Goal: Task Accomplishment & Management: Complete application form

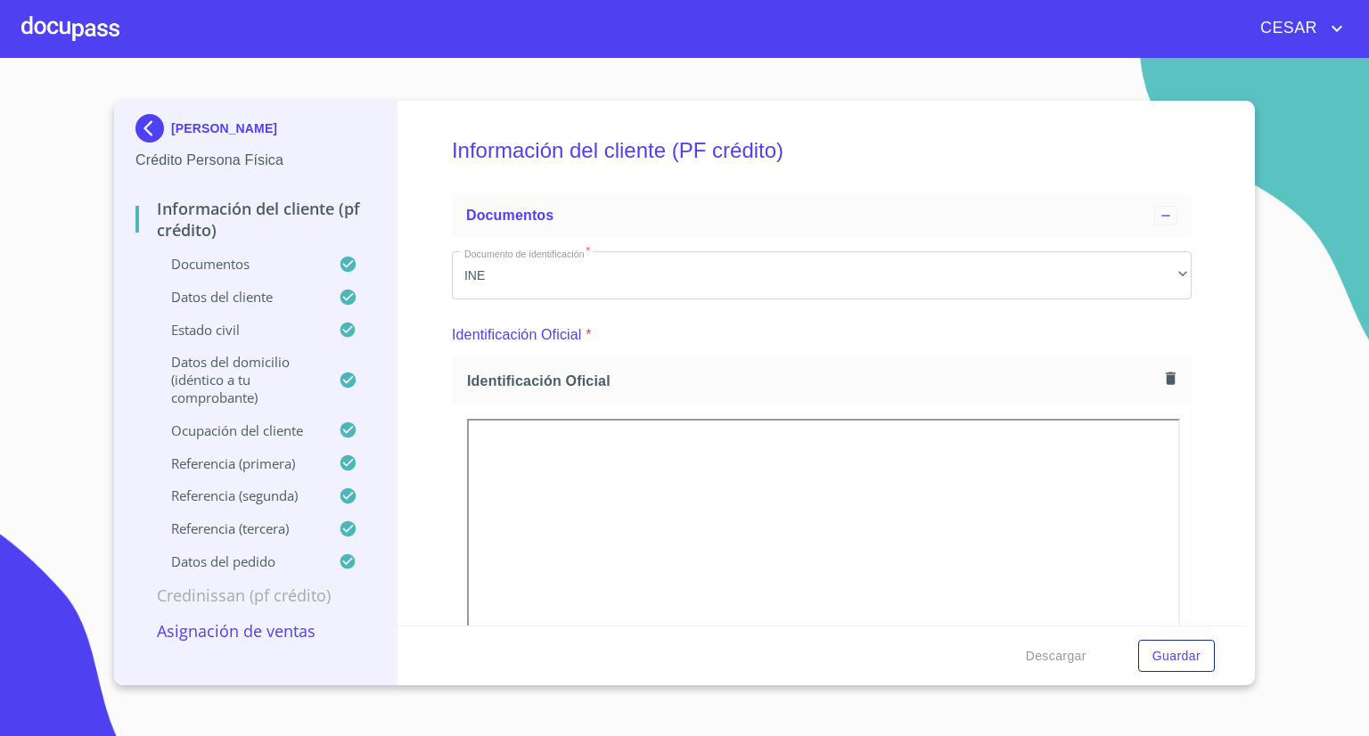
scroll to position [5615, 0]
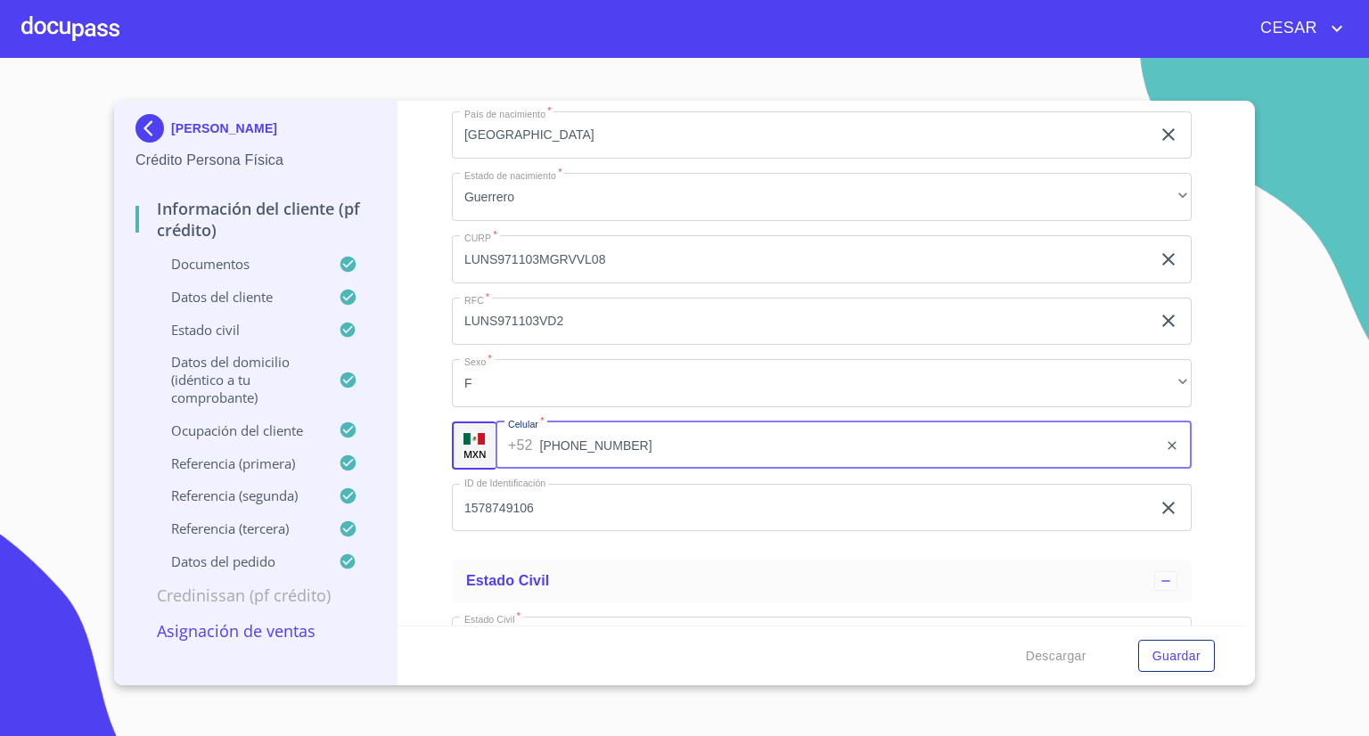
click at [74, 20] on div at bounding box center [70, 28] width 98 height 57
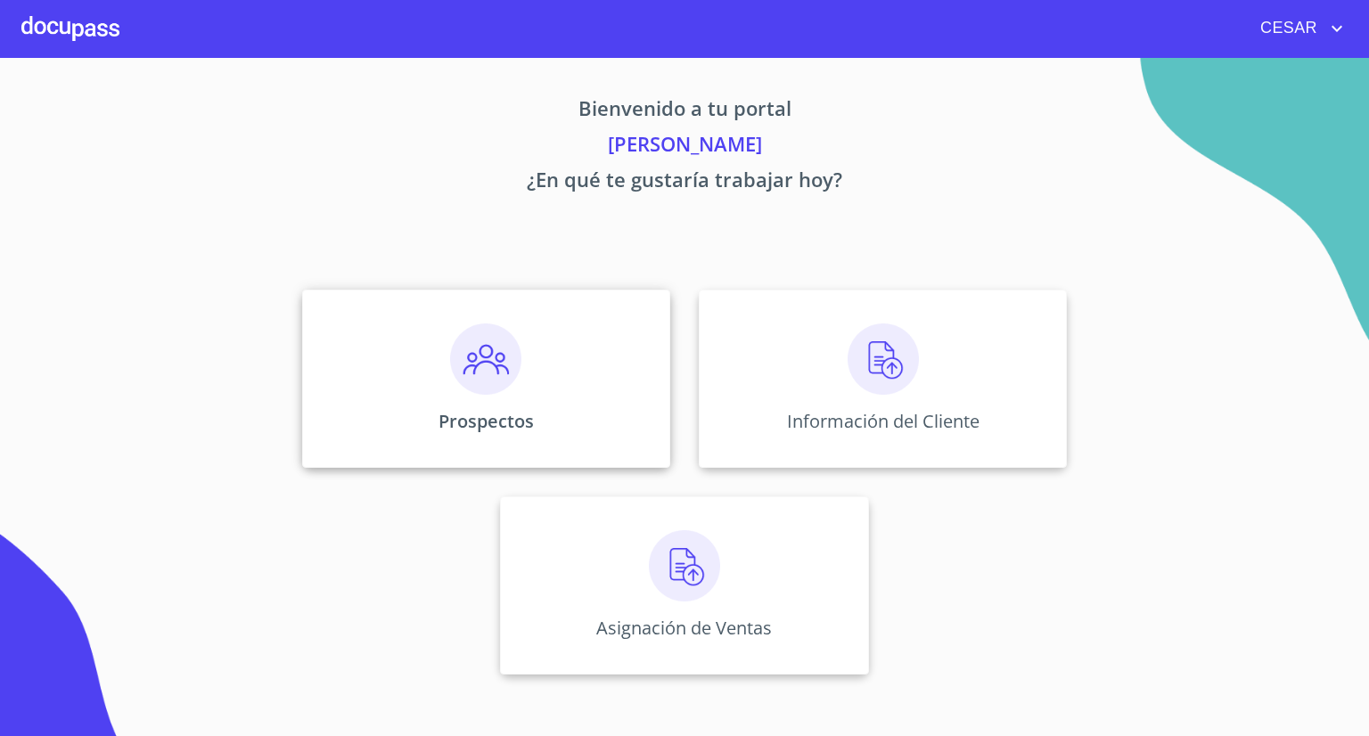
click at [459, 386] on img at bounding box center [485, 359] width 71 height 71
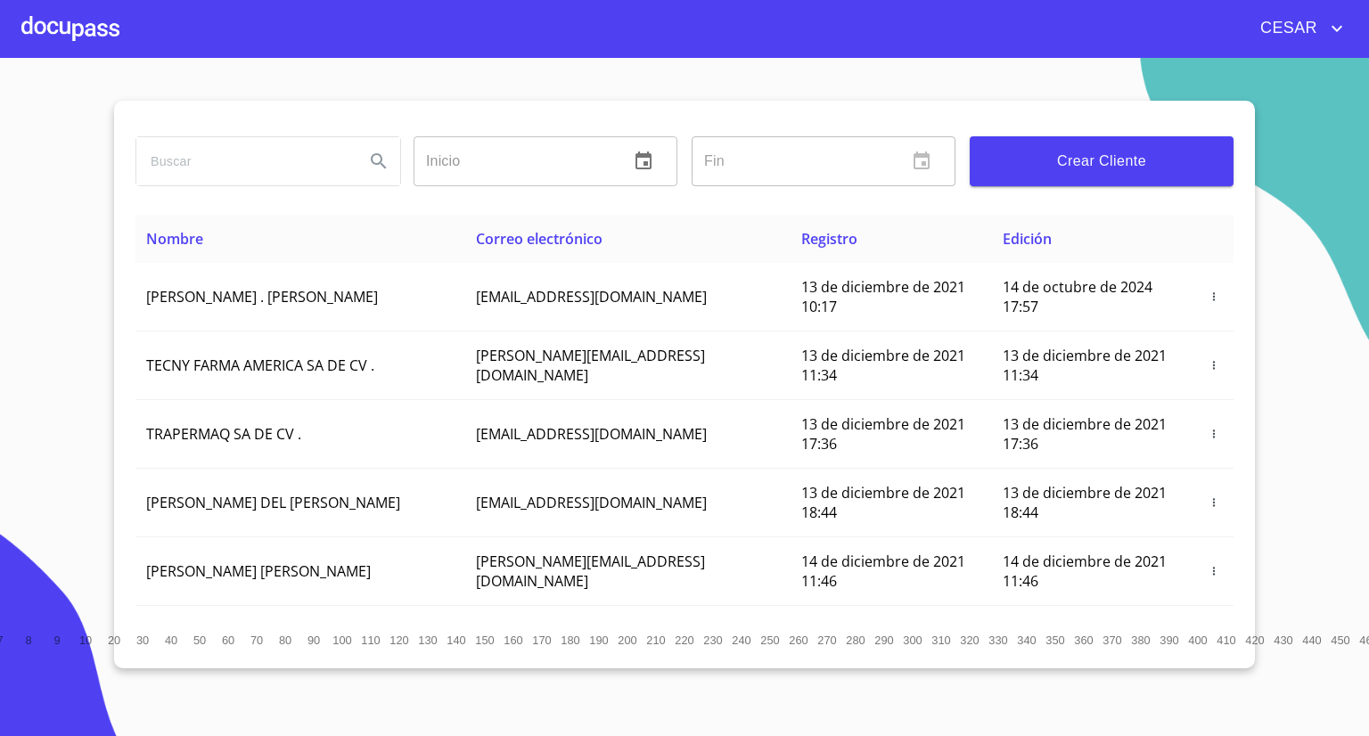
click at [1073, 163] on span "Crear Cliente" at bounding box center [1101, 161] width 235 height 25
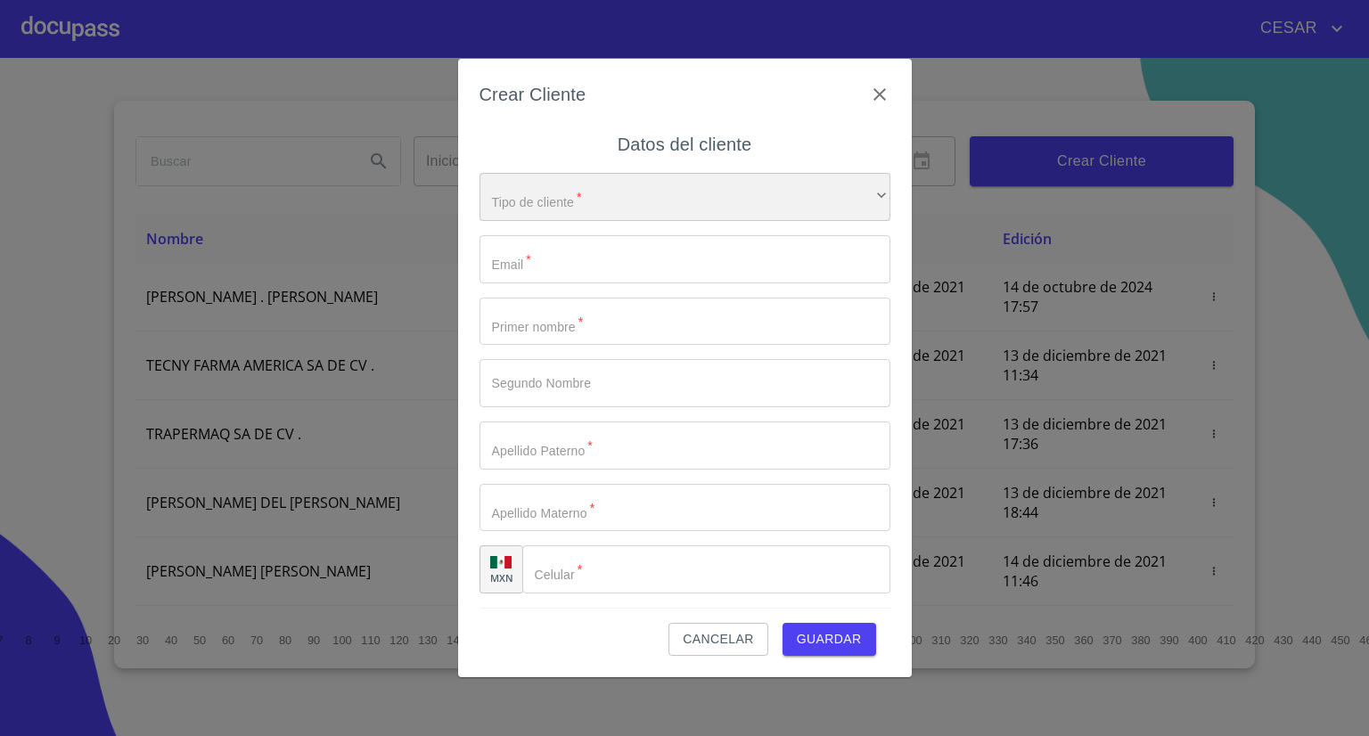
click at [637, 201] on div "​" at bounding box center [684, 197] width 411 height 48
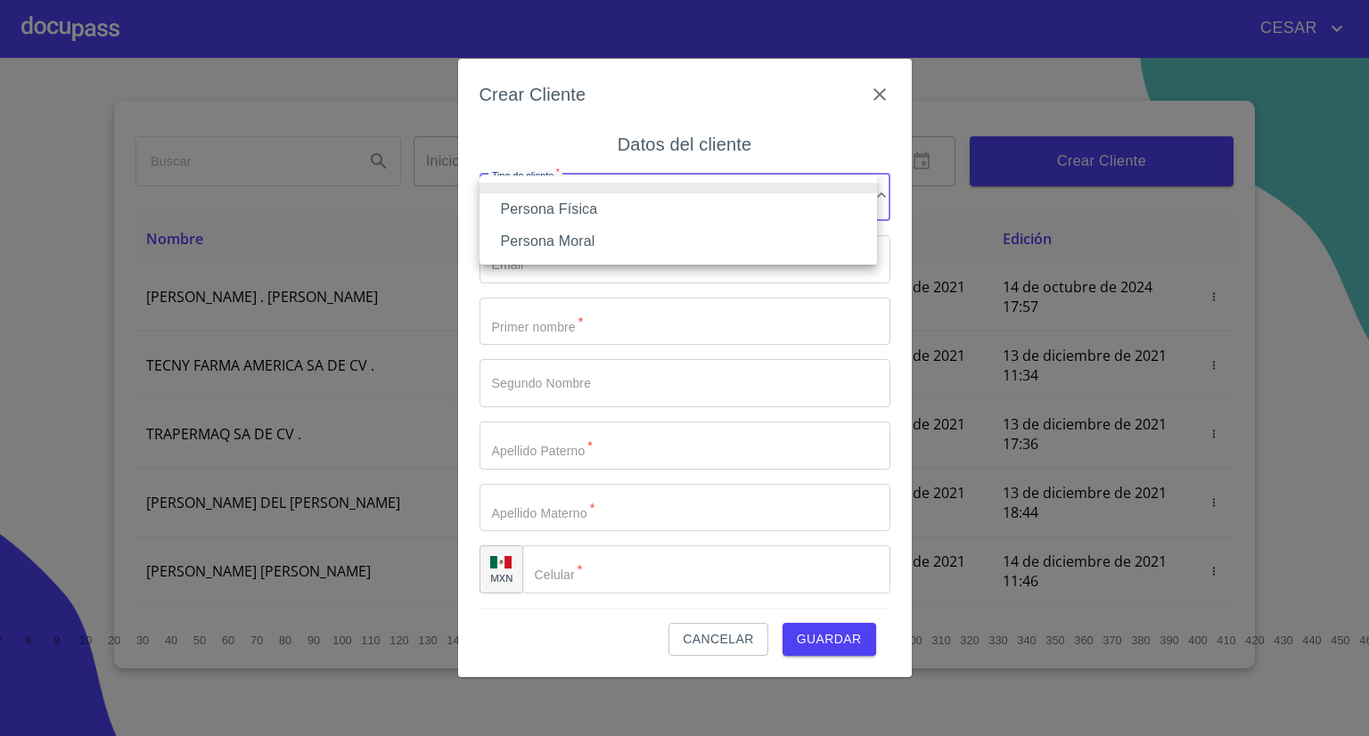
click at [564, 214] on li "Persona Física" at bounding box center [677, 209] width 397 height 32
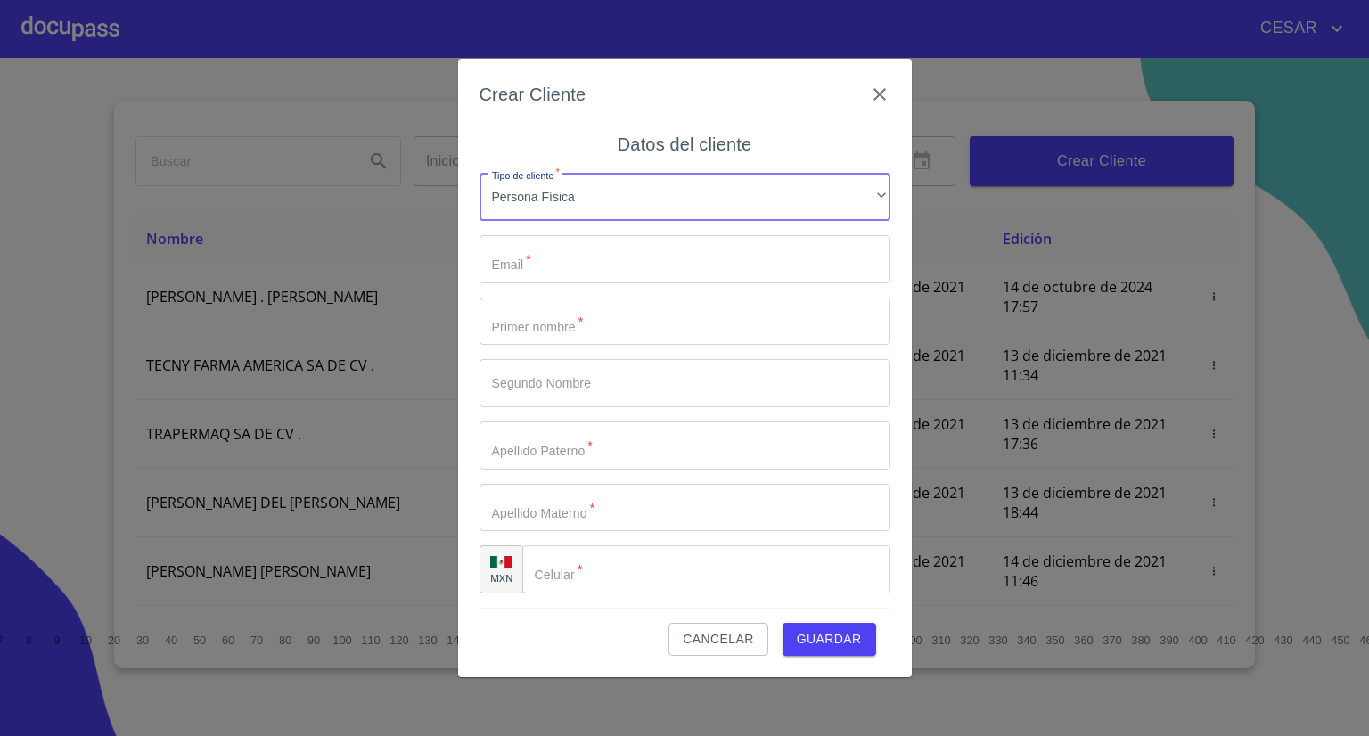
click at [547, 261] on input "Tipo de cliente   *" at bounding box center [684, 259] width 411 height 48
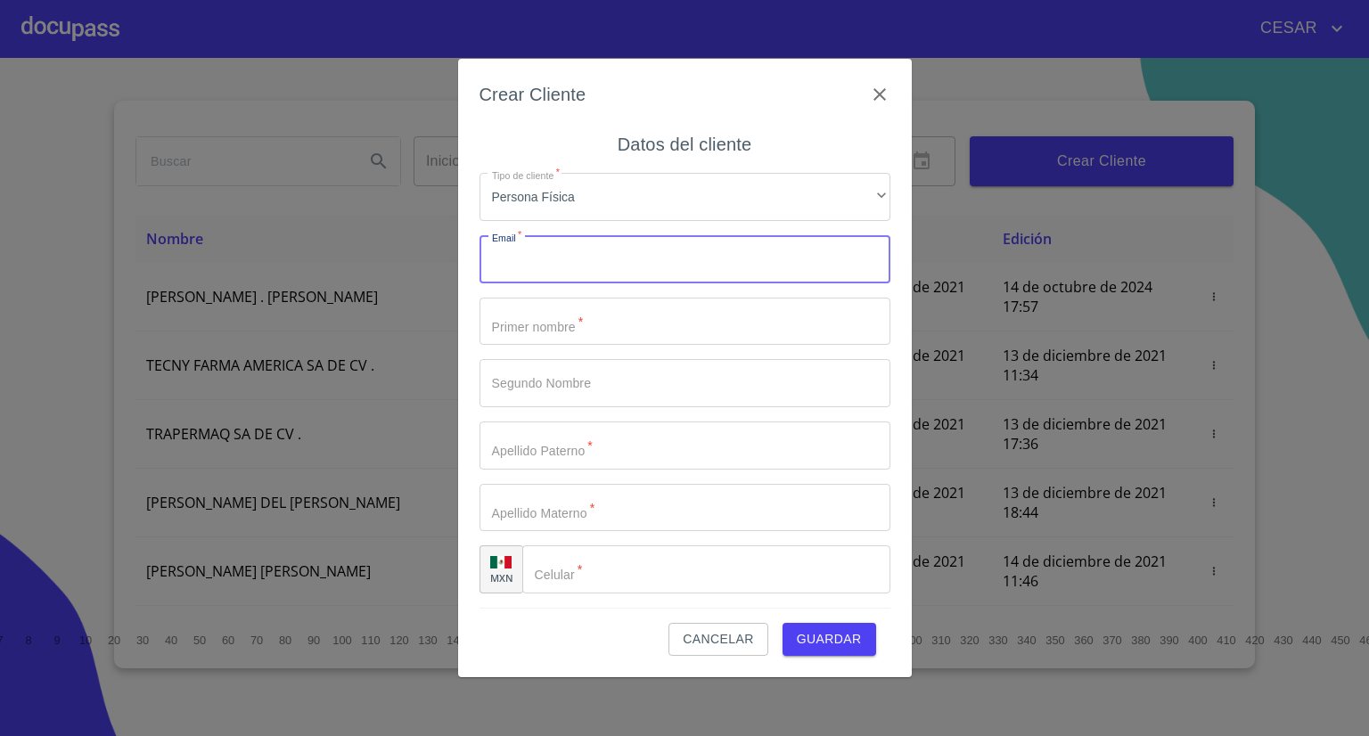
paste input "676855"
type input "676855"
click at [850, 262] on icon "clear input" at bounding box center [856, 259] width 12 height 12
click at [606, 261] on input "Tipo de cliente   *" at bounding box center [684, 259] width 411 height 48
paste input "[PERSON_NAME][EMAIL_ADDRESS][DOMAIN_NAME]"
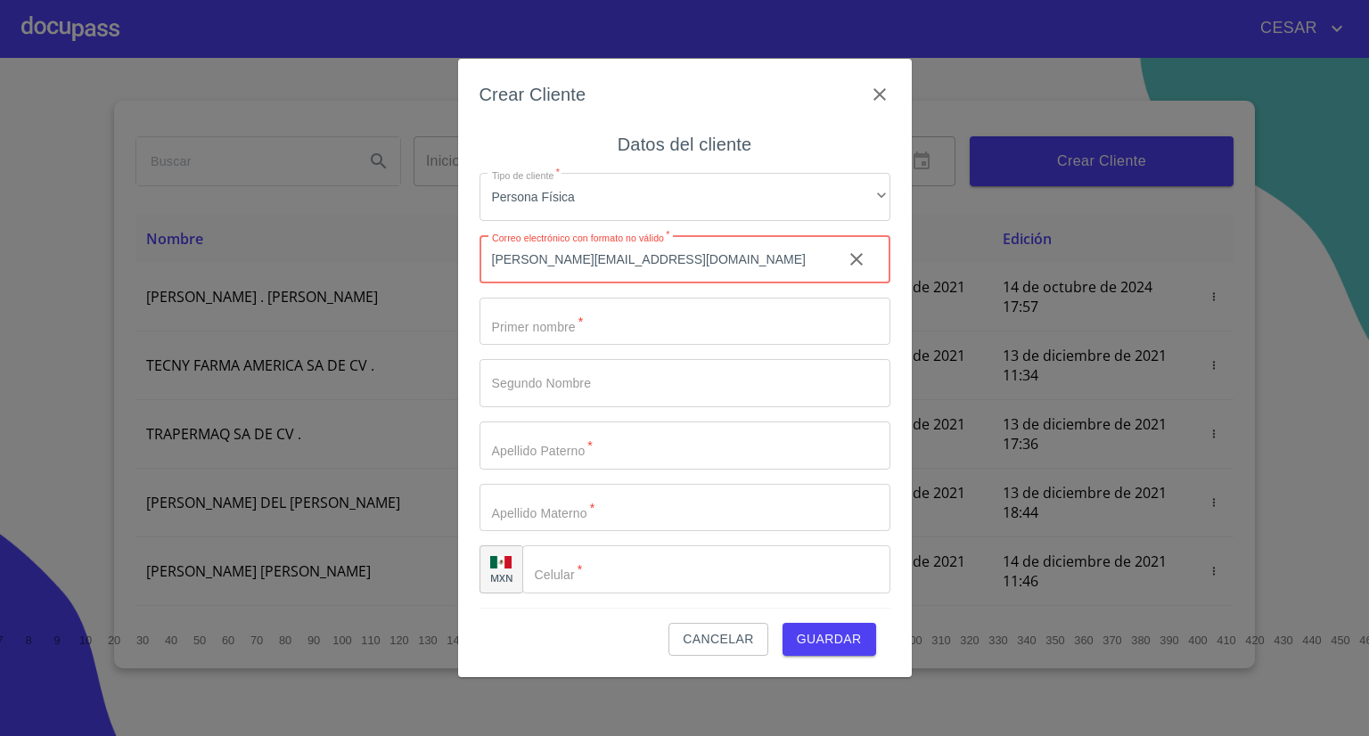
type input "[PERSON_NAME][EMAIL_ADDRESS][DOMAIN_NAME]"
click at [552, 314] on input "Tipo de cliente   *" at bounding box center [684, 322] width 411 height 48
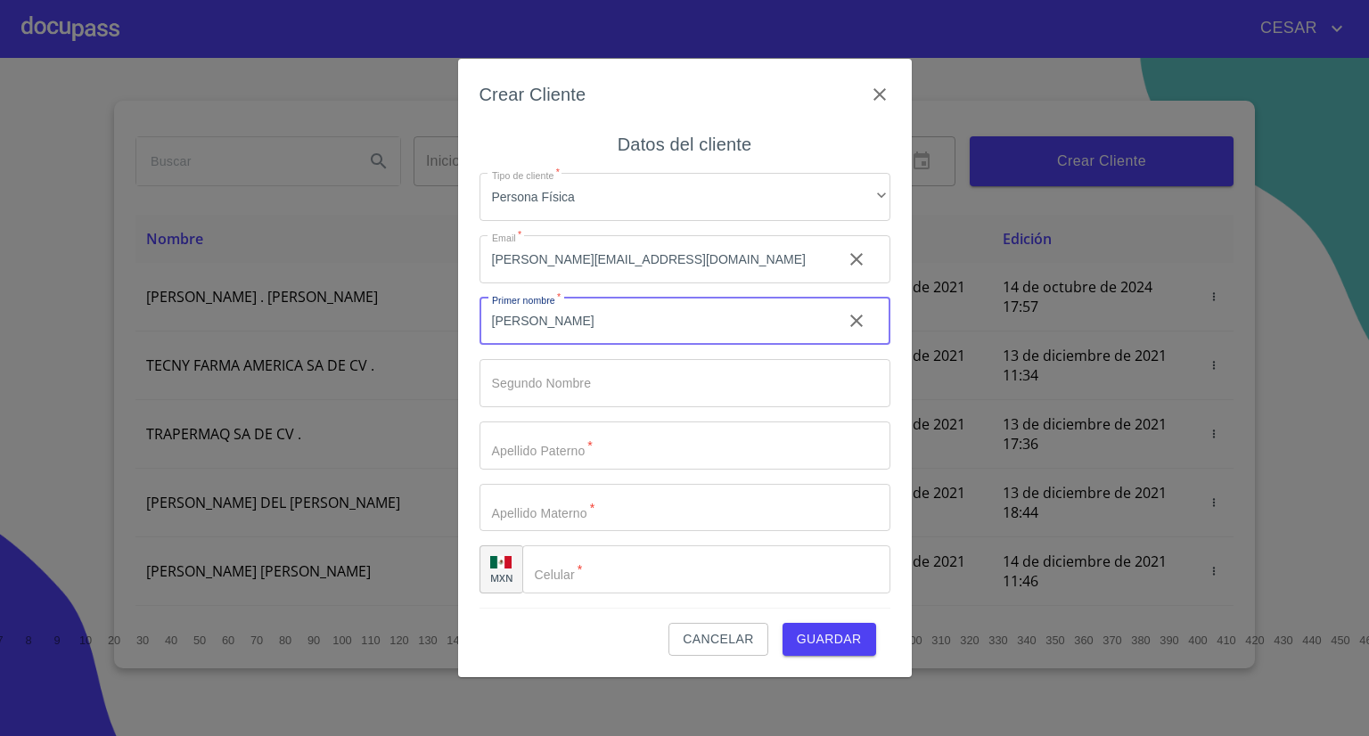
type input "[PERSON_NAME]"
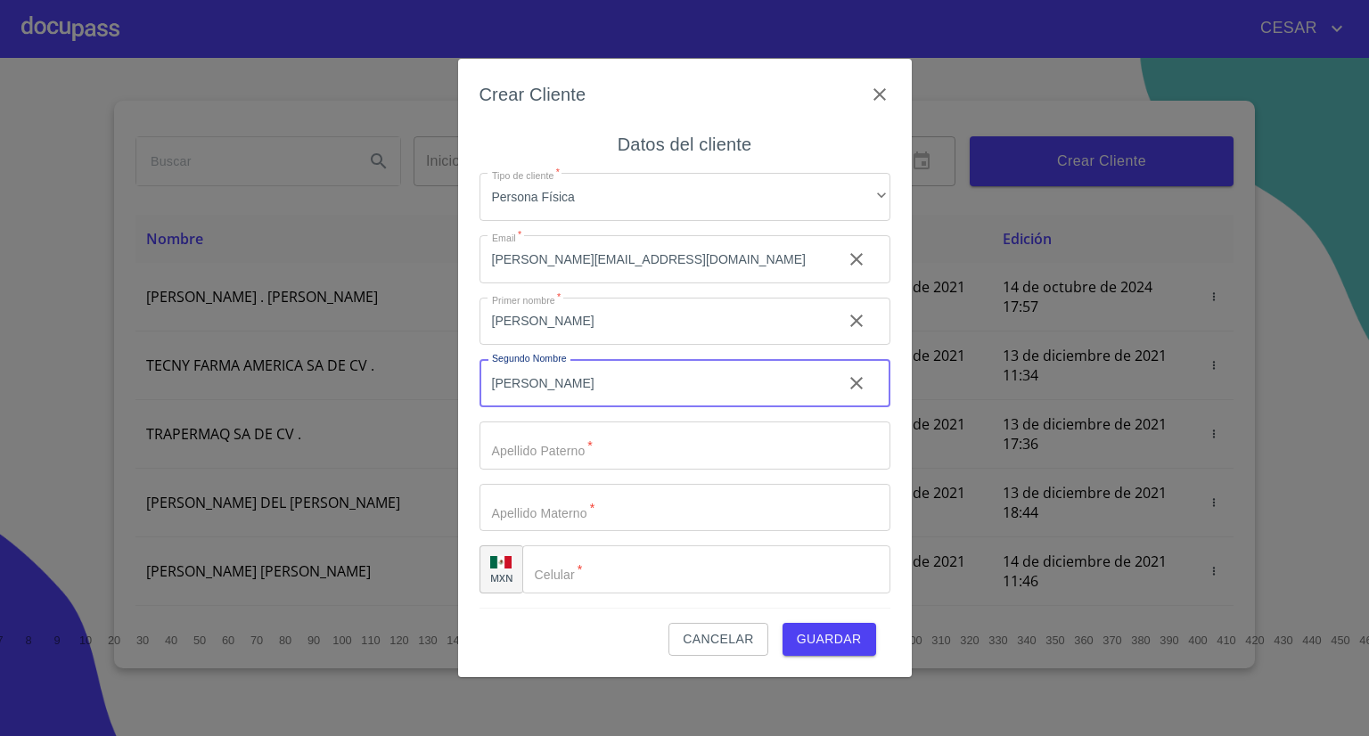
type input "[PERSON_NAME]"
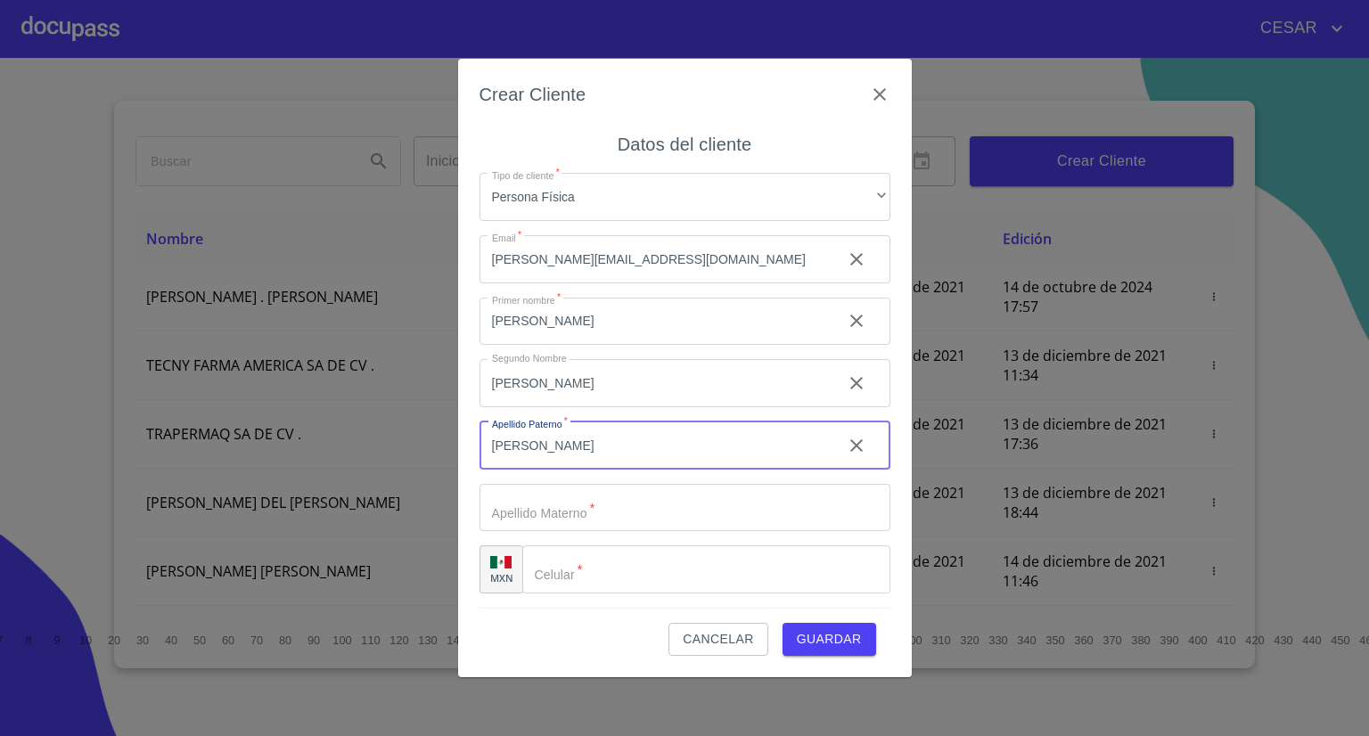
type input "[PERSON_NAME]"
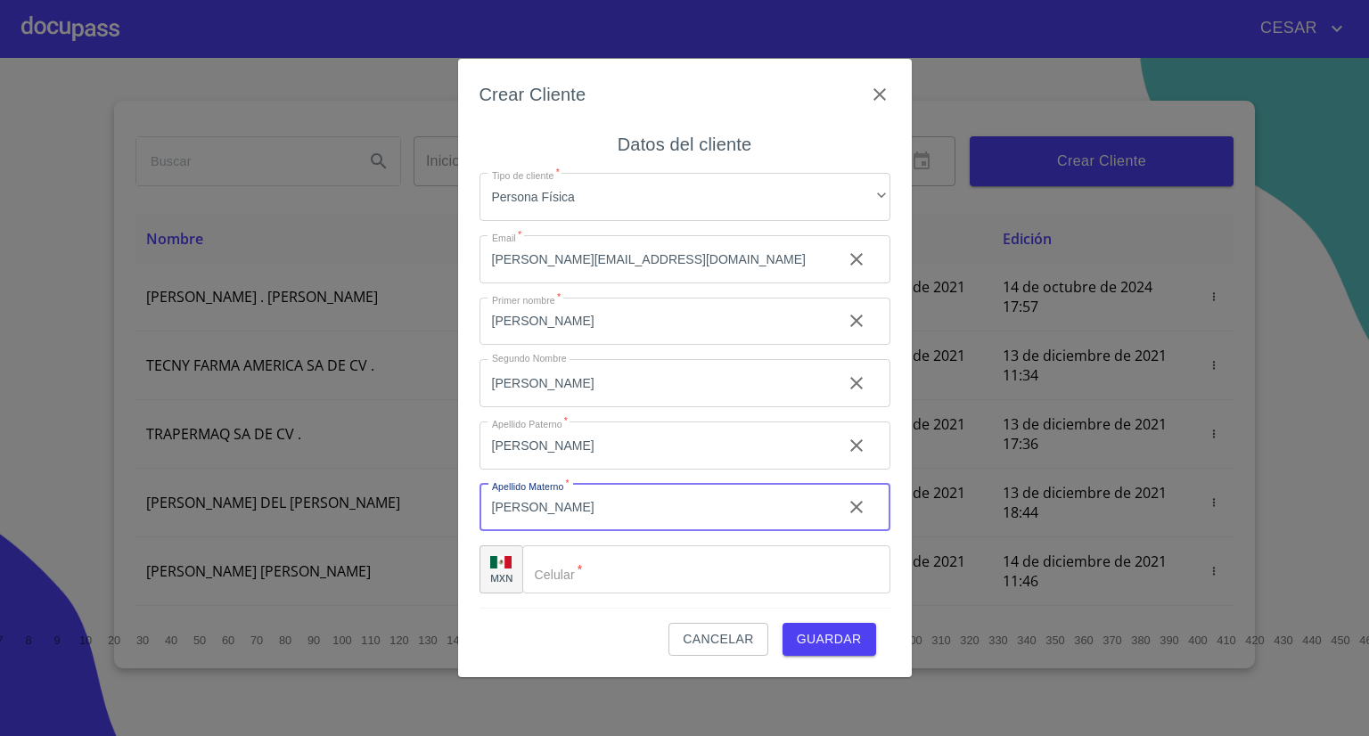
type input "[PERSON_NAME]"
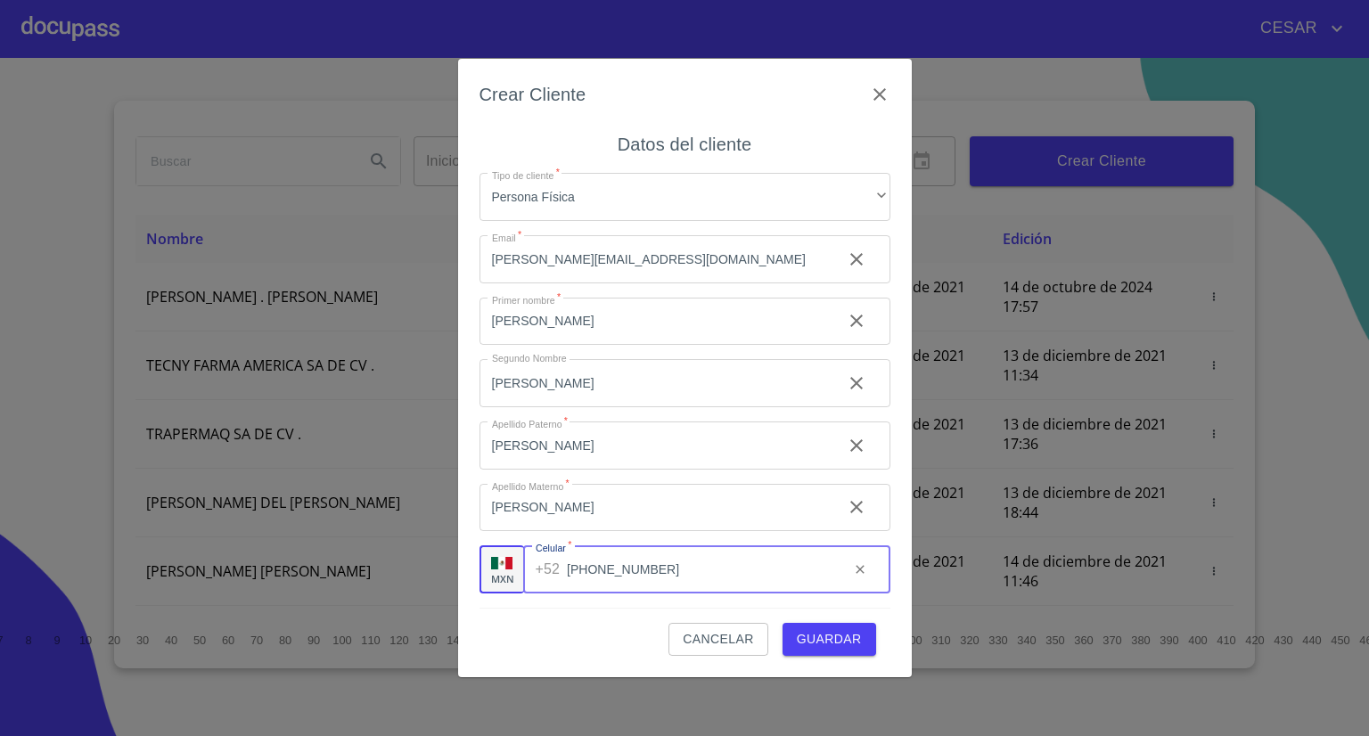
type input "[PHONE_NUMBER]"
click at [838, 640] on span "Guardar" at bounding box center [829, 639] width 65 height 22
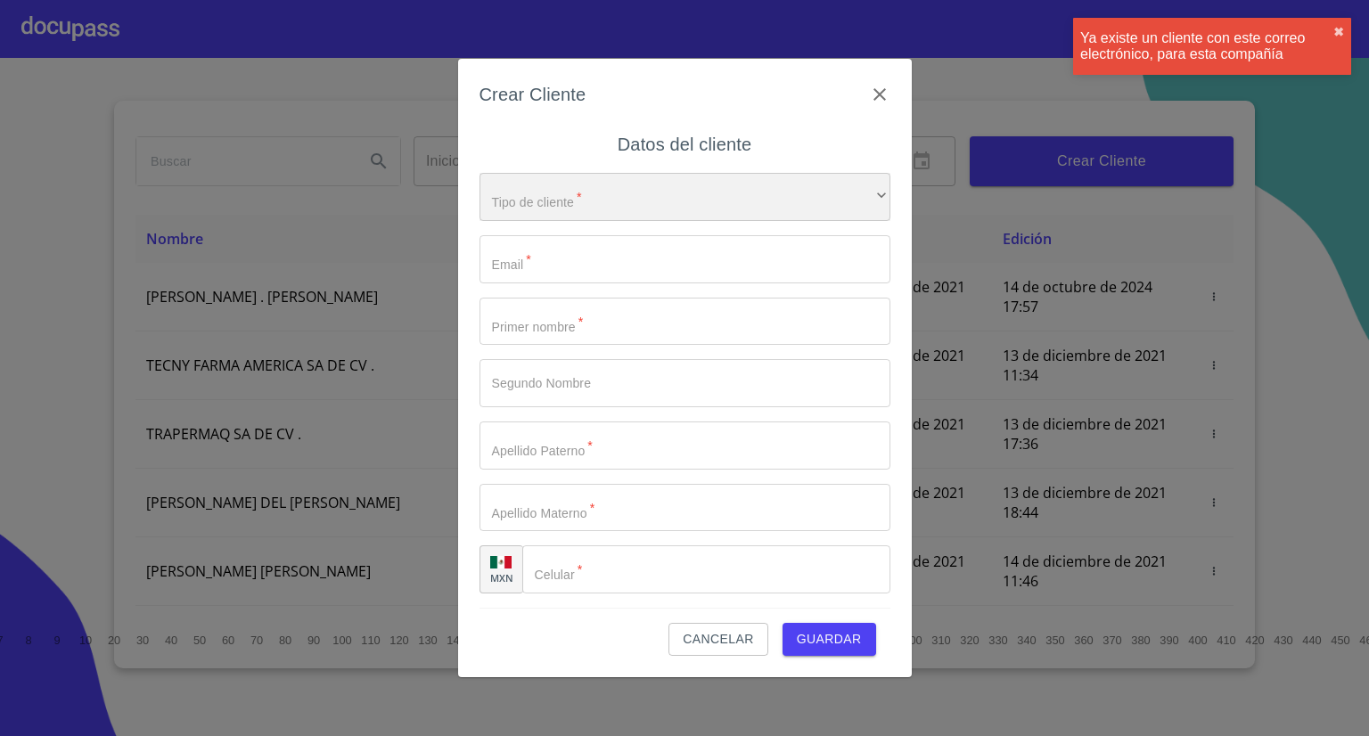
click at [601, 198] on div "​" at bounding box center [684, 197] width 411 height 48
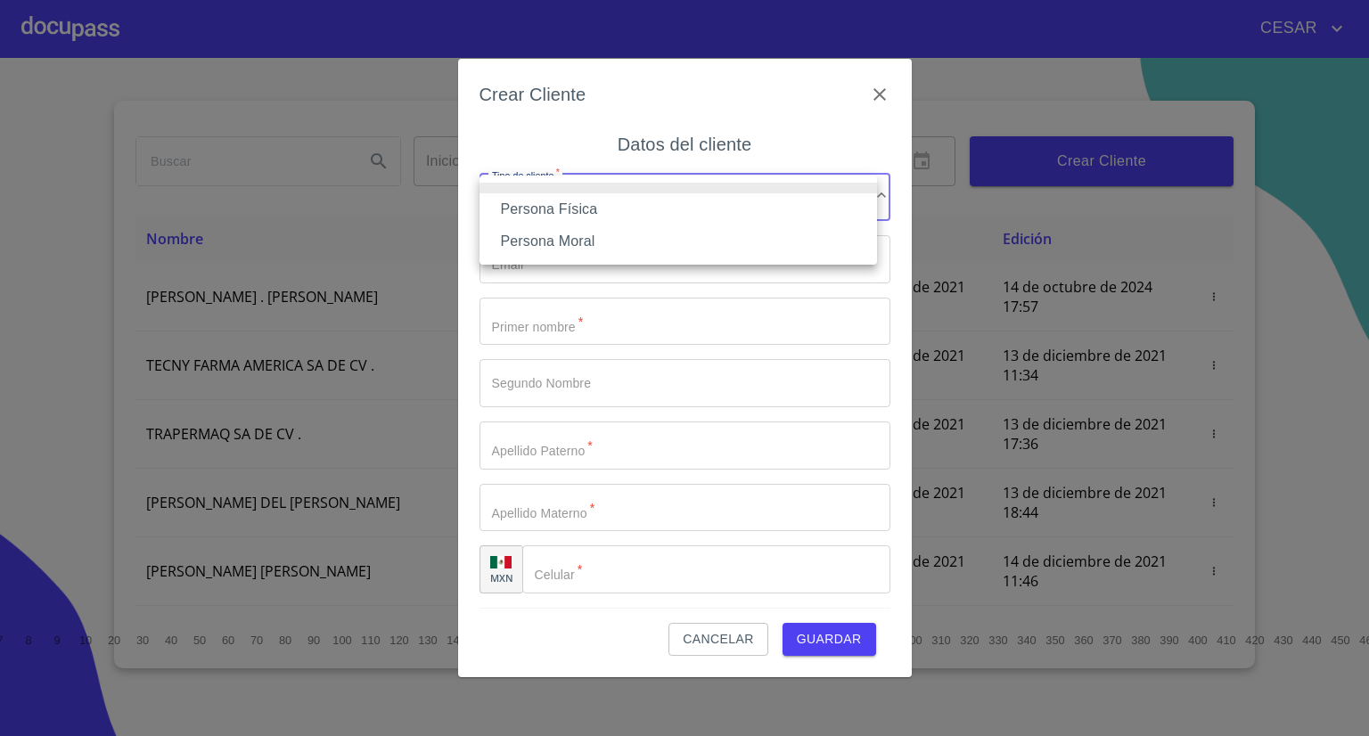
click at [876, 94] on div at bounding box center [684, 368] width 1369 height 736
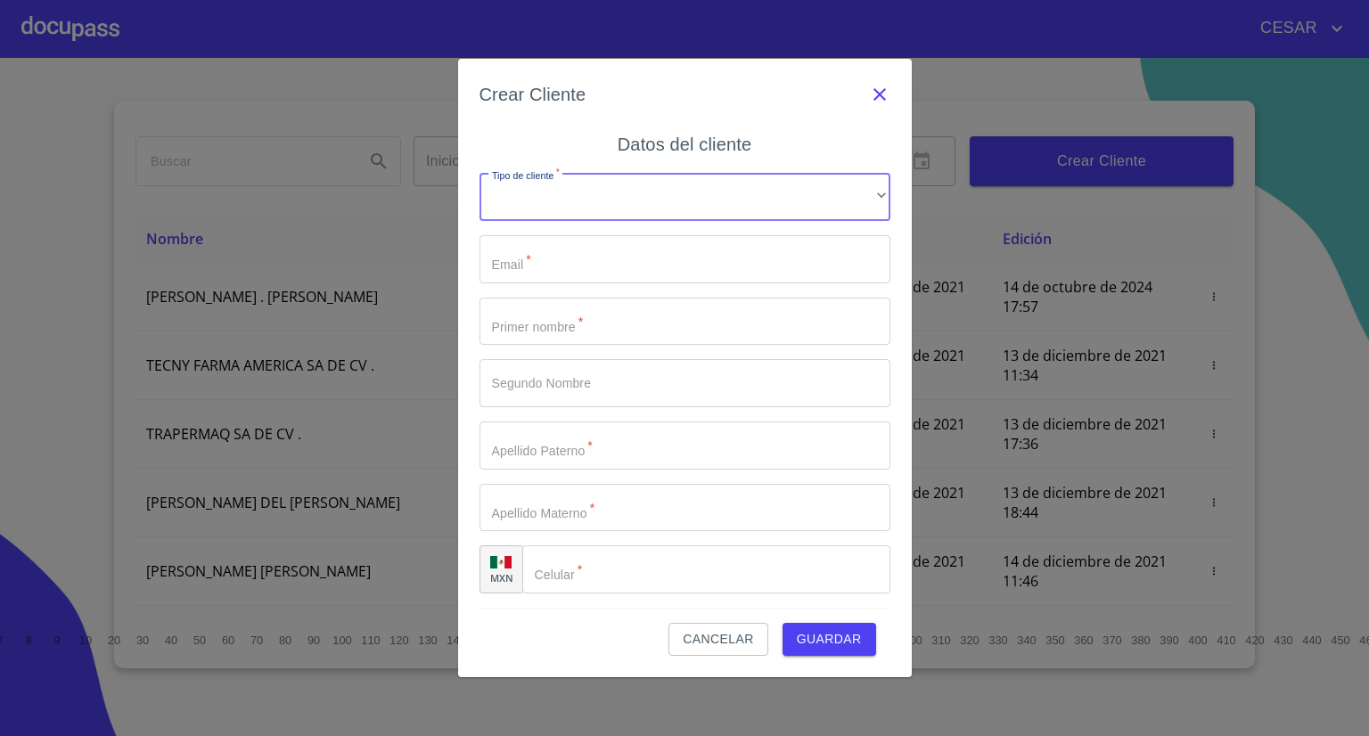
click at [885, 94] on icon "button" at bounding box center [879, 94] width 21 height 21
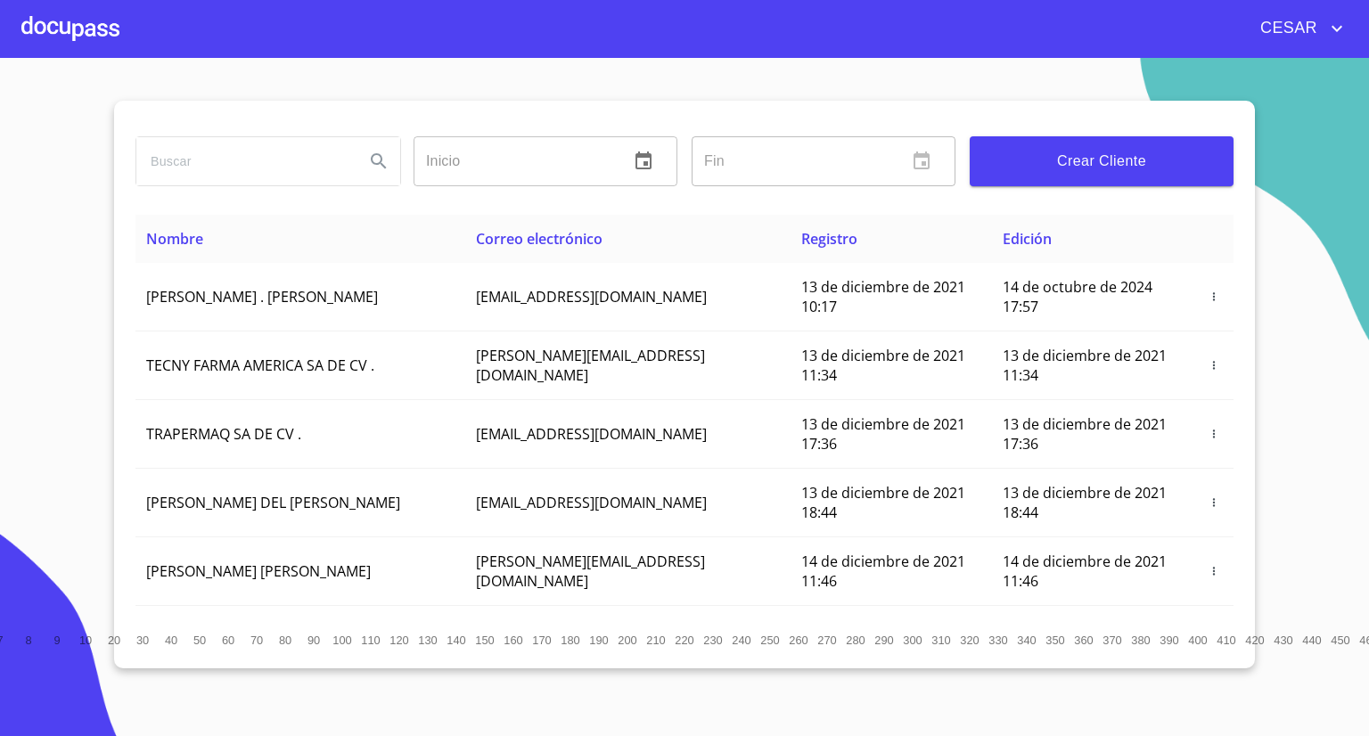
click at [225, 163] on input "search" at bounding box center [243, 161] width 214 height 48
type input "[PERSON_NAME]"
click at [382, 158] on icon "Search" at bounding box center [378, 161] width 21 height 21
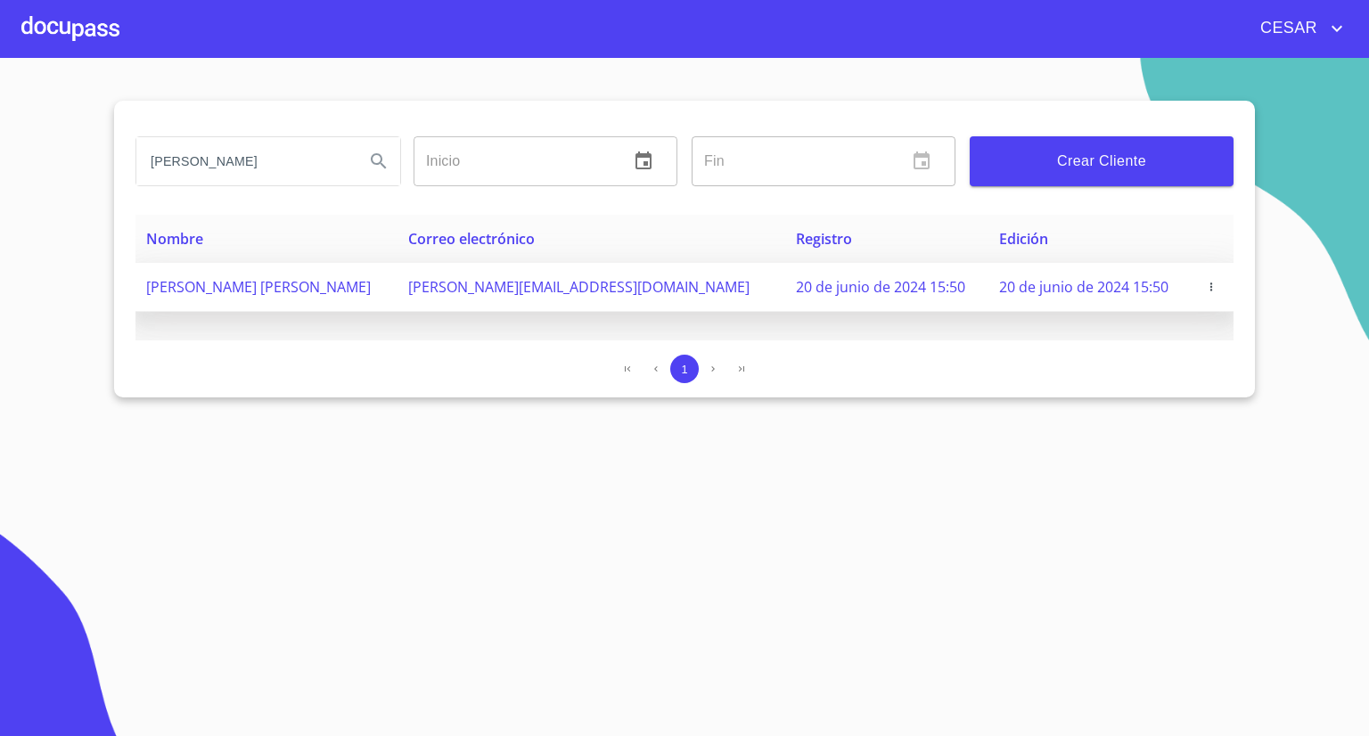
click at [351, 283] on span "[PERSON_NAME] [PERSON_NAME]" at bounding box center [258, 287] width 225 height 20
click at [796, 283] on span "20 de junio de 2024 15:50" at bounding box center [880, 287] width 169 height 20
click at [1205, 282] on icon "button" at bounding box center [1211, 287] width 12 height 12
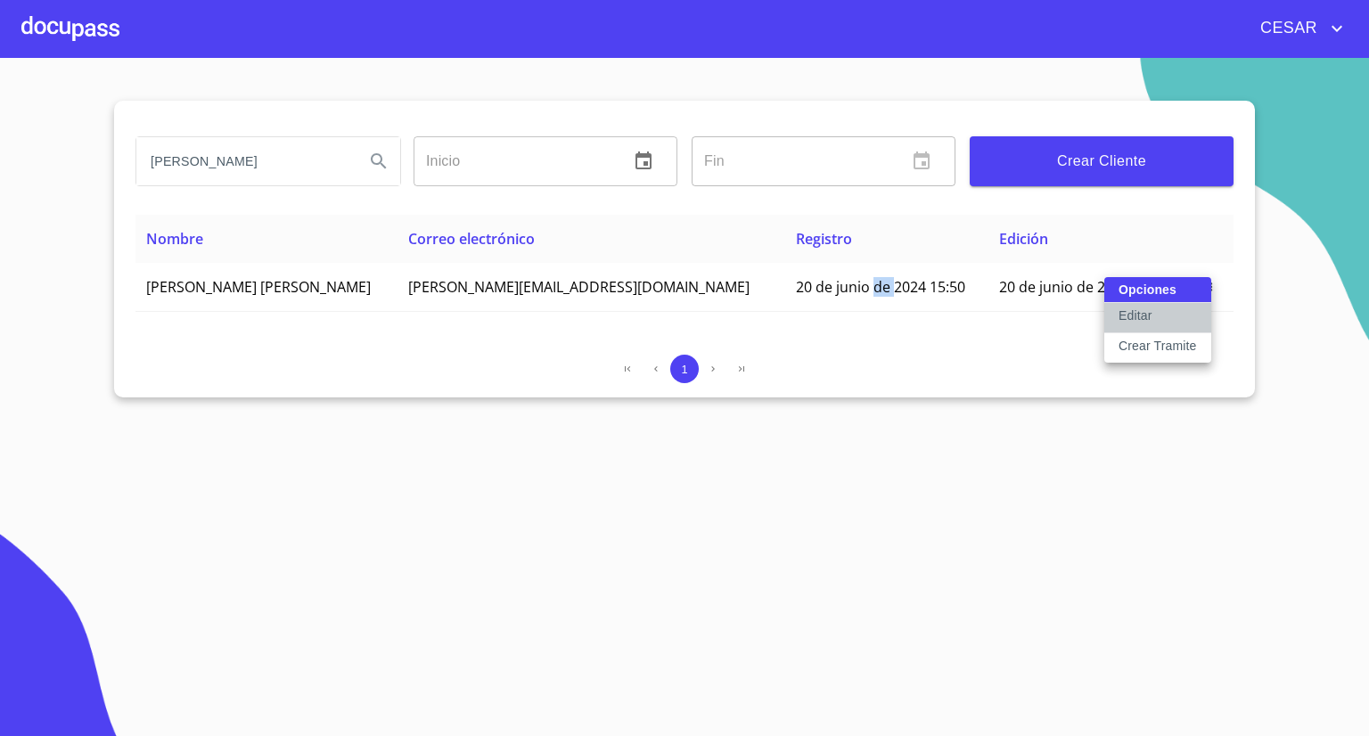
click at [1162, 315] on button "Editar" at bounding box center [1157, 318] width 107 height 30
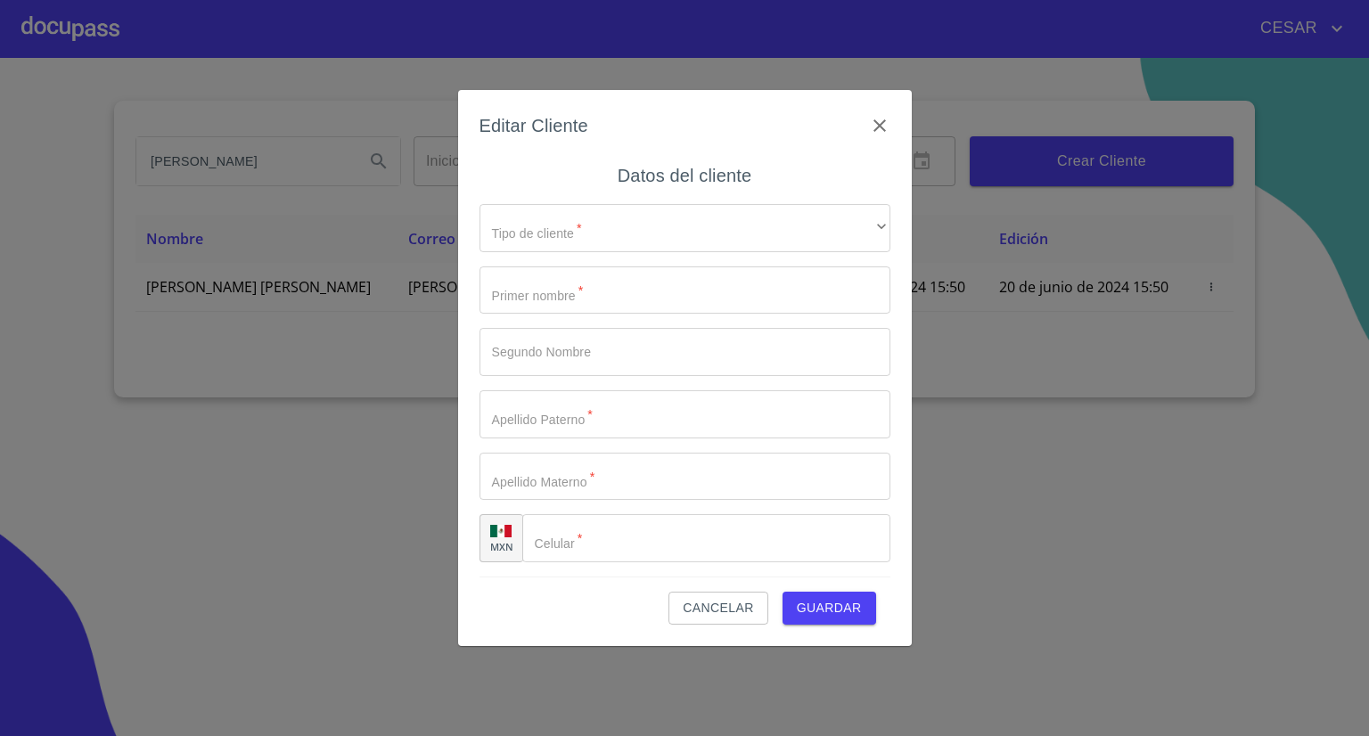
type input "[PERSON_NAME]"
type input "[PHONE_NUMBER]"
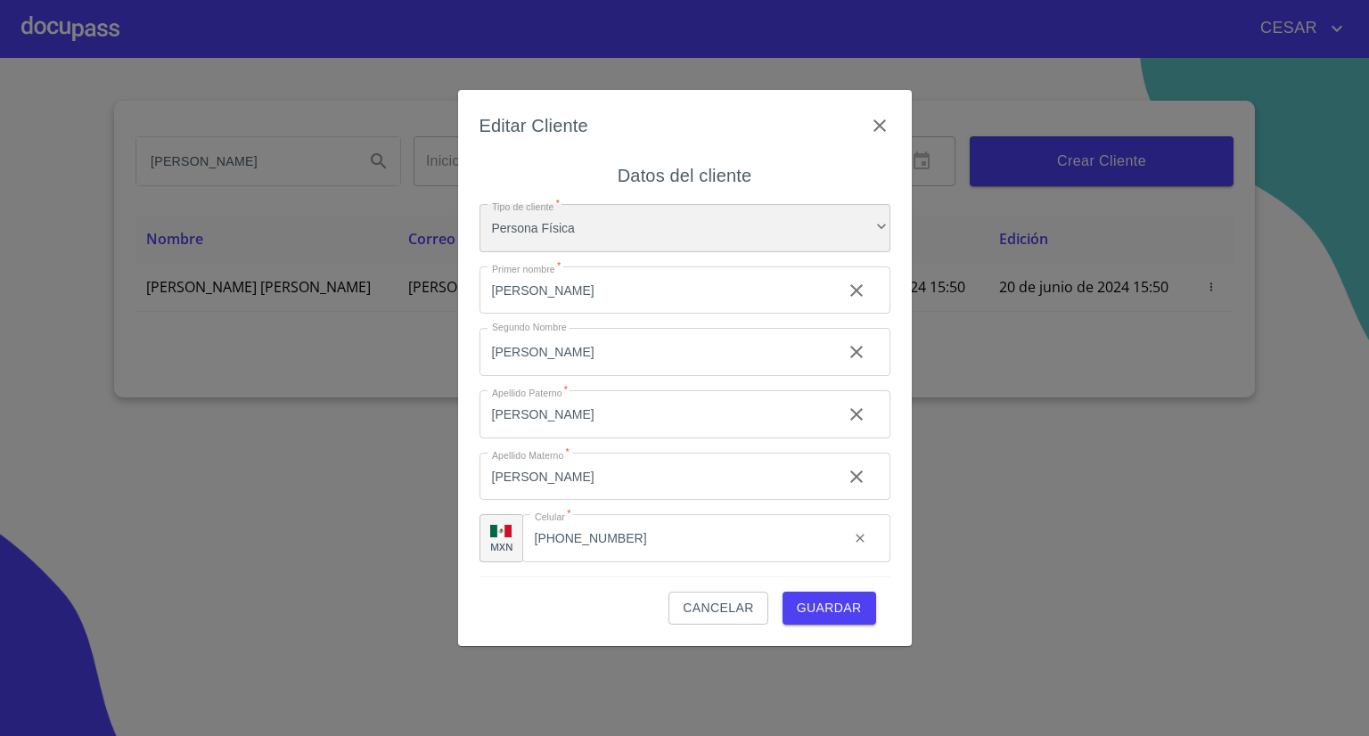
click at [611, 227] on div "Persona Física" at bounding box center [684, 228] width 411 height 48
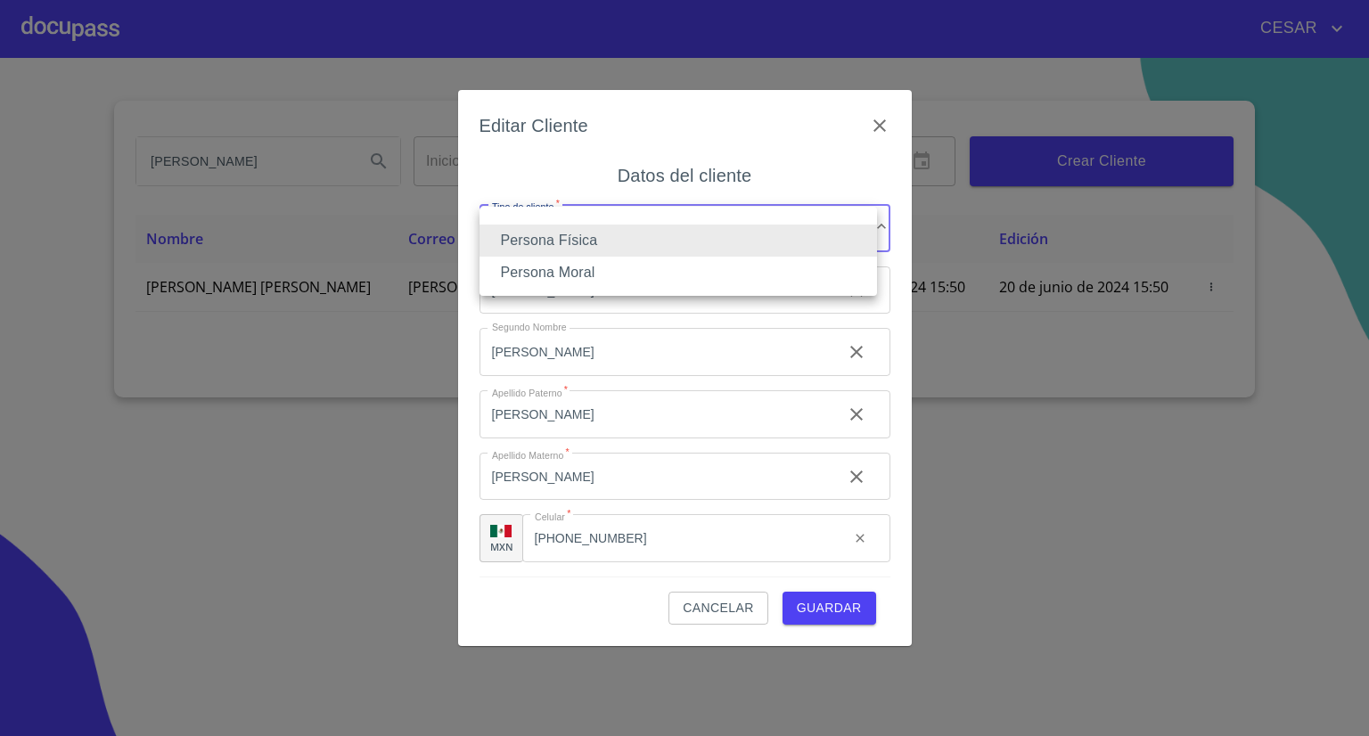
click at [575, 578] on div at bounding box center [684, 368] width 1369 height 736
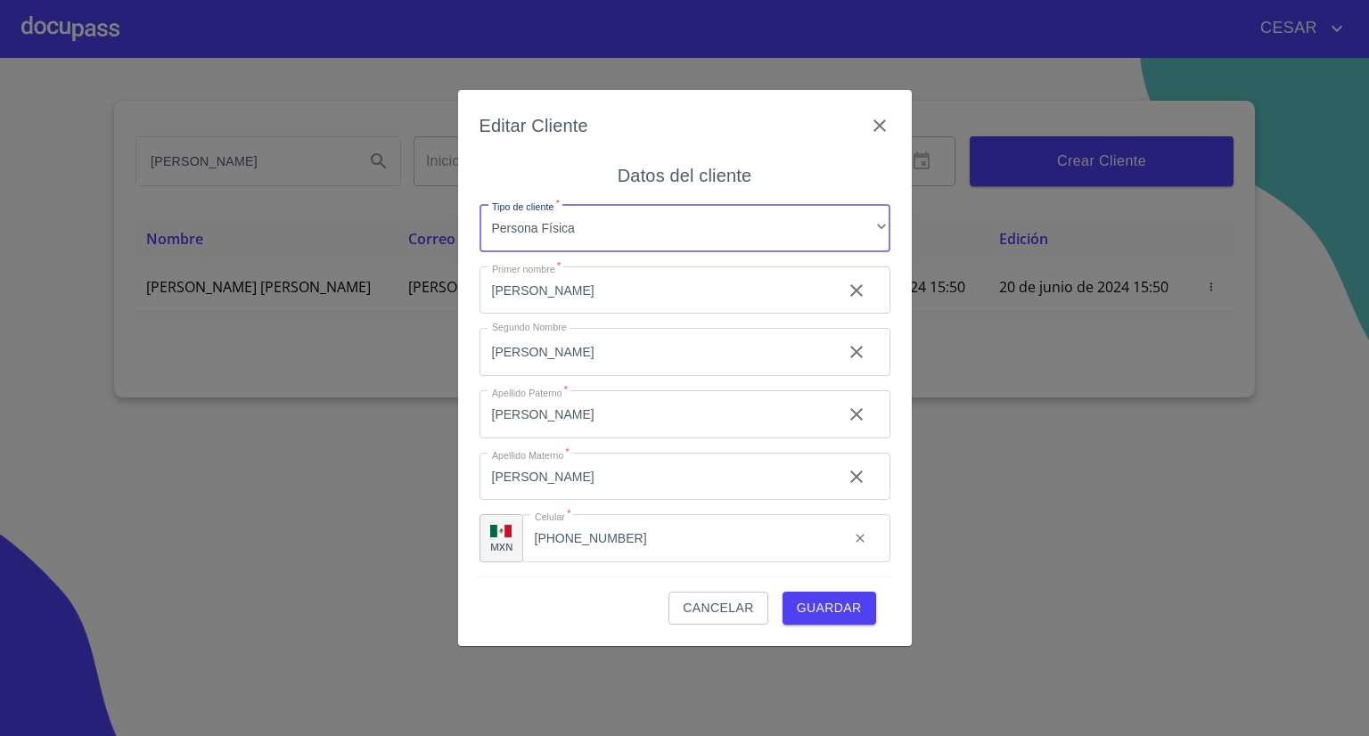
click at [852, 602] on span "Guardar" at bounding box center [829, 608] width 65 height 22
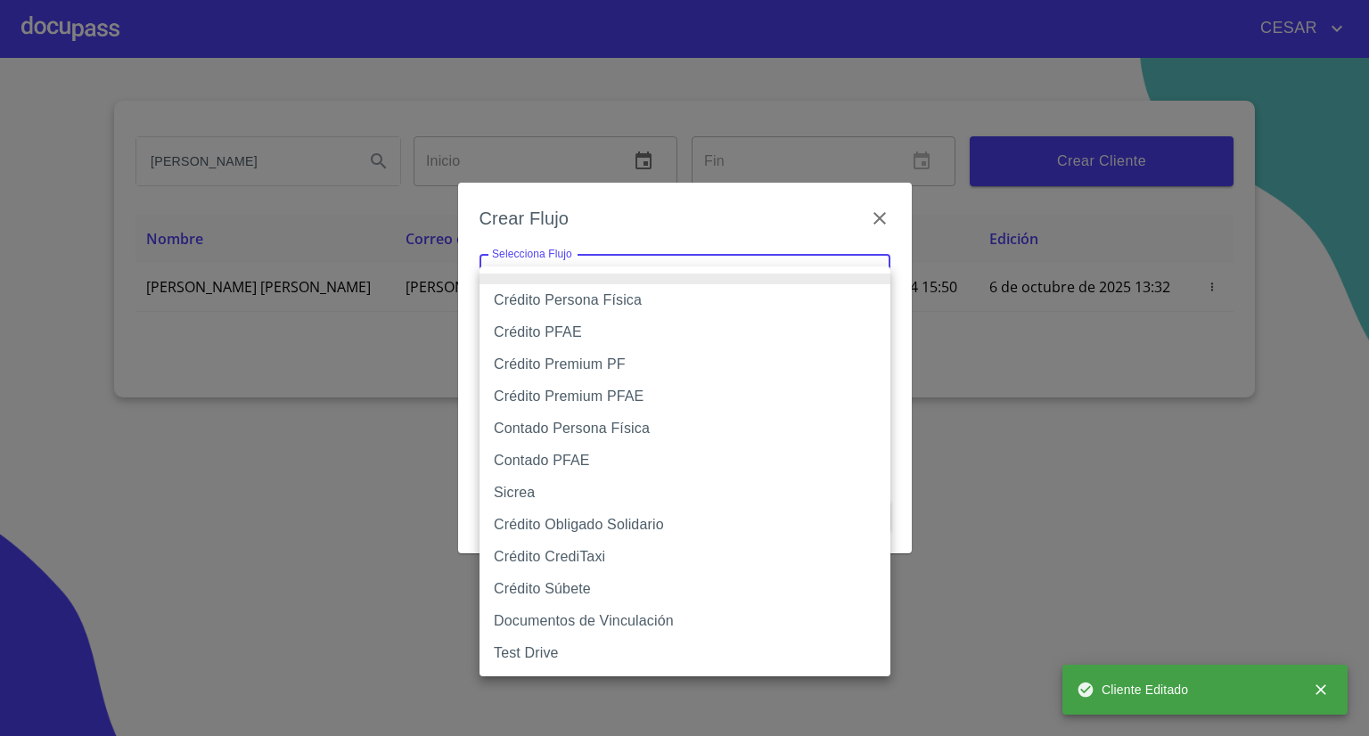
click at [588, 270] on body "[PERSON_NAME] ​ Fin ​ Crear Cliente Nombre Correo electrónico Registro Edición …" at bounding box center [684, 368] width 1369 height 736
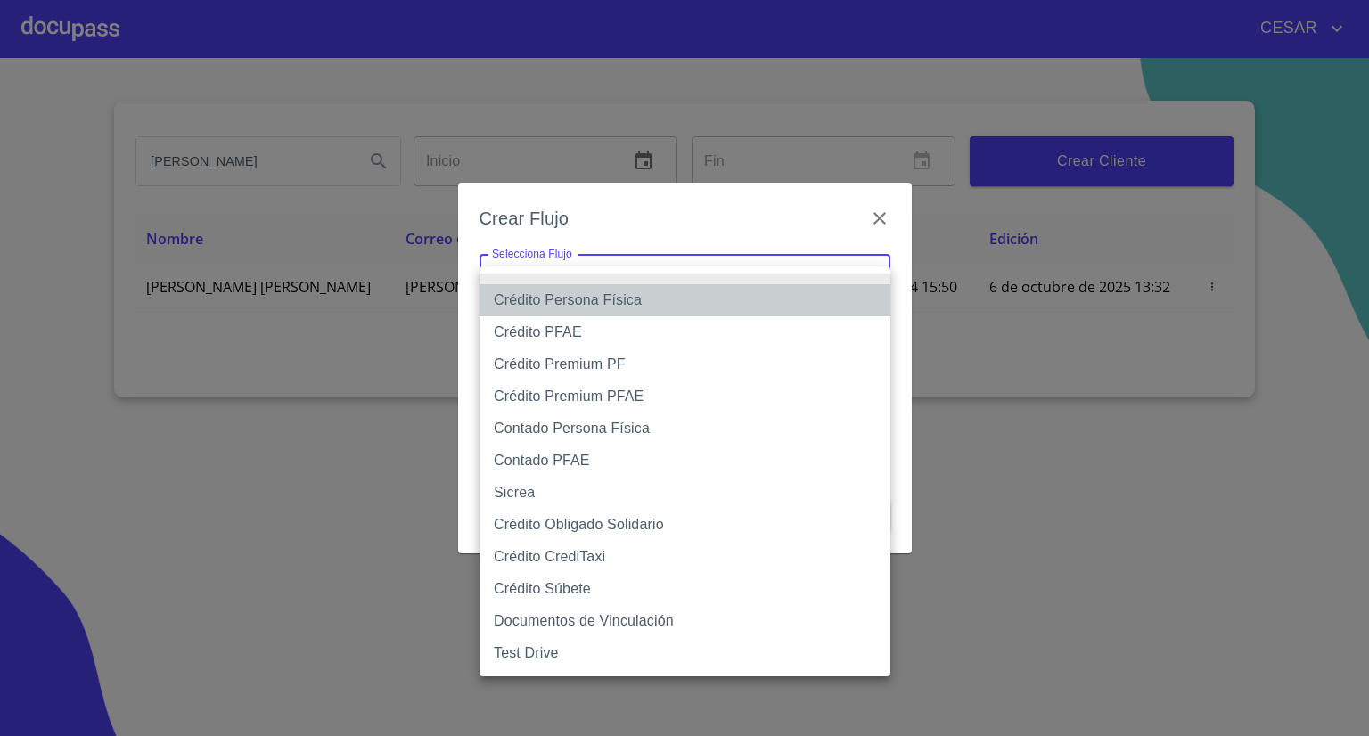
click at [582, 304] on li "Crédito Persona Física" at bounding box center [684, 300] width 411 height 32
type input "61b033e49b8c202ad5bb7912"
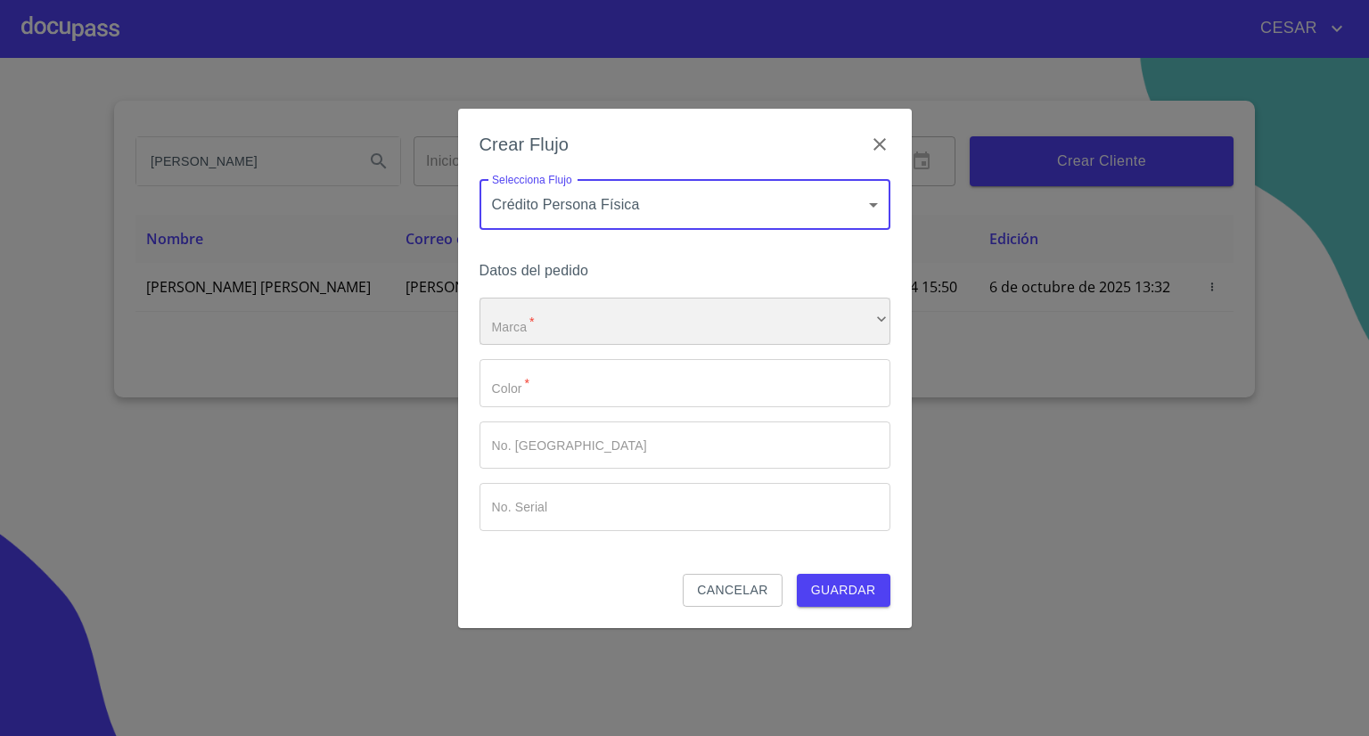
click at [557, 325] on div "​" at bounding box center [684, 322] width 411 height 48
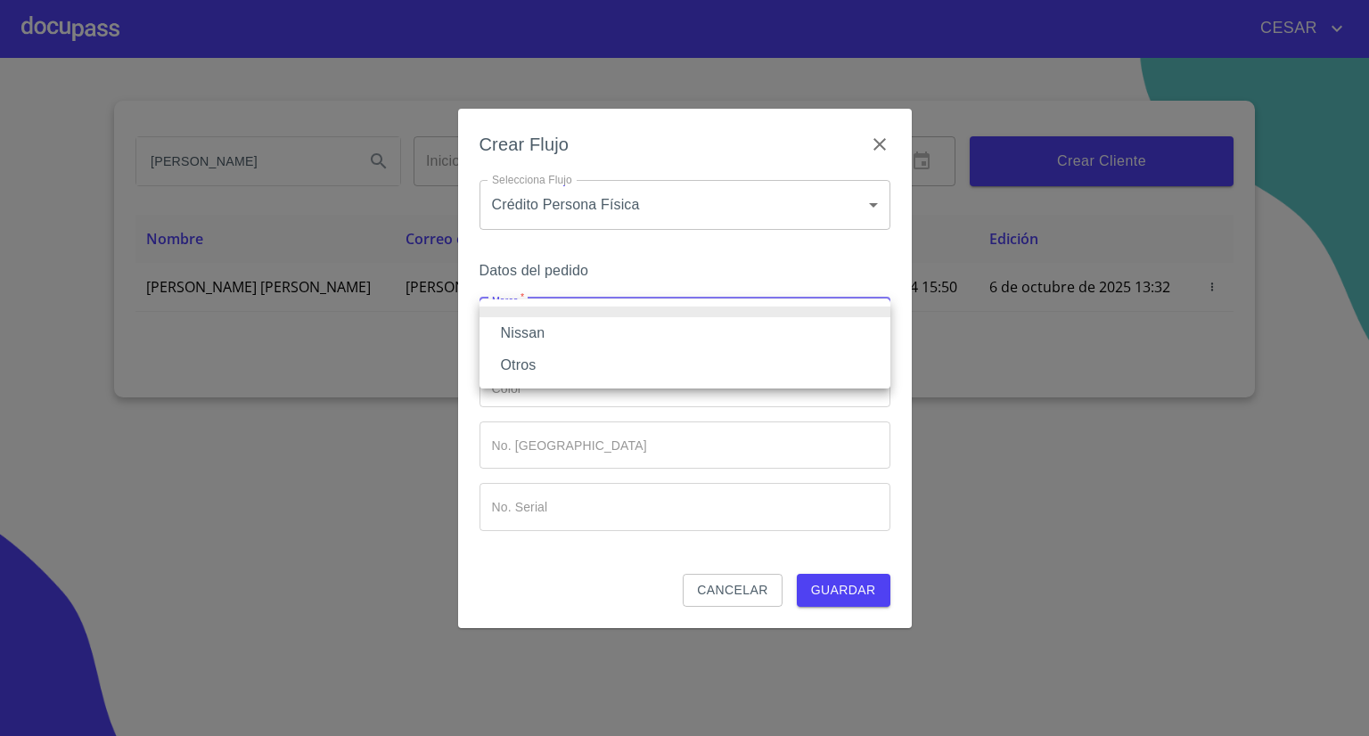
click at [531, 334] on li "Nissan" at bounding box center [684, 333] width 411 height 32
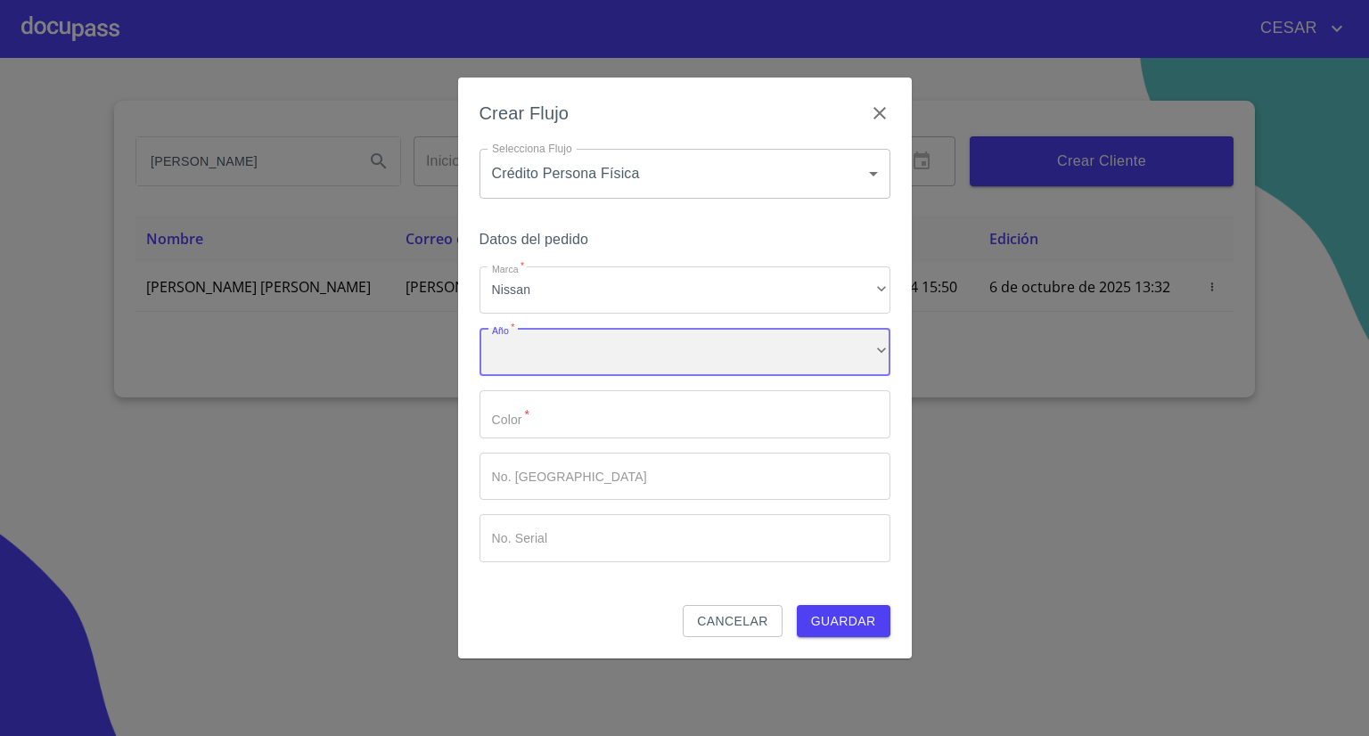
click at [542, 357] on div "​" at bounding box center [684, 352] width 411 height 48
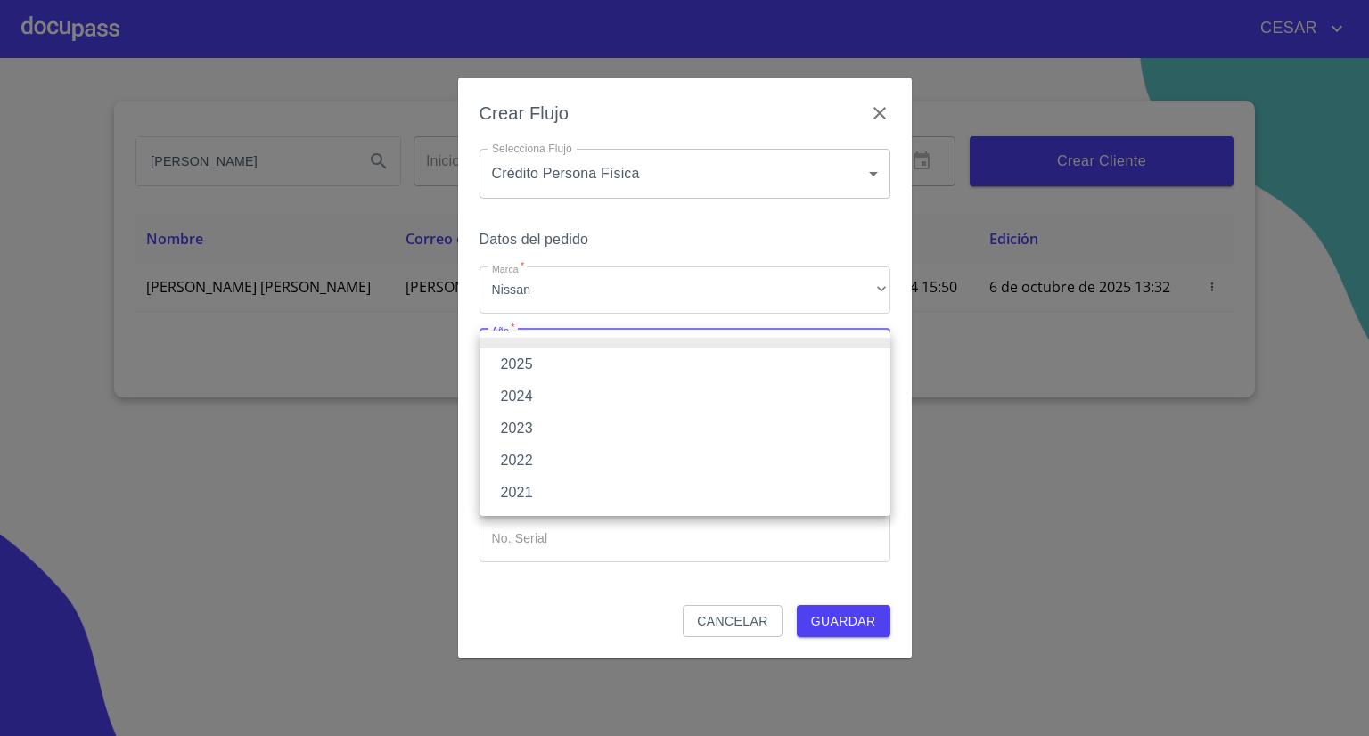
click at [542, 356] on li "2025" at bounding box center [684, 364] width 411 height 32
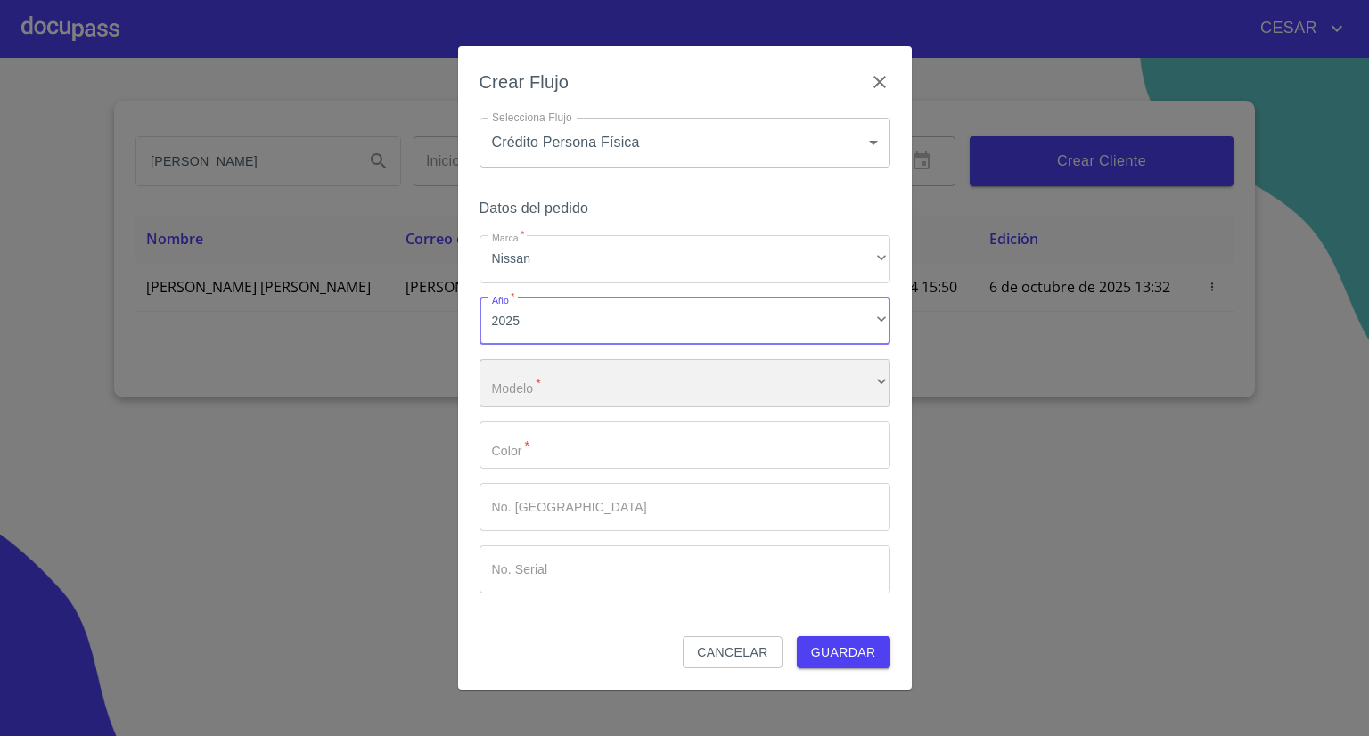
click at [581, 392] on div "​" at bounding box center [684, 383] width 411 height 48
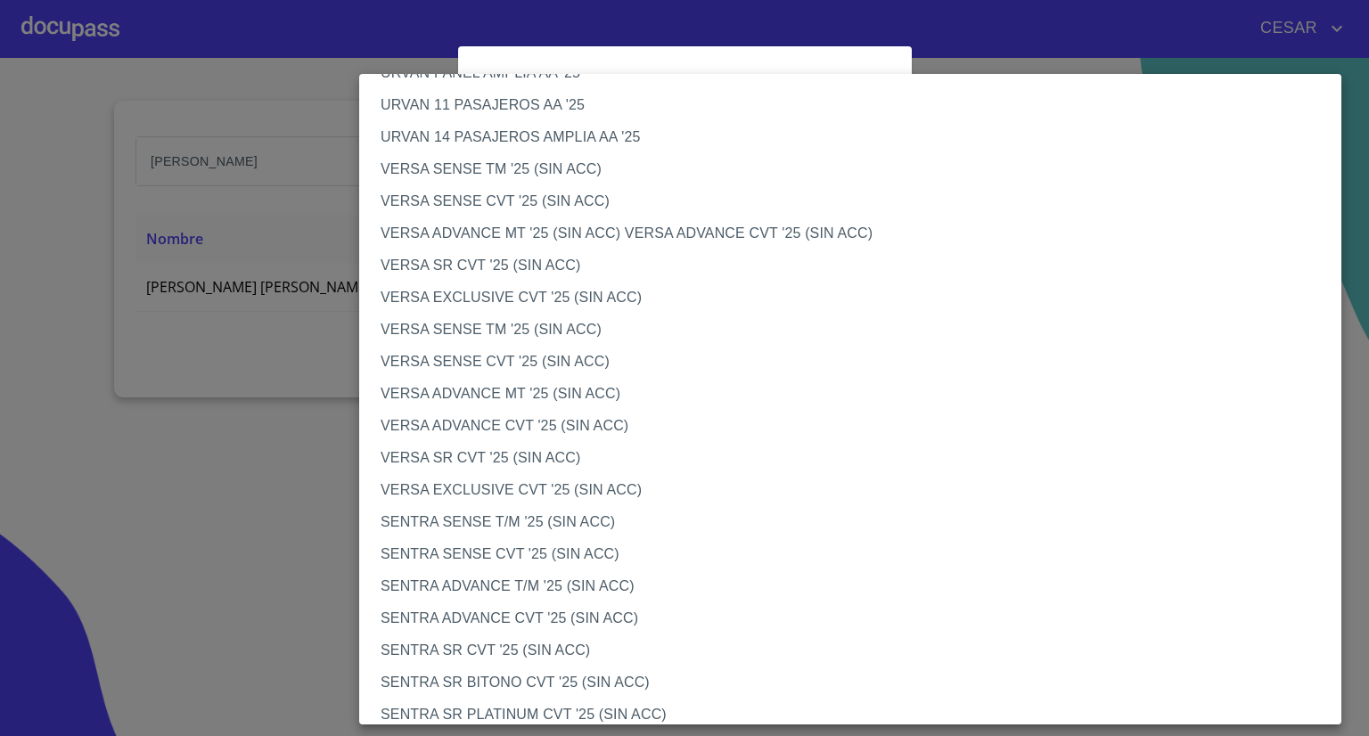
scroll to position [586, 0]
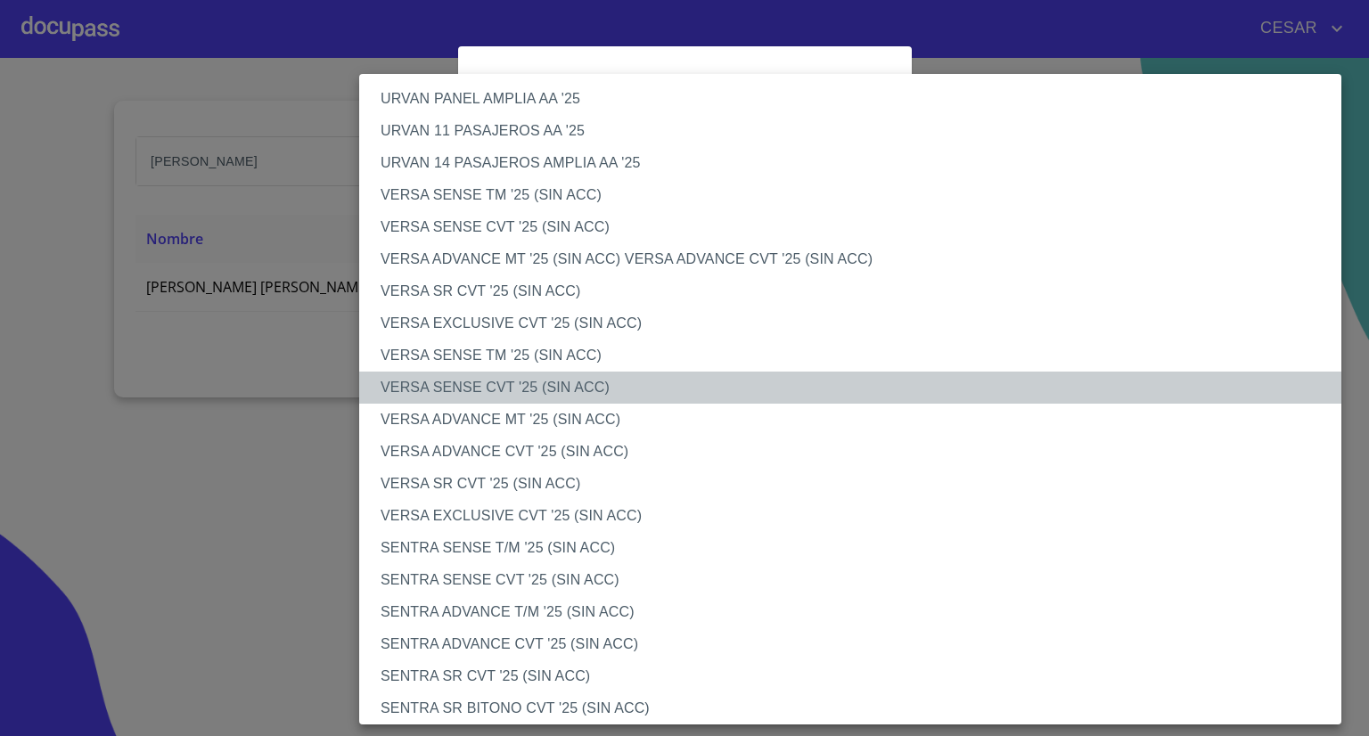
click at [508, 389] on li "VERSA SENSE CVT '25 (SIN ACC)" at bounding box center [857, 388] width 996 height 32
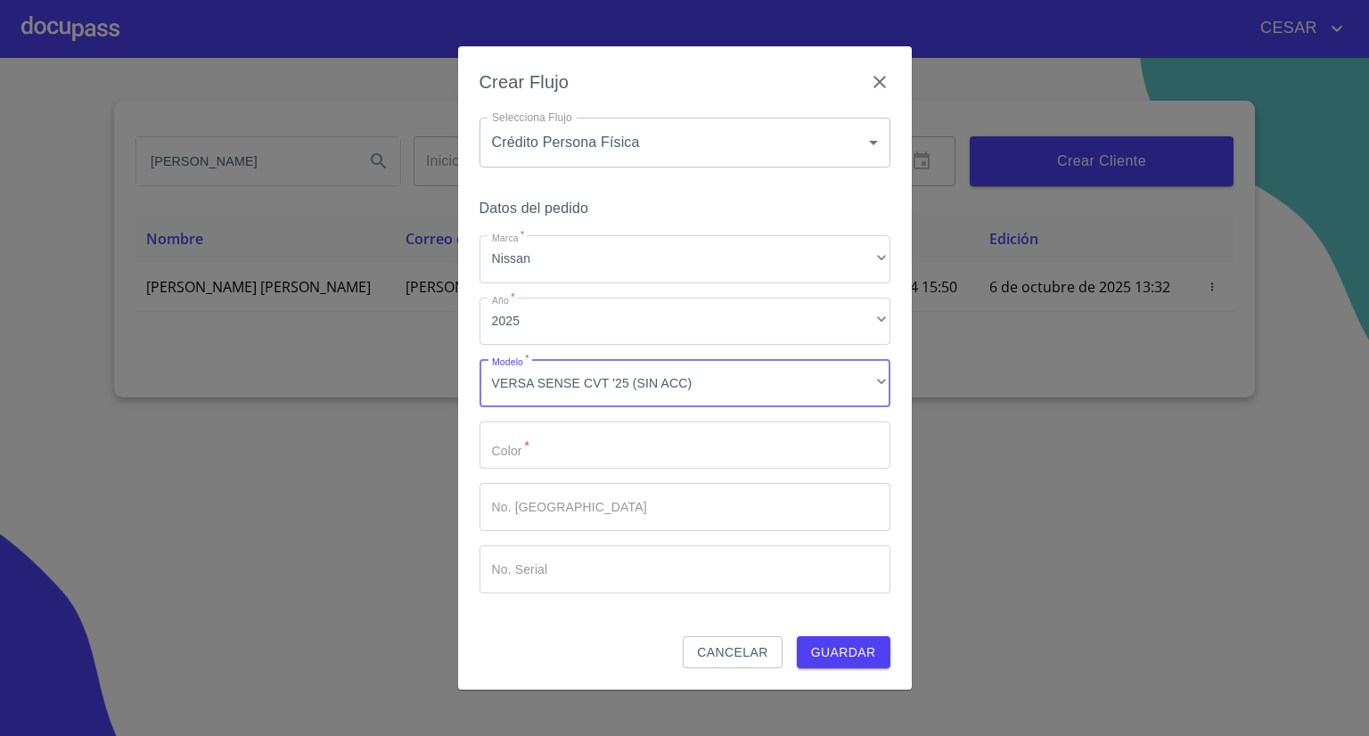
click at [556, 446] on input "Marca   *" at bounding box center [684, 446] width 411 height 48
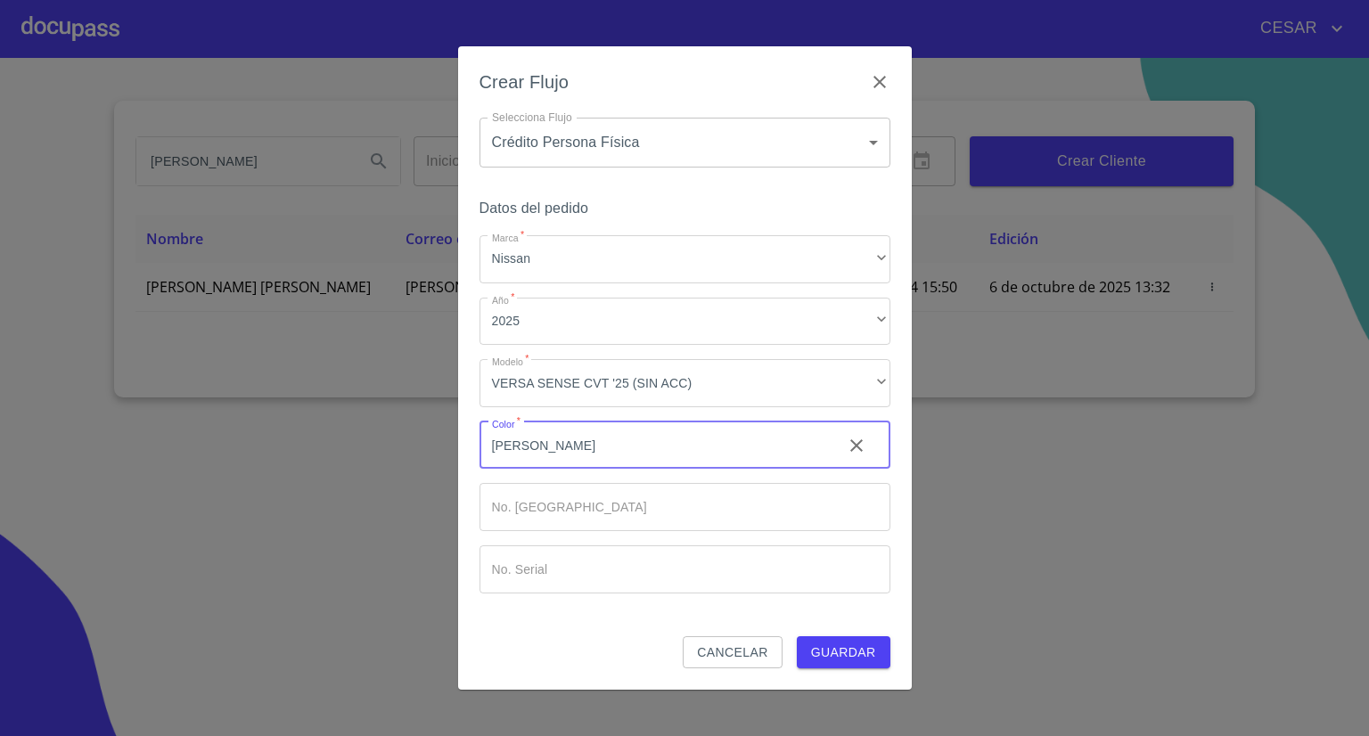
type input "[PERSON_NAME]"
click at [851, 657] on span "Guardar" at bounding box center [843, 653] width 65 height 22
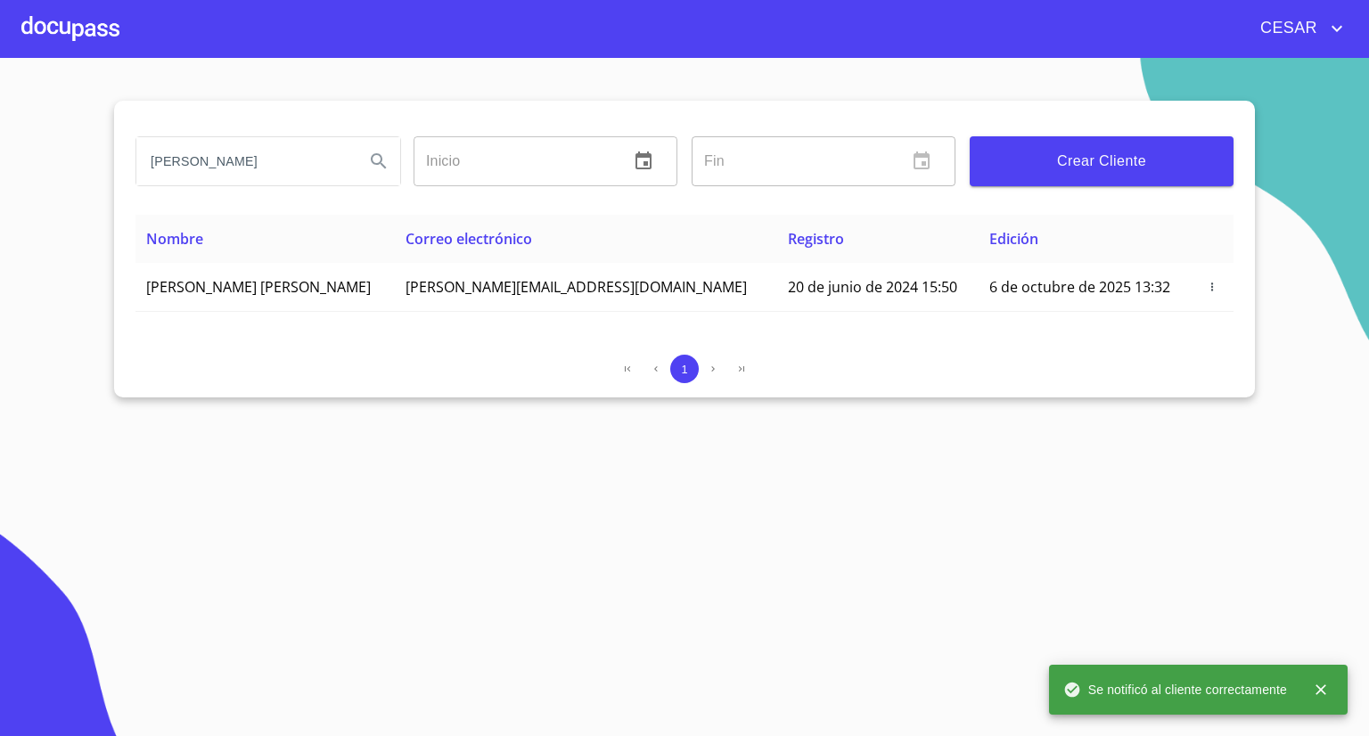
click at [61, 33] on div at bounding box center [70, 28] width 98 height 57
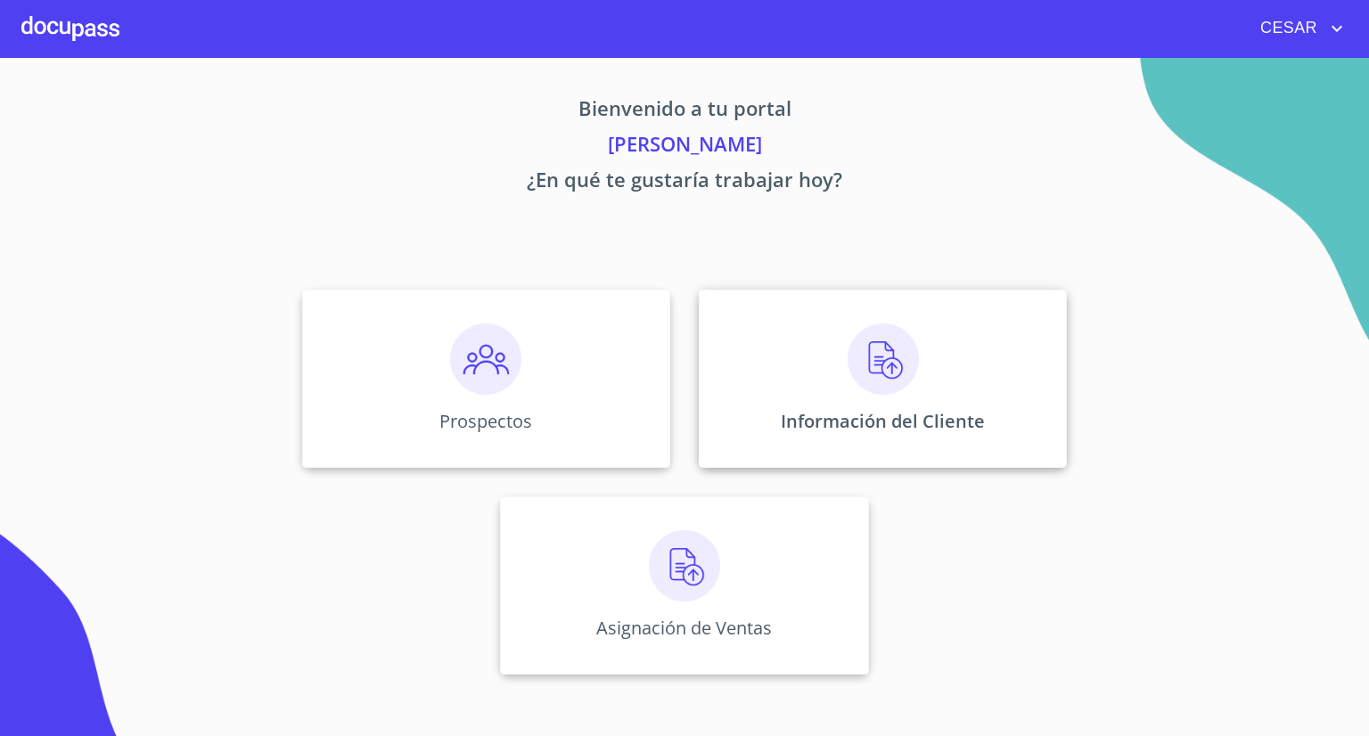
click at [914, 386] on img at bounding box center [883, 359] width 71 height 71
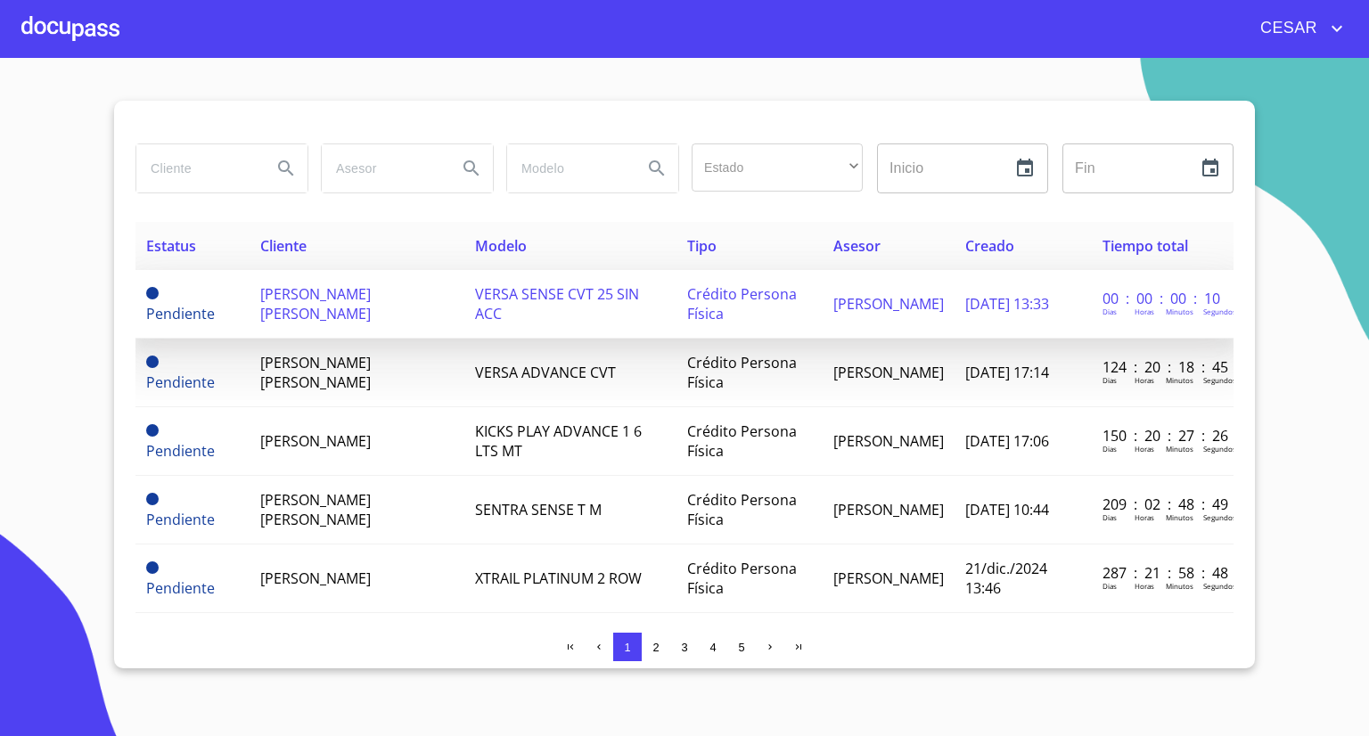
click at [273, 307] on span "[PERSON_NAME] [PERSON_NAME]" at bounding box center [315, 303] width 111 height 39
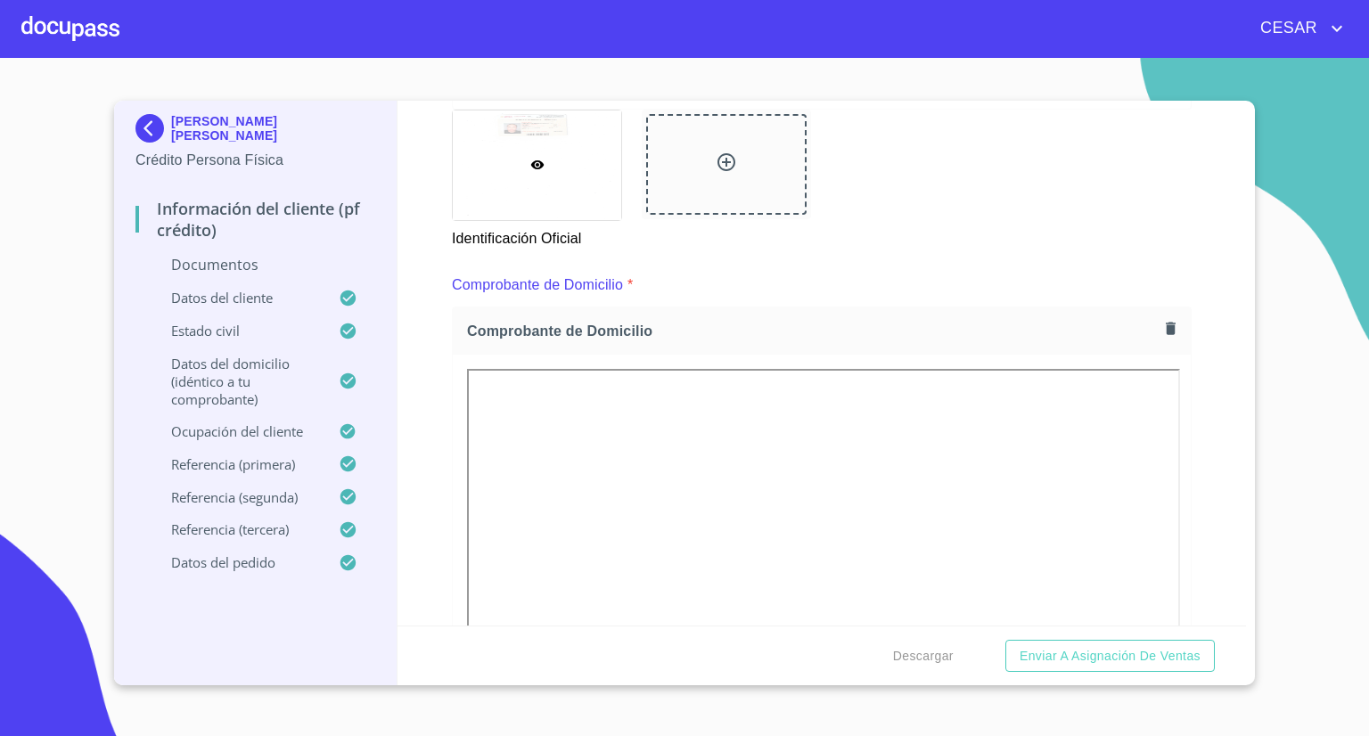
scroll to position [802, 0]
click at [1166, 332] on icon "button" at bounding box center [1171, 334] width 10 height 12
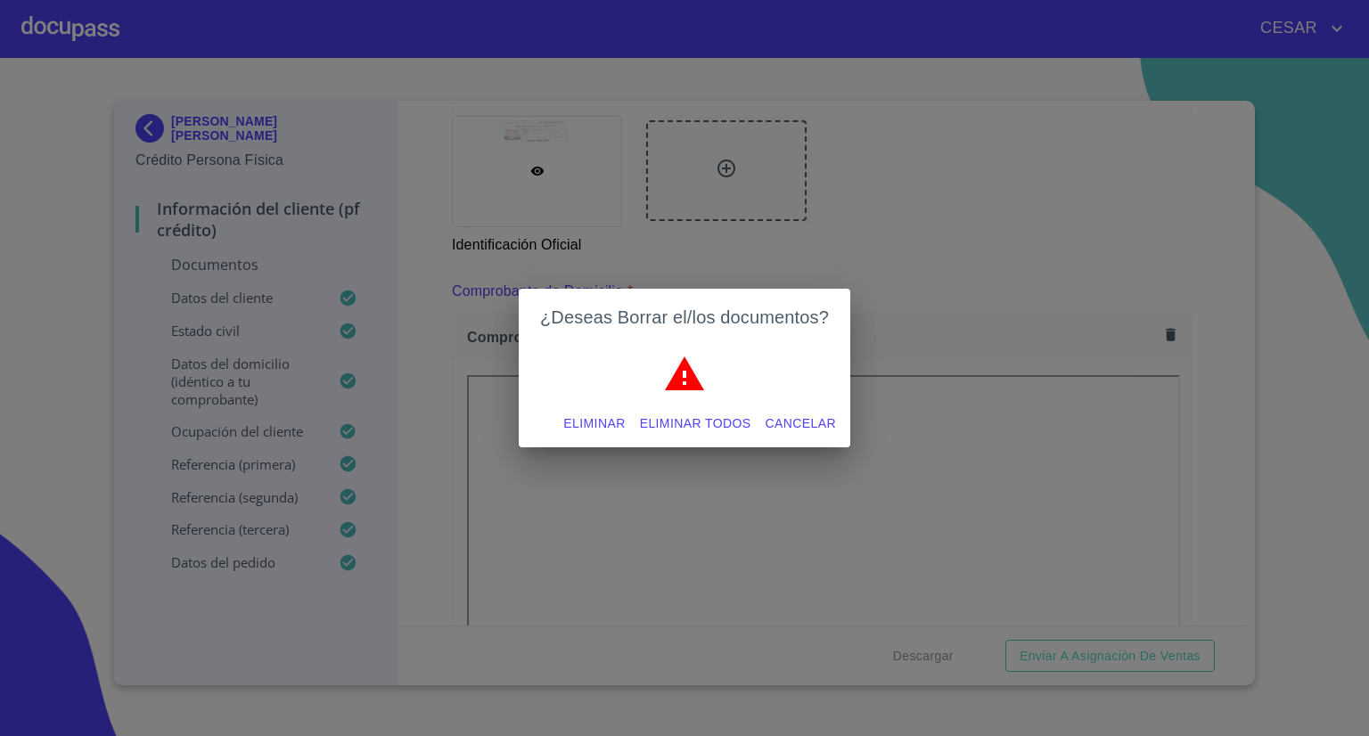
click at [594, 416] on span "Eliminar" at bounding box center [593, 424] width 61 height 22
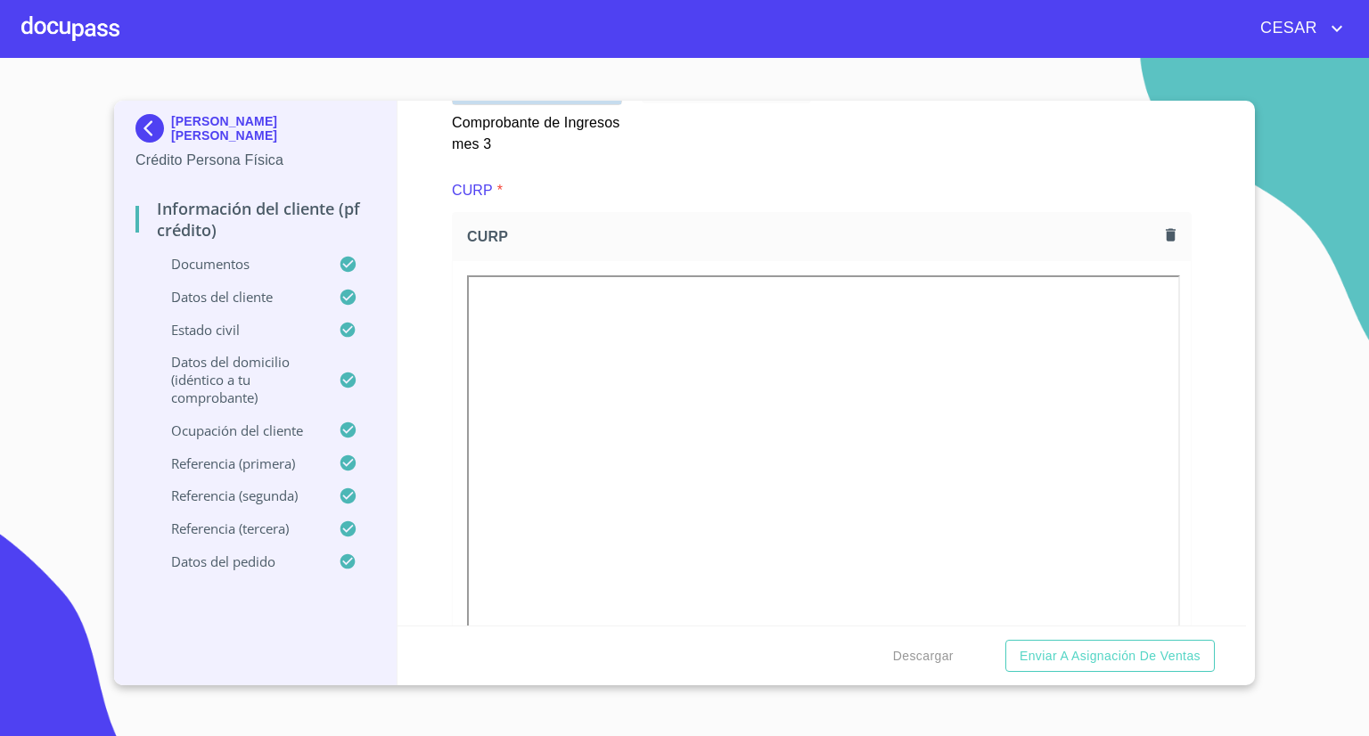
scroll to position [4189, 0]
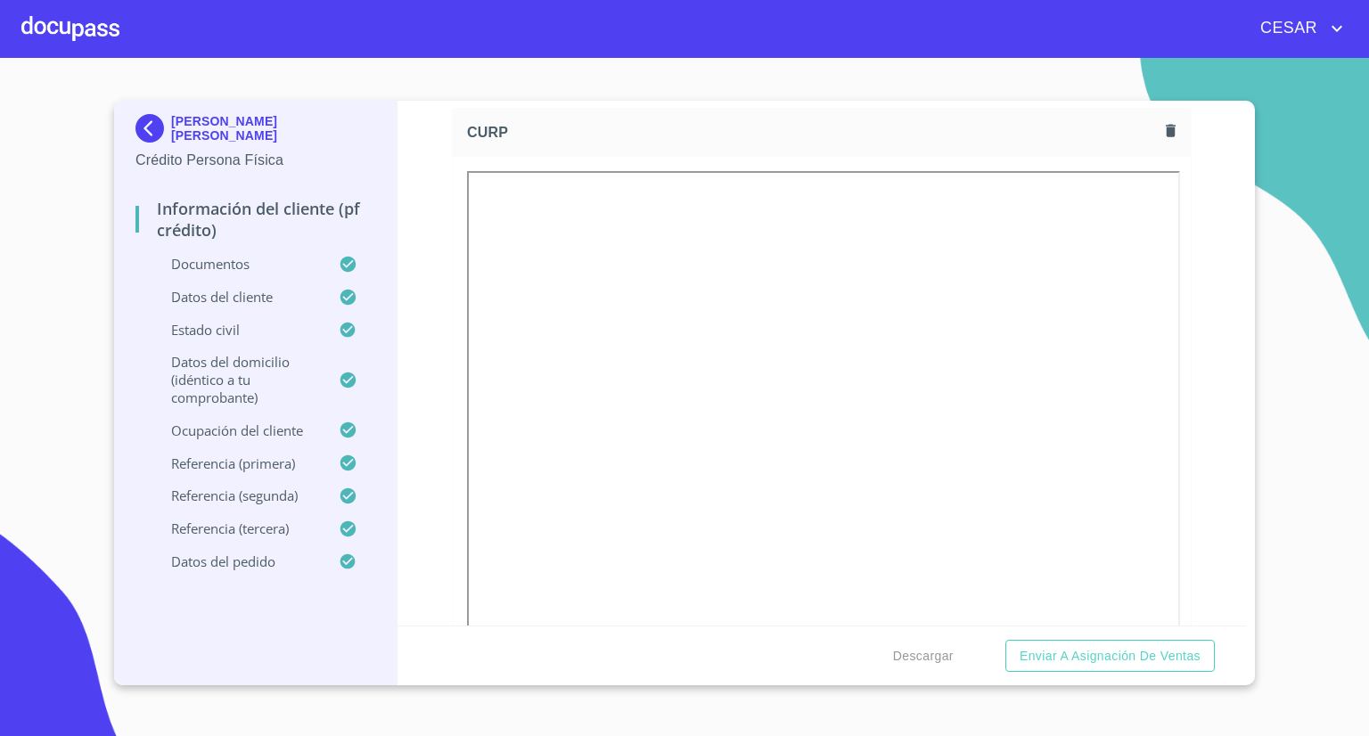
click at [1166, 124] on icon "button" at bounding box center [1171, 130] width 10 height 12
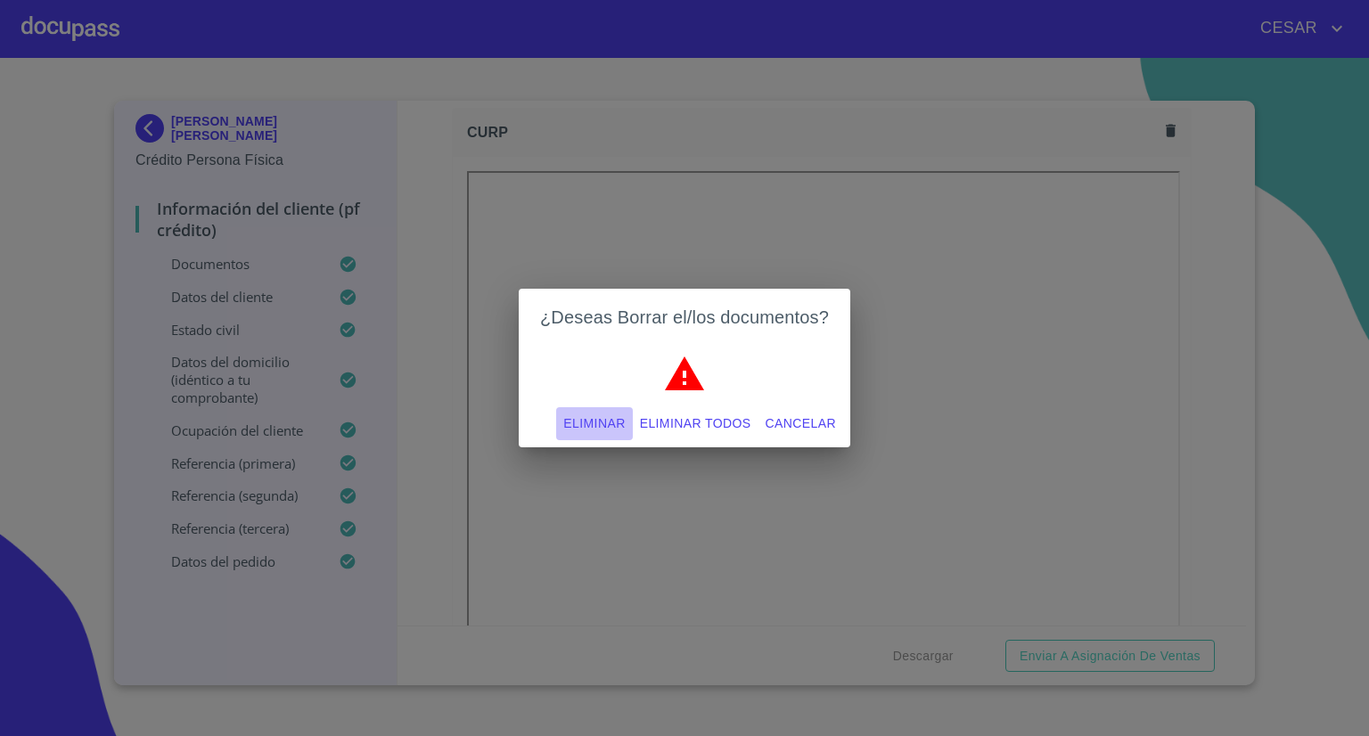
click at [612, 425] on span "Eliminar" at bounding box center [593, 424] width 61 height 22
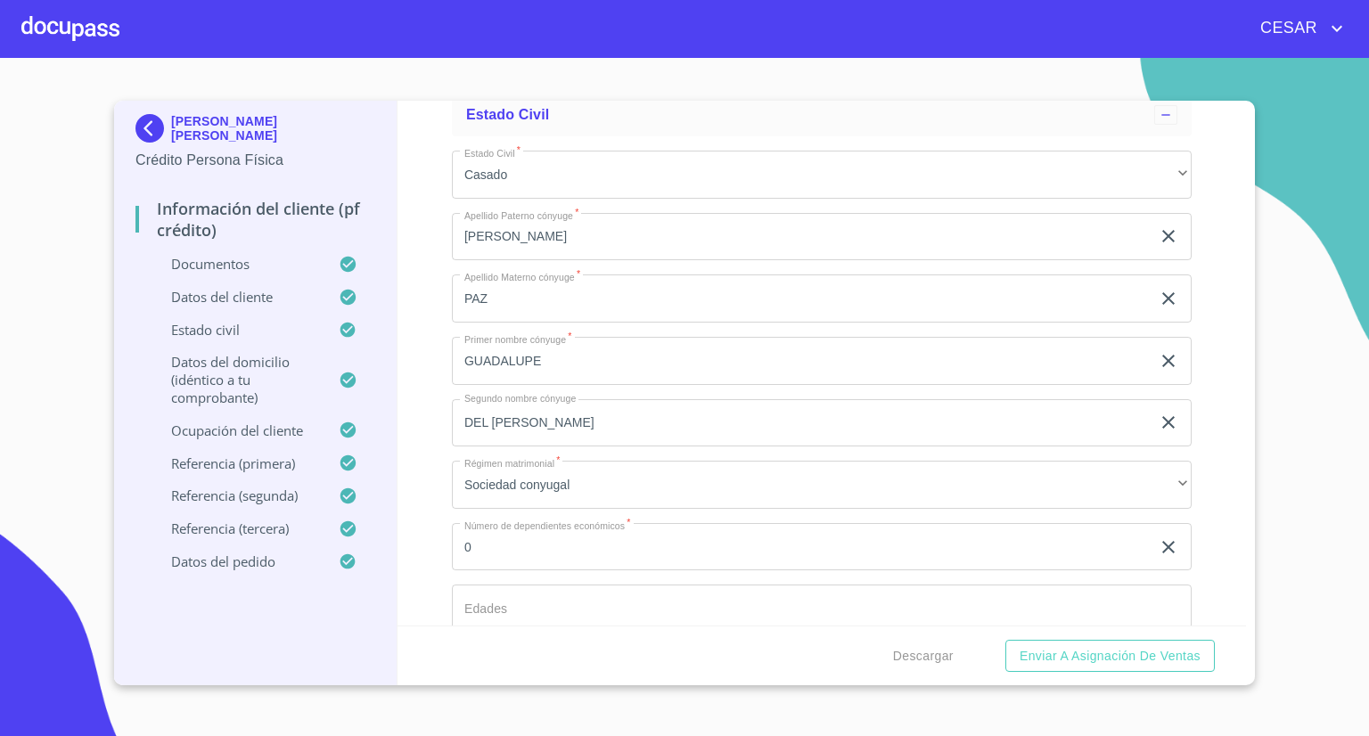
scroll to position [6150, 0]
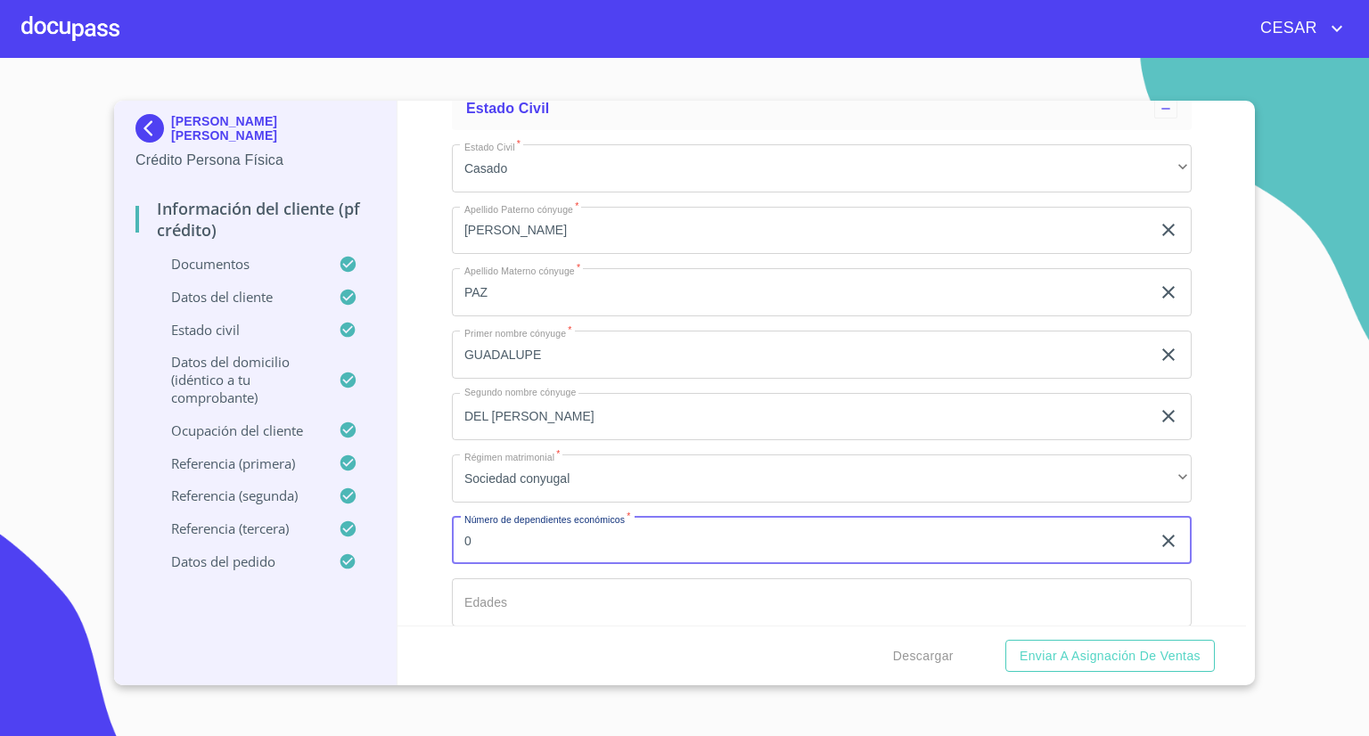
drag, startPoint x: 529, startPoint y: 536, endPoint x: 347, endPoint y: 536, distance: 182.7
click at [347, 536] on div "[PERSON_NAME] [PERSON_NAME] Crédito Persona Física Información del cliente (PF …" at bounding box center [680, 393] width 1132 height 585
type input "2"
click at [581, 582] on input "Documento de identificación   *" at bounding box center [822, 602] width 740 height 48
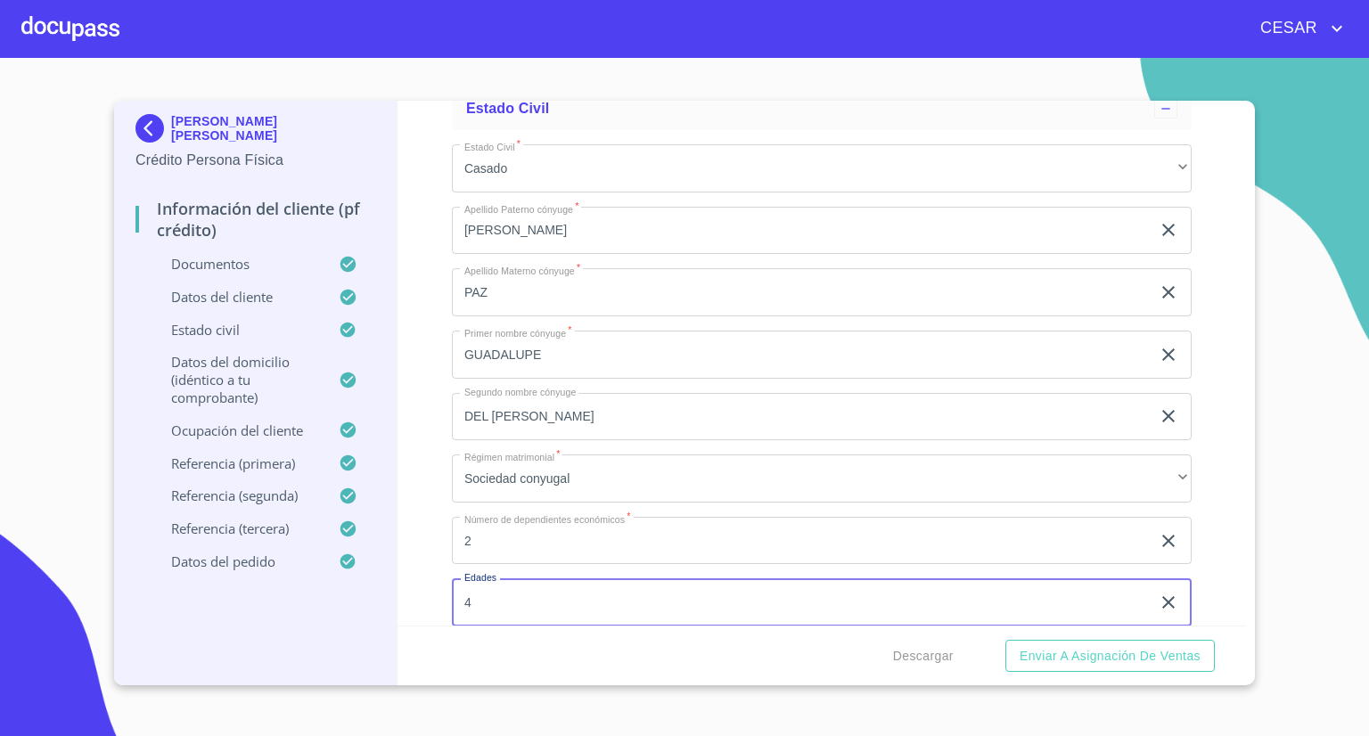
type input "4"
click at [424, 558] on div "Información del cliente (PF crédito) Documentos Documento de identificación   *…" at bounding box center [821, 363] width 849 height 525
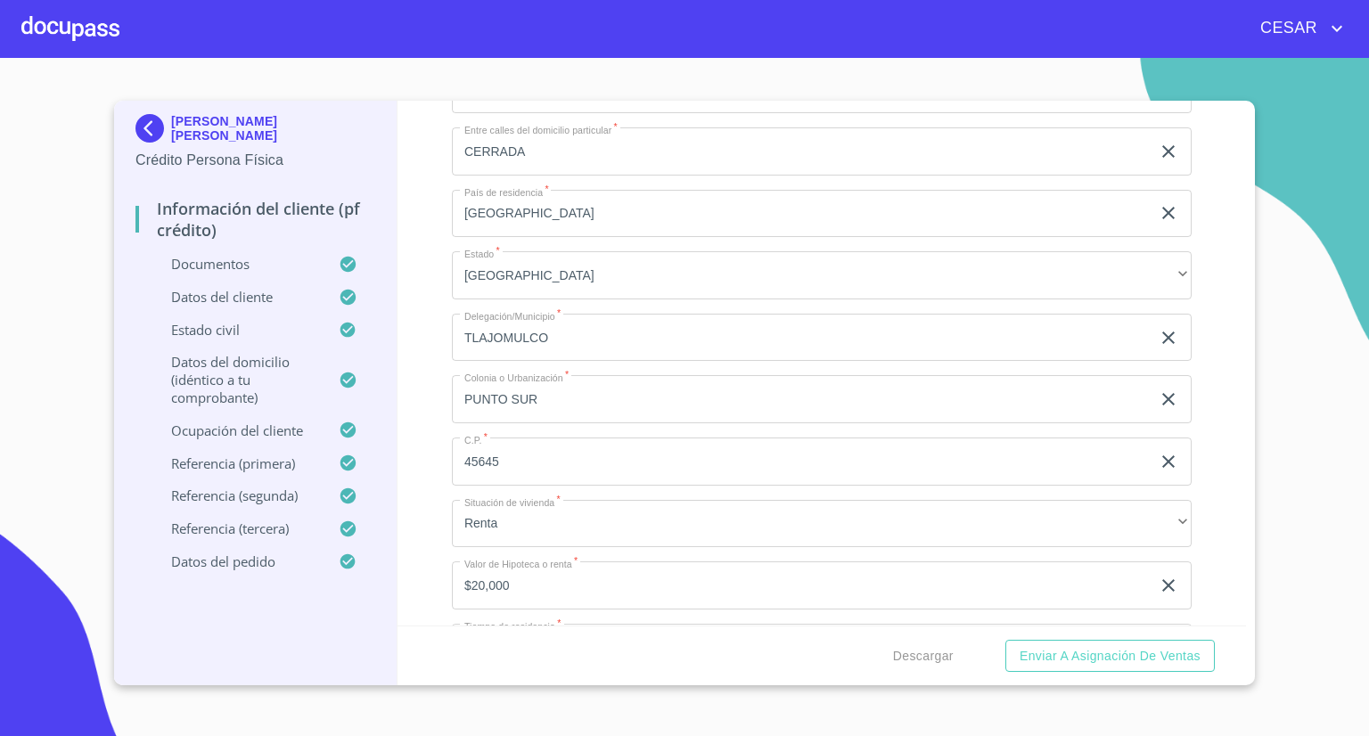
scroll to position [6952, 0]
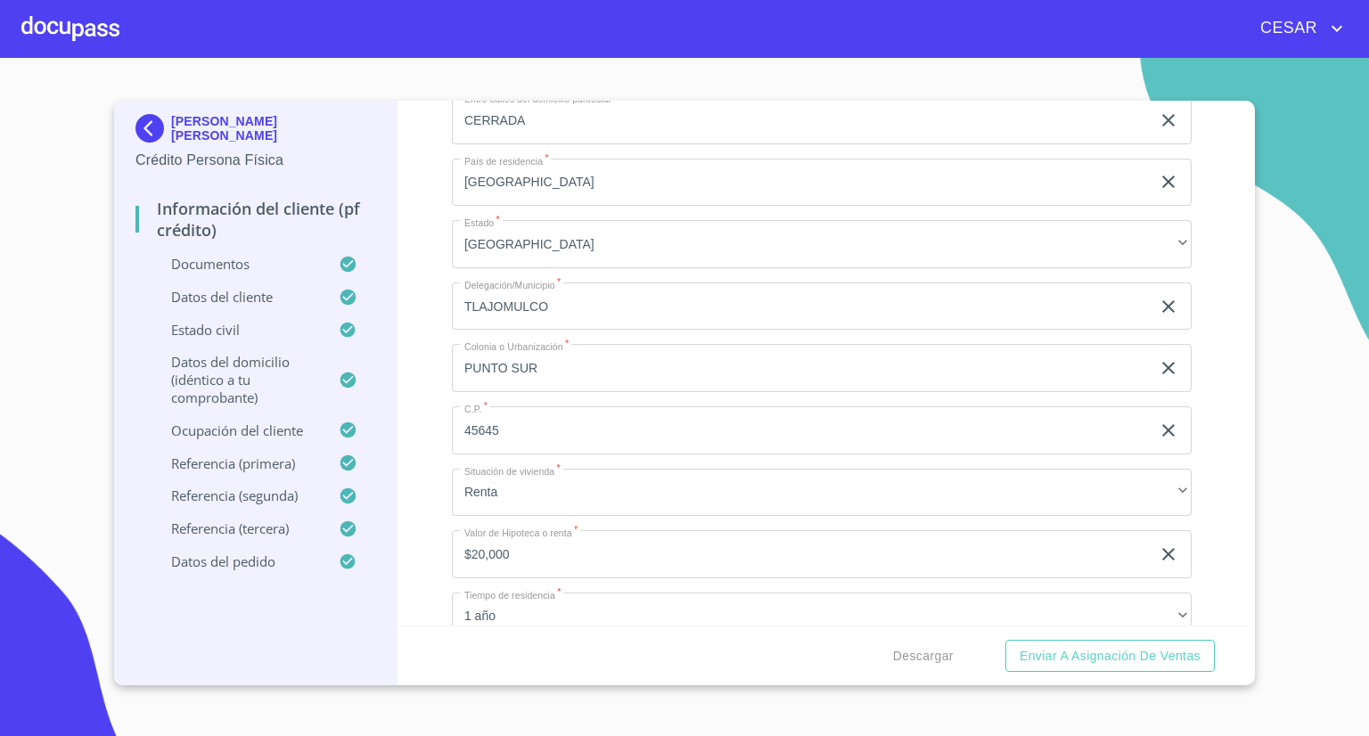
click at [480, 550] on input "$20,000" at bounding box center [801, 554] width 699 height 48
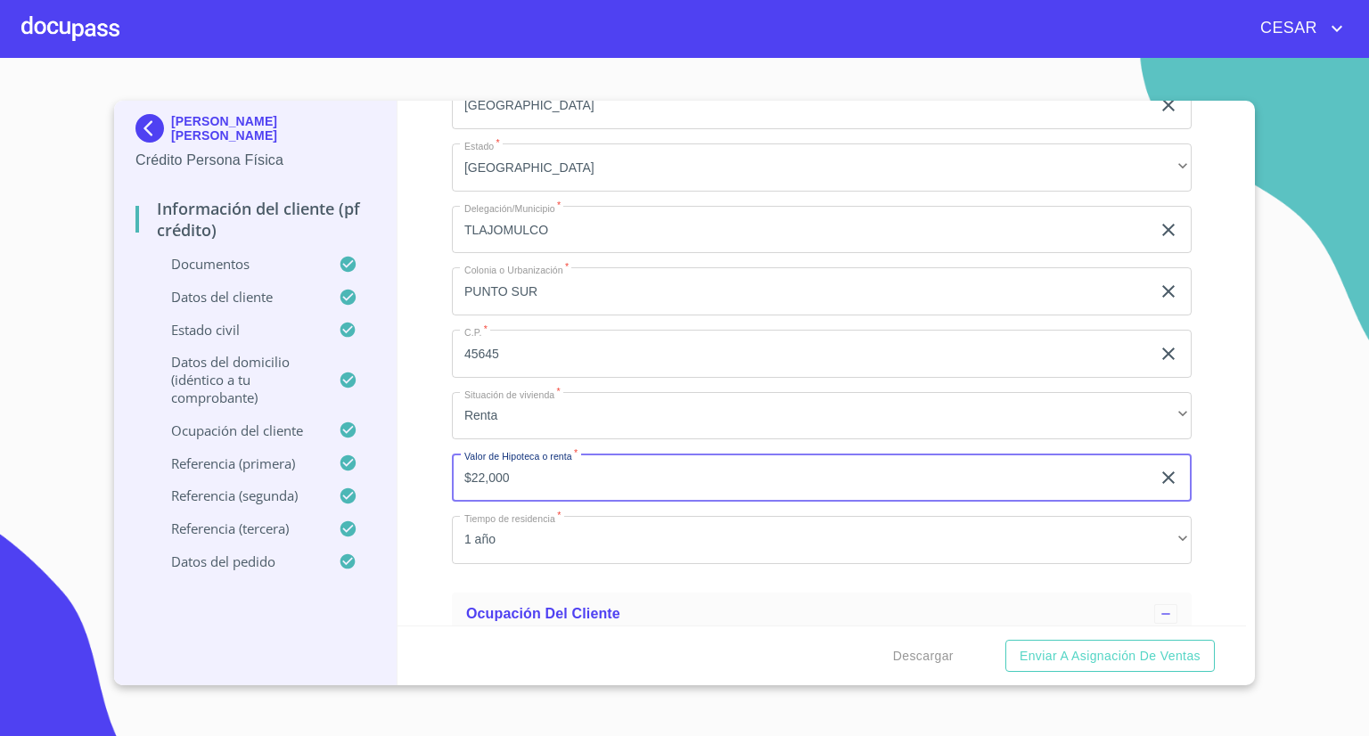
scroll to position [7130, 0]
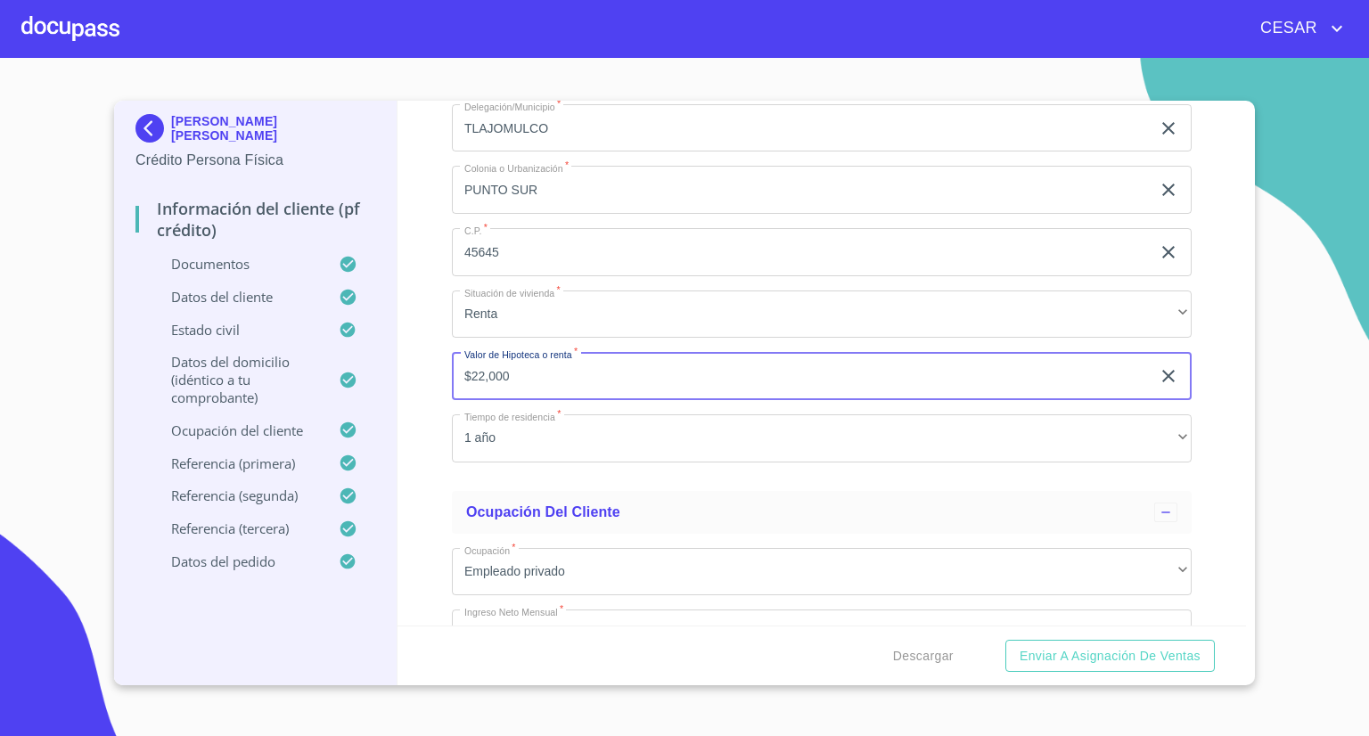
type input "$22,000"
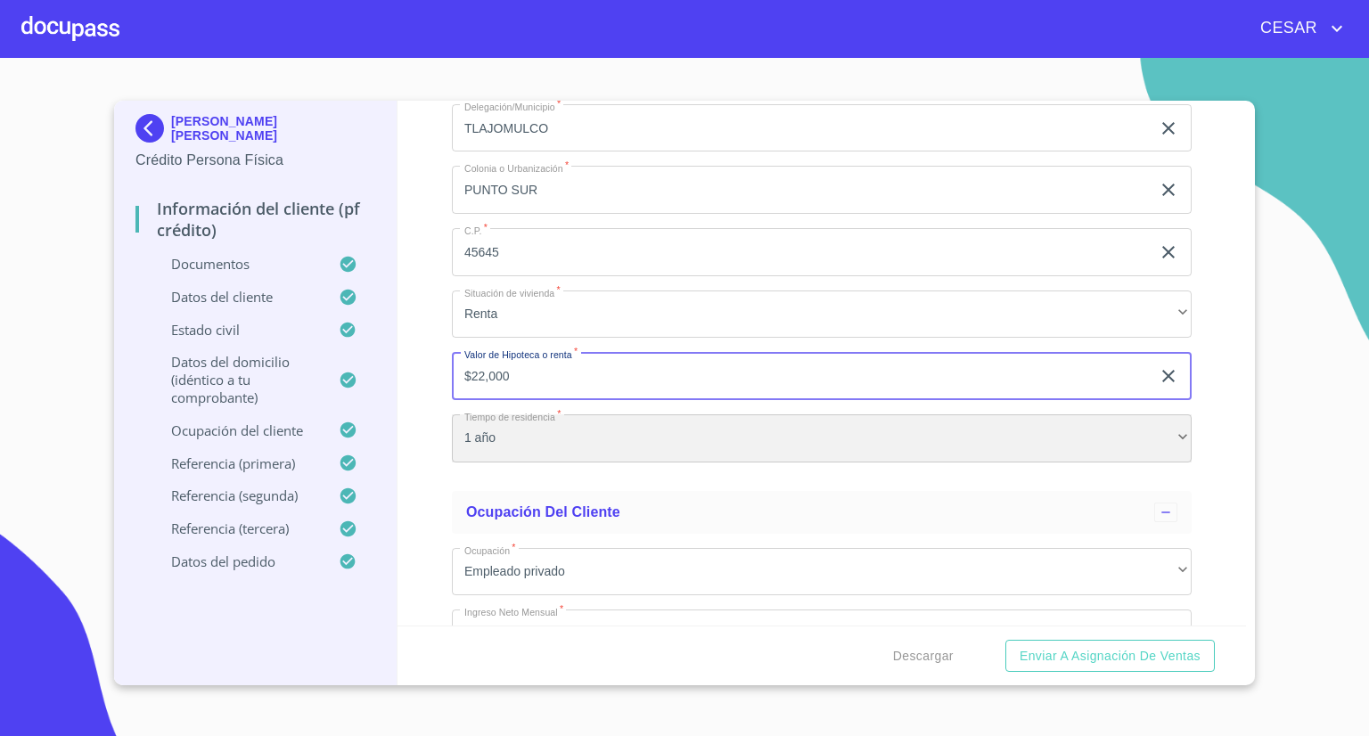
click at [471, 432] on div "1 año" at bounding box center [822, 438] width 740 height 48
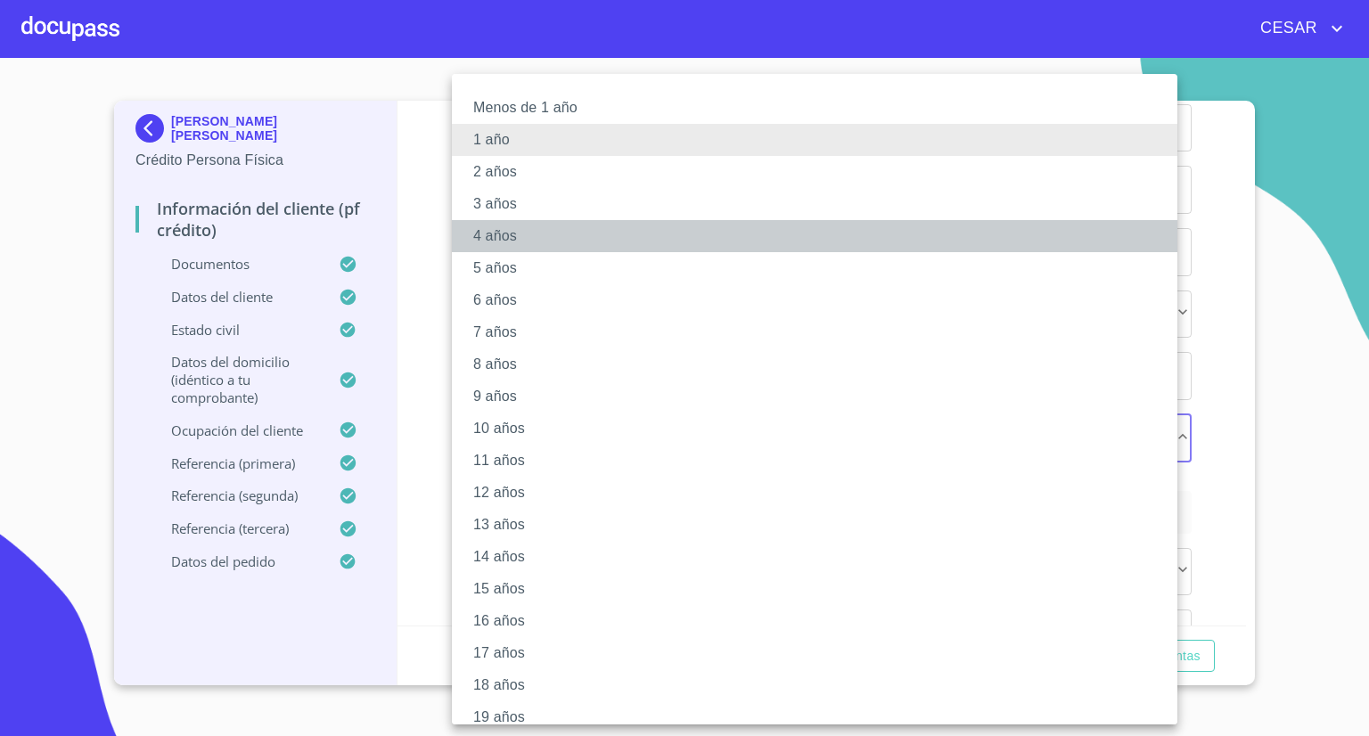
click at [493, 230] on li "4 años" at bounding box center [821, 236] width 739 height 32
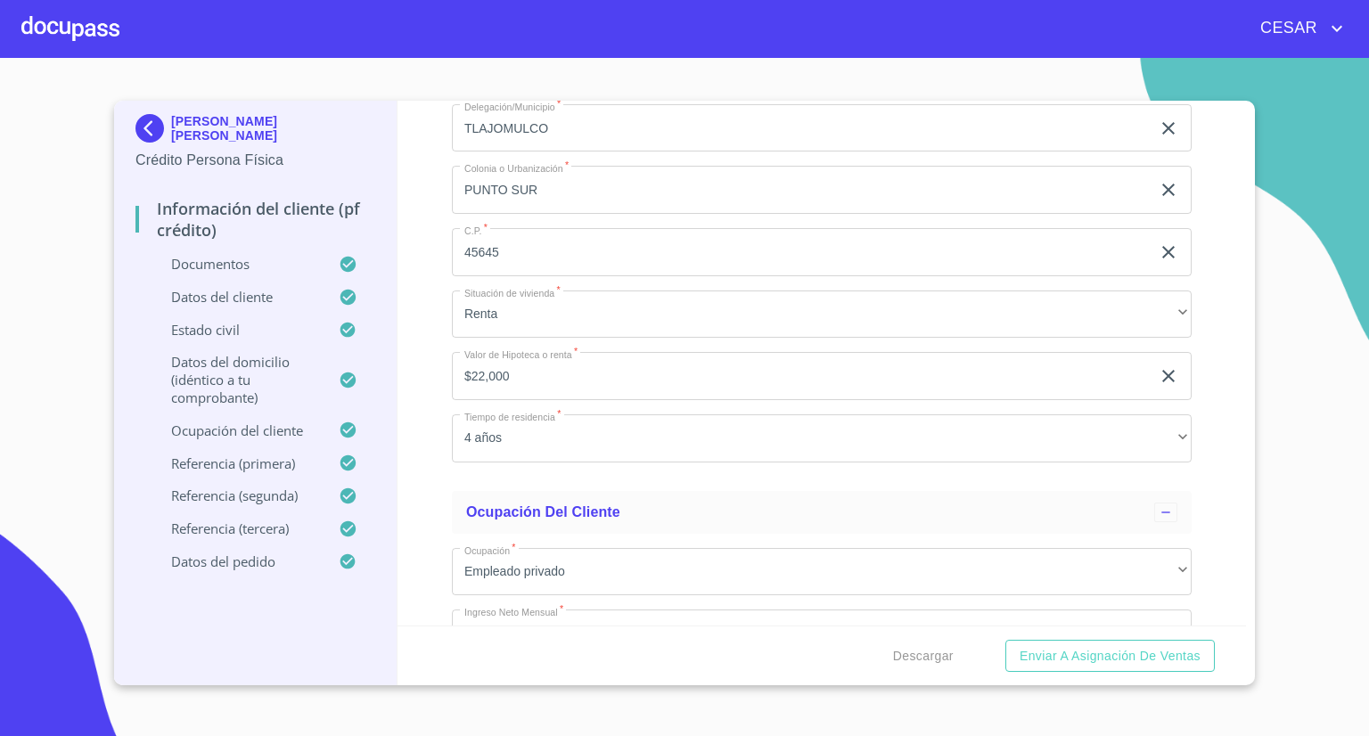
click at [428, 326] on div "Información del cliente (PF crédito) Documentos Documento de identificación   *…" at bounding box center [821, 363] width 849 height 525
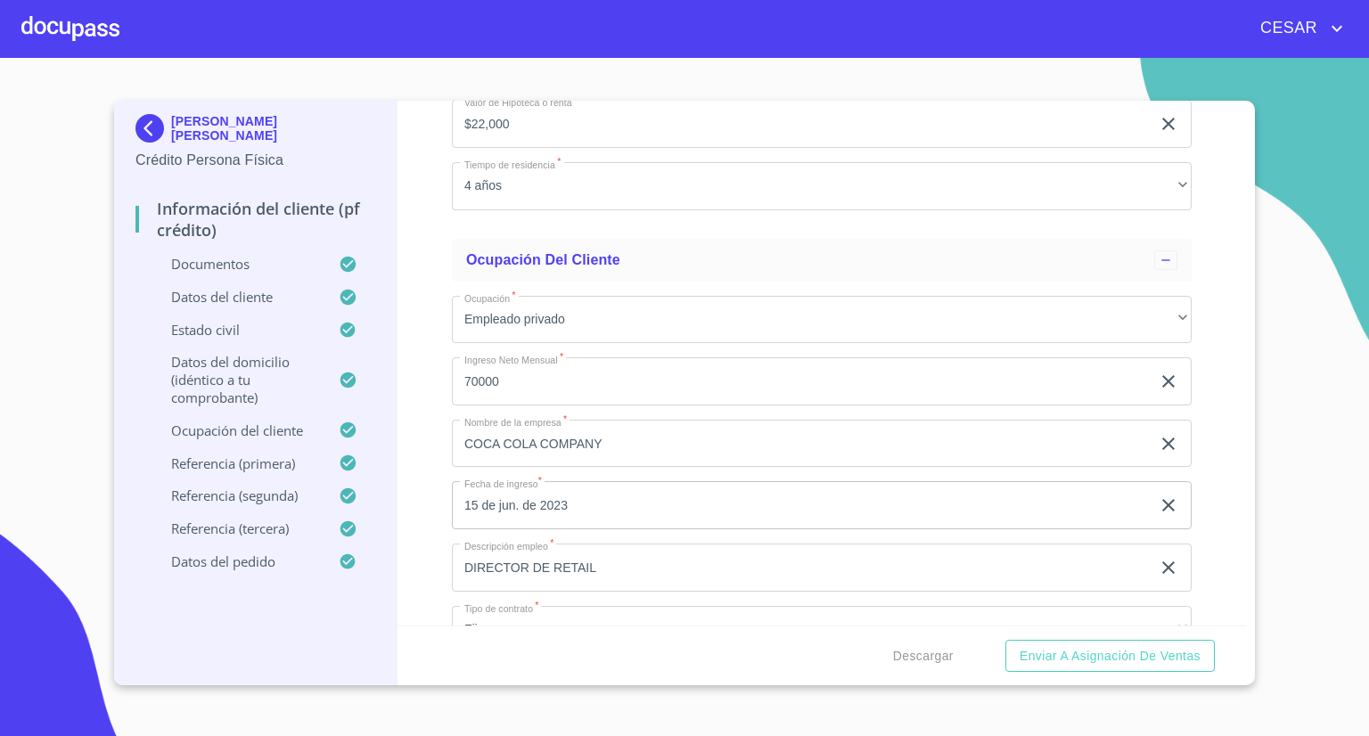
scroll to position [7397, 0]
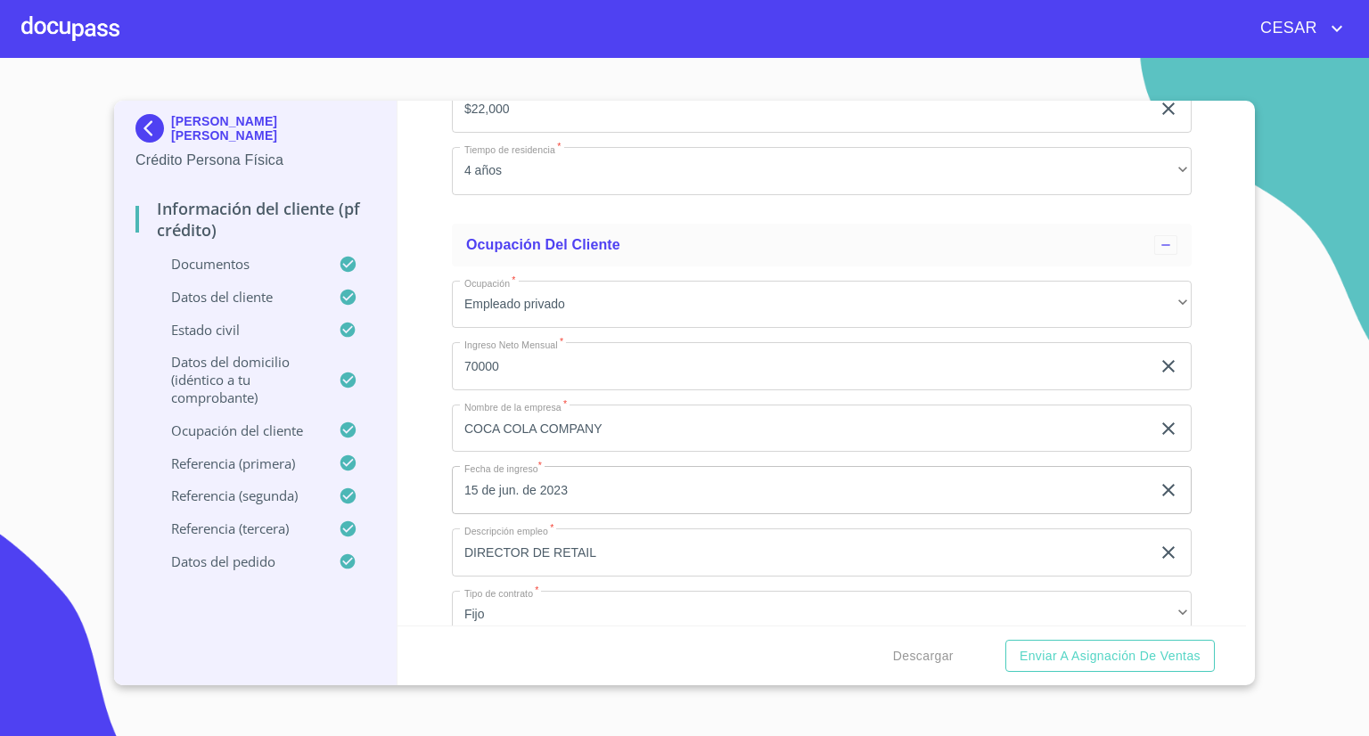
click at [554, 363] on input "70000" at bounding box center [801, 366] width 699 height 48
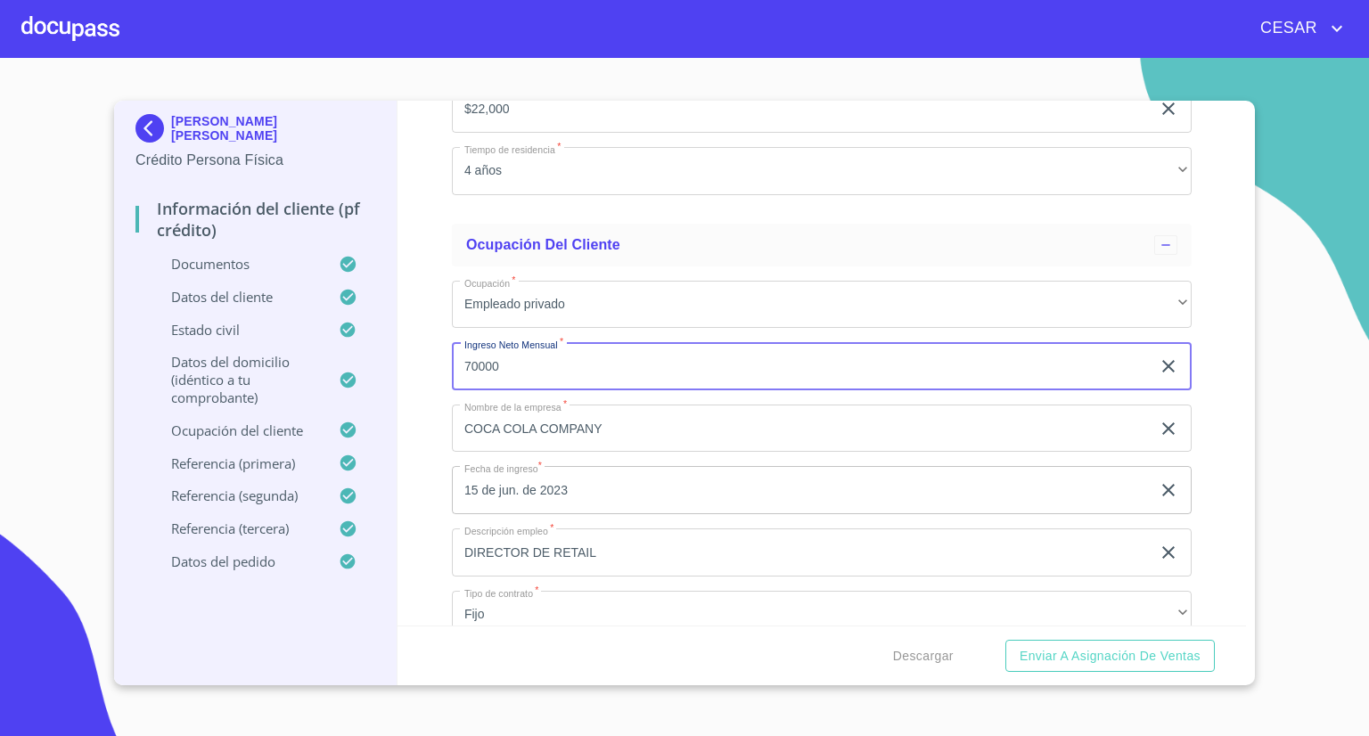
click at [554, 363] on input "70000" at bounding box center [801, 366] width 699 height 48
type input "180000"
click at [613, 419] on input "COCA COLA COMPANY" at bounding box center [801, 429] width 699 height 48
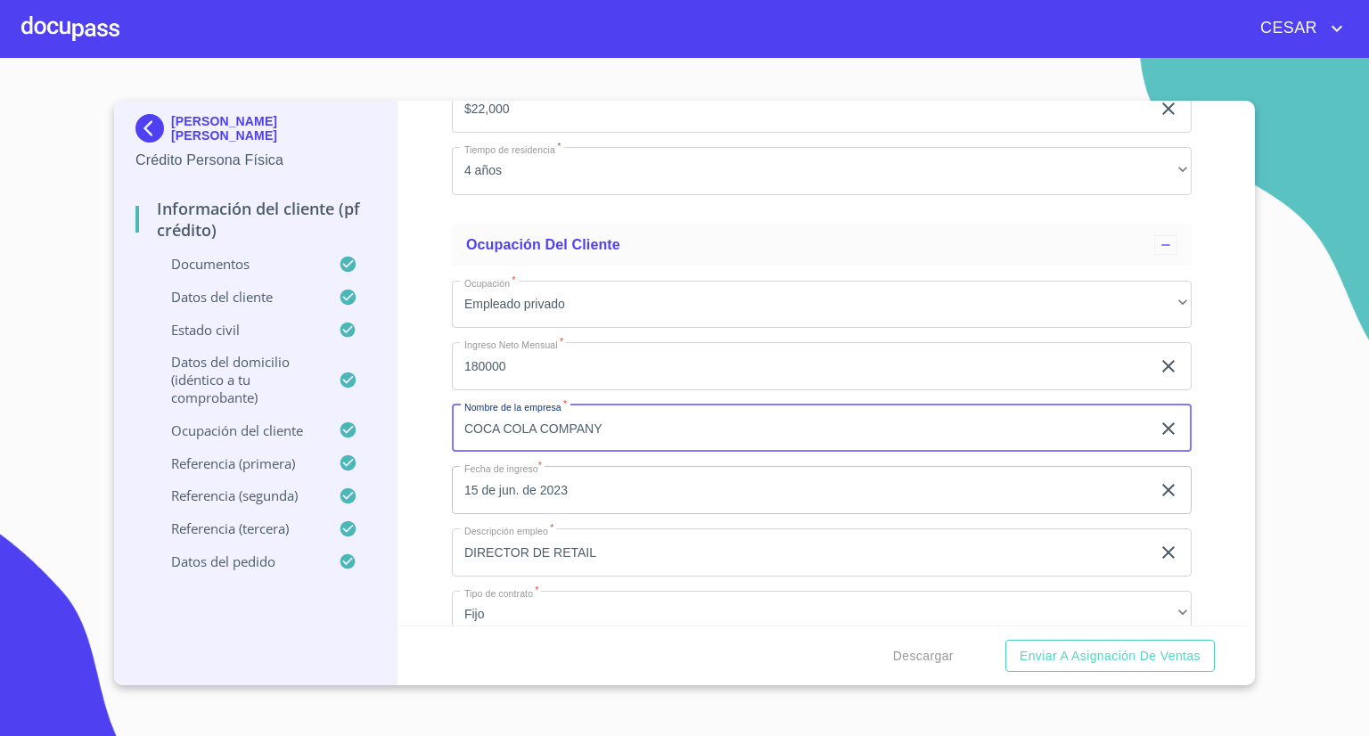
drag, startPoint x: 614, startPoint y: 418, endPoint x: 388, endPoint y: 418, distance: 226.4
click at [388, 418] on div "[PERSON_NAME] [PERSON_NAME] Crédito Persona Física Información del cliente (PF …" at bounding box center [680, 393] width 1132 height 585
type input "Be MKT Group"
click at [588, 470] on input "15 de jun. de 2023" at bounding box center [805, 490] width 706 height 48
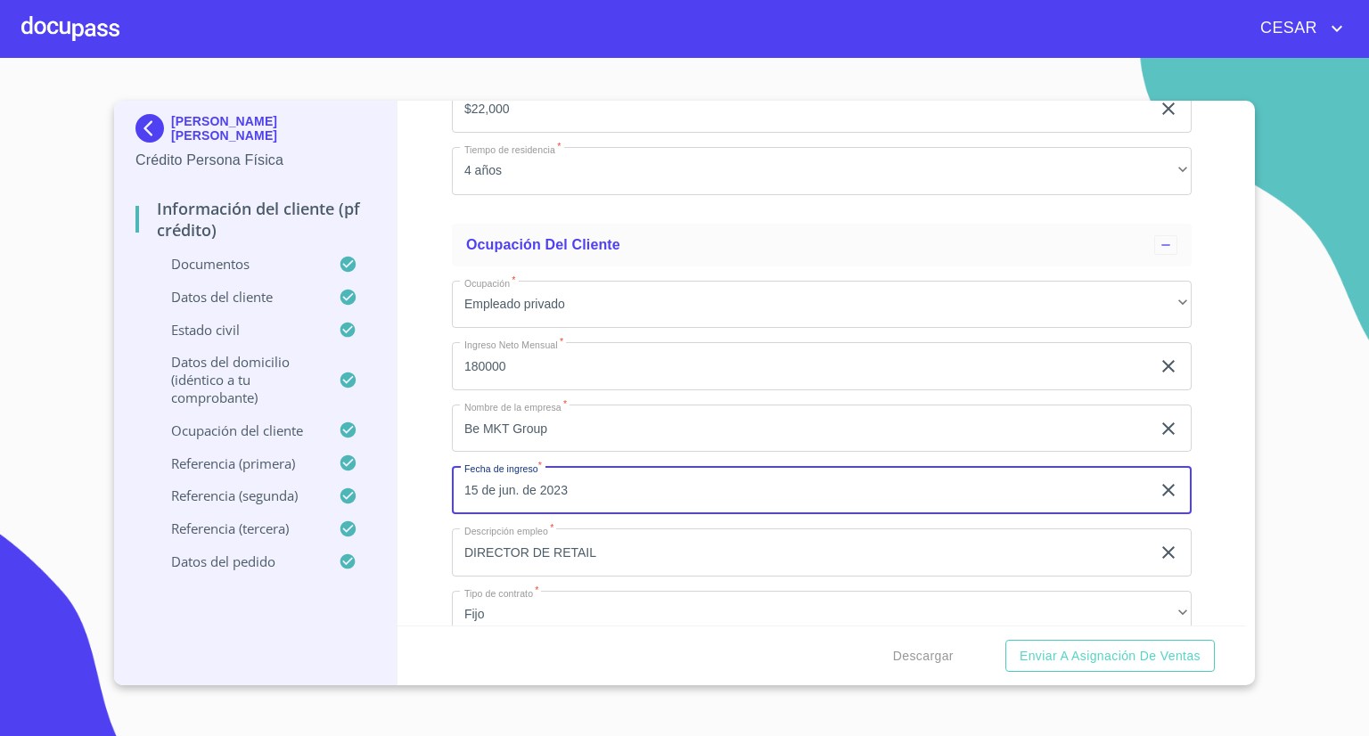
click at [1162, 486] on icon "button" at bounding box center [1168, 489] width 21 height 21
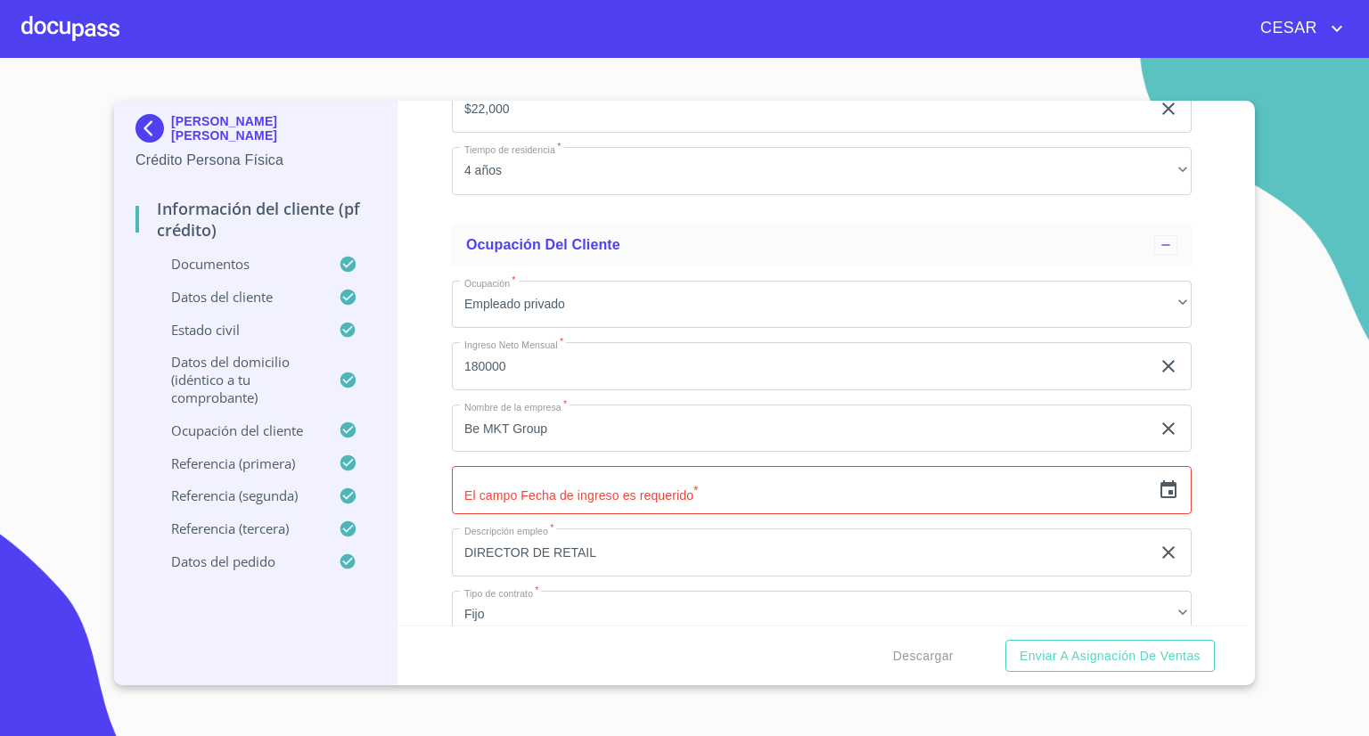
click at [774, 479] on input "text" at bounding box center [801, 490] width 699 height 48
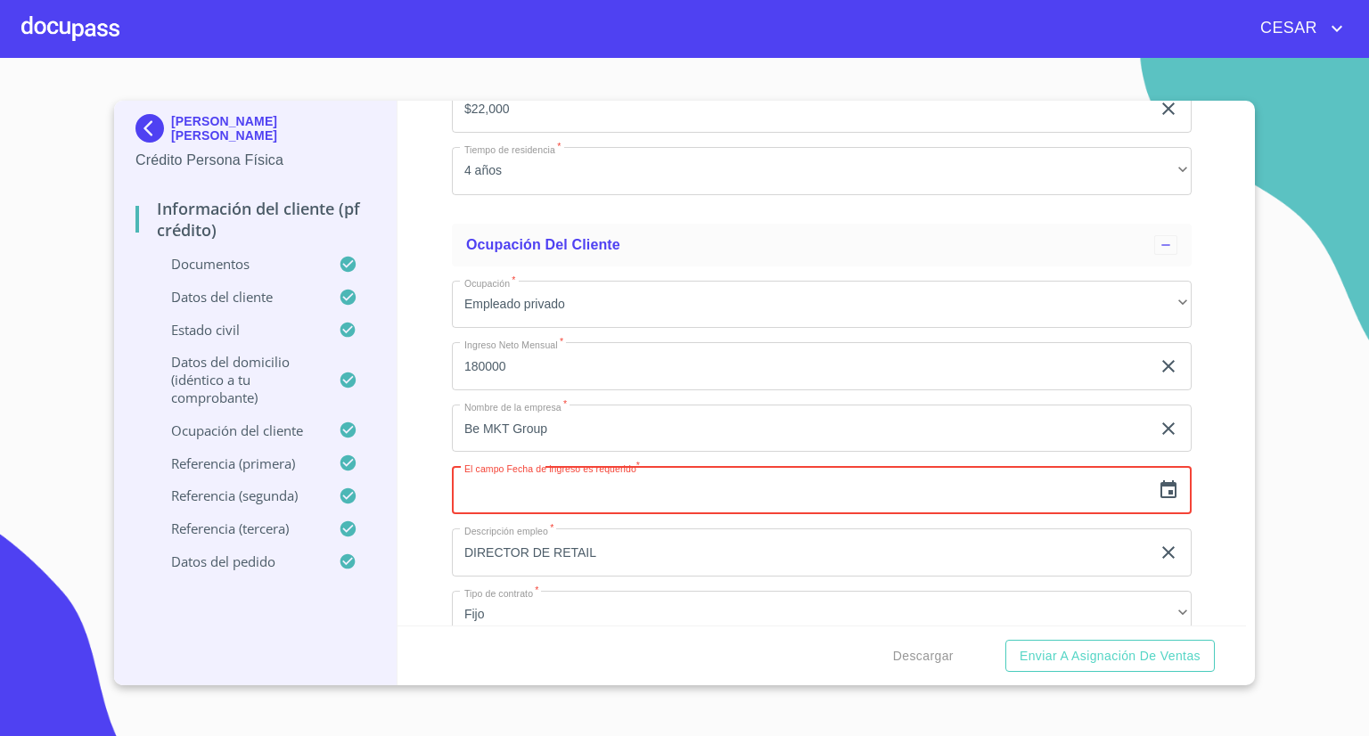
click at [583, 479] on input "text" at bounding box center [801, 490] width 699 height 48
click at [1163, 483] on icon "button" at bounding box center [1168, 489] width 21 height 21
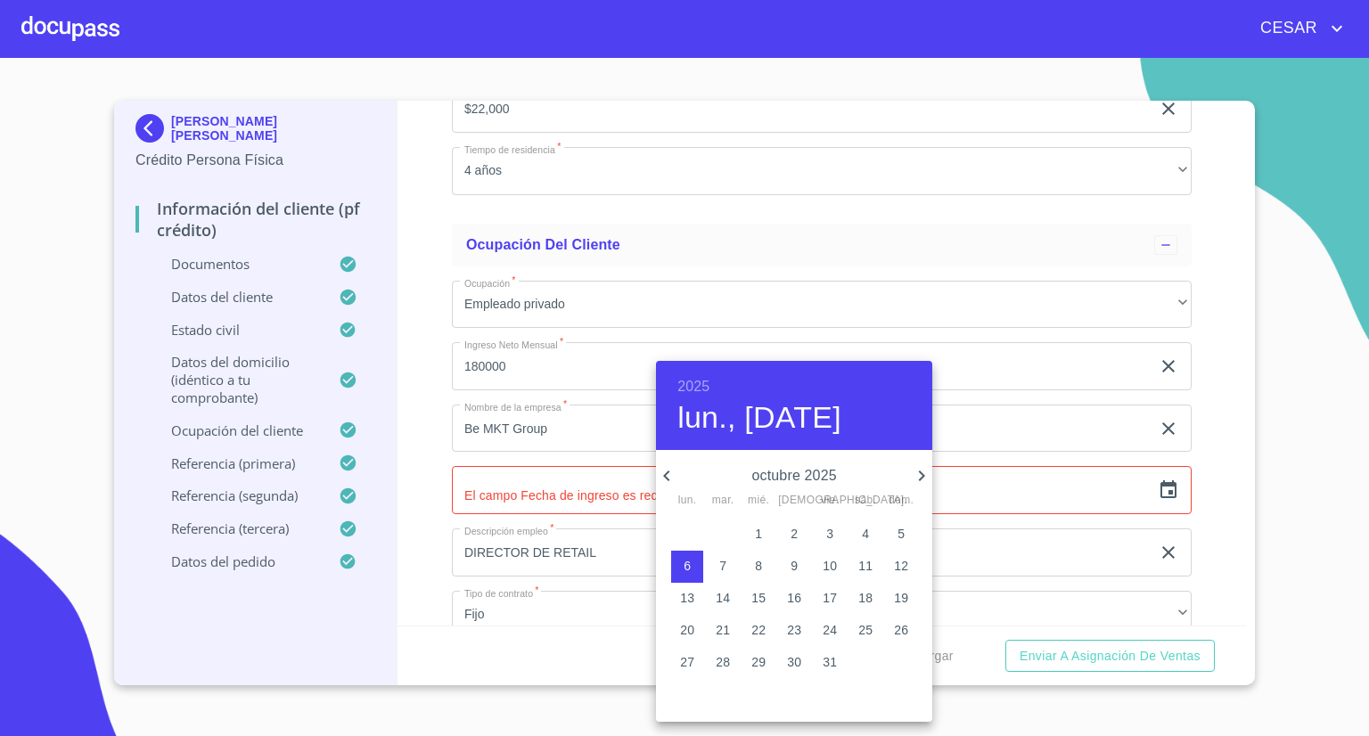
click at [685, 389] on h6 "2025" at bounding box center [693, 386] width 32 height 25
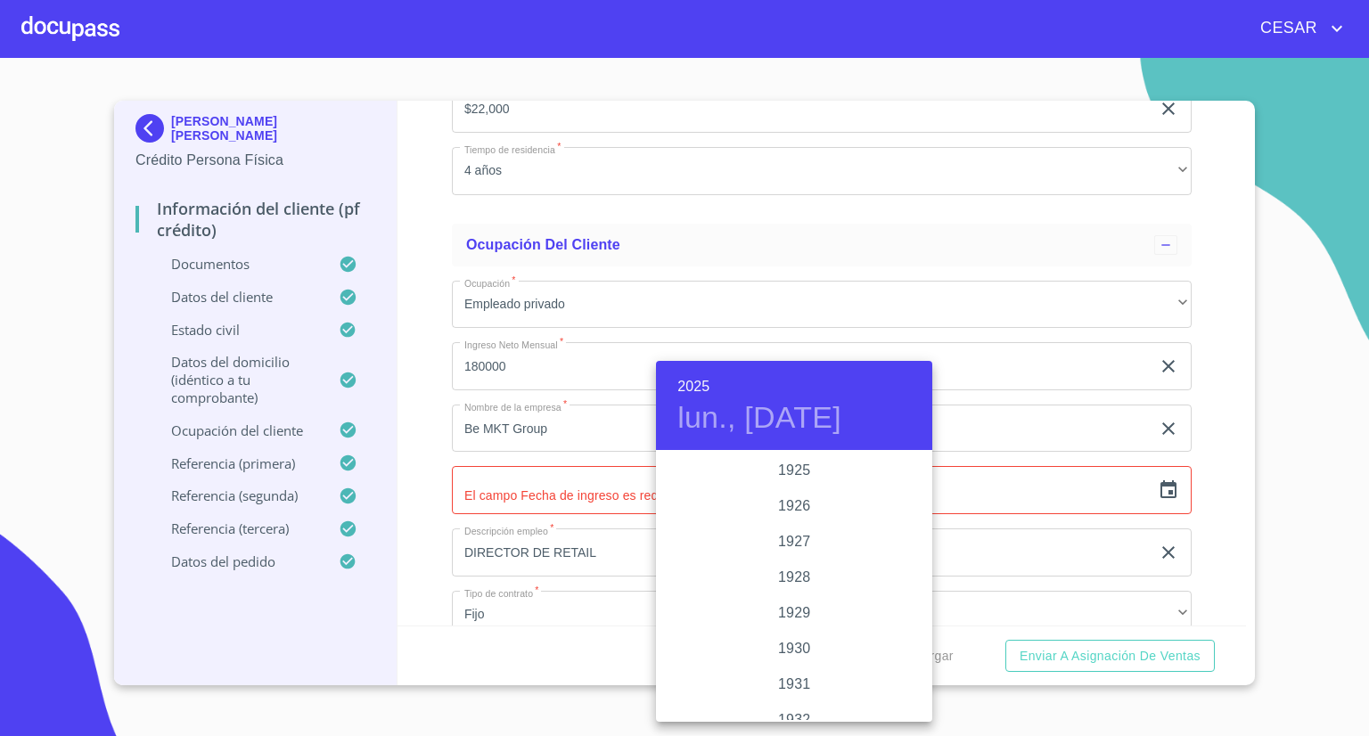
scroll to position [3458, 0]
click at [795, 471] on div "2022" at bounding box center [794, 471] width 276 height 36
type input "6 de oct. de 2022"
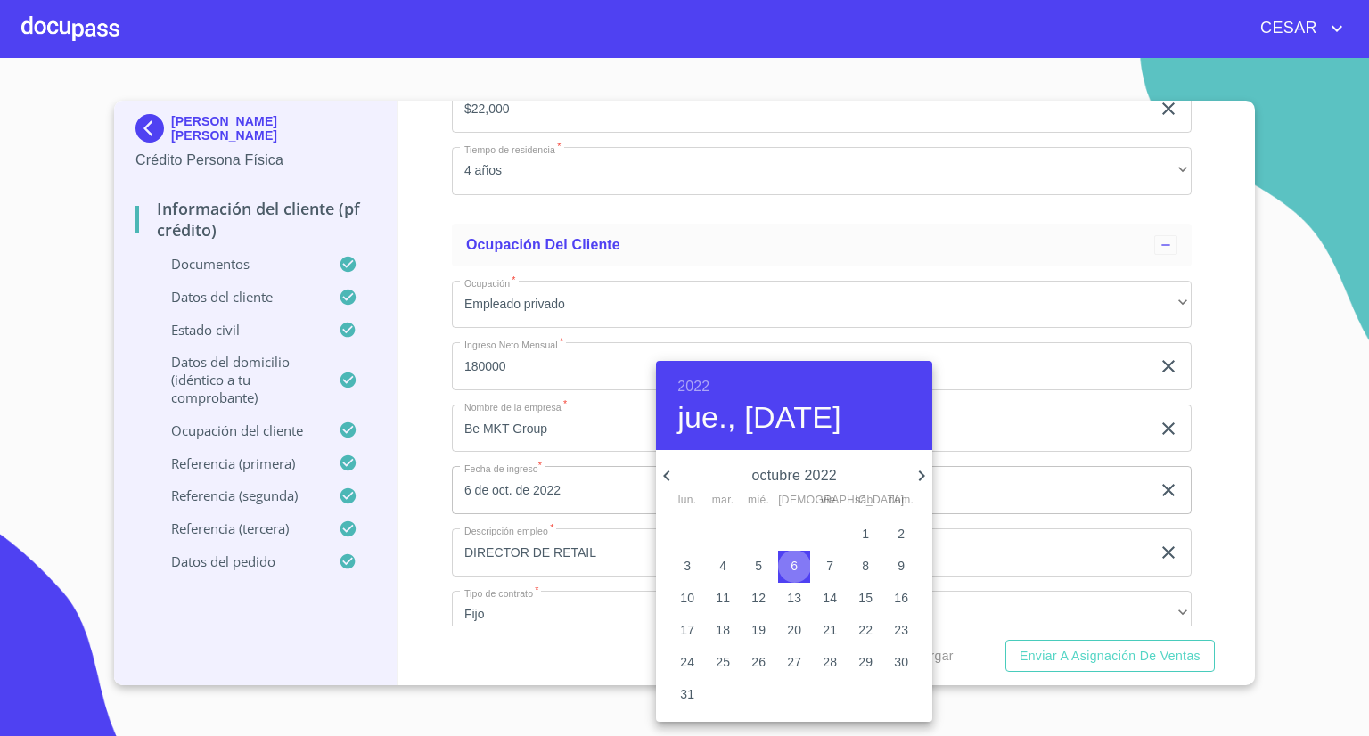
click at [806, 562] on span "6" at bounding box center [794, 566] width 32 height 18
click at [802, 562] on span "6" at bounding box center [794, 566] width 32 height 18
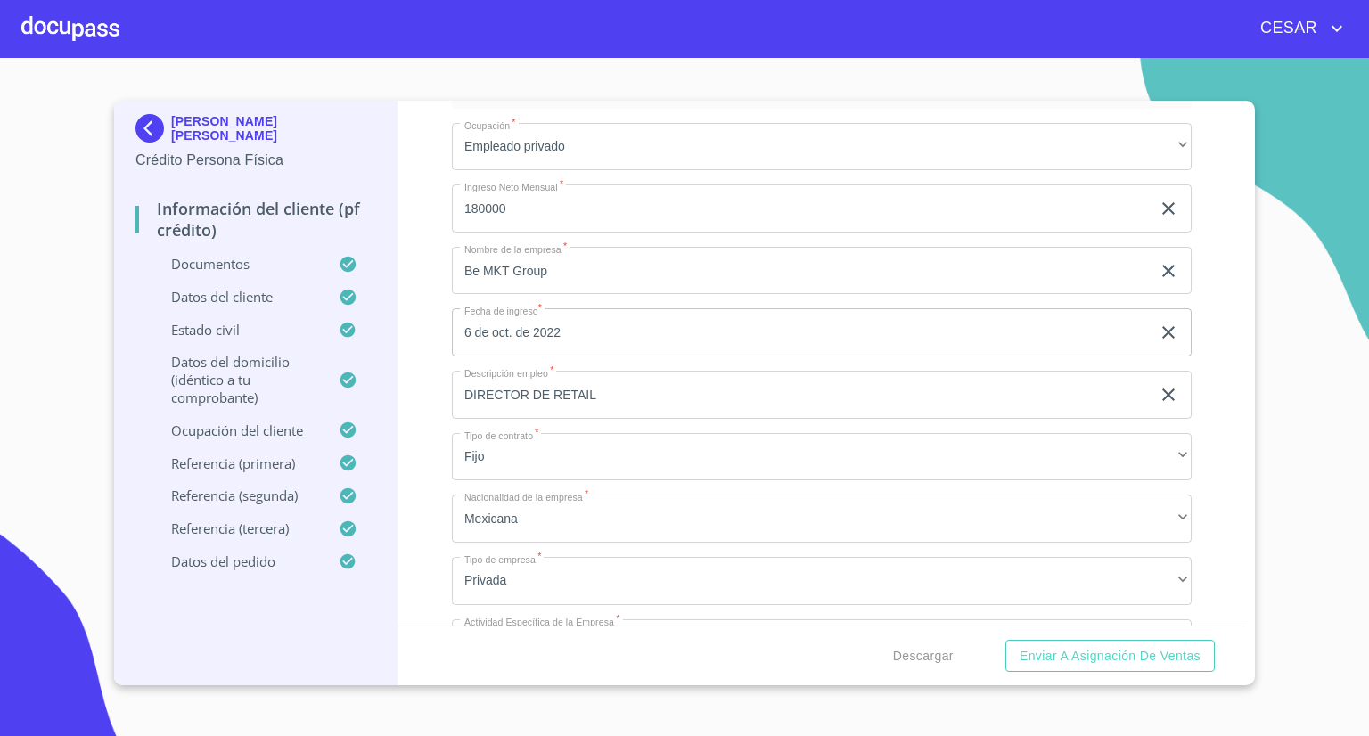
scroll to position [7576, 0]
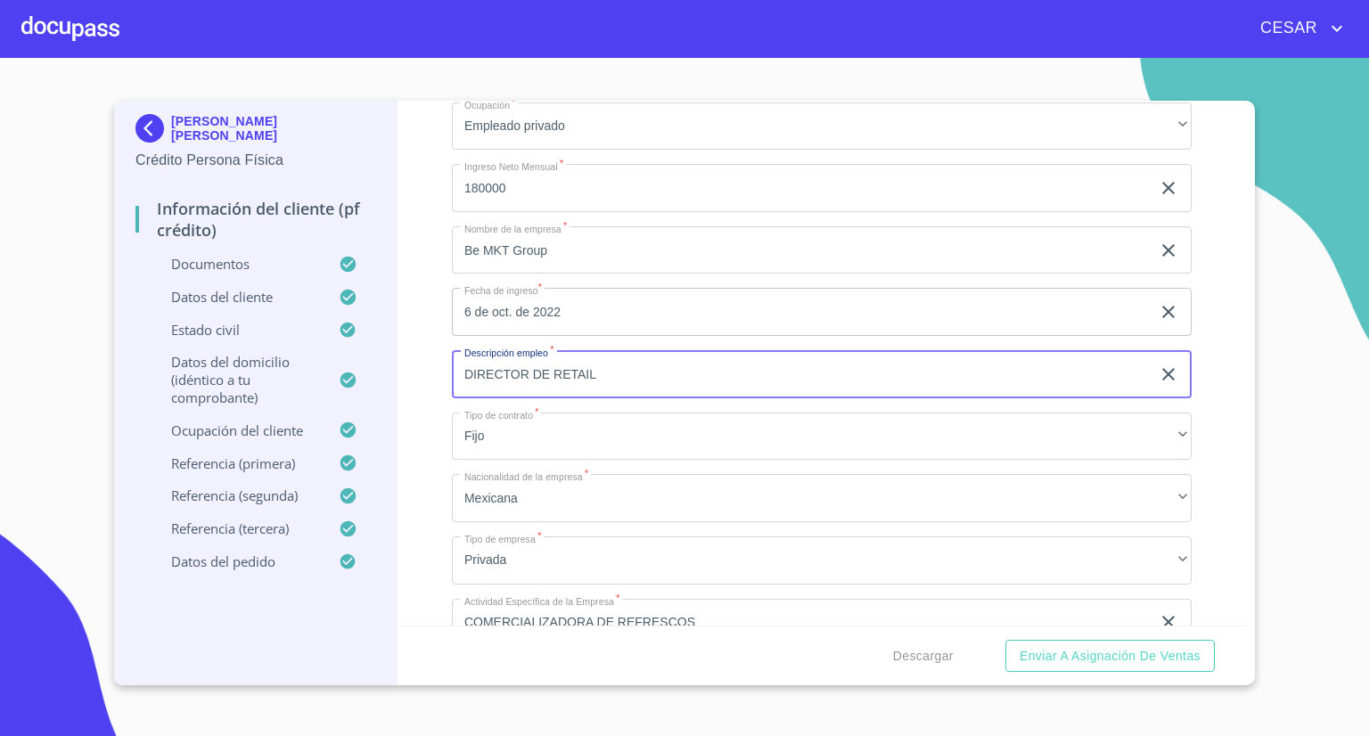
click at [608, 362] on input "DIRECTOR DE RETAIL" at bounding box center [801, 374] width 699 height 48
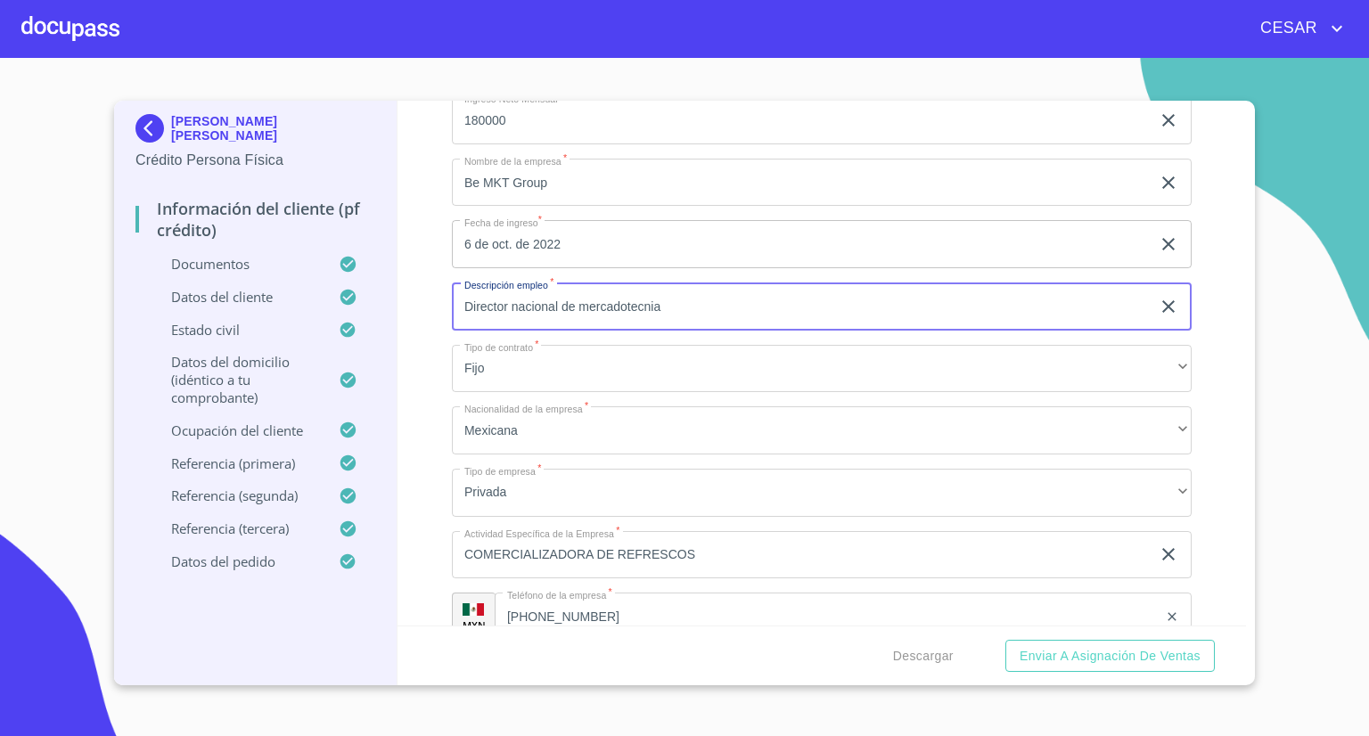
scroll to position [7665, 0]
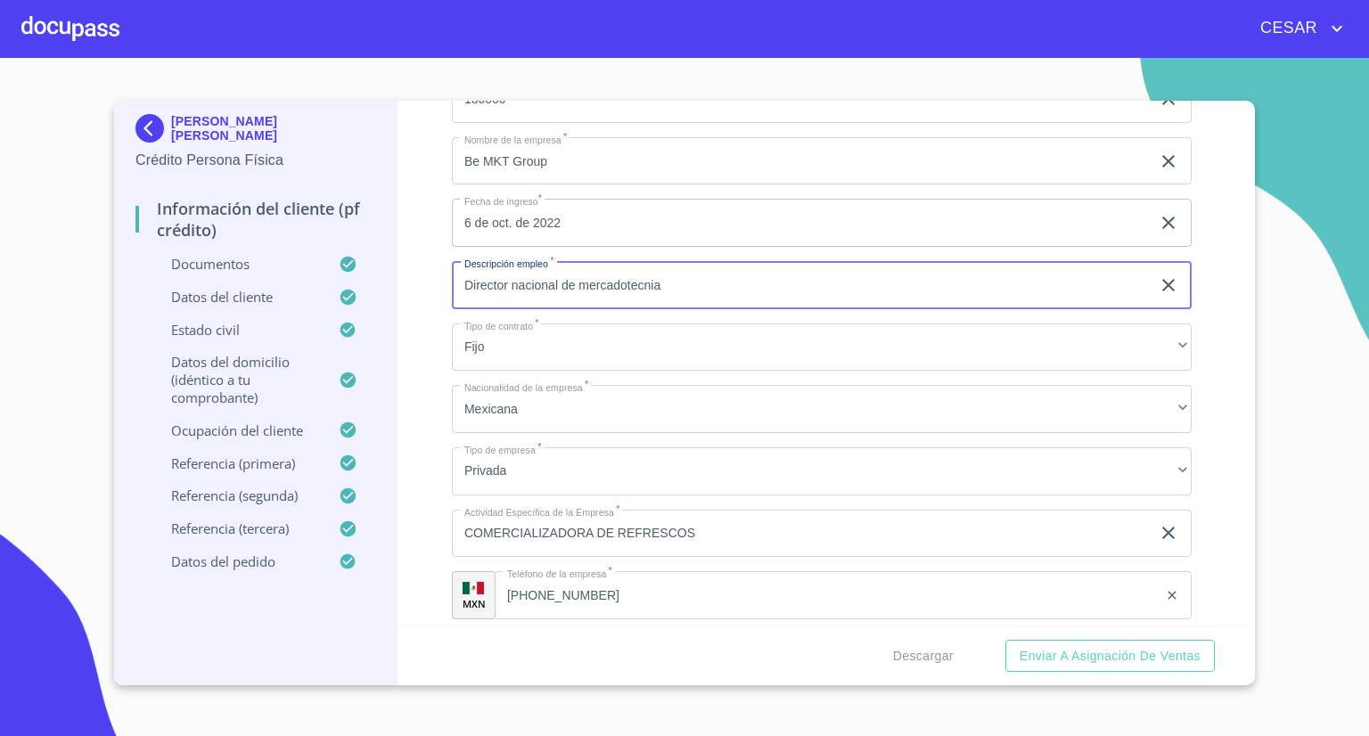
type input "Director nacional de mercadotecnia"
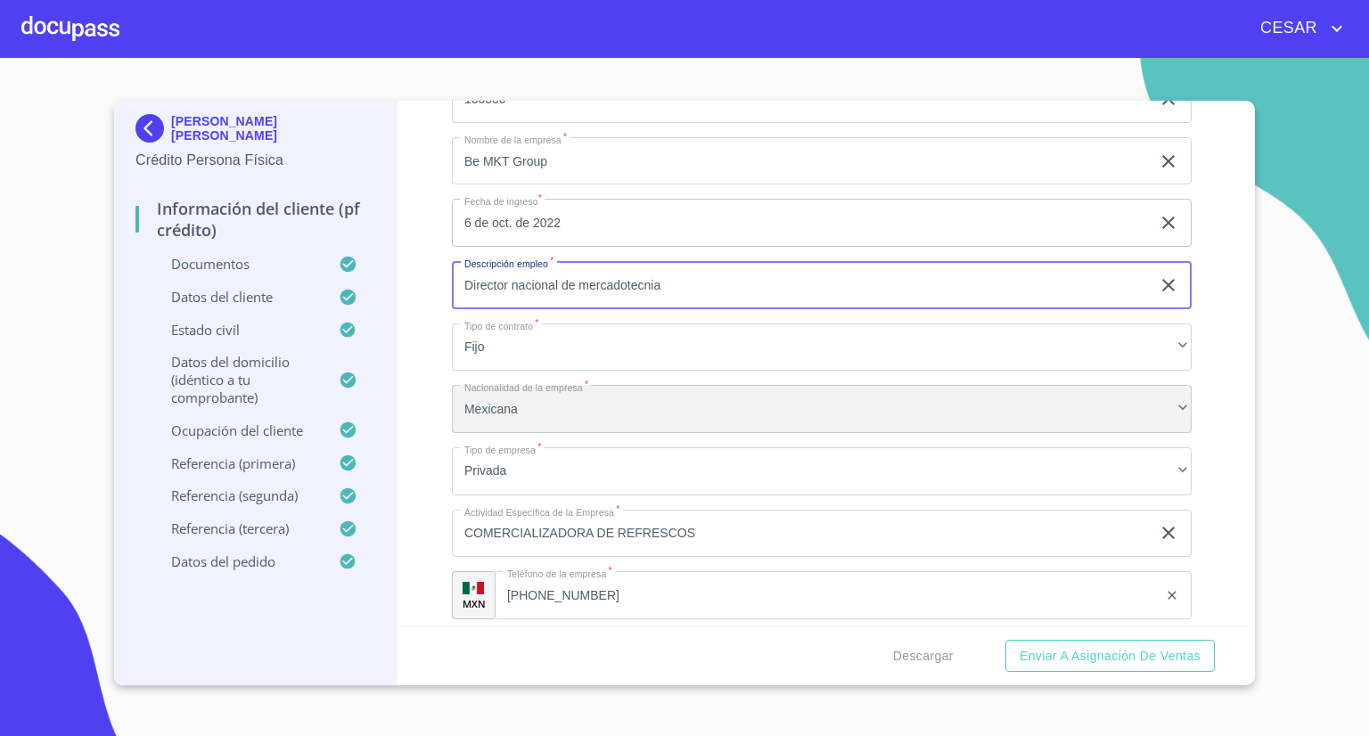
click at [535, 397] on div "Mexicana" at bounding box center [822, 409] width 740 height 48
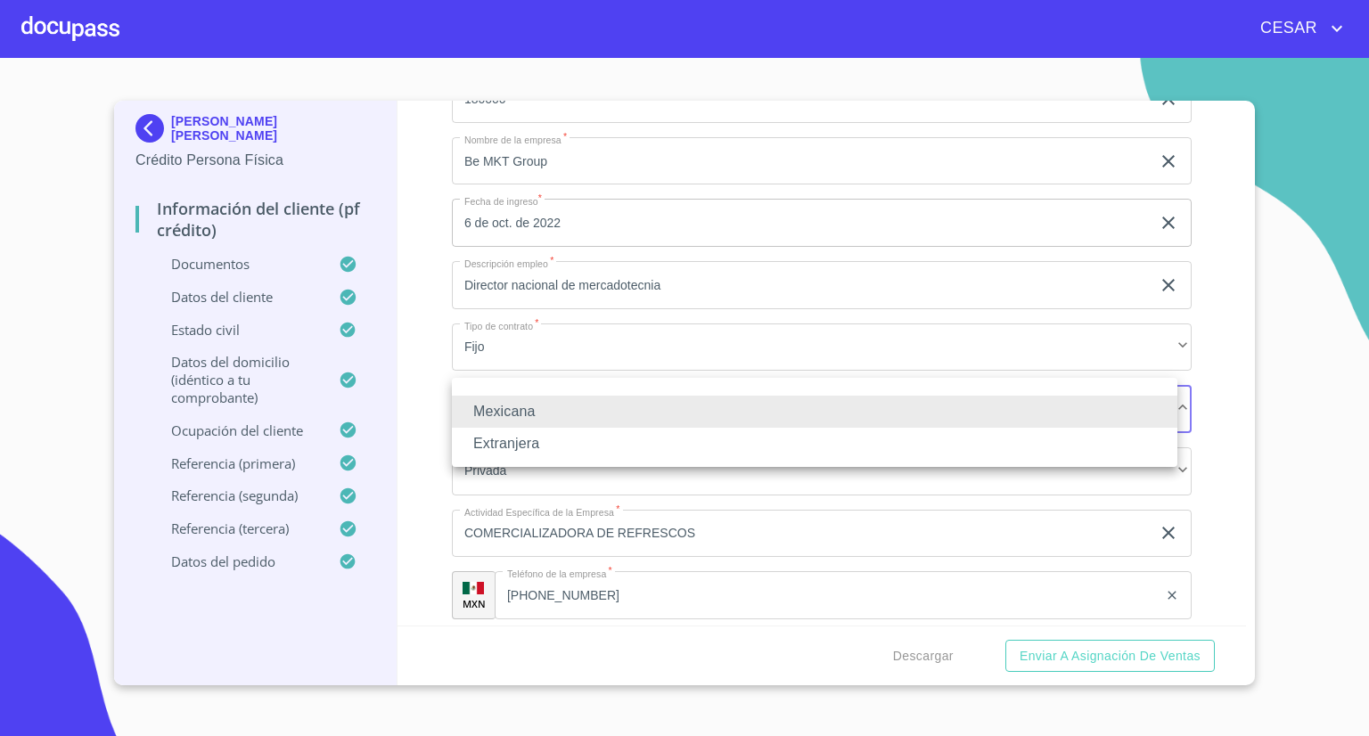
click at [506, 443] on li "Extranjera" at bounding box center [814, 444] width 725 height 32
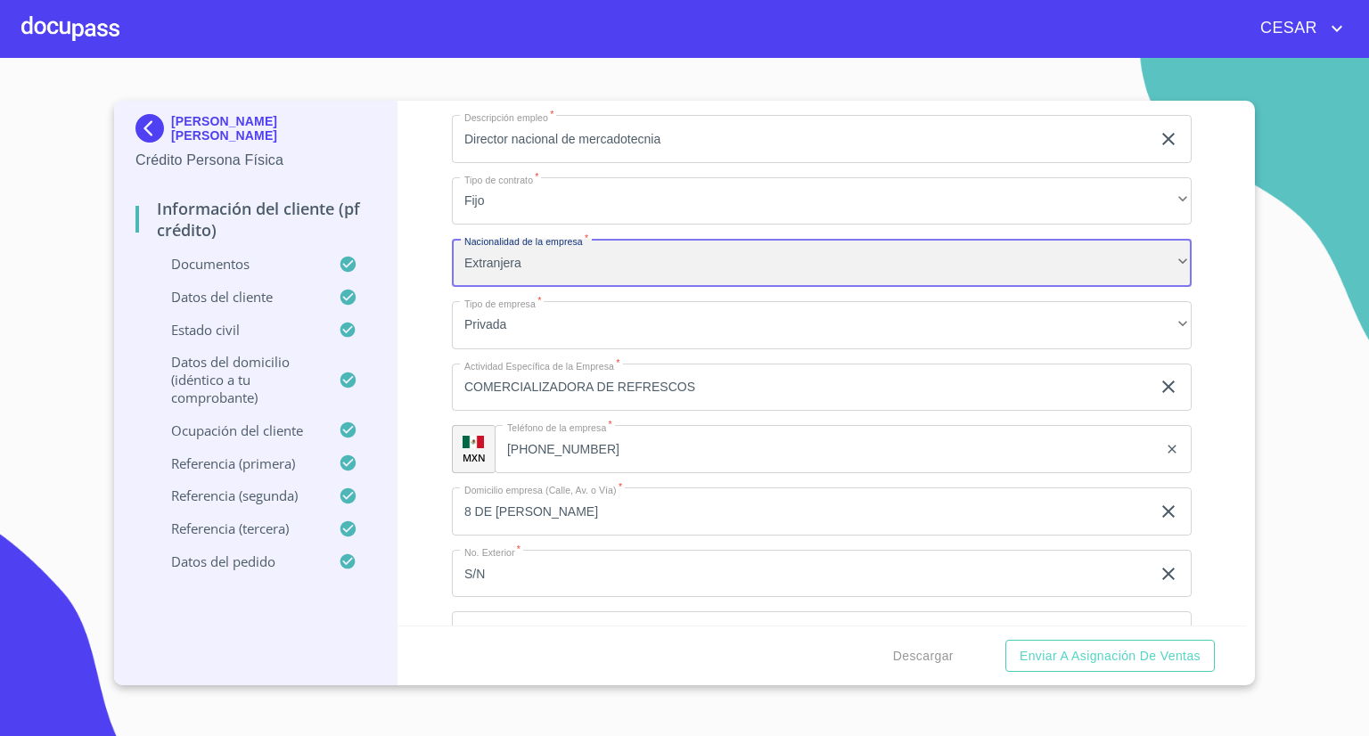
scroll to position [7843, 0]
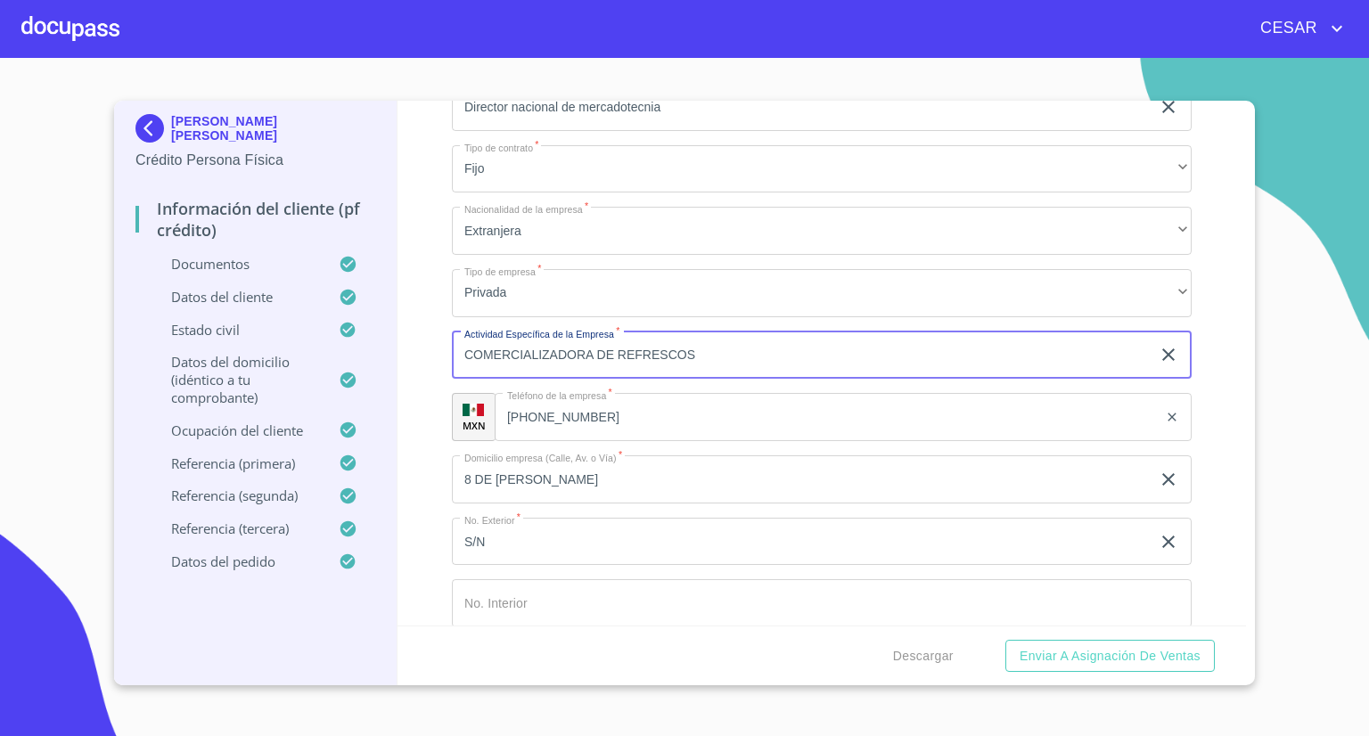
drag, startPoint x: 745, startPoint y: 345, endPoint x: 410, endPoint y: 345, distance: 335.1
click at [410, 345] on div "Información del cliente (PF crédito) Documentos Documento de identificación   *…" at bounding box center [821, 363] width 849 height 525
type input "Agencia de publicidad"
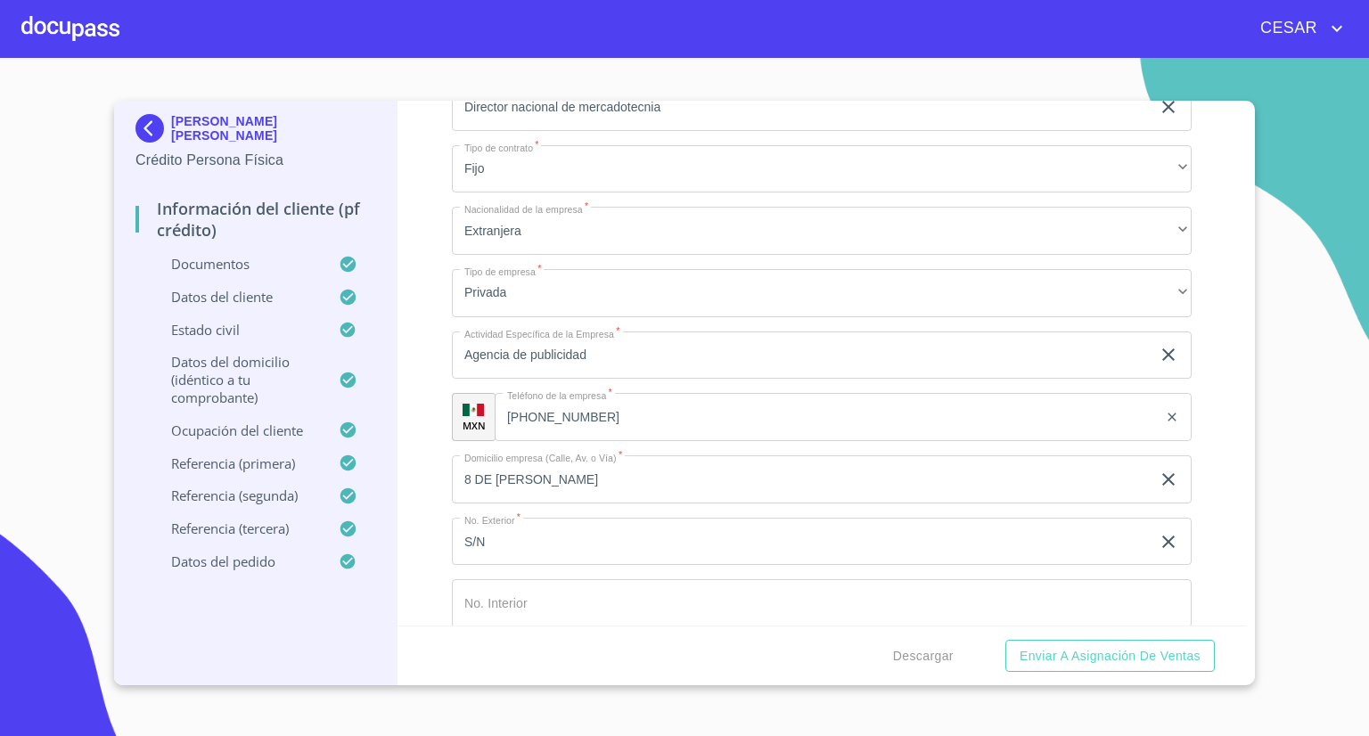
click at [475, 419] on p "MXN" at bounding box center [474, 425] width 23 height 13
click at [1165, 411] on icon "clear input" at bounding box center [1172, 417] width 14 height 14
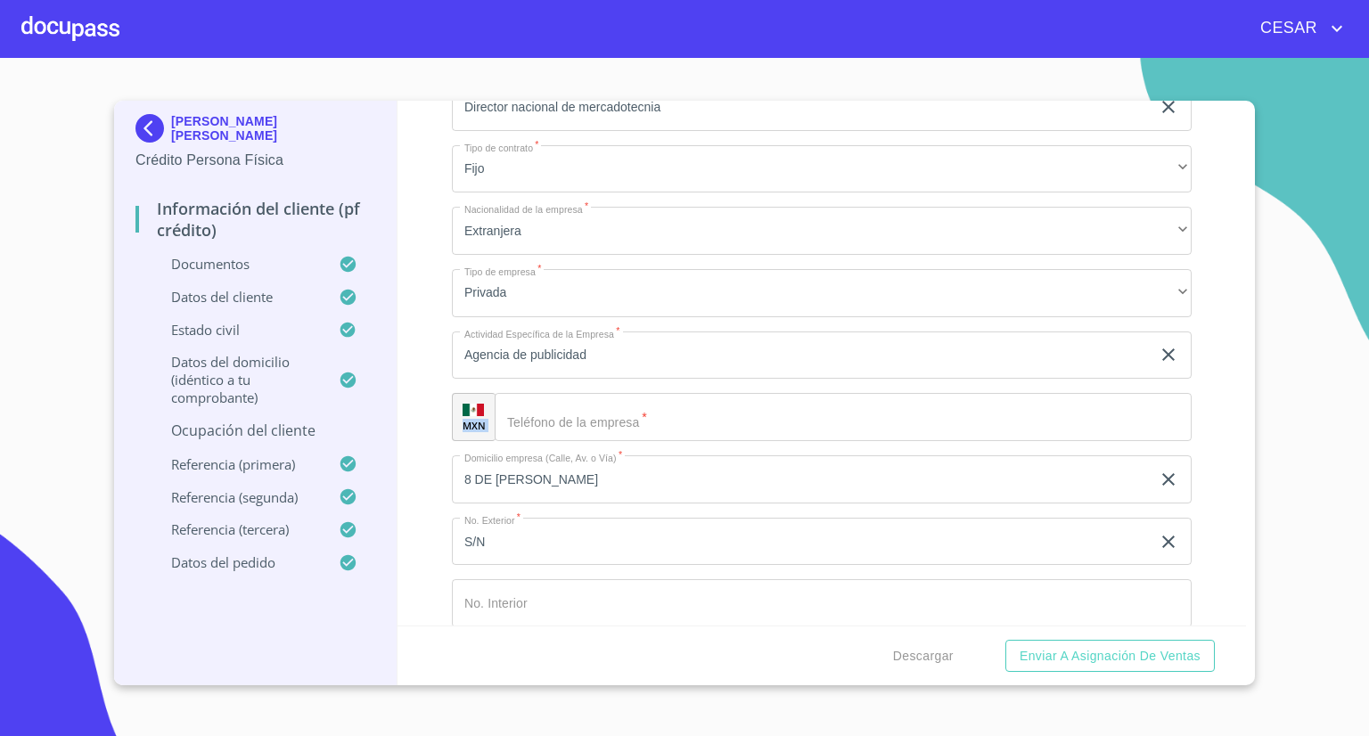
click at [470, 404] on img at bounding box center [473, 410] width 21 height 12
click at [593, 402] on input "Documento de identificación   *" at bounding box center [843, 417] width 697 height 48
paste input "[PHONE_NUMBER]"
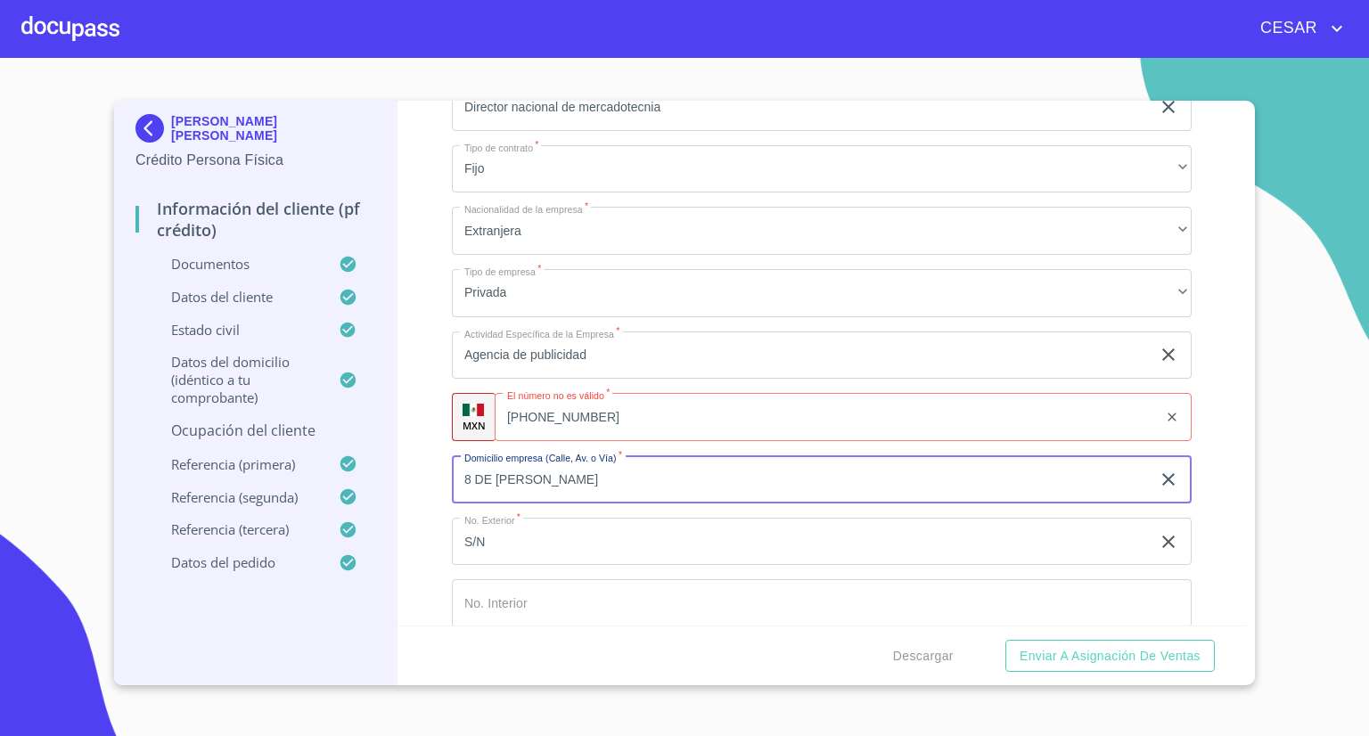
click at [554, 464] on input "8 DE [PERSON_NAME]" at bounding box center [801, 479] width 699 height 48
click at [516, 404] on div "[PHONE_NUMBER] ​" at bounding box center [843, 417] width 697 height 48
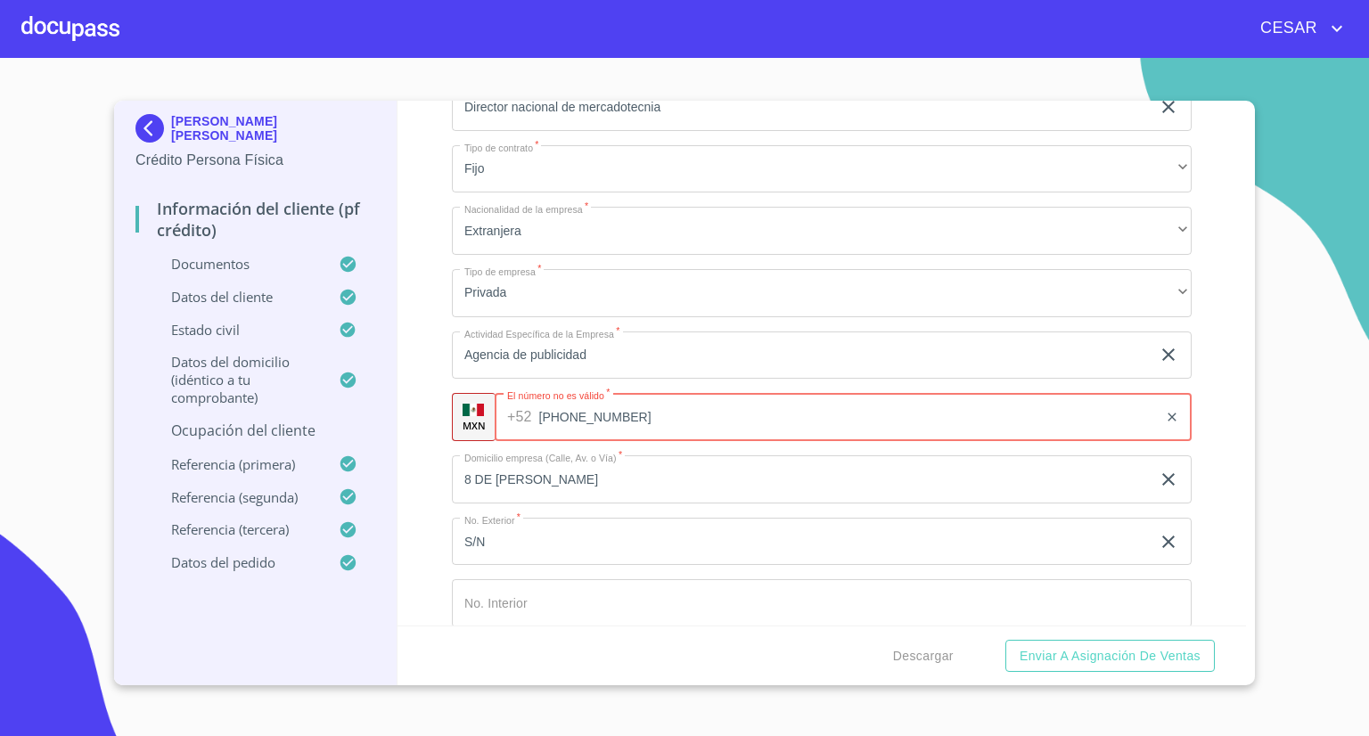
click at [766, 407] on input "[PHONE_NUMBER]" at bounding box center [848, 417] width 619 height 48
type input "[PHONE_NUMBER]"
click at [627, 490] on input "8 DE [PERSON_NAME]" at bounding box center [801, 479] width 699 height 48
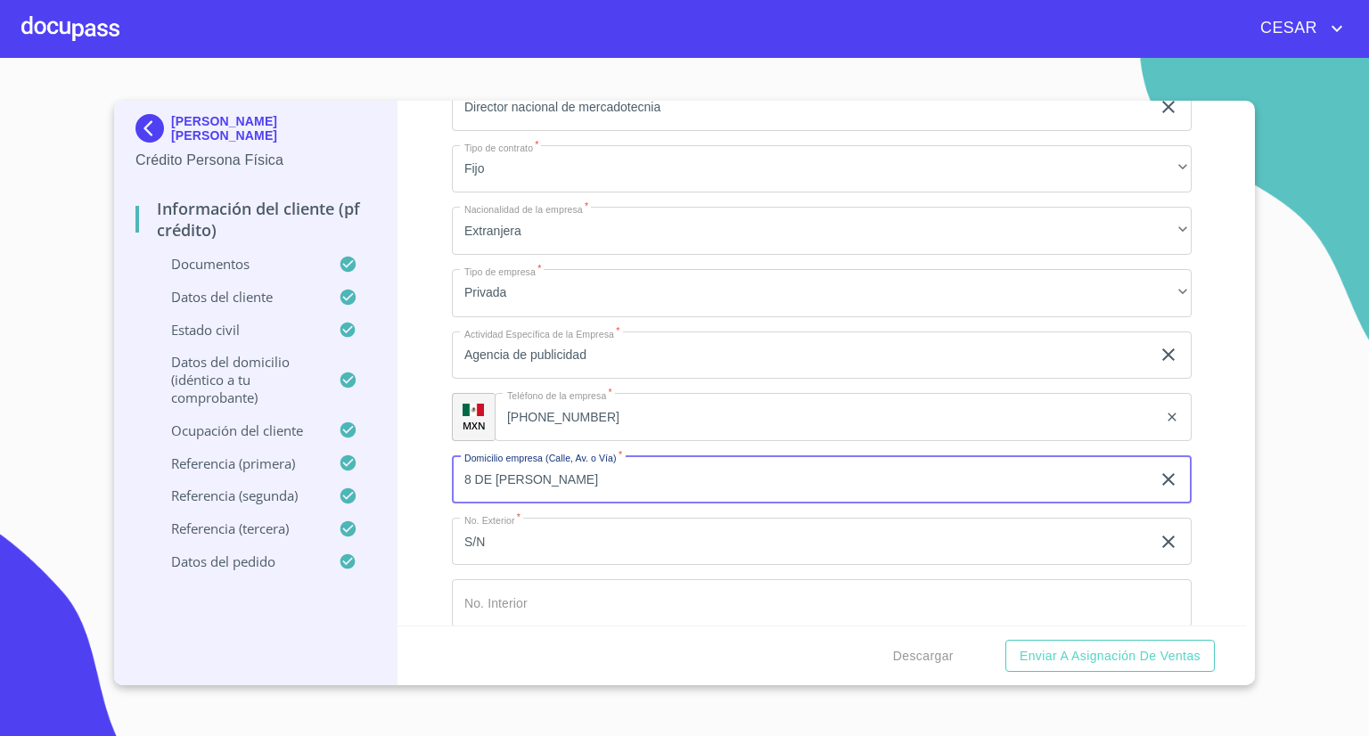
drag, startPoint x: 588, startPoint y: 465, endPoint x: 339, endPoint y: 465, distance: 249.5
click at [339, 465] on div "[PERSON_NAME] [PERSON_NAME] Crédito Persona Física Información del cliente (PF …" at bounding box center [680, 393] width 1132 height 585
type input "[PERSON_NAME]"
click at [520, 529] on input "S/N" at bounding box center [801, 542] width 699 height 48
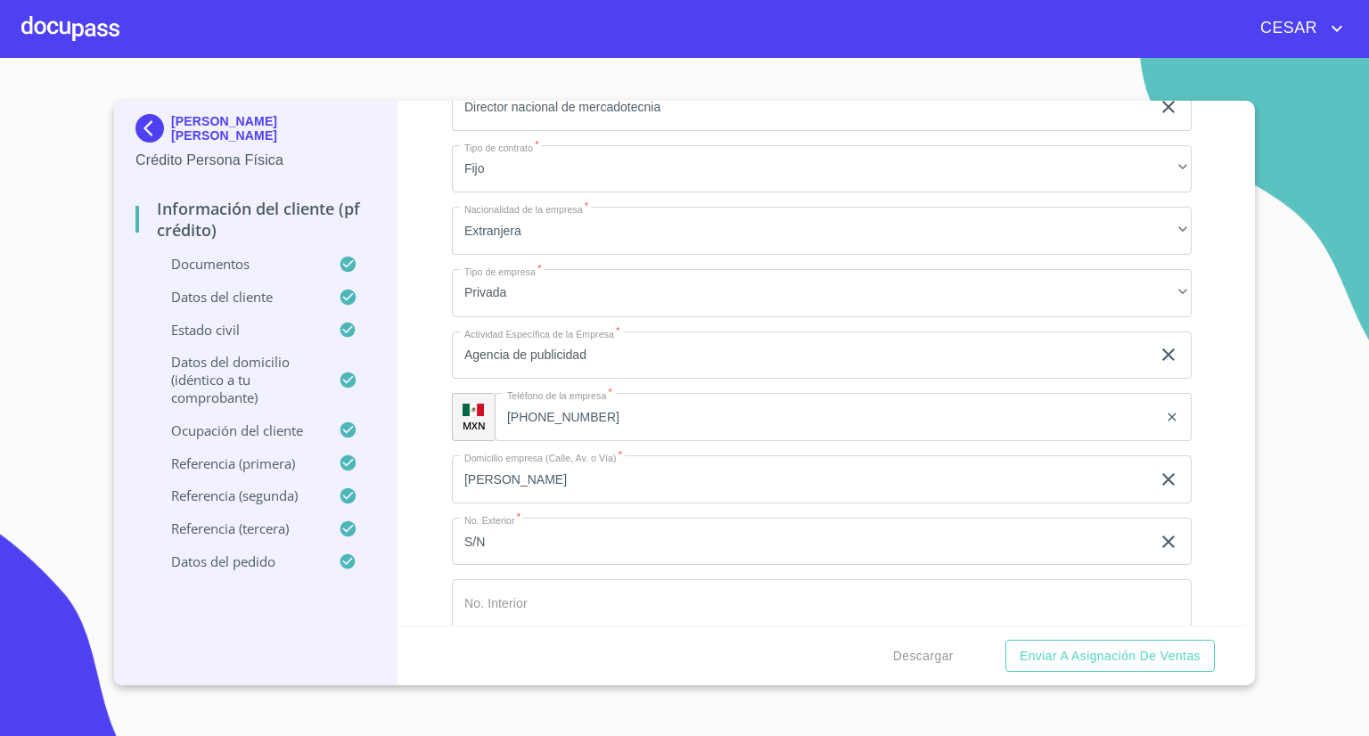
click at [537, 536] on input "S/N" at bounding box center [801, 542] width 699 height 48
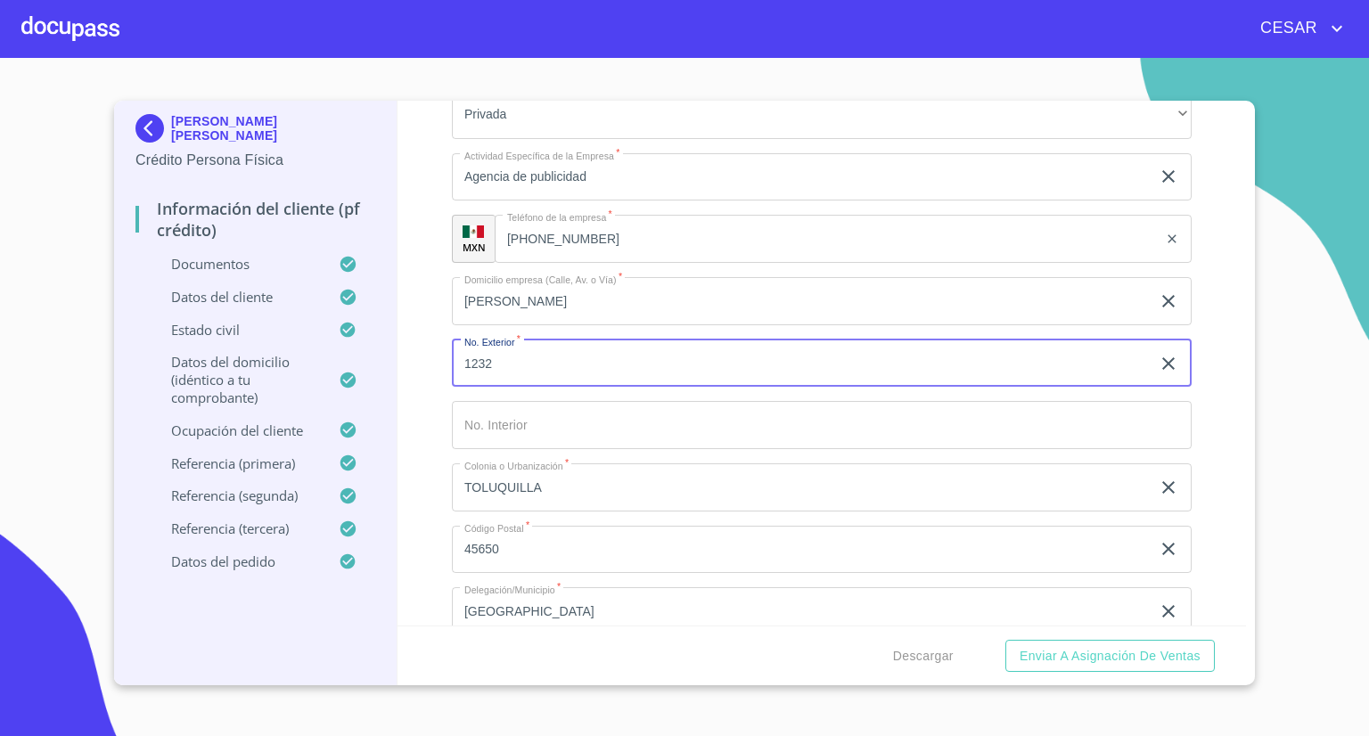
type input "1232"
click at [595, 479] on input "TOLUQUILLA" at bounding box center [801, 487] width 699 height 48
type input "Miraflores"
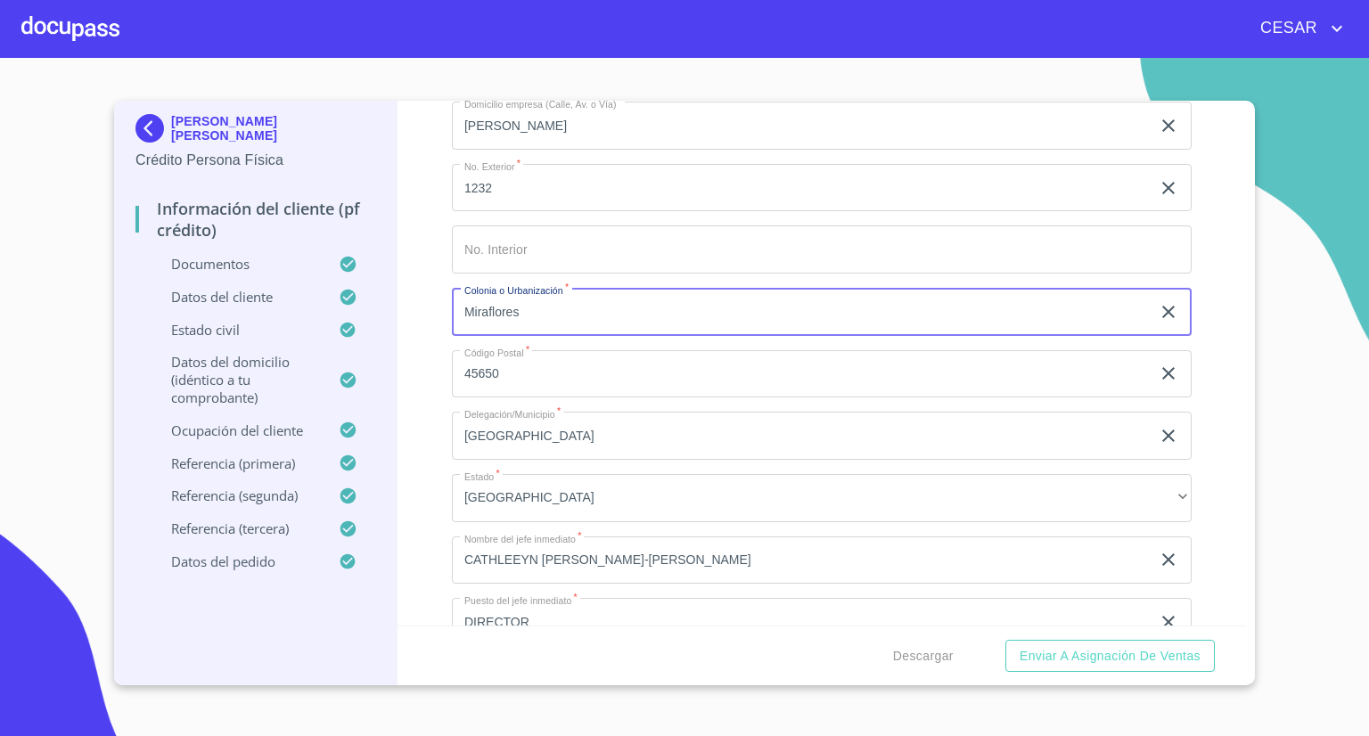
scroll to position [8199, 0]
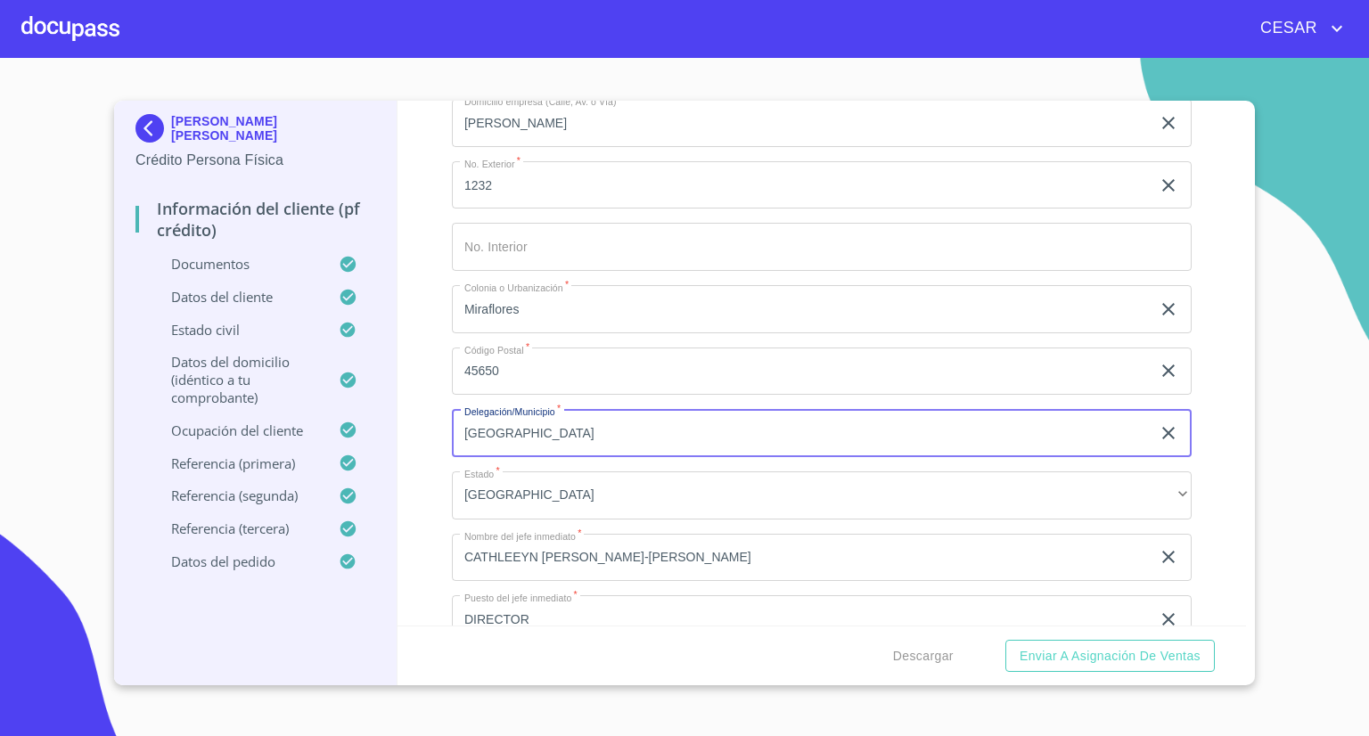
drag, startPoint x: 588, startPoint y: 420, endPoint x: 353, endPoint y: 411, distance: 235.5
click at [353, 411] on div "[PERSON_NAME] [PERSON_NAME] Crédito Persona Física Información del cliente (PF …" at bounding box center [680, 393] width 1132 height 585
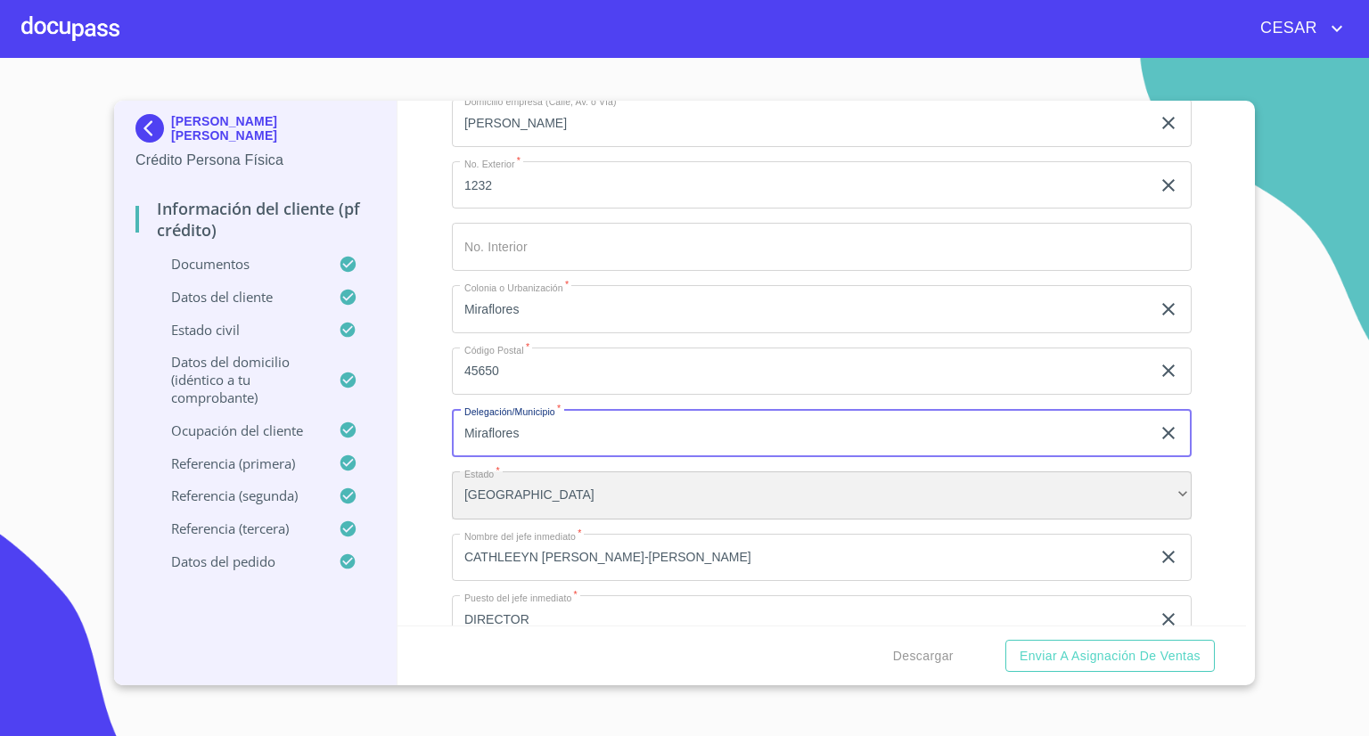
click at [526, 484] on div "[GEOGRAPHIC_DATA]" at bounding box center [822, 495] width 740 height 48
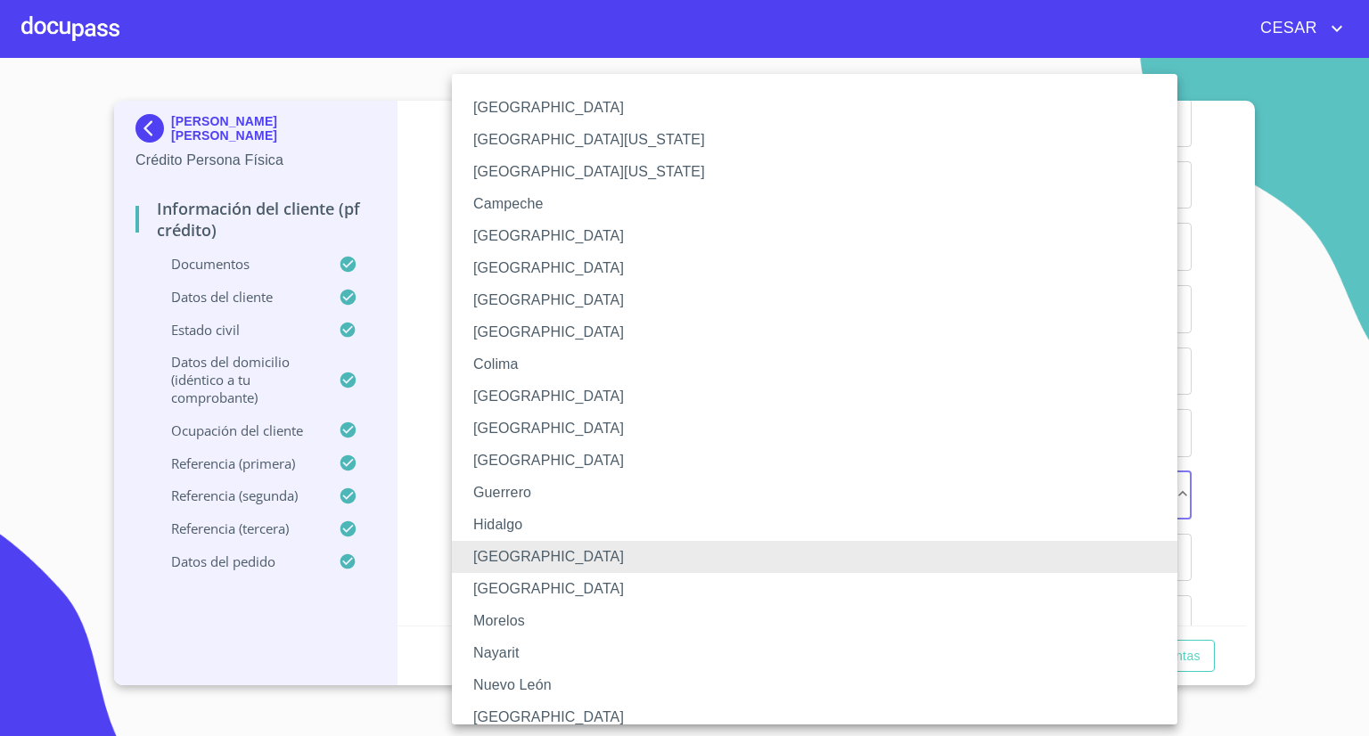
click at [526, 484] on li "Guerrero" at bounding box center [821, 493] width 739 height 32
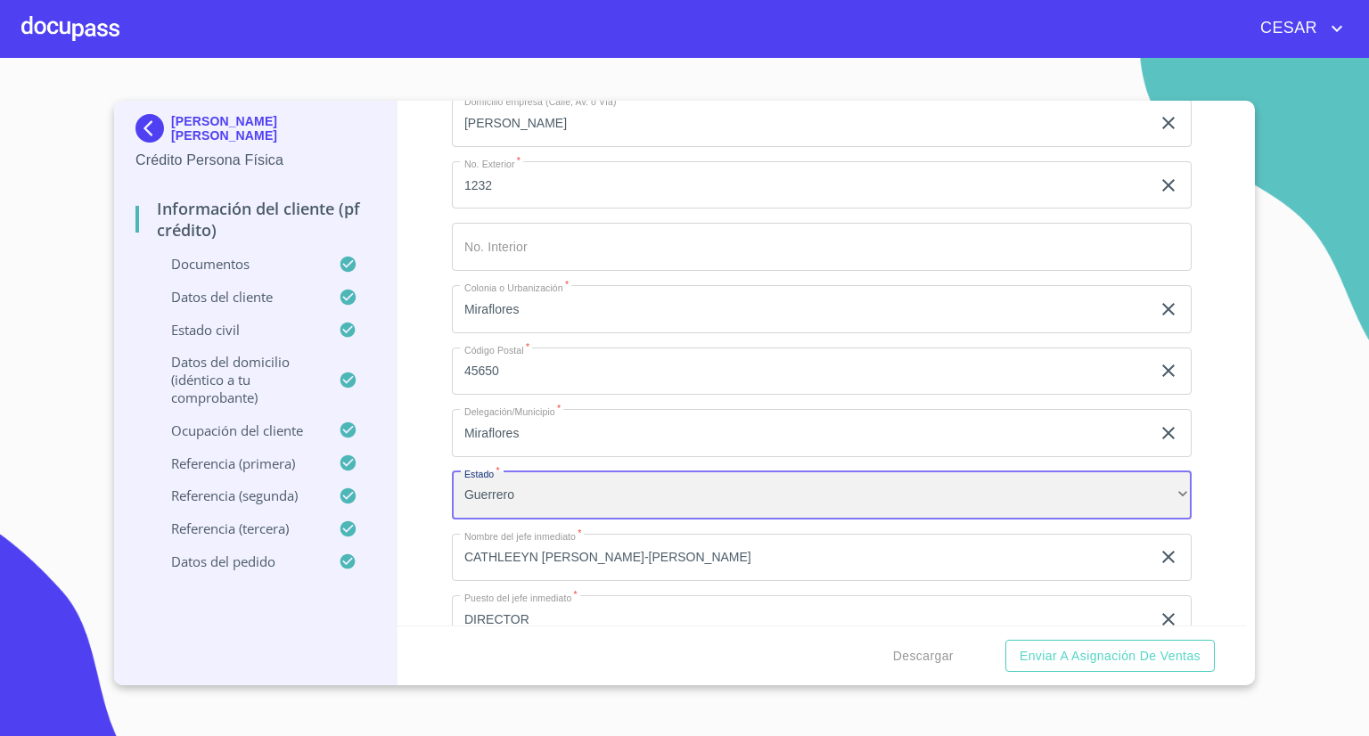
click at [526, 484] on div "Guerrero" at bounding box center [822, 495] width 740 height 48
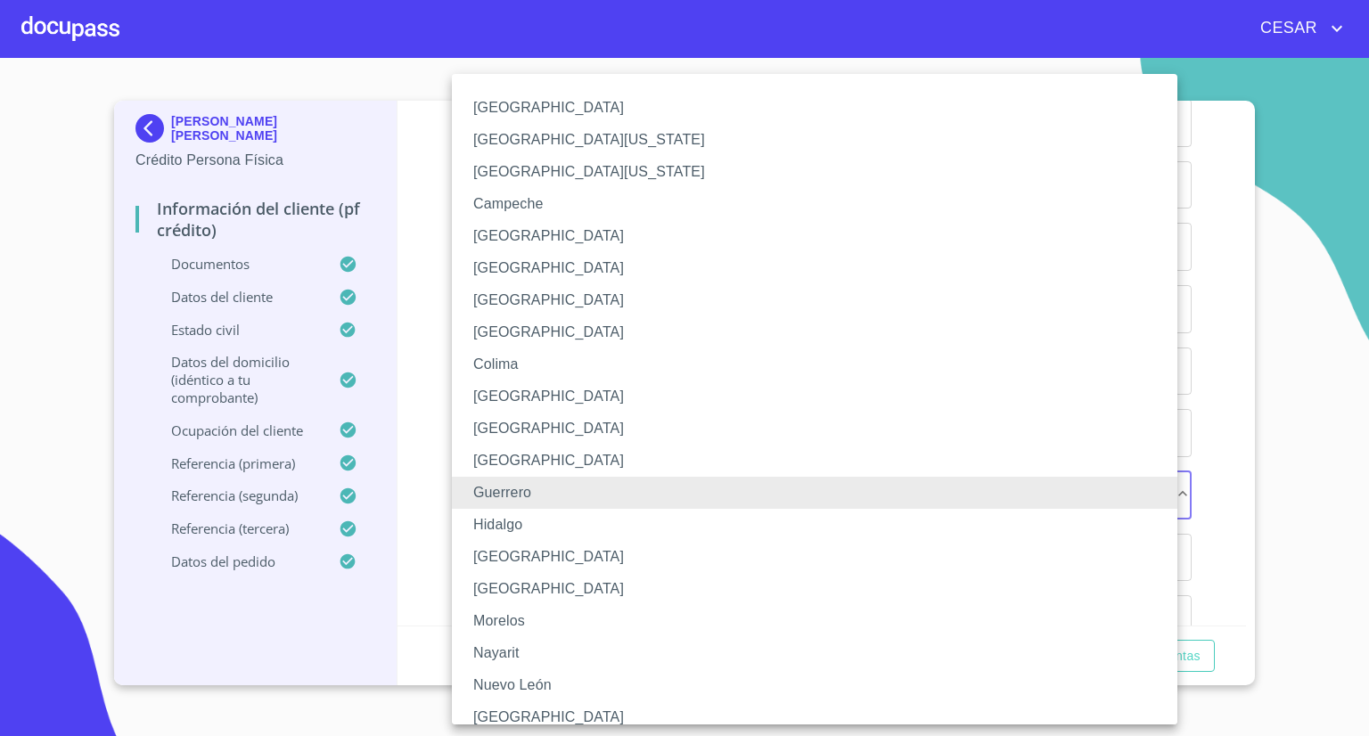
click at [431, 509] on div at bounding box center [684, 368] width 1369 height 736
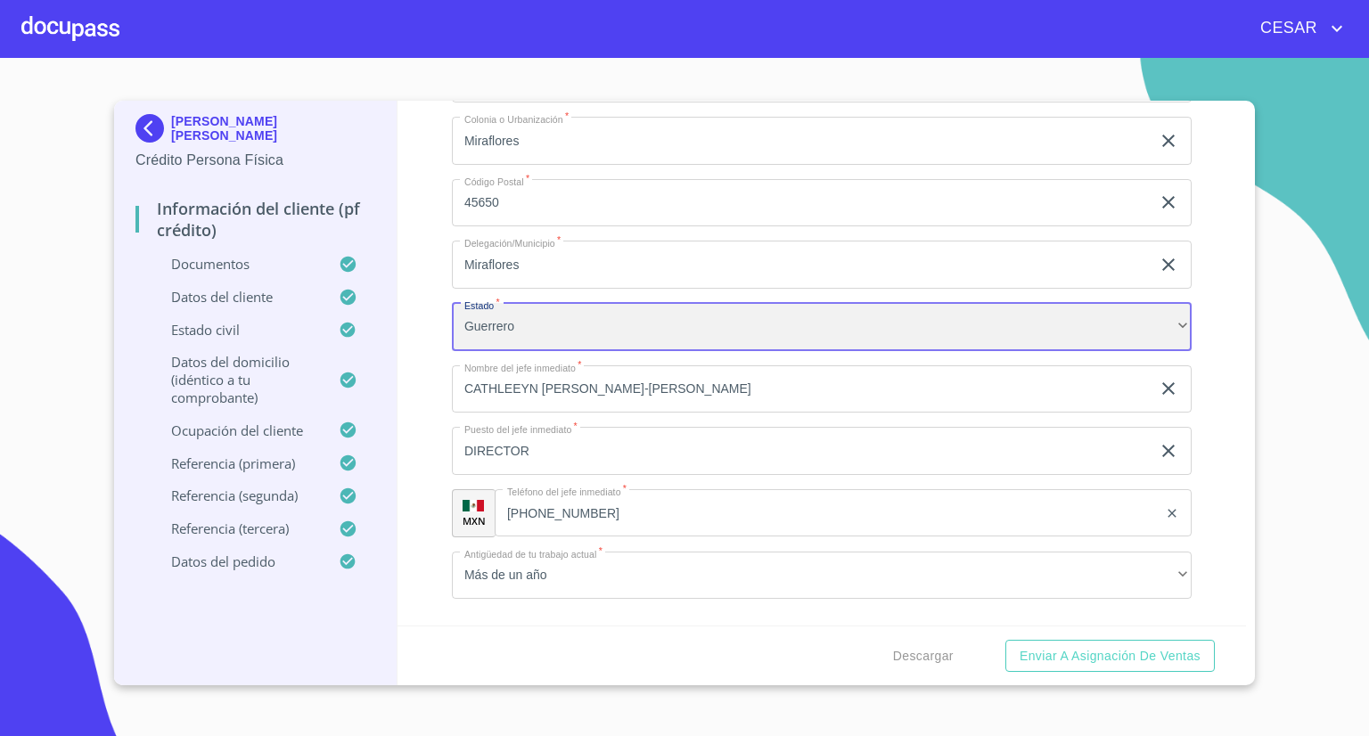
scroll to position [8378, 0]
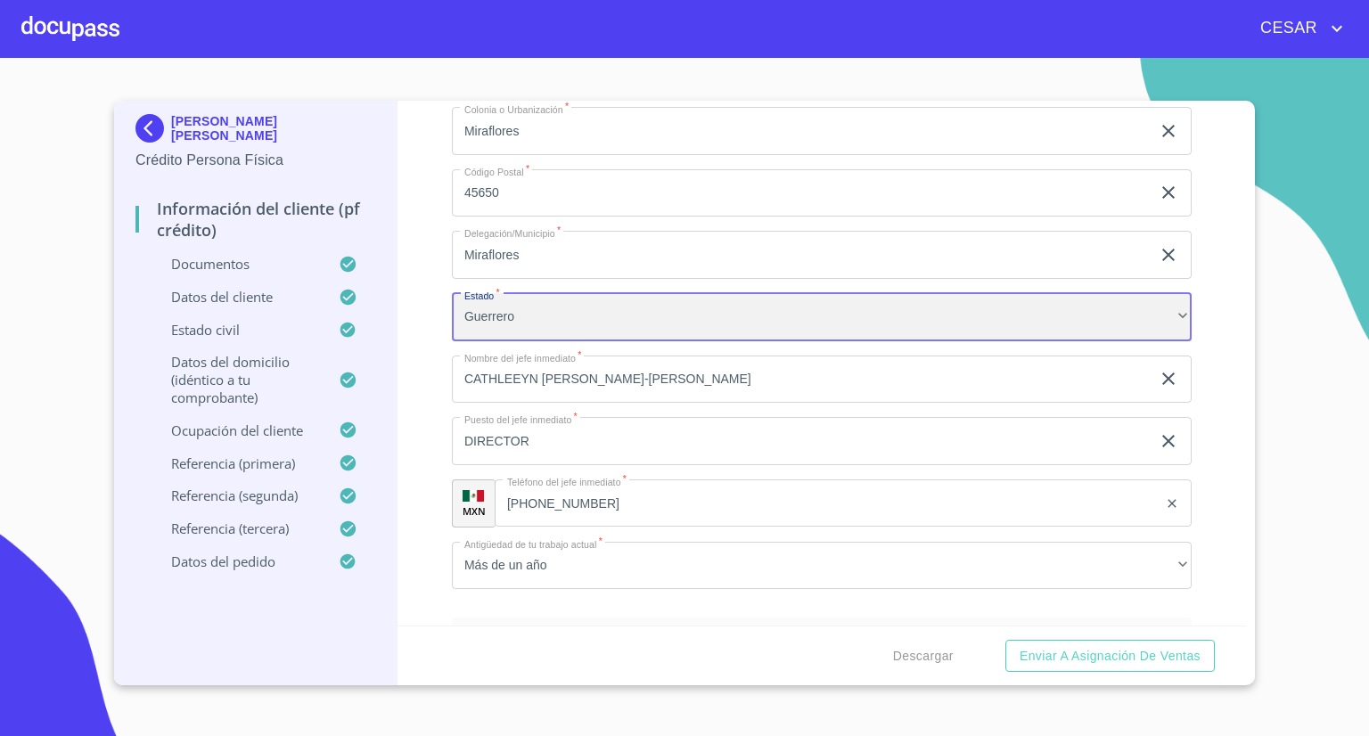
click at [581, 299] on div "Guerrero" at bounding box center [822, 317] width 740 height 48
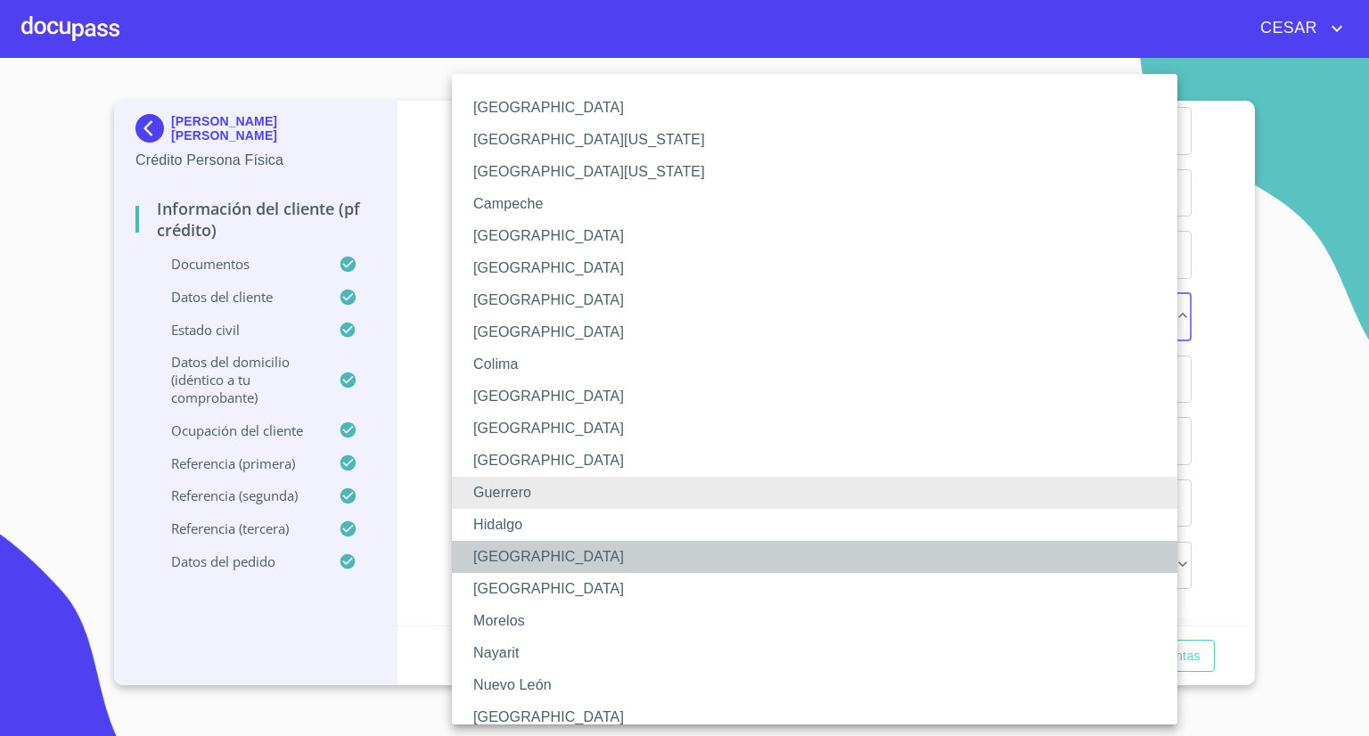
click at [499, 549] on li "[GEOGRAPHIC_DATA]" at bounding box center [821, 557] width 739 height 32
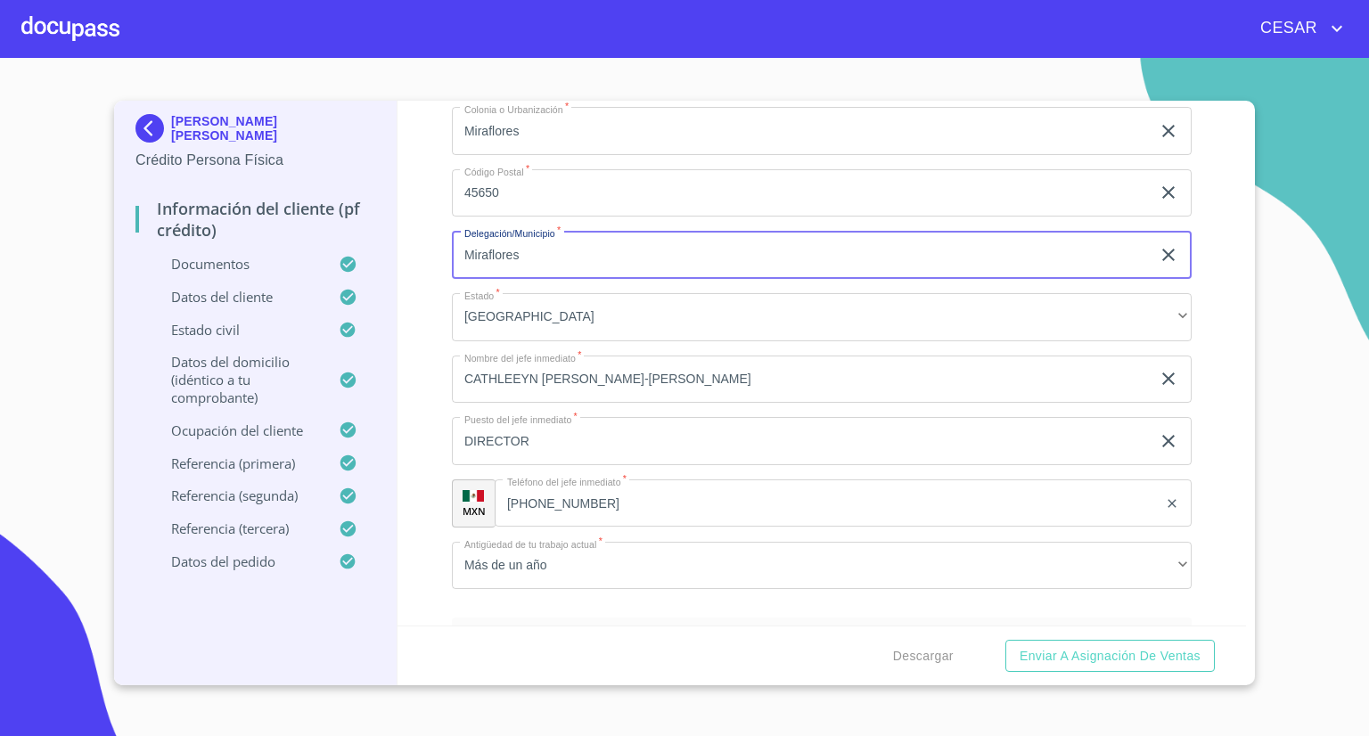
click at [556, 253] on input "Miraflores" at bounding box center [801, 255] width 699 height 48
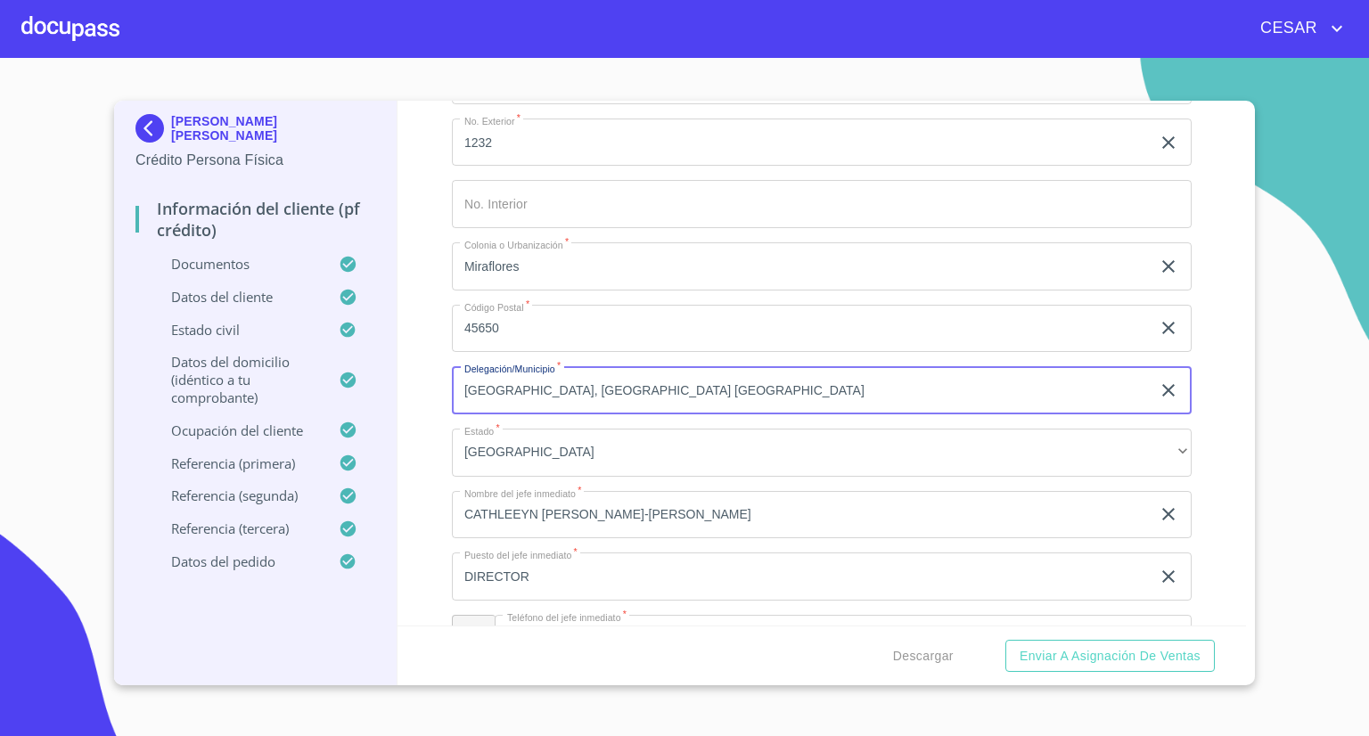
scroll to position [8199, 0]
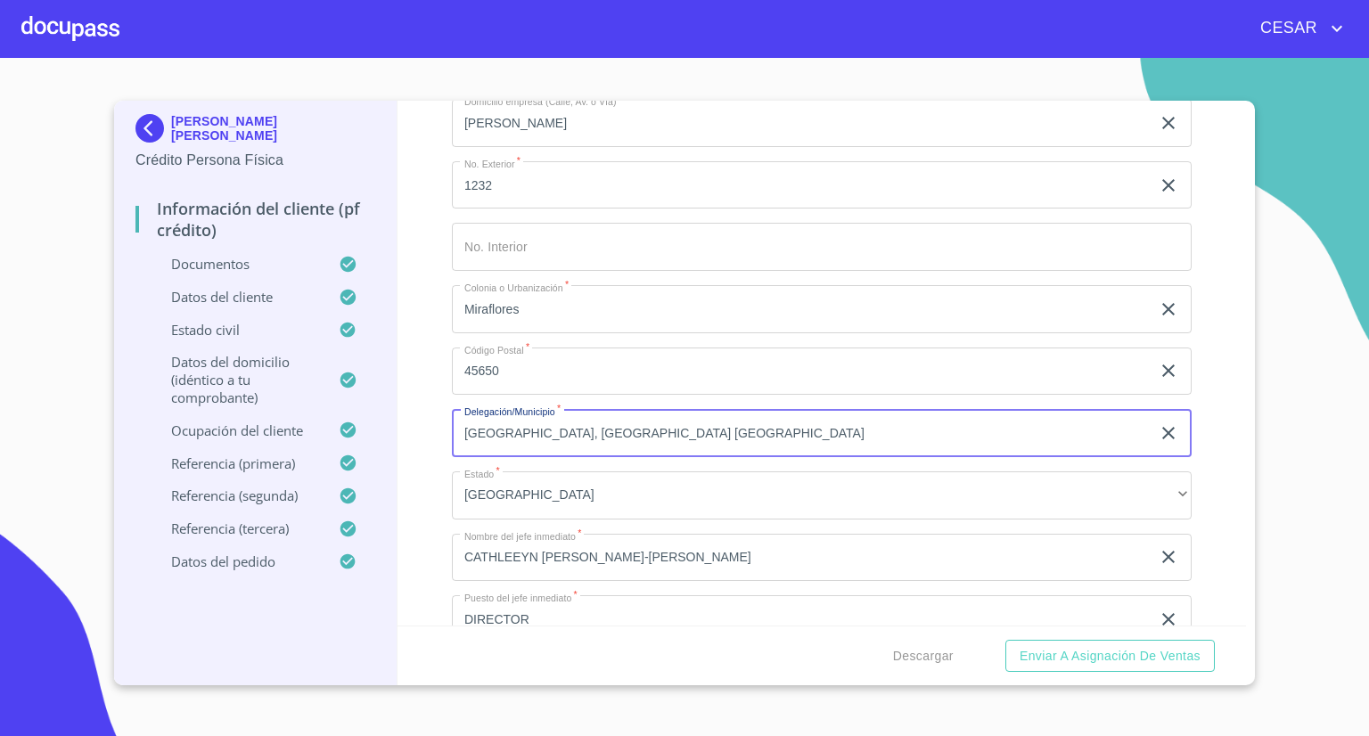
type input "[GEOGRAPHIC_DATA], [GEOGRAPHIC_DATA] [GEOGRAPHIC_DATA]"
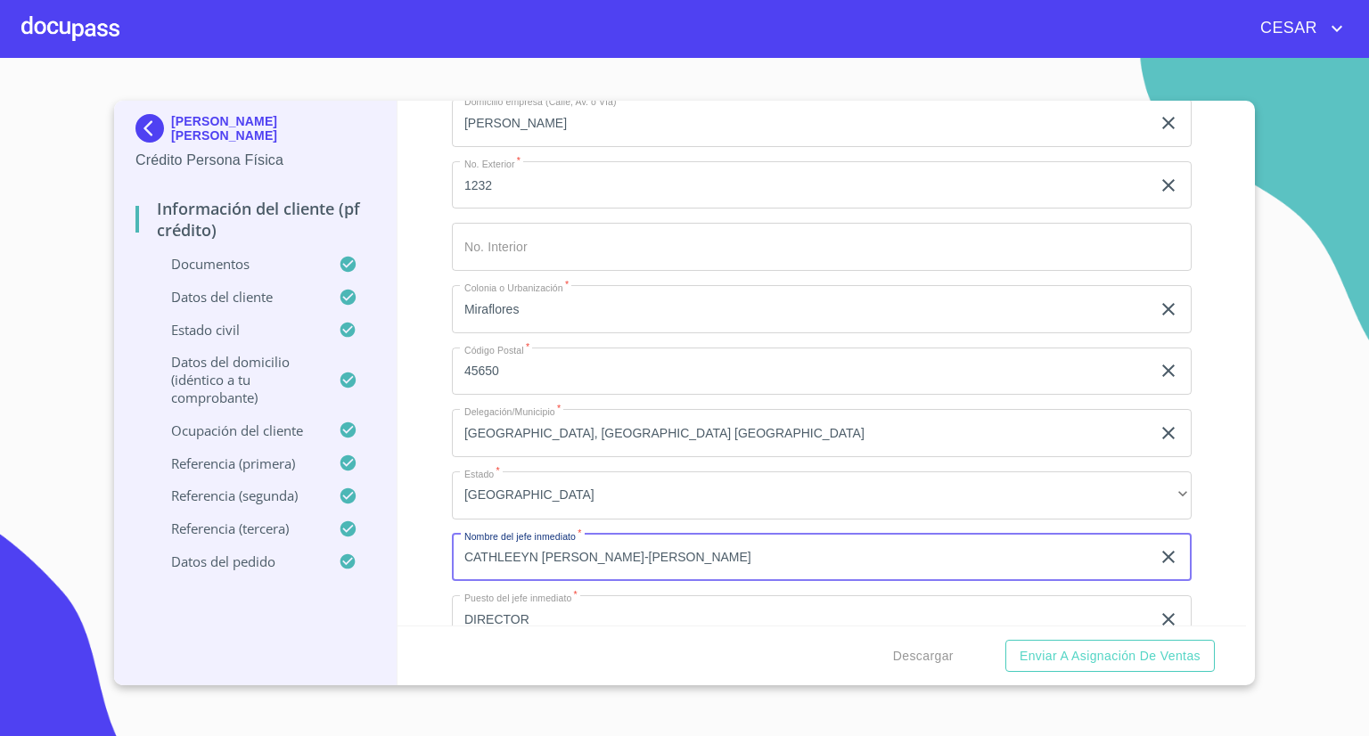
drag, startPoint x: 745, startPoint y: 549, endPoint x: 78, endPoint y: 552, distance: 666.6
click at [78, 552] on section "[PERSON_NAME] [PERSON_NAME] Crédito Persona Física Información del cliente (PF …" at bounding box center [684, 397] width 1369 height 678
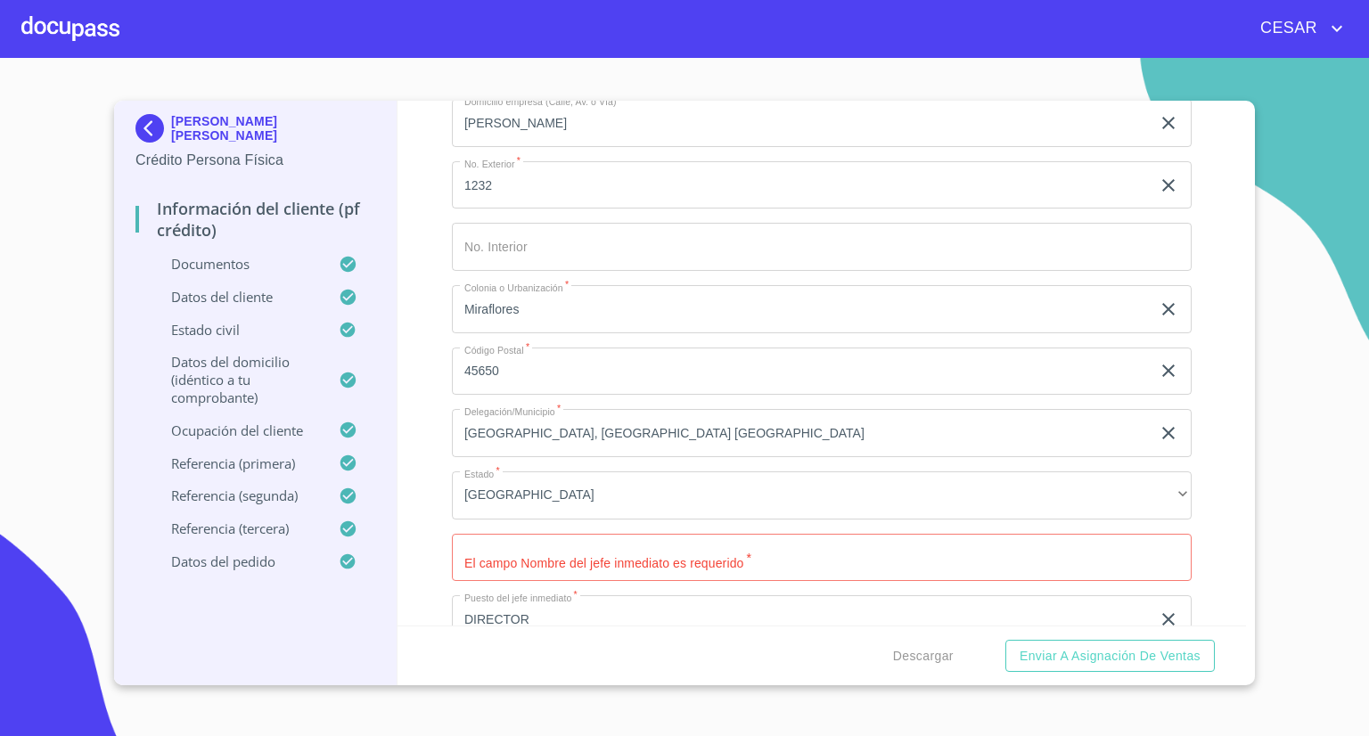
click at [528, 547] on input "Documento de identificación   *" at bounding box center [822, 558] width 740 height 48
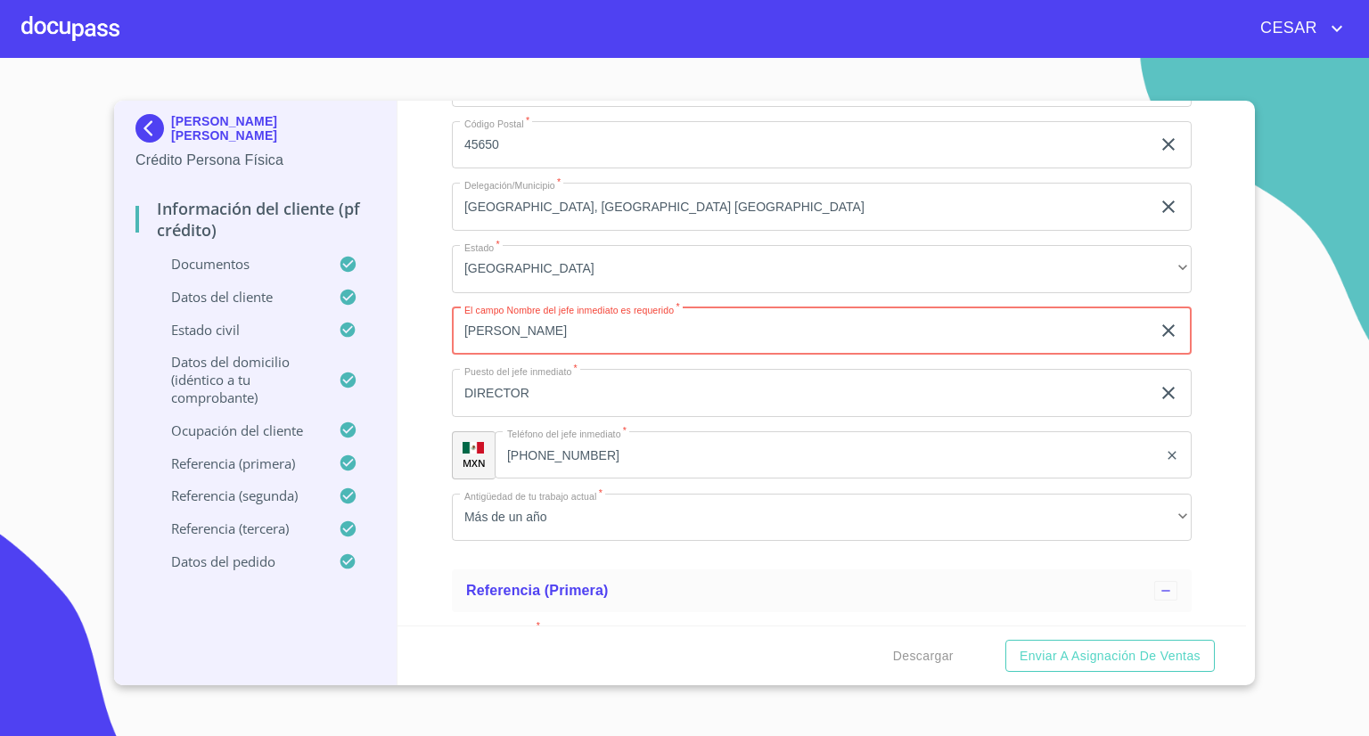
scroll to position [8467, 0]
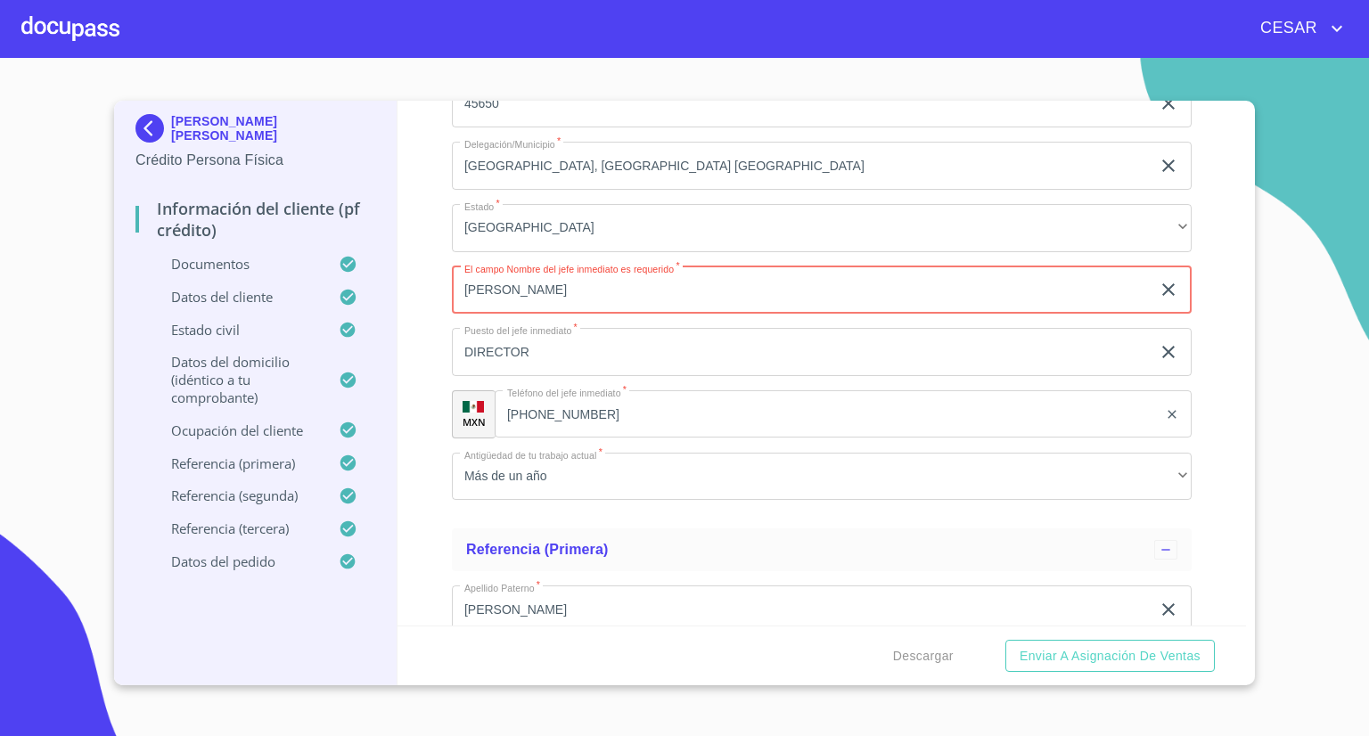
type input "[PERSON_NAME]"
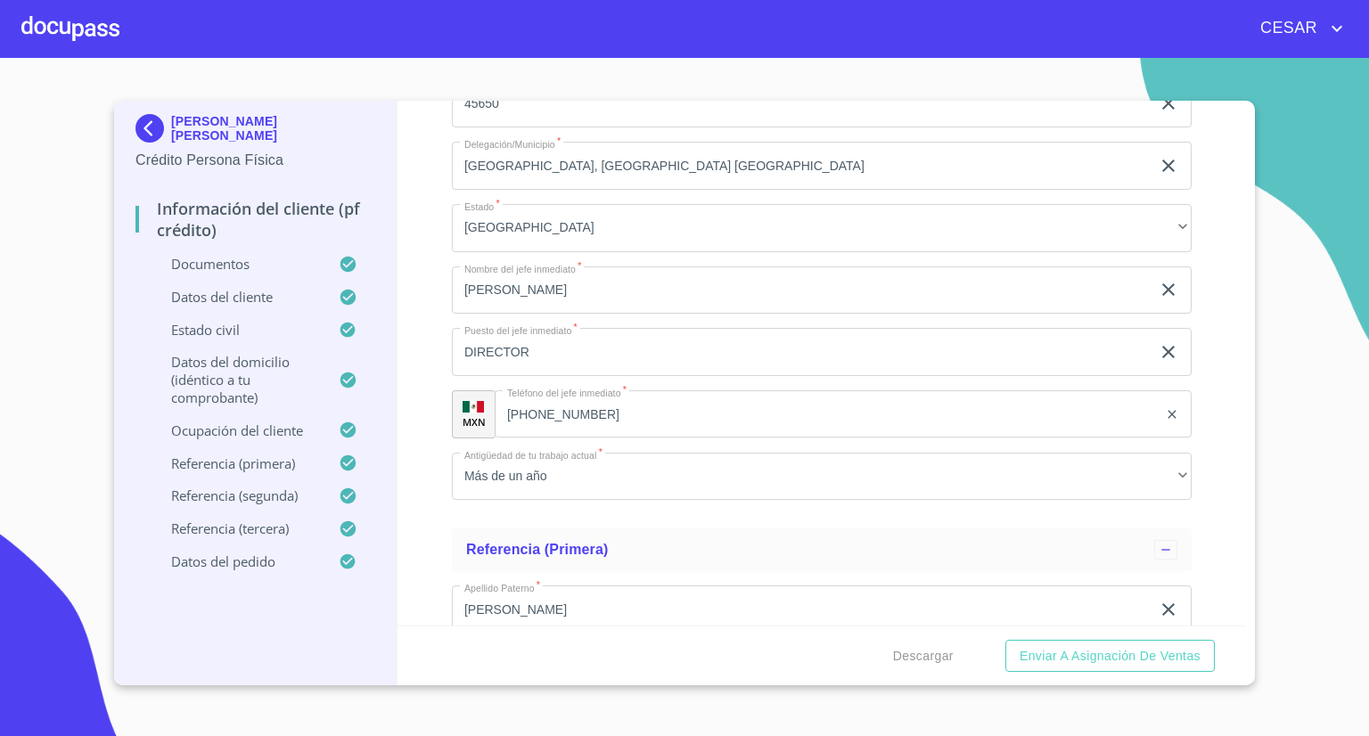
click at [619, 402] on input "[PHONE_NUMBER]" at bounding box center [826, 414] width 663 height 48
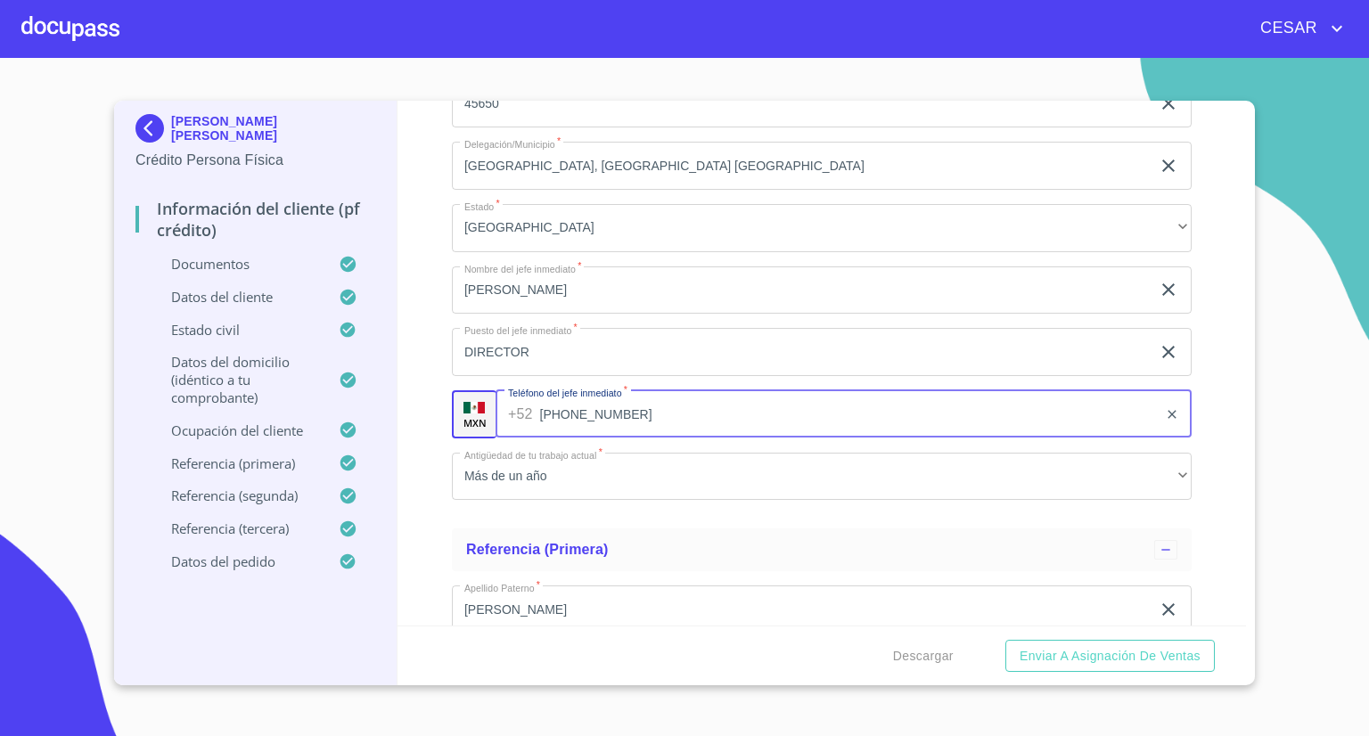
click at [619, 401] on input "[PHONE_NUMBER]" at bounding box center [849, 414] width 618 height 48
paste input "51)932115023‬"
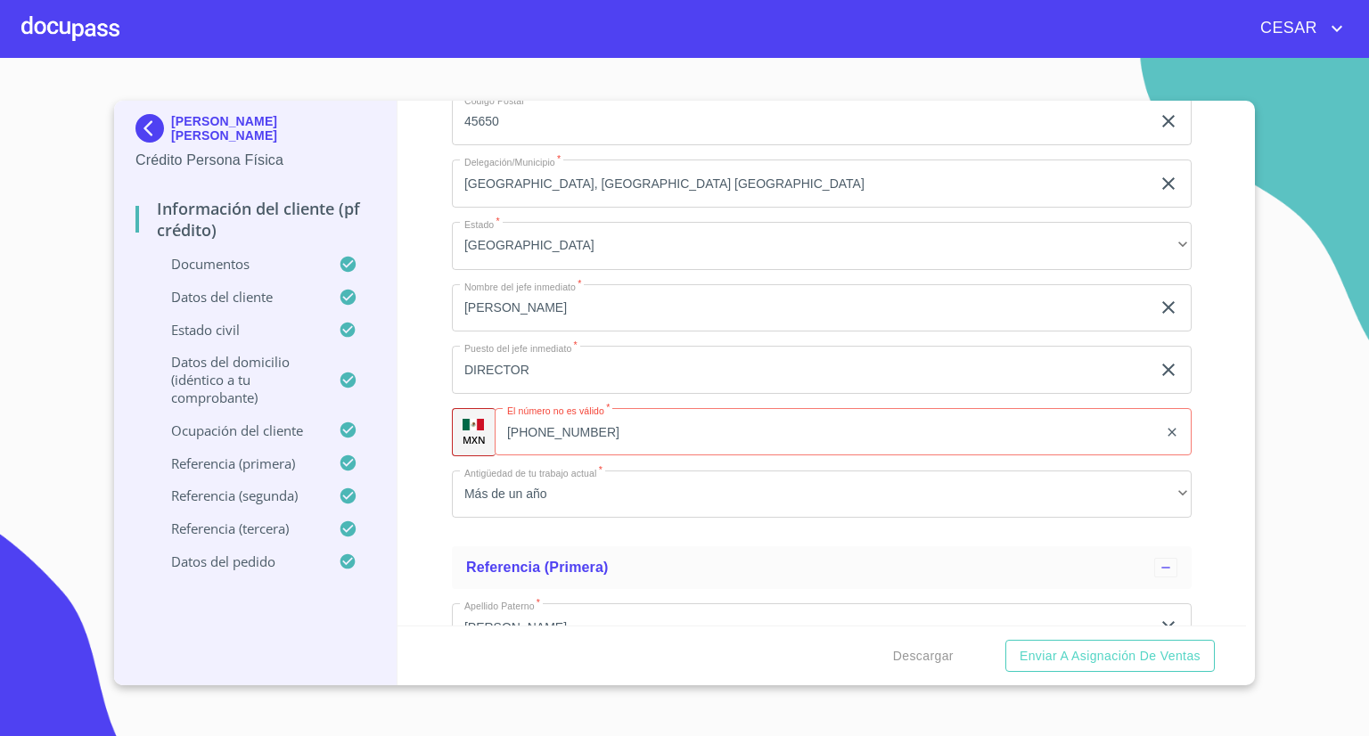
scroll to position [8556, 0]
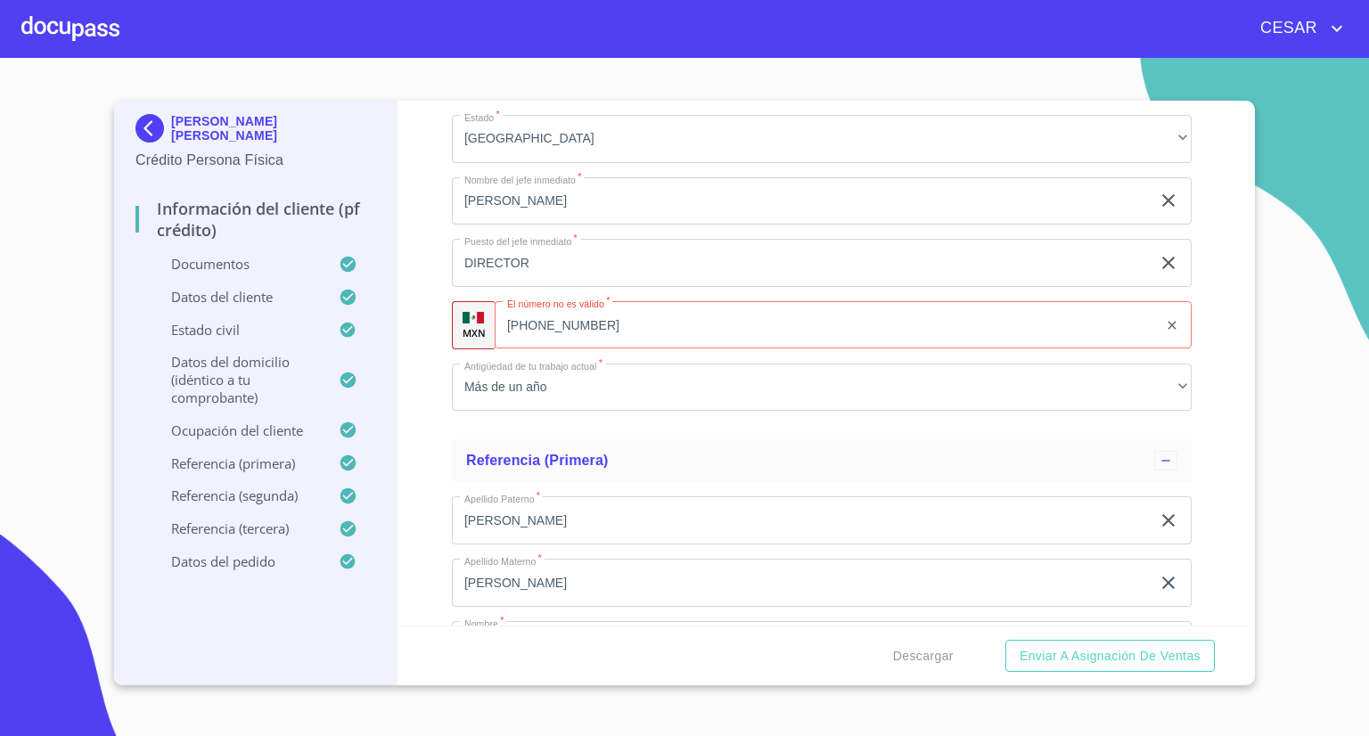
click at [588, 317] on input "[PHONE_NUMBER]‬" at bounding box center [826, 325] width 663 height 48
click at [628, 315] on input "[PHONE_NUMBER]‬" at bounding box center [848, 325] width 619 height 48
type input "[PHONE_NUMBER]"
click at [442, 353] on div "Información del cliente (PF crédito) Documentos Documento de identificación   *…" at bounding box center [821, 363] width 849 height 525
click at [432, 414] on div "Información del cliente (PF crédito) Documentos Documento de identificación   *…" at bounding box center [821, 363] width 849 height 525
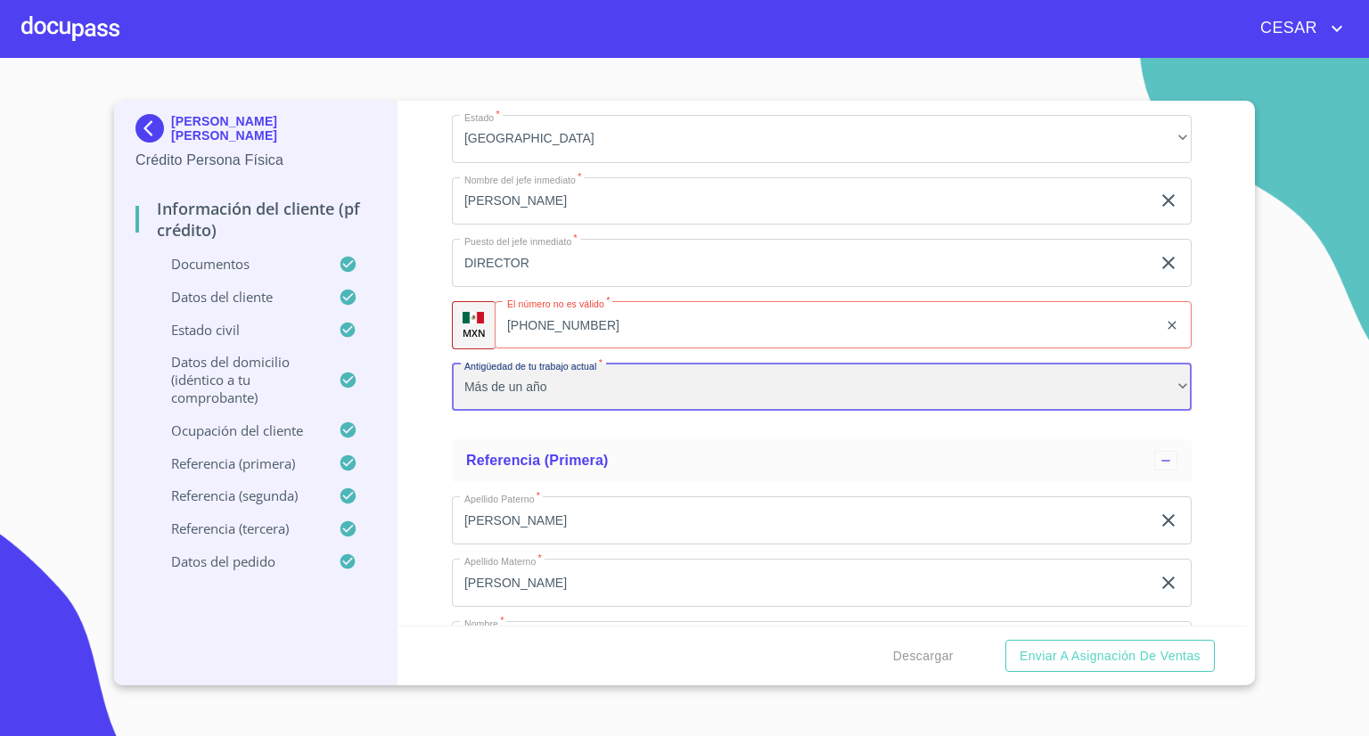
click at [631, 376] on div "Más de un año" at bounding box center [822, 388] width 740 height 48
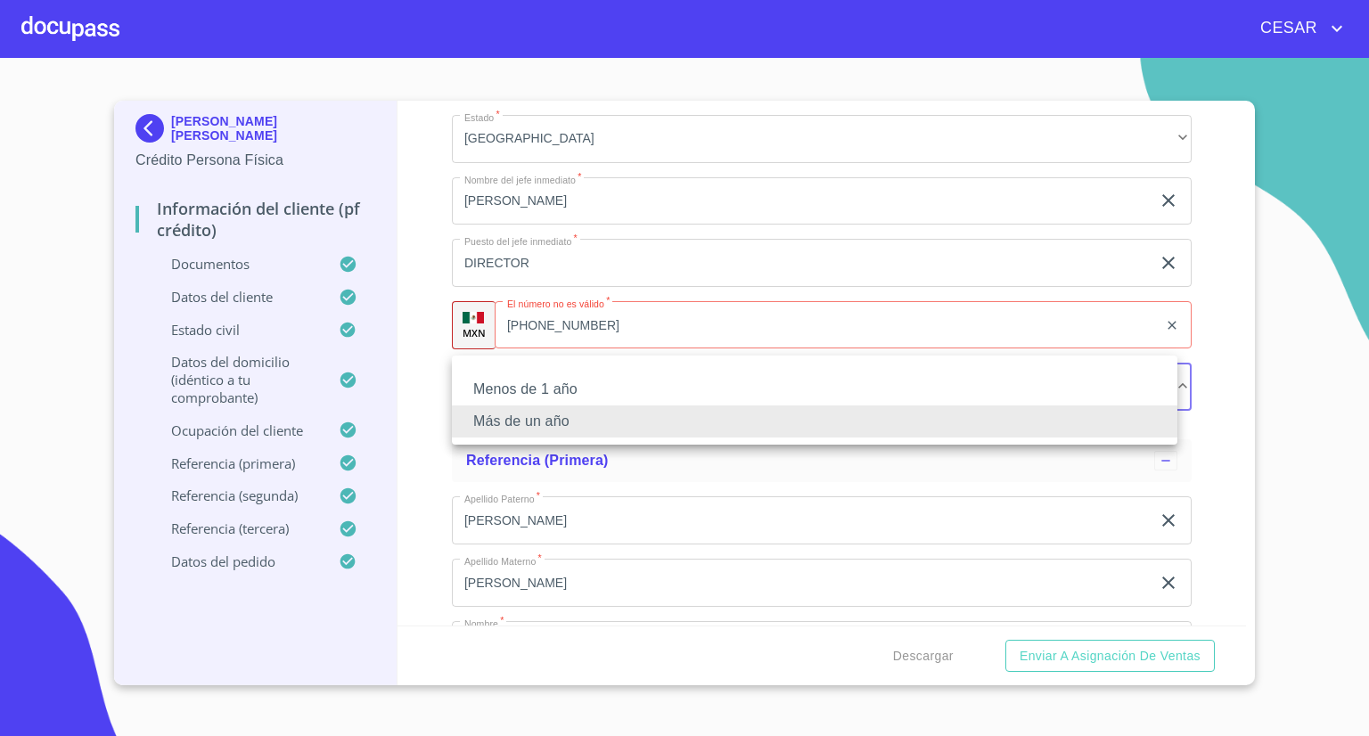
click at [389, 430] on div at bounding box center [684, 368] width 1369 height 736
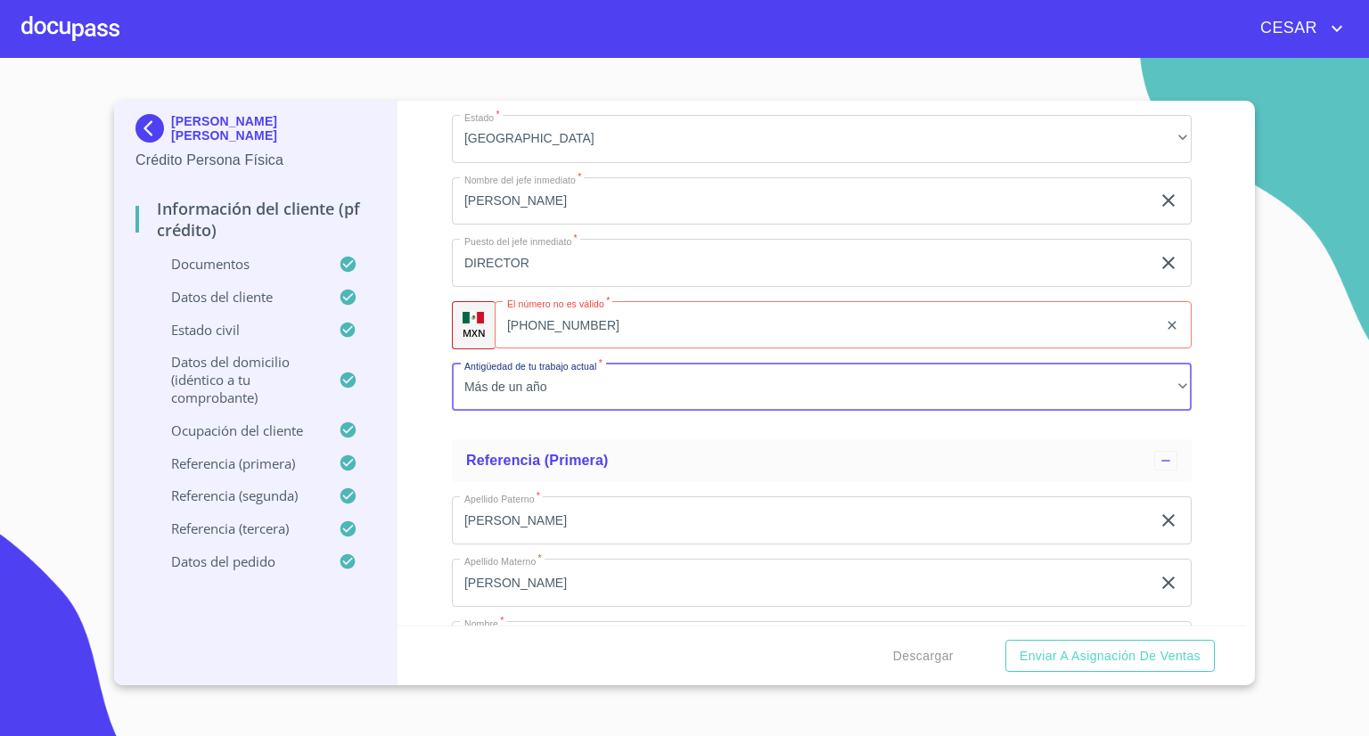
click at [597, 318] on input "[PHONE_NUMBER]" at bounding box center [826, 325] width 663 height 48
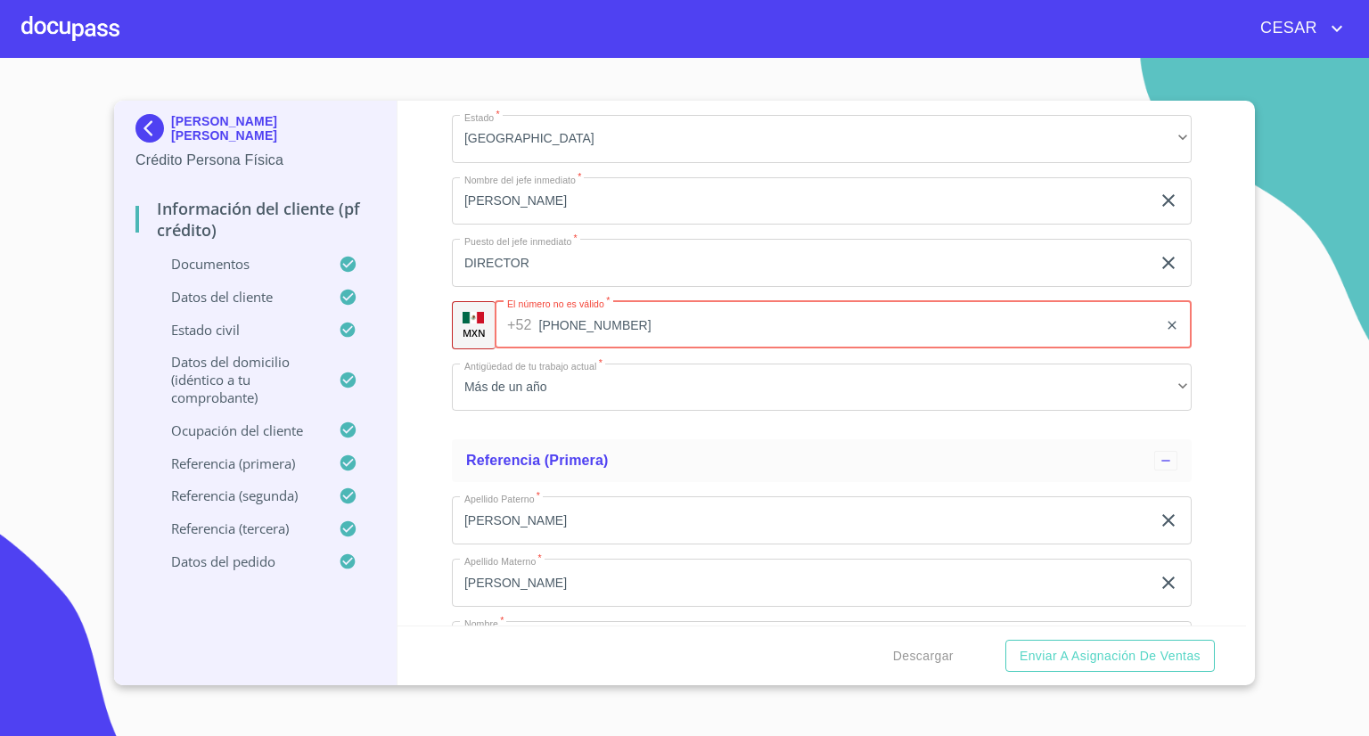
drag, startPoint x: 677, startPoint y: 314, endPoint x: 356, endPoint y: 338, distance: 321.7
click at [364, 333] on div "[PERSON_NAME] [PERSON_NAME] Crédito Persona Física Información del cliente (PF …" at bounding box center [680, 393] width 1132 height 585
click at [583, 322] on input "Documento de identificación   *" at bounding box center [843, 325] width 697 height 48
paste input "[PHONE_NUMBER]"
click at [550, 315] on input "[PHONE_NUMBER]" at bounding box center [848, 325] width 619 height 48
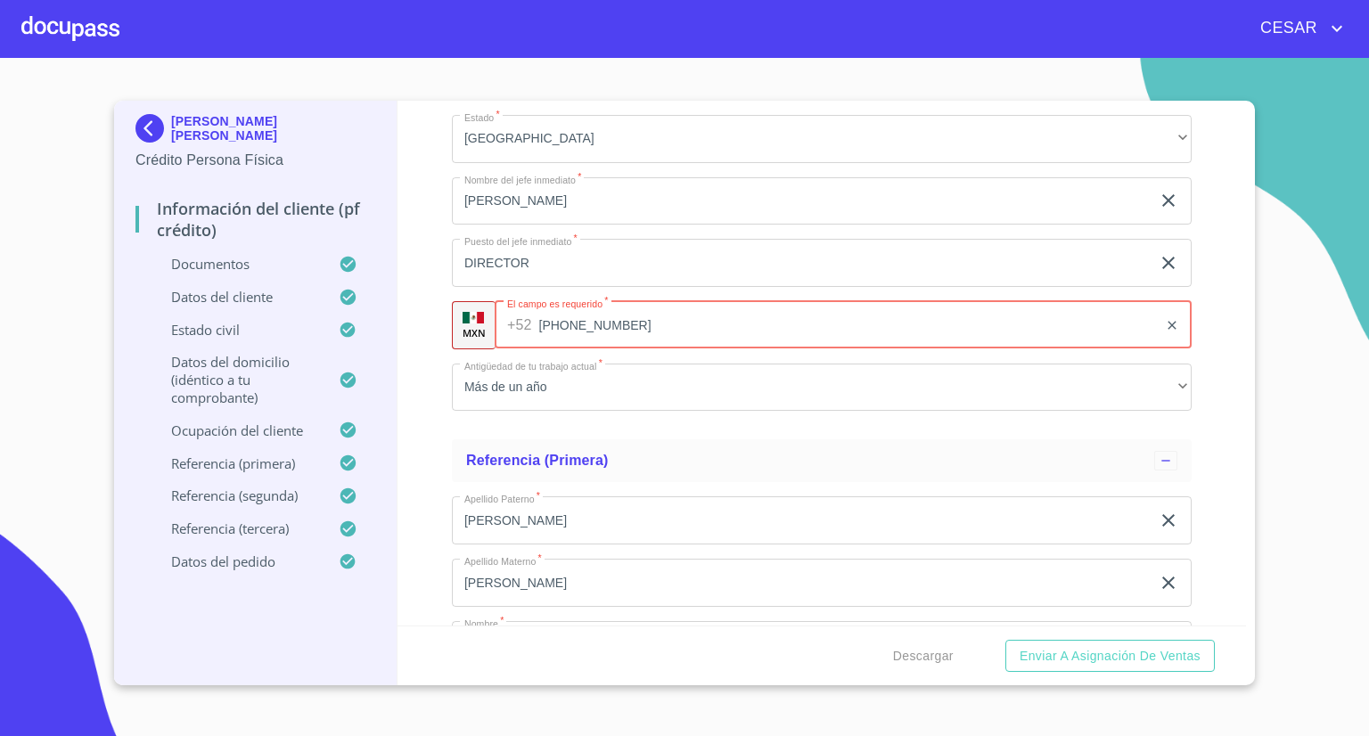
type input "[PHONE_NUMBER]"
click at [1005, 640] on button "Enviar a Asignación de Ventas" at bounding box center [1109, 656] width 209 height 33
click at [417, 366] on div "Información del cliente (PF crédito) Documentos Documento de identificación   *…" at bounding box center [821, 363] width 849 height 525
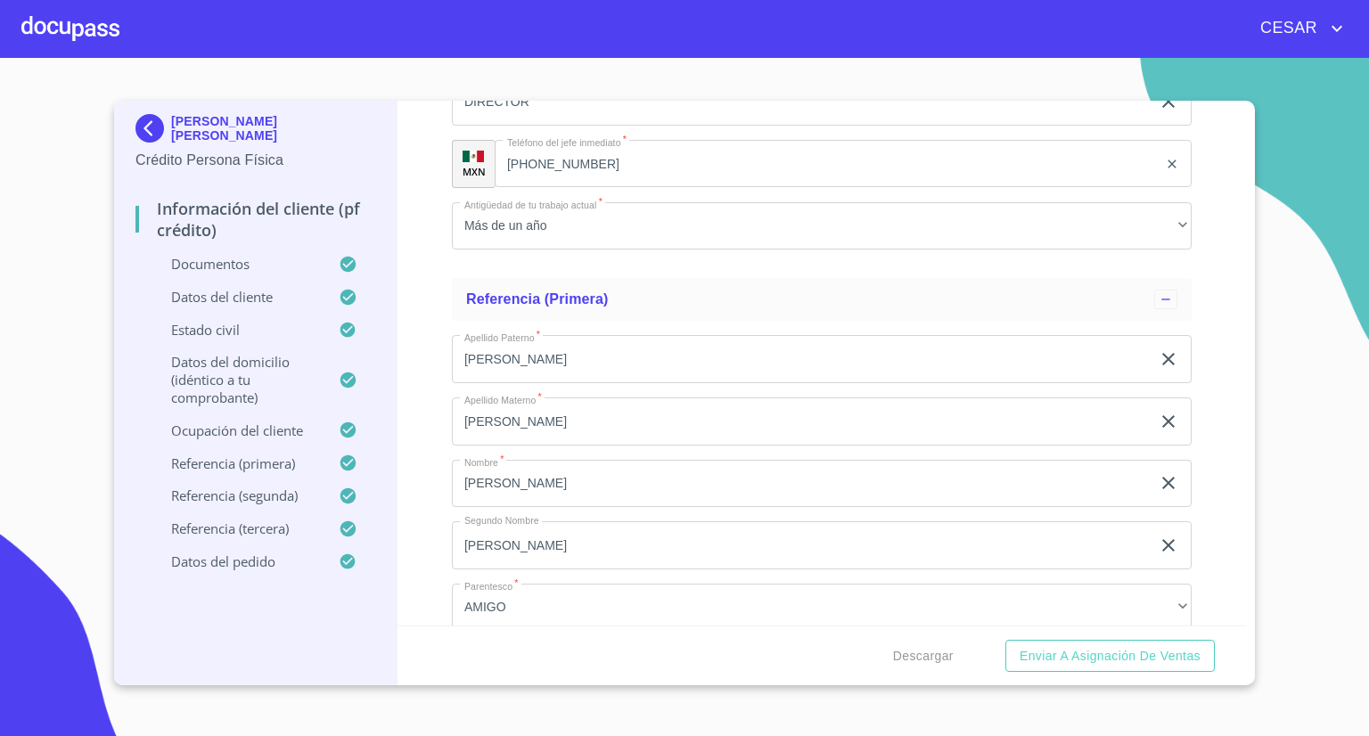
scroll to position [8734, 0]
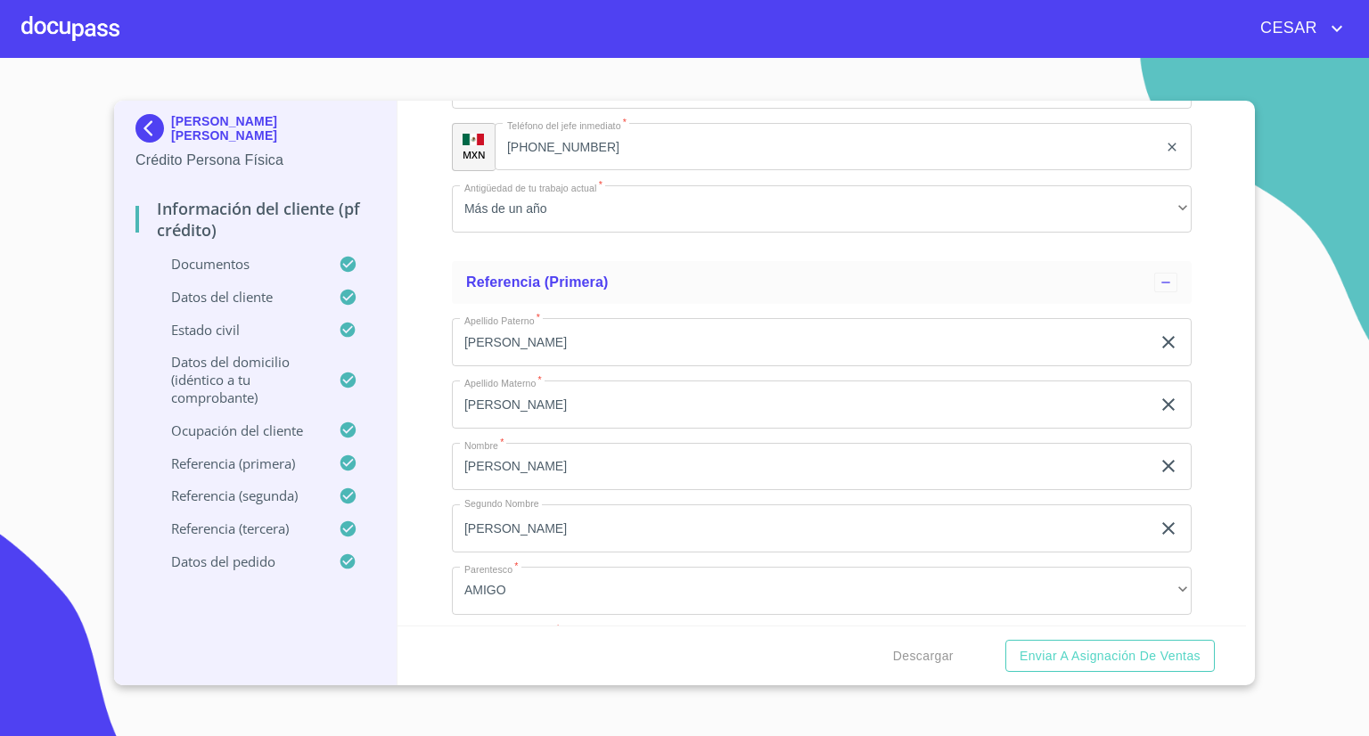
click at [1159, 333] on icon "clear input" at bounding box center [1168, 342] width 21 height 21
click at [1162, 398] on icon "clear input" at bounding box center [1168, 404] width 12 height 12
click at [1158, 459] on icon "clear input" at bounding box center [1168, 465] width 21 height 21
click at [1162, 522] on icon "clear input" at bounding box center [1168, 528] width 12 height 12
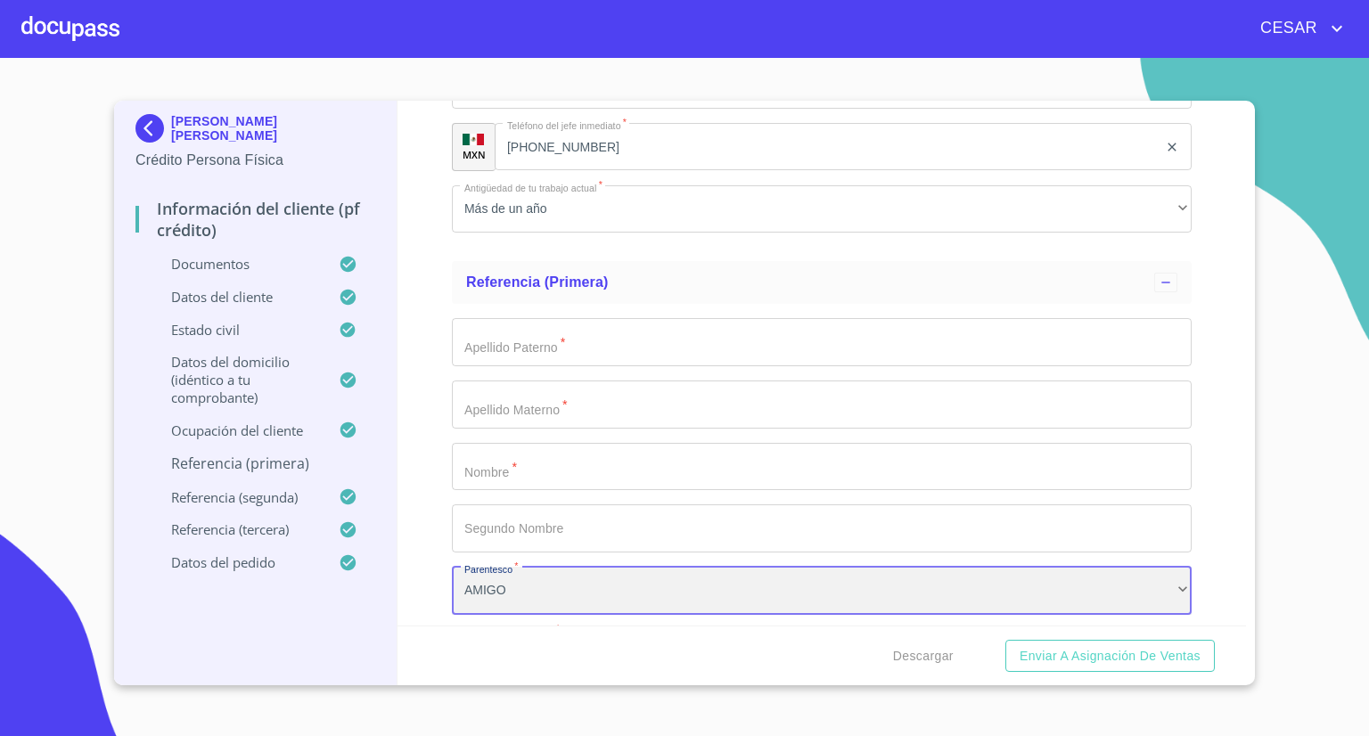
click at [1165, 581] on div "AMIGO" at bounding box center [822, 591] width 740 height 48
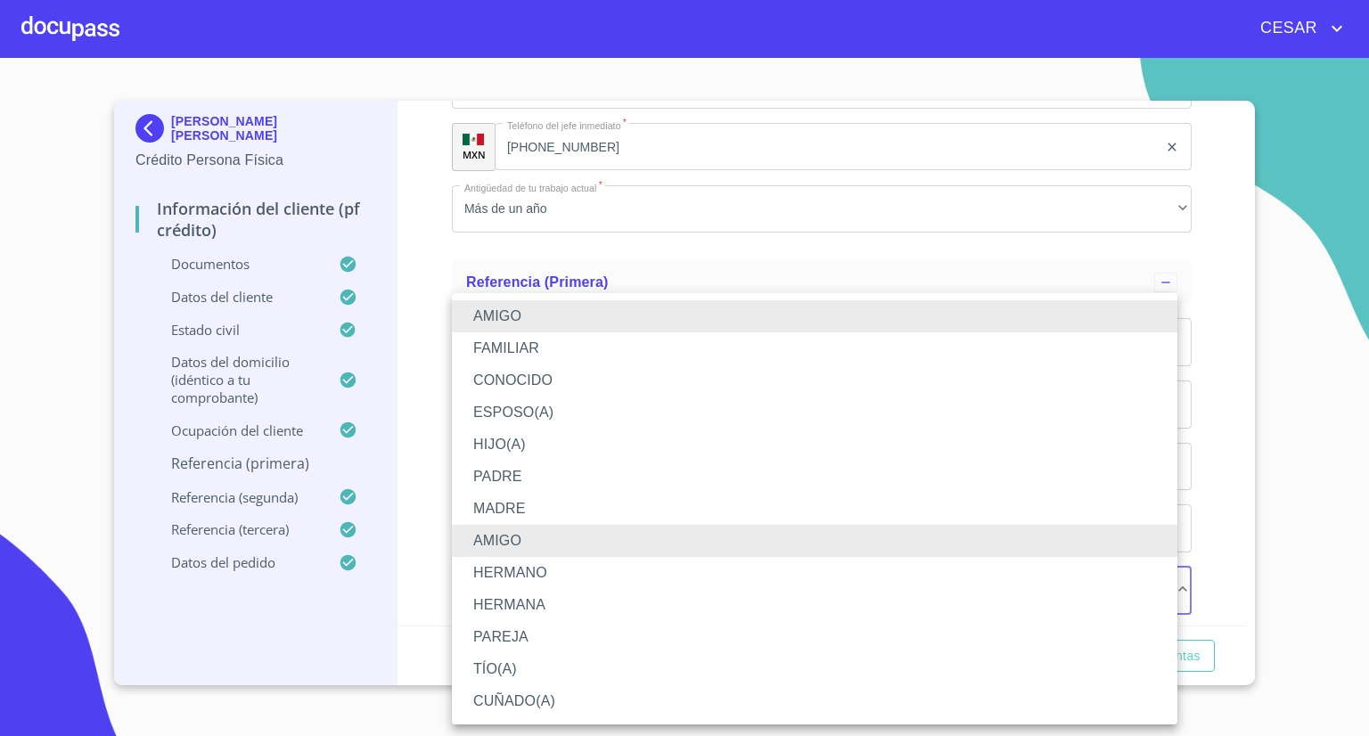
click at [513, 377] on li "CONOCIDO" at bounding box center [814, 381] width 725 height 32
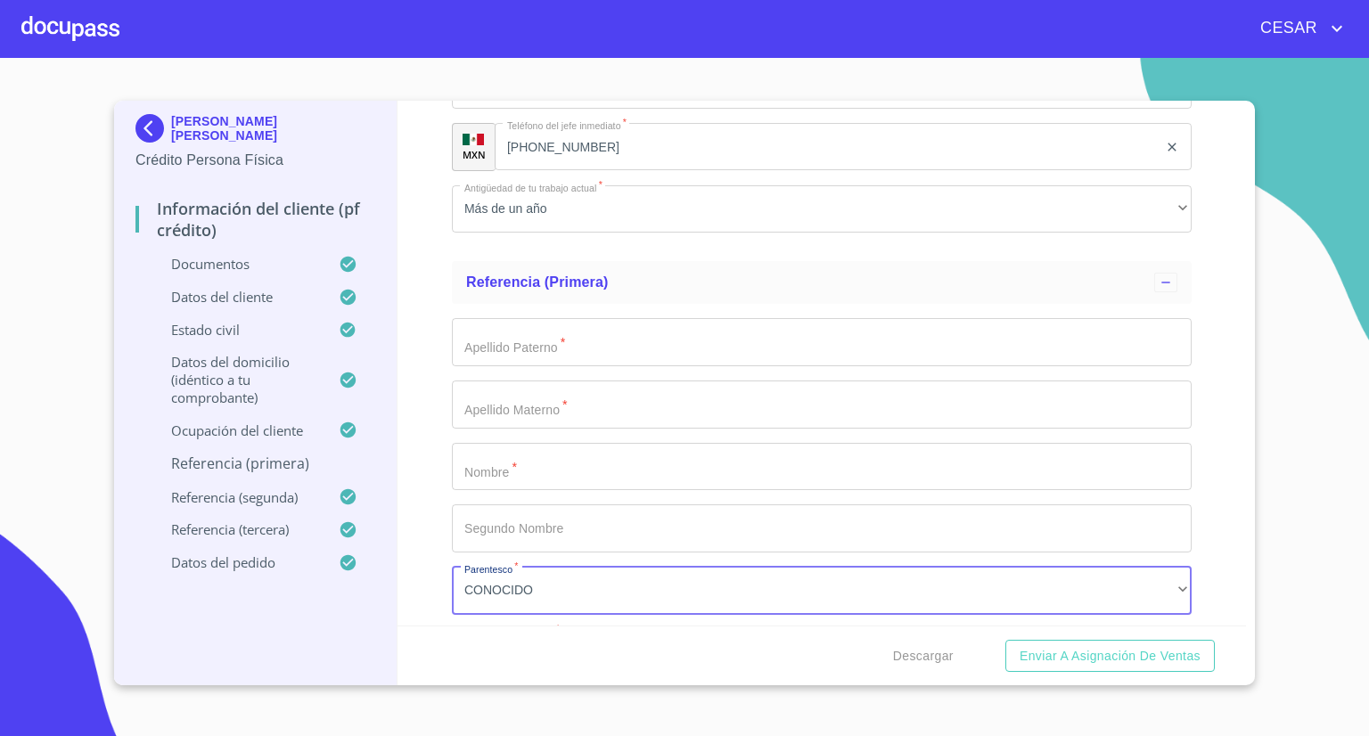
click at [565, 347] on input "Documento de identificación   *" at bounding box center [822, 342] width 740 height 48
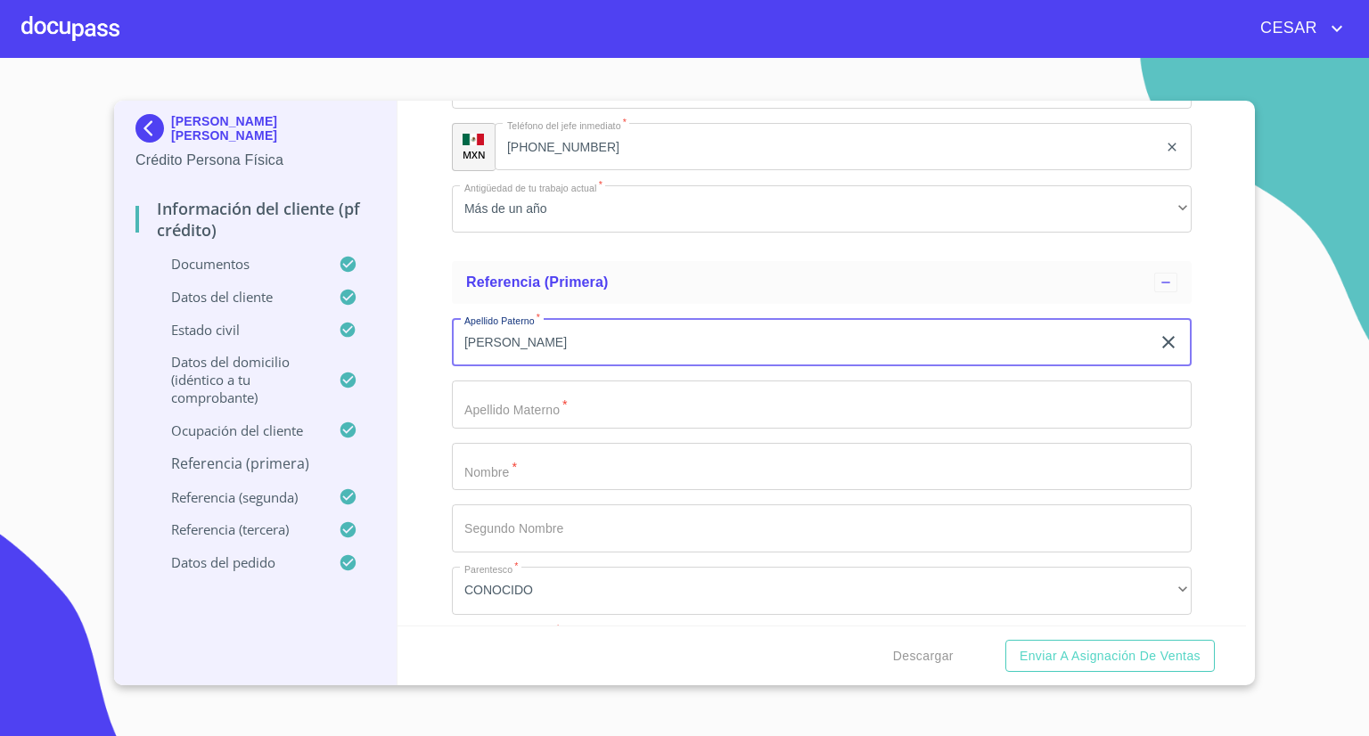
type input "[PERSON_NAME]"
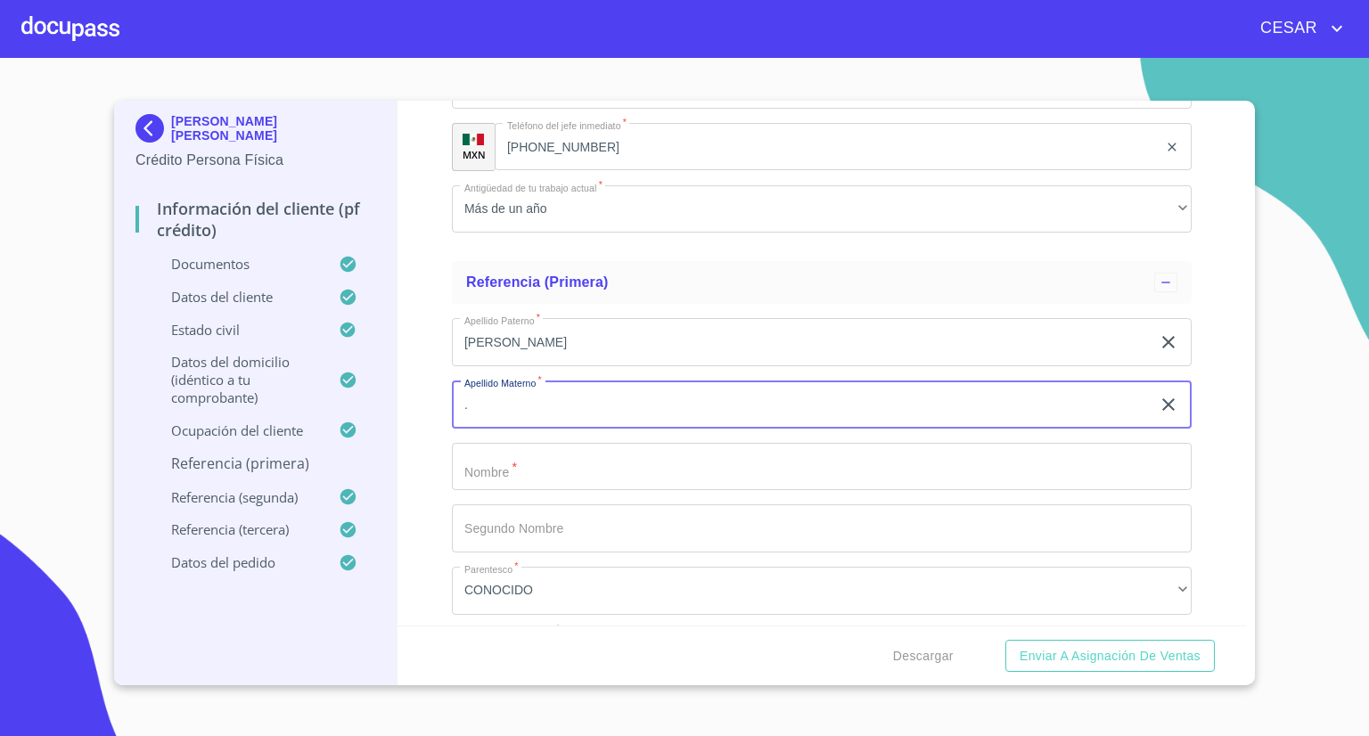
type input "."
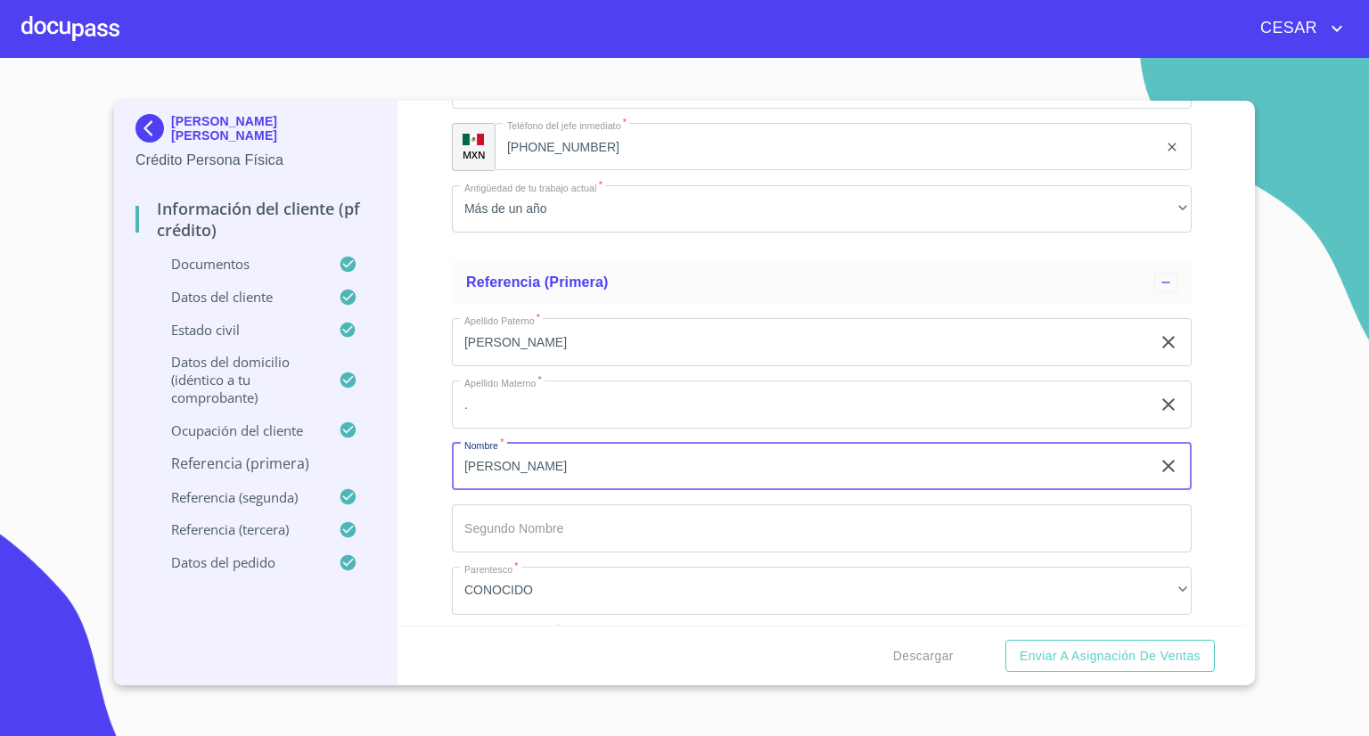
type input "[PERSON_NAME]"
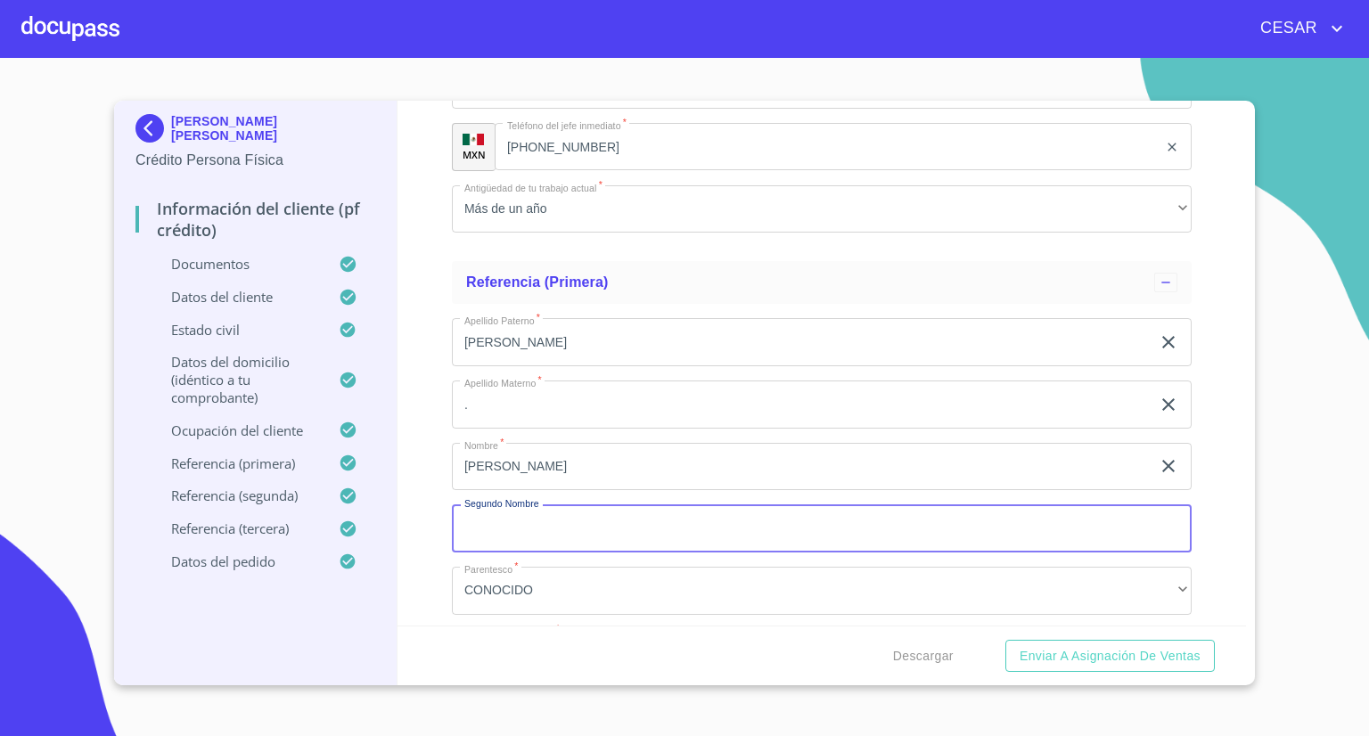
type input "G"
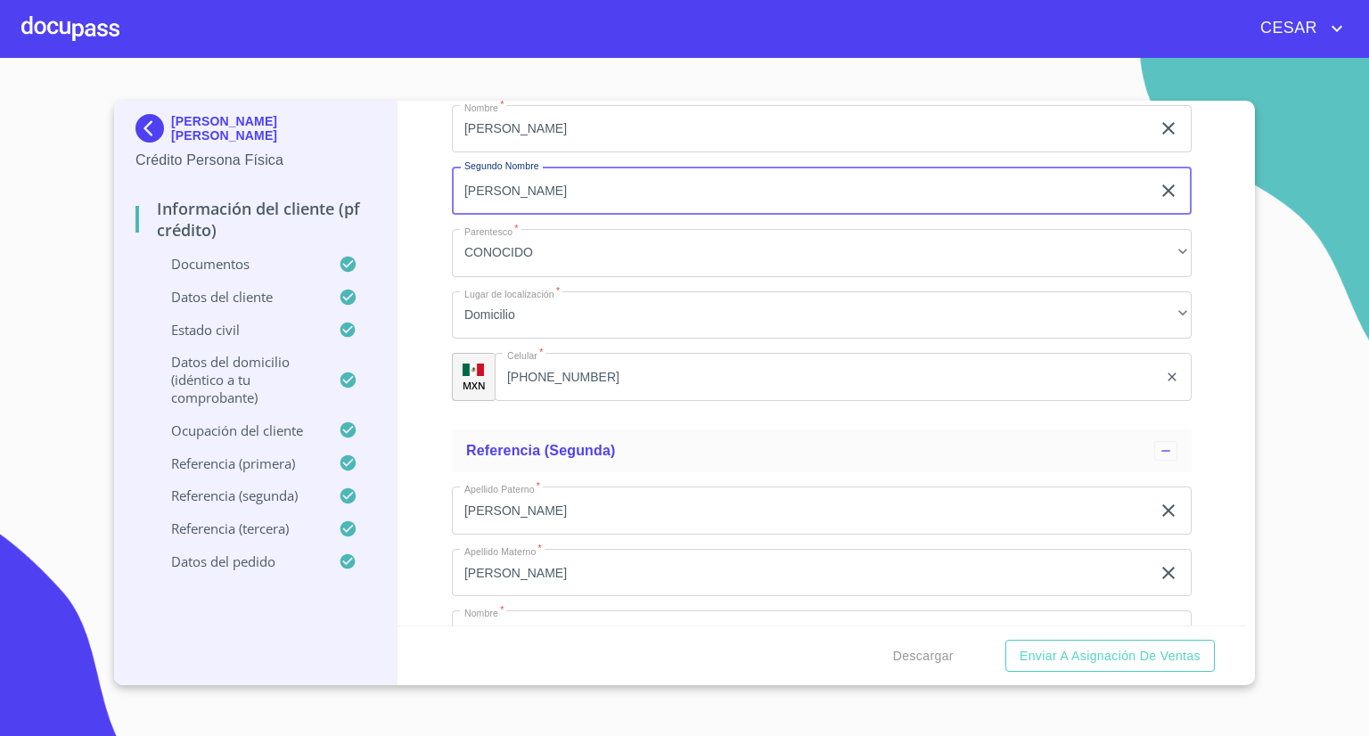
scroll to position [9091, 0]
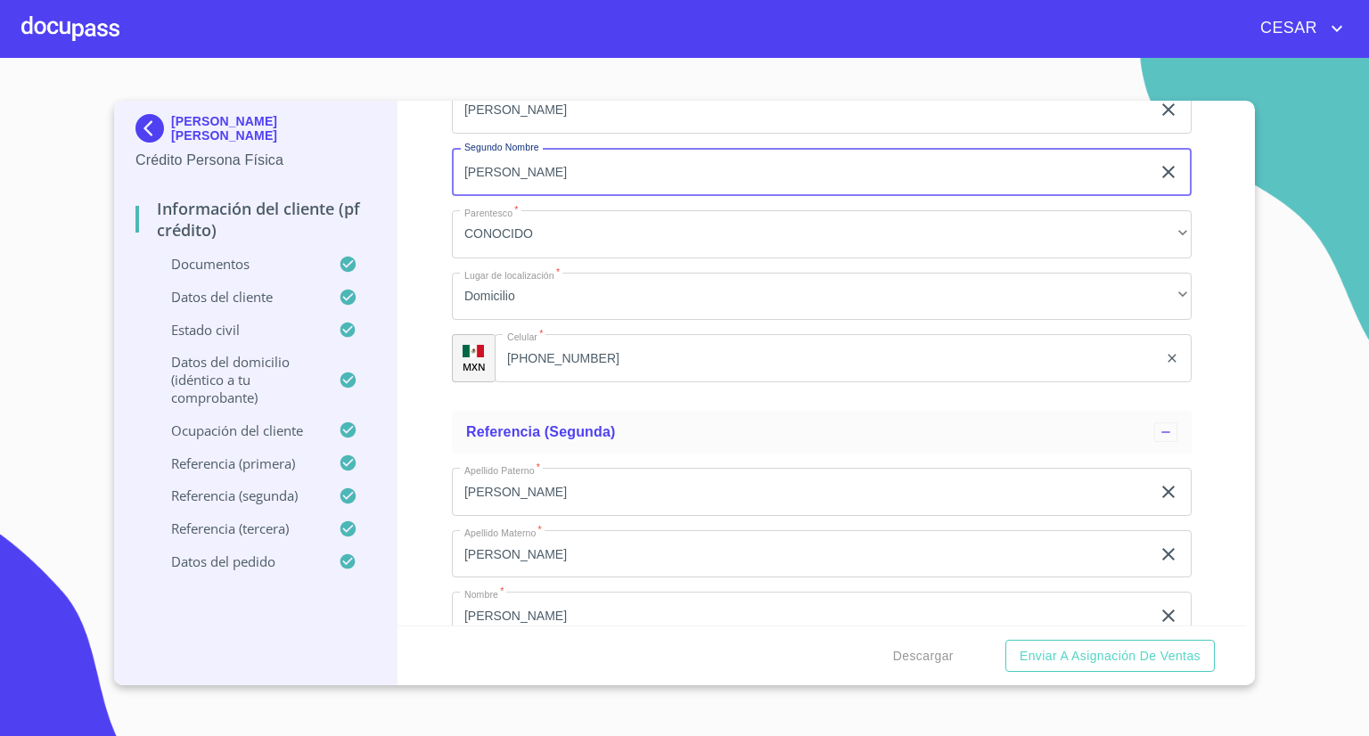
type input "[PERSON_NAME]"
click at [602, 350] on input "[PHONE_NUMBER]" at bounding box center [826, 358] width 663 height 48
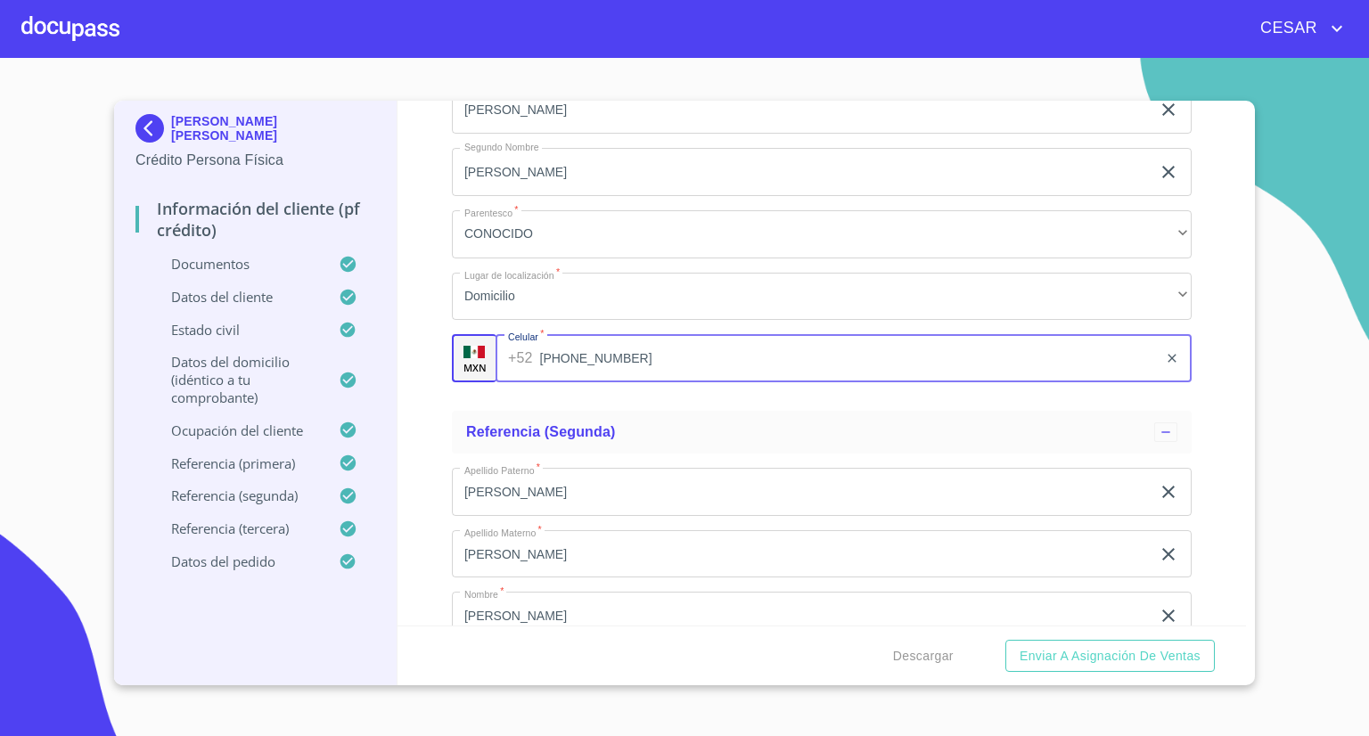
click at [602, 350] on input "[PHONE_NUMBER]" at bounding box center [849, 358] width 618 height 48
type input "[PHONE_NUMBER]"
click at [1005, 640] on button "Enviar a Asignación de Ventas" at bounding box center [1109, 656] width 209 height 33
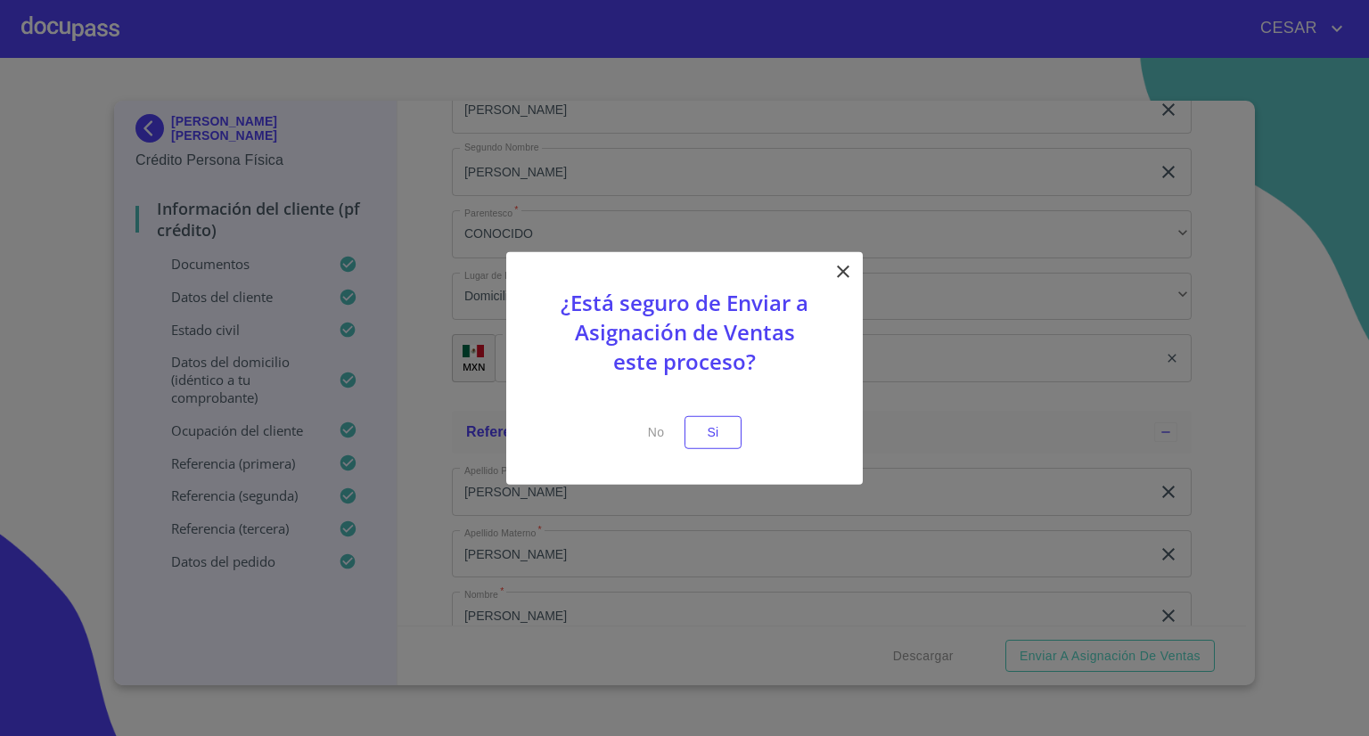
click at [843, 270] on icon at bounding box center [843, 272] width 12 height 12
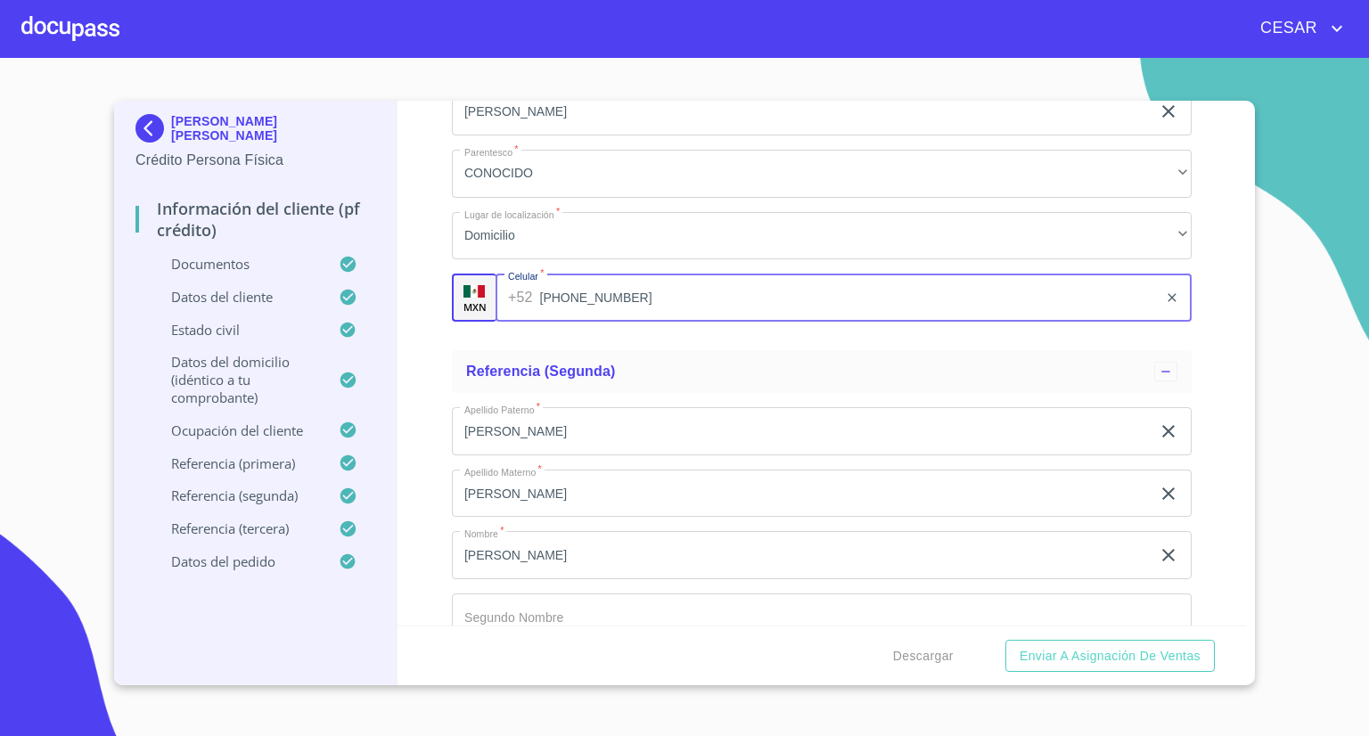
scroll to position [9180, 0]
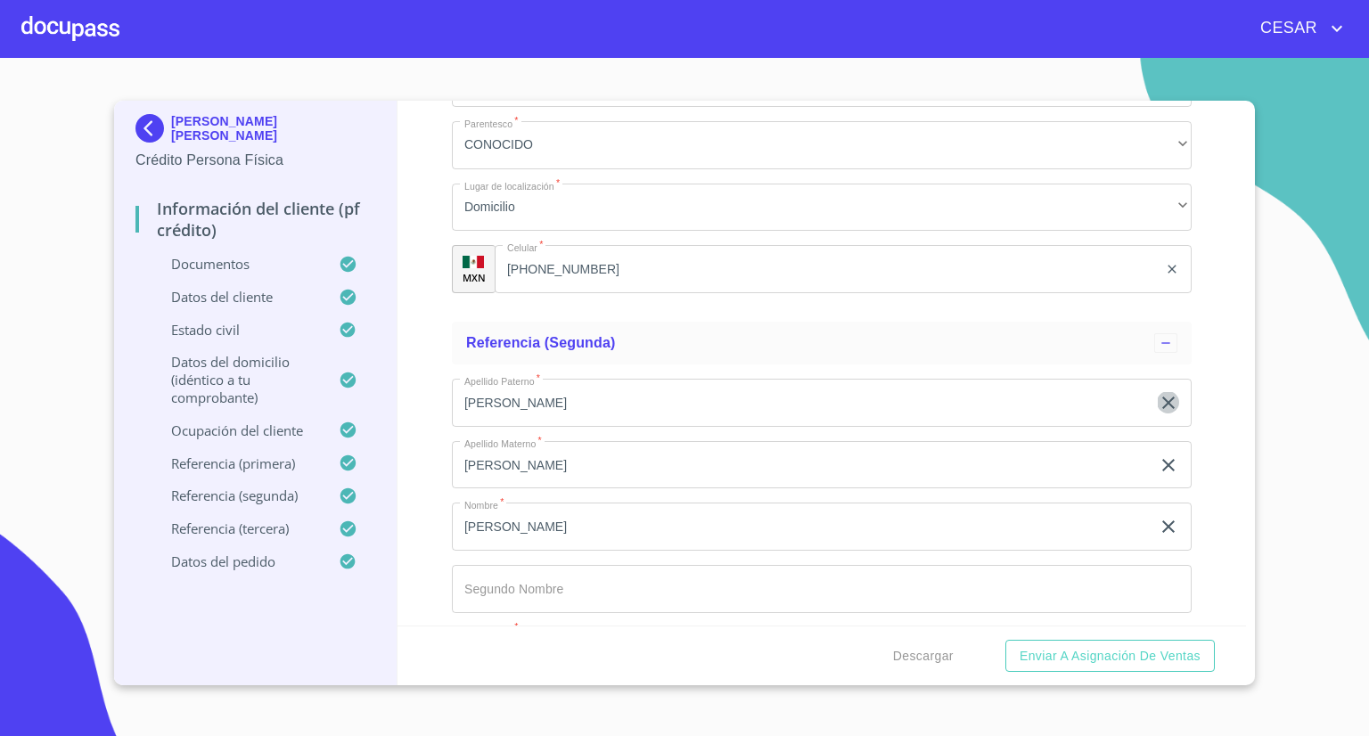
click at [1162, 397] on icon "clear input" at bounding box center [1168, 403] width 12 height 12
click at [1159, 455] on icon "clear input" at bounding box center [1168, 465] width 21 height 21
click at [1162, 520] on icon "clear input" at bounding box center [1168, 526] width 12 height 12
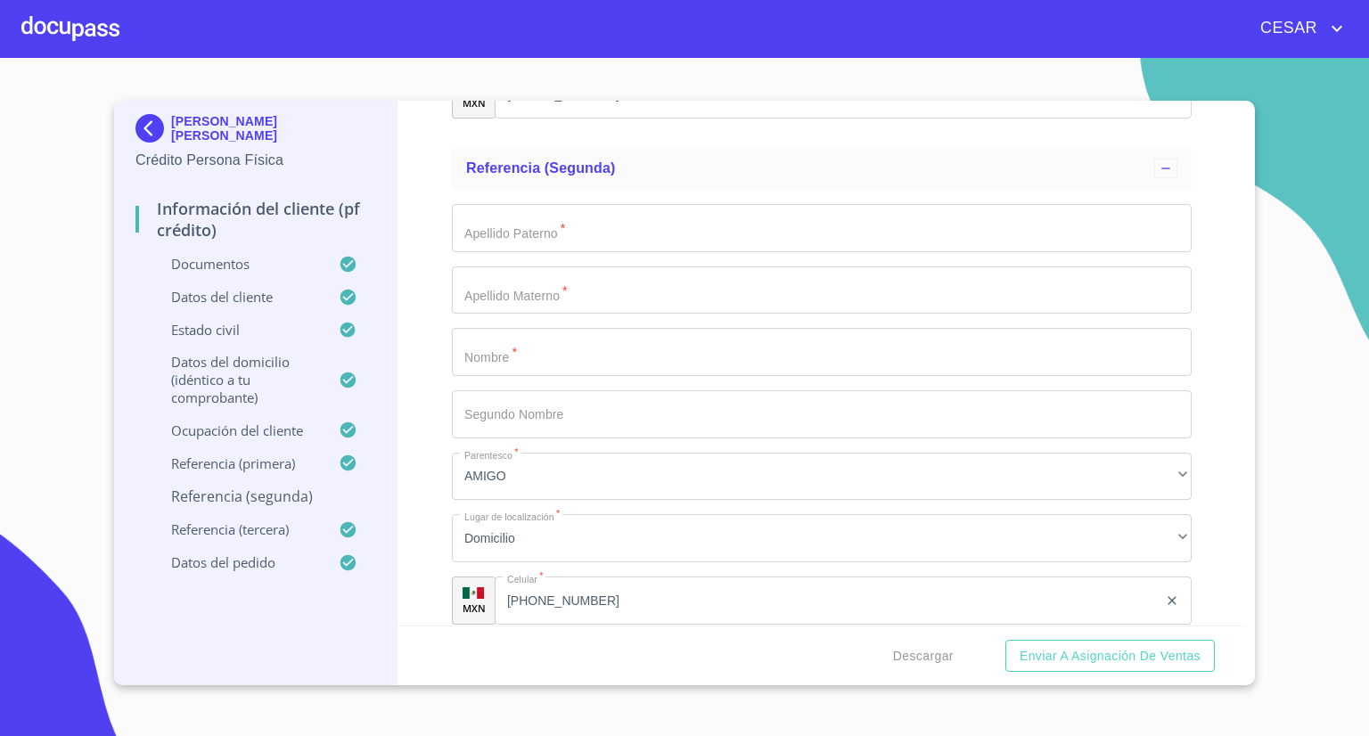
scroll to position [9358, 0]
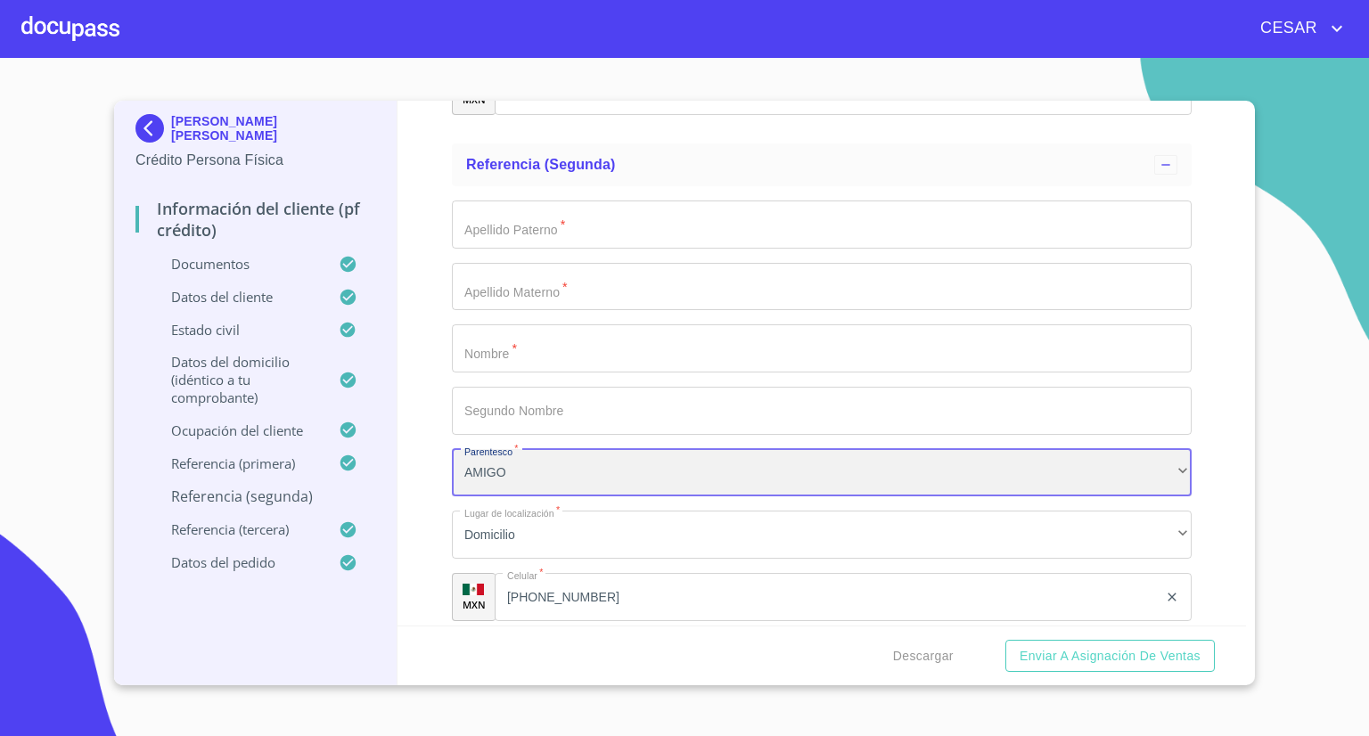
click at [1171, 459] on div "AMIGO" at bounding box center [822, 473] width 740 height 48
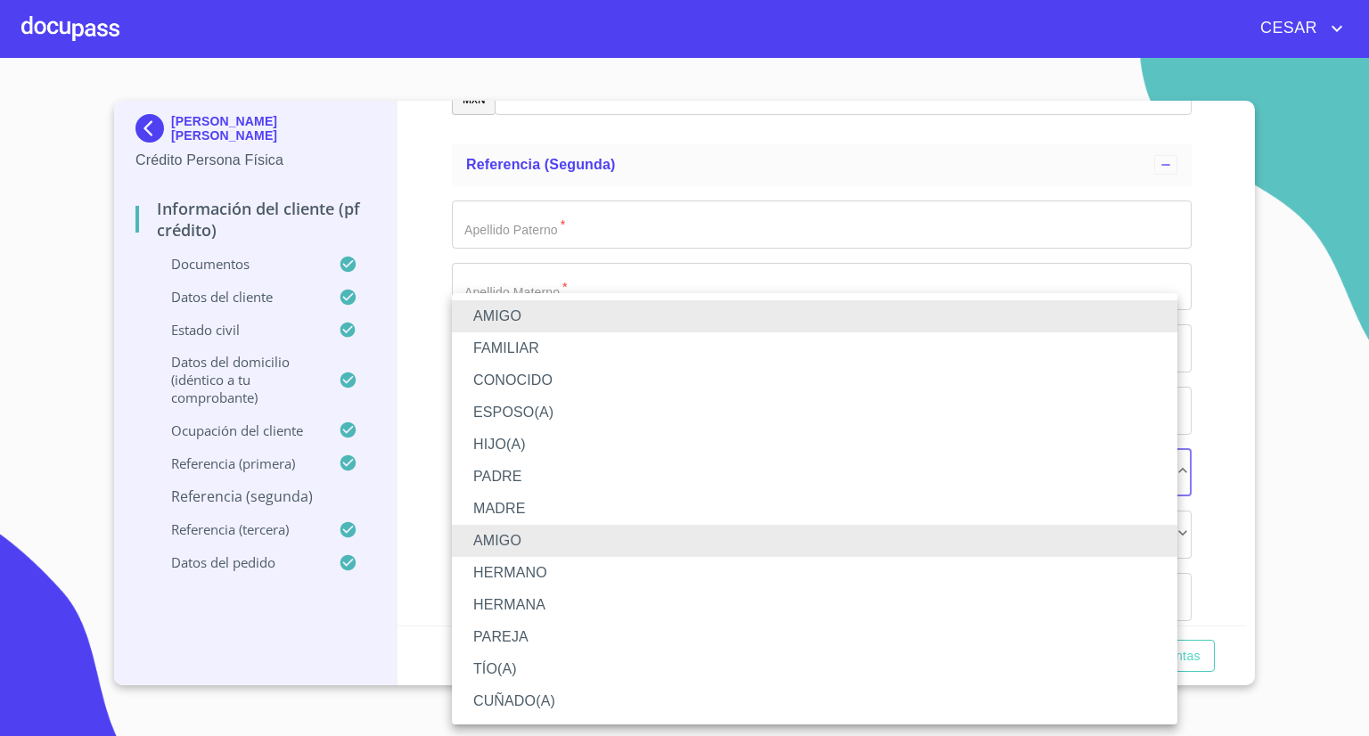
click at [513, 372] on li "CONOCIDO" at bounding box center [814, 381] width 725 height 32
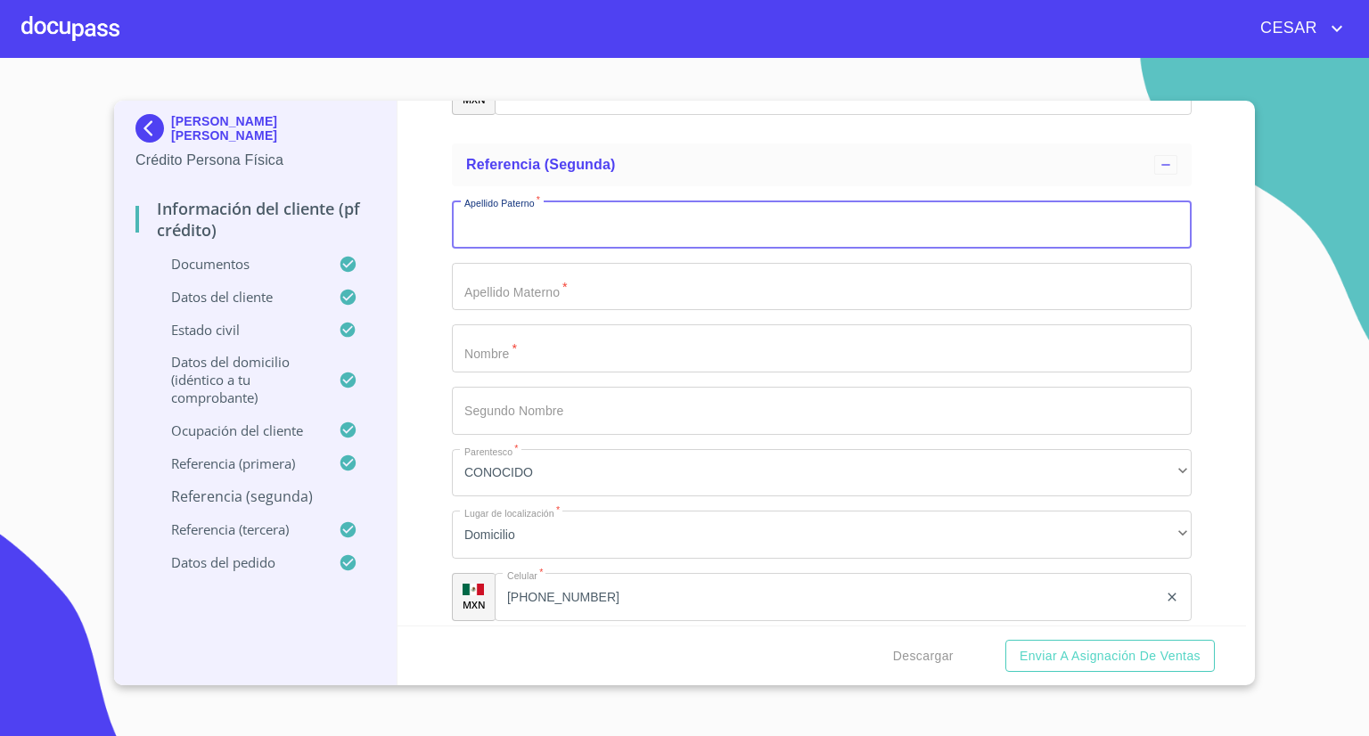
click at [545, 225] on input "Documento de identificación   *" at bounding box center [822, 225] width 740 height 48
type input "[PERSON_NAME]"
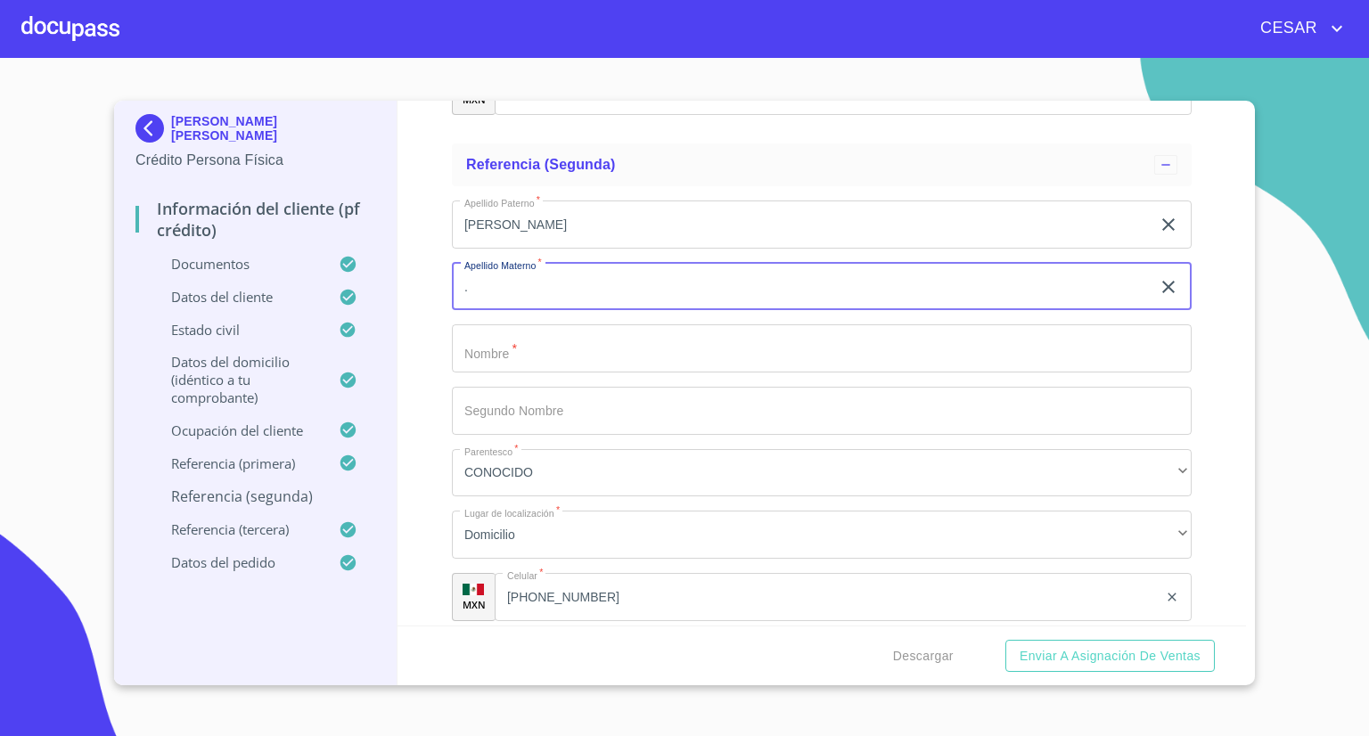
type input "."
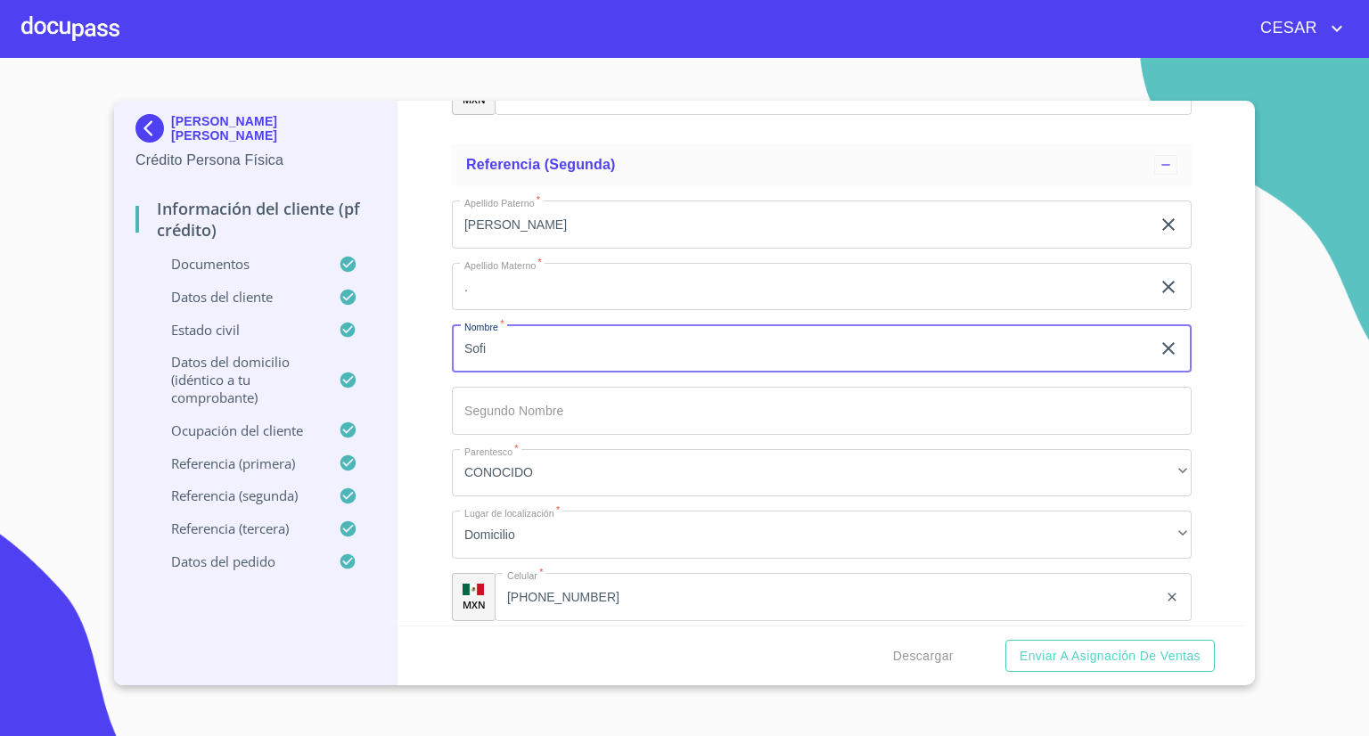
click at [537, 339] on input "Sofi" at bounding box center [801, 348] width 699 height 48
type input "Sofia"
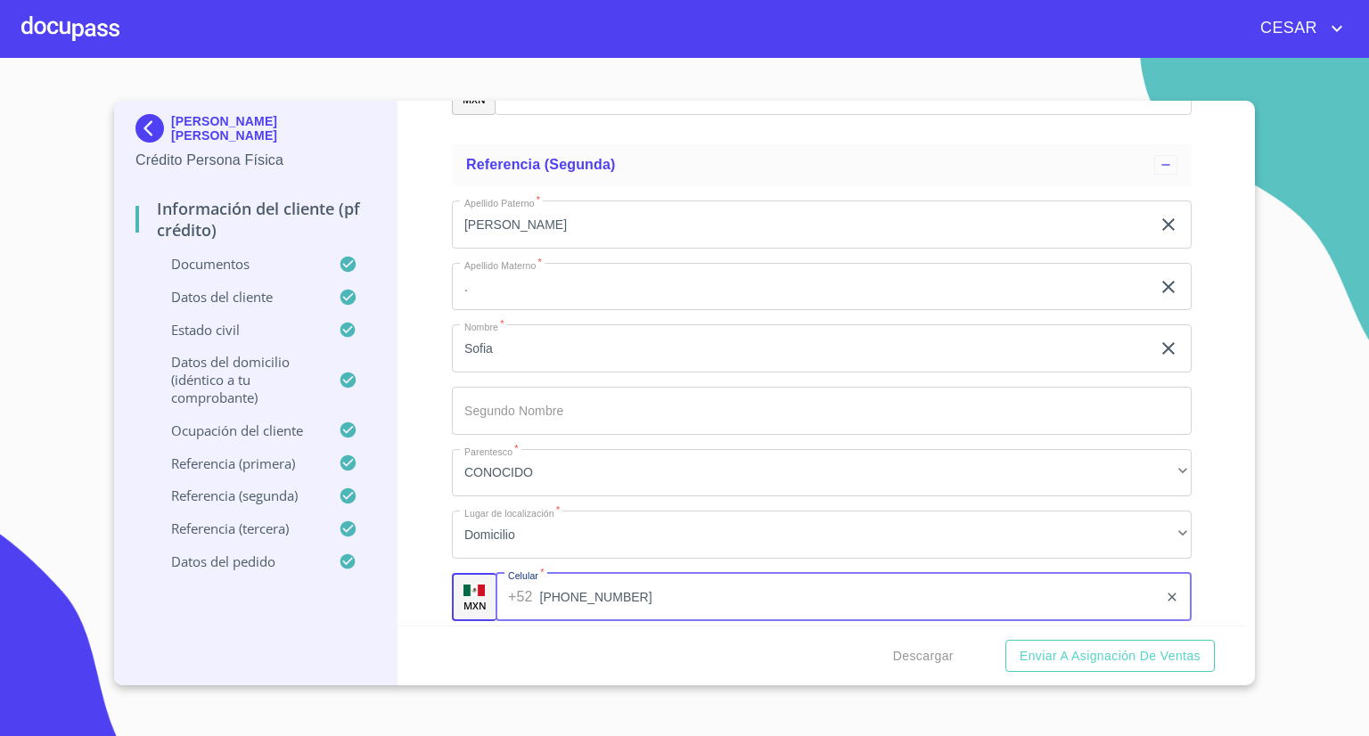
click at [595, 588] on input "[PHONE_NUMBER]" at bounding box center [849, 597] width 618 height 48
type input "3"
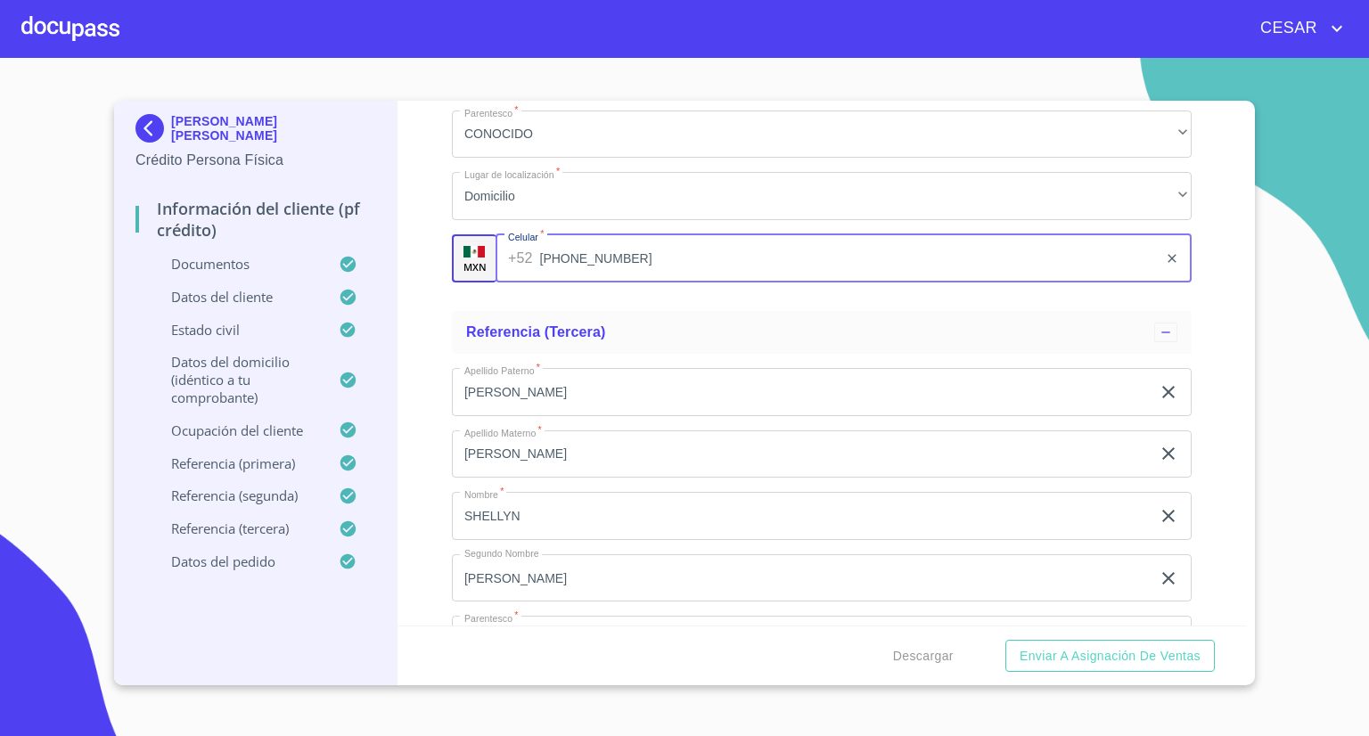
scroll to position [9804, 0]
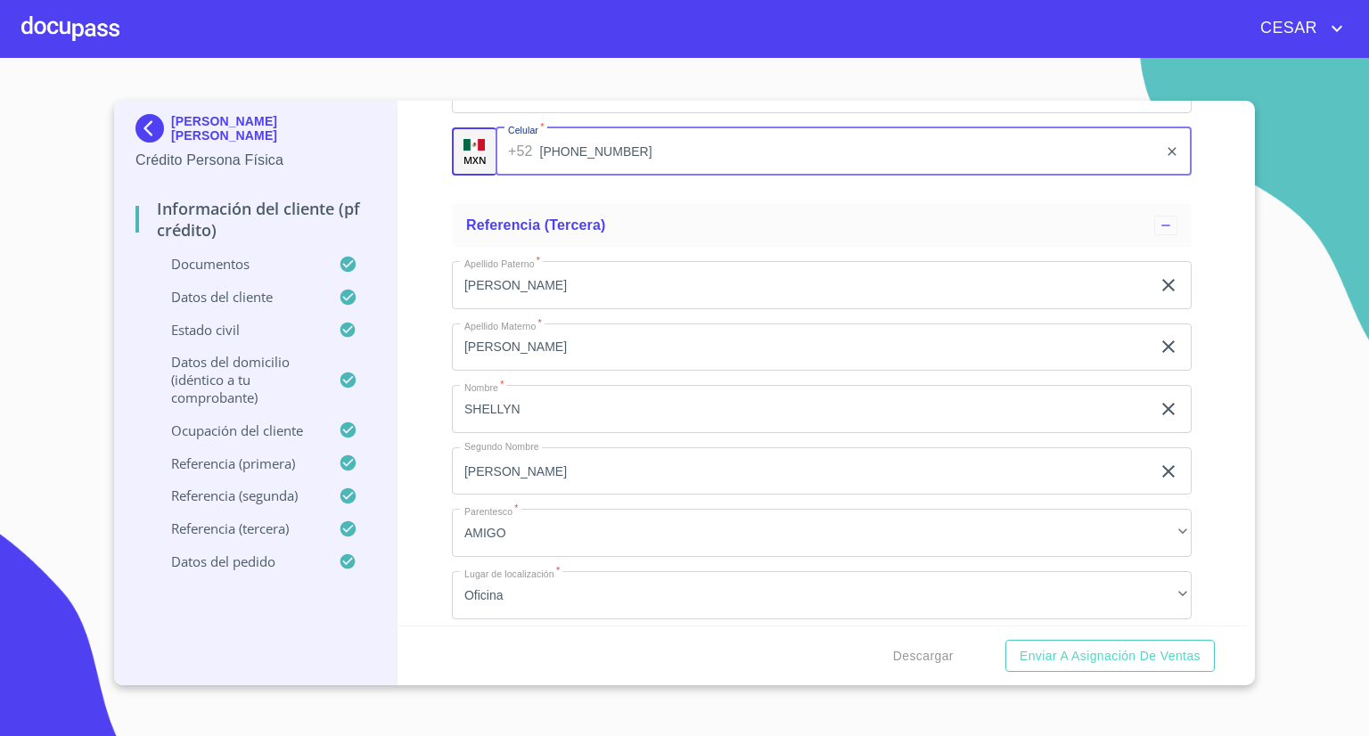
type input "[PHONE_NUMBER]"
click at [545, 266] on input "[PERSON_NAME]" at bounding box center [801, 285] width 699 height 48
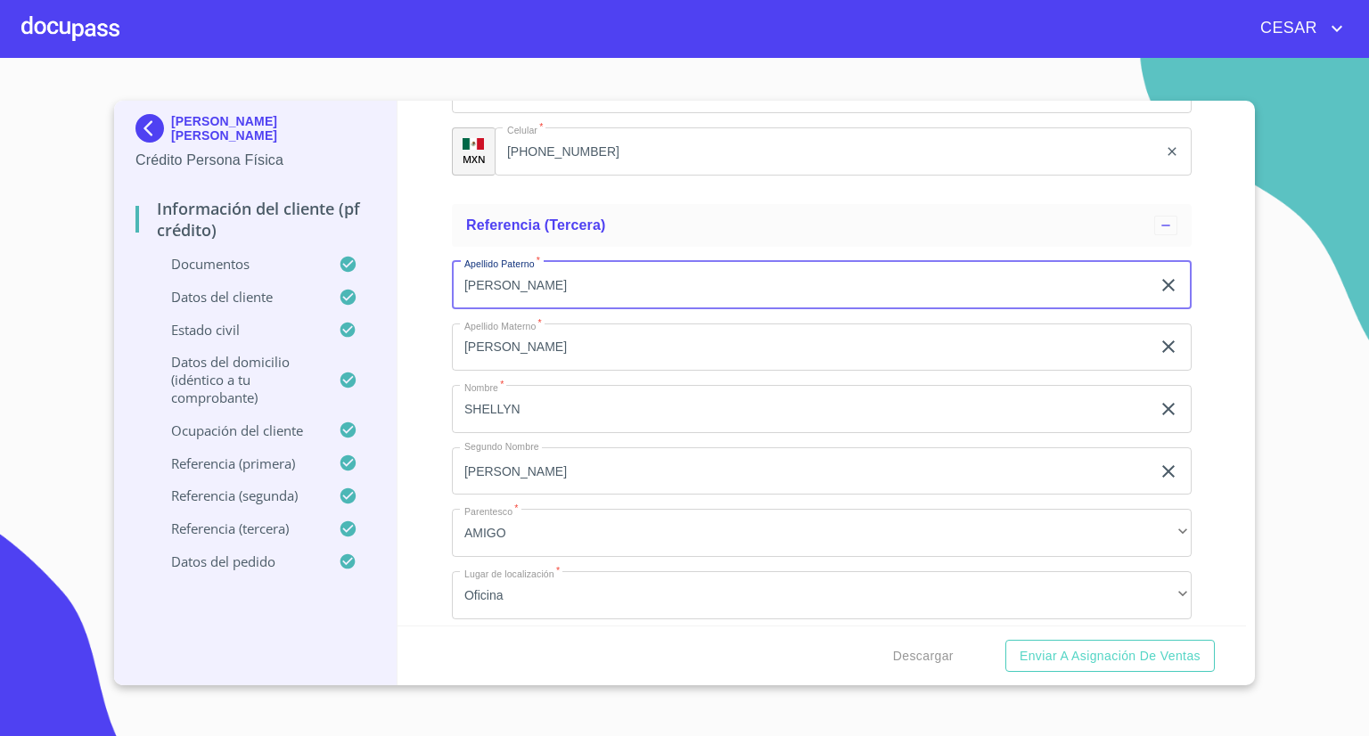
click at [545, 266] on input "[PERSON_NAME]" at bounding box center [801, 285] width 699 height 48
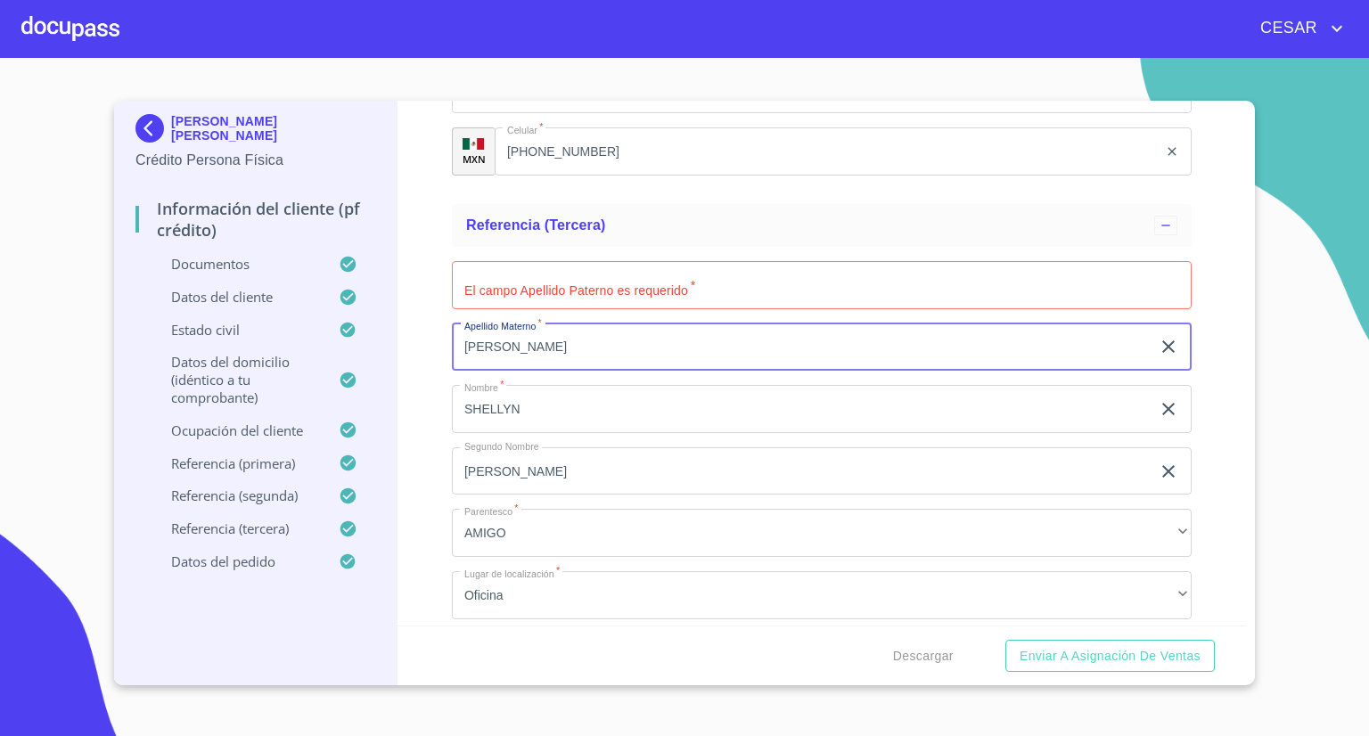
click at [534, 334] on input "[PERSON_NAME]" at bounding box center [801, 348] width 699 height 48
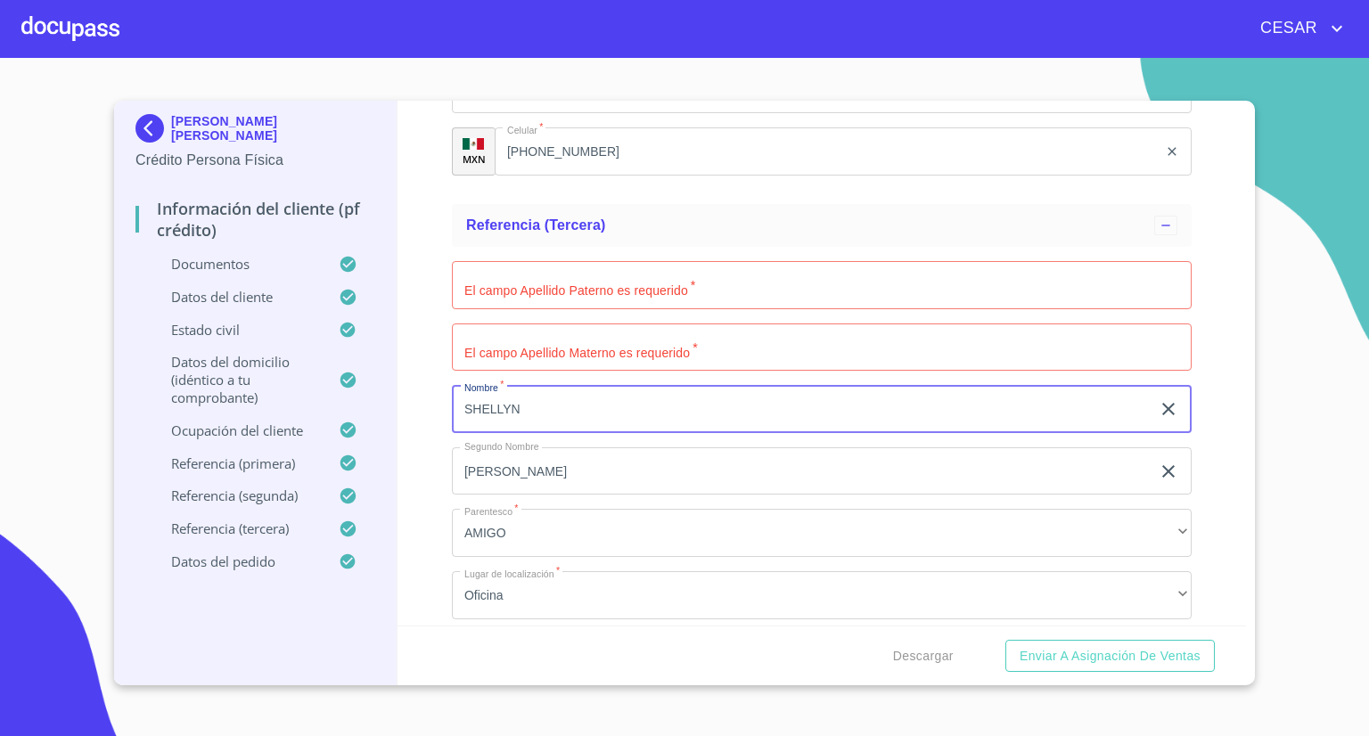
click at [549, 387] on input "SHELLYN" at bounding box center [801, 409] width 699 height 48
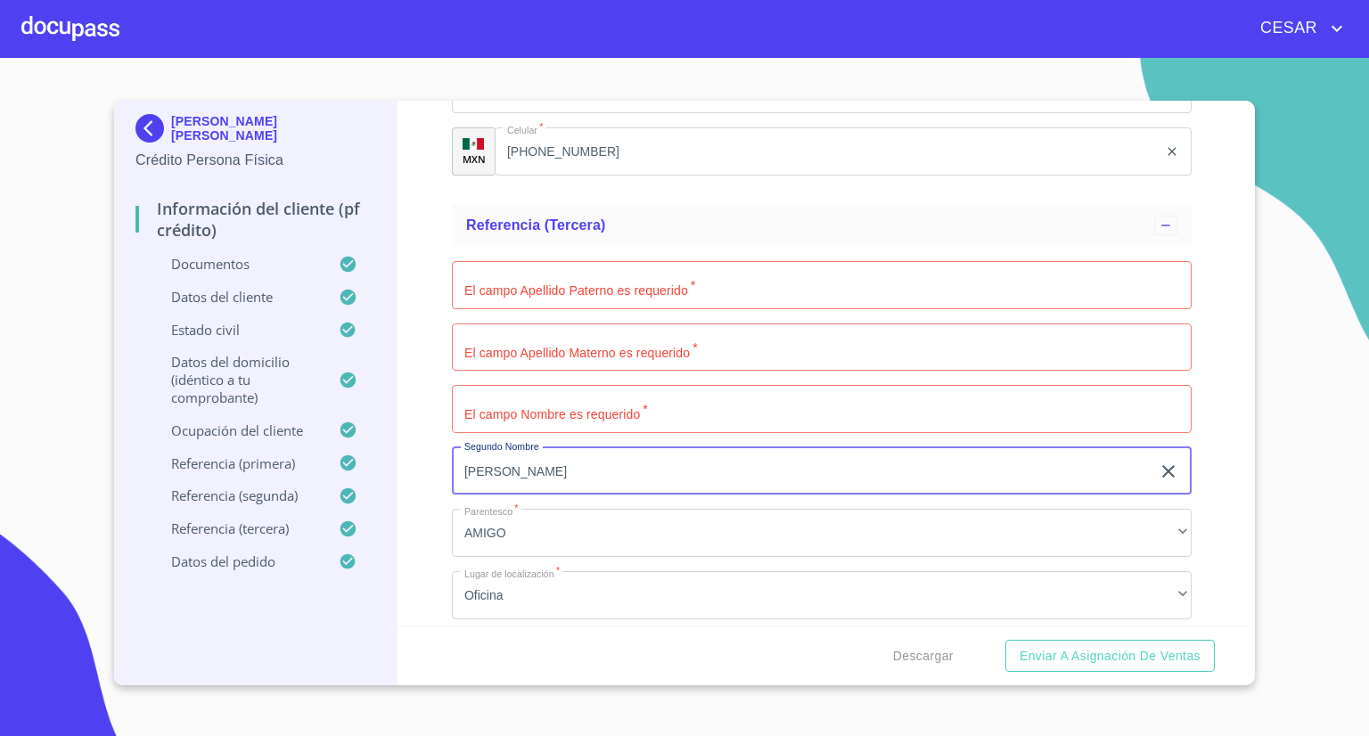
click at [555, 466] on input "[PERSON_NAME]" at bounding box center [801, 471] width 699 height 48
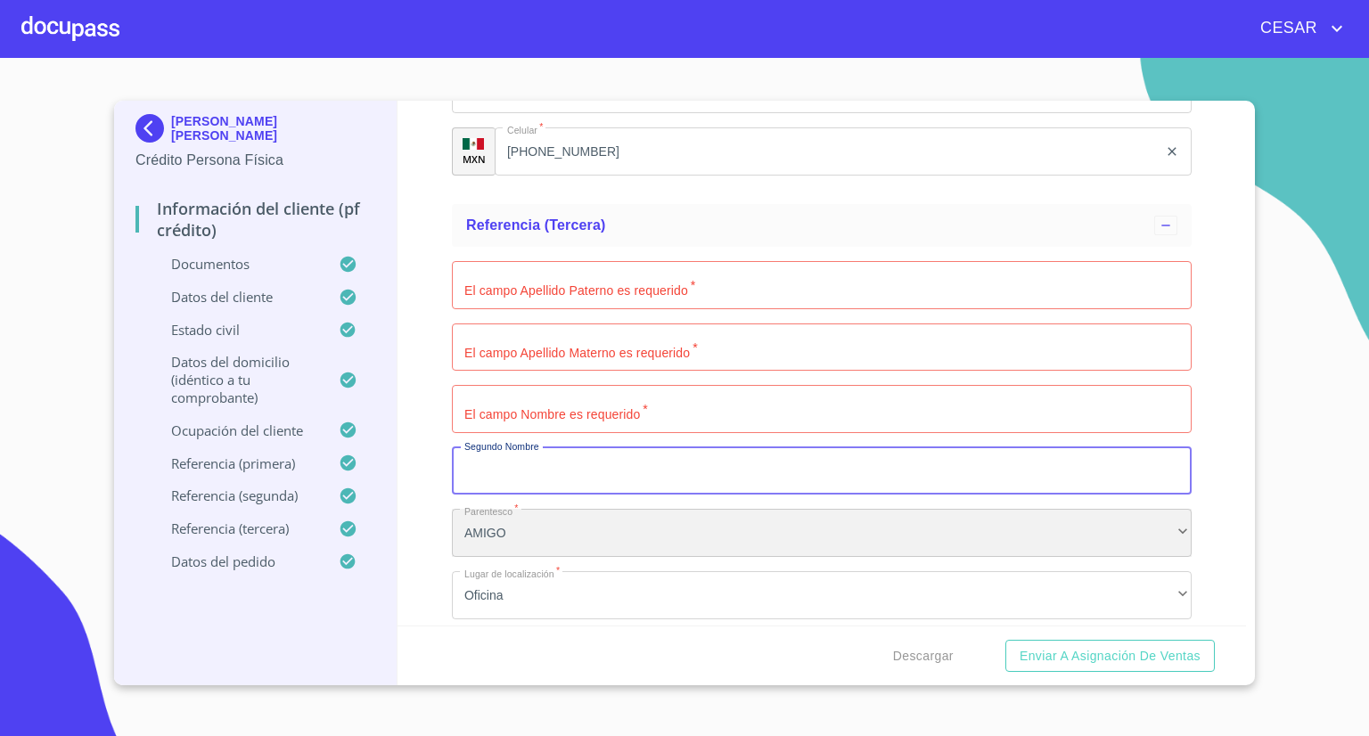
click at [560, 536] on div "AMIGO" at bounding box center [822, 533] width 740 height 48
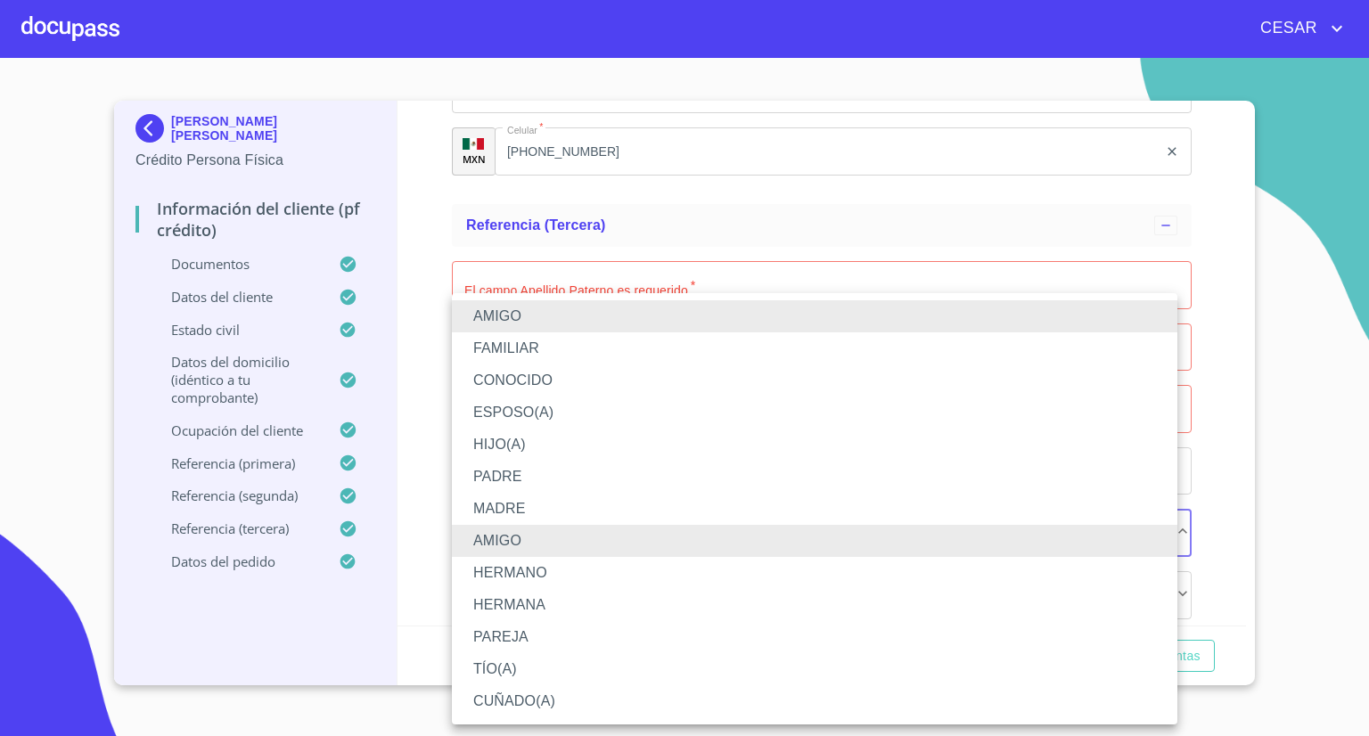
click at [513, 373] on li "CONOCIDO" at bounding box center [814, 381] width 725 height 32
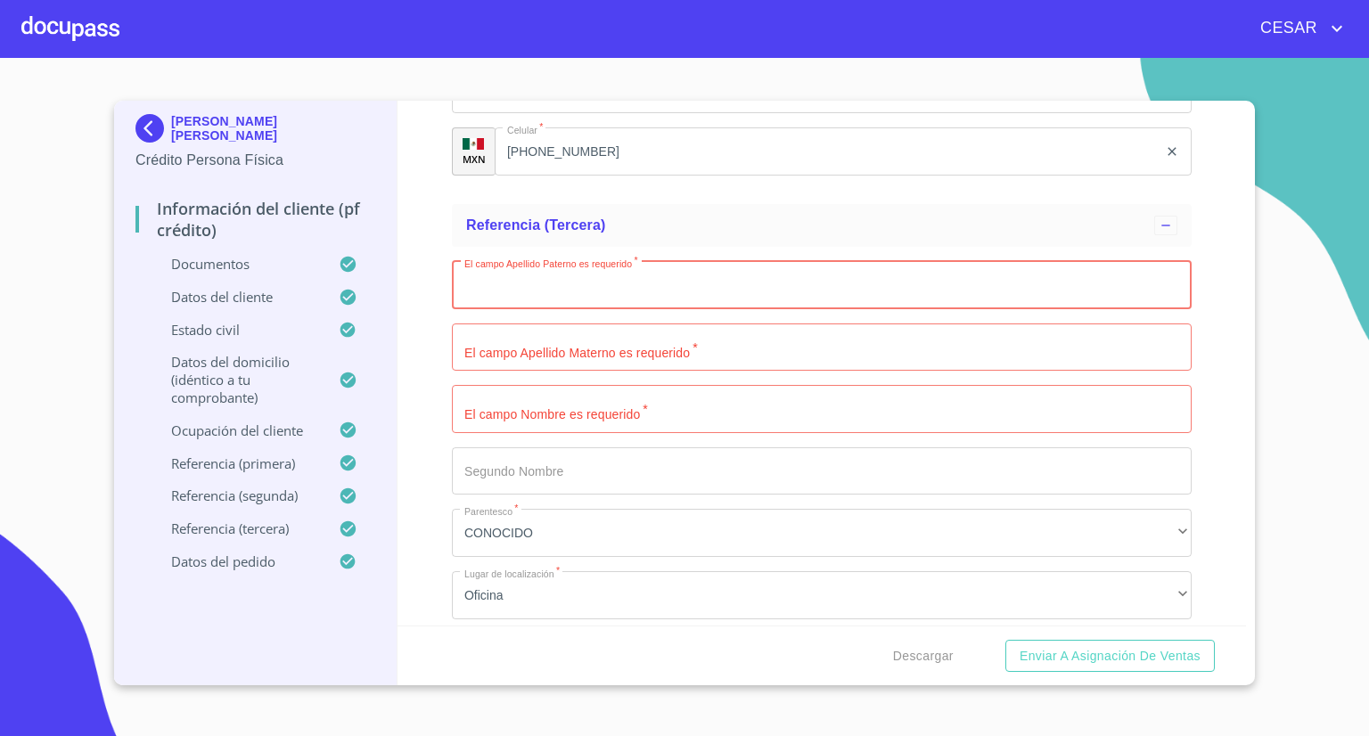
click at [555, 281] on input "Documento de identificación   *" at bounding box center [822, 285] width 740 height 48
type input "Gorozpe"
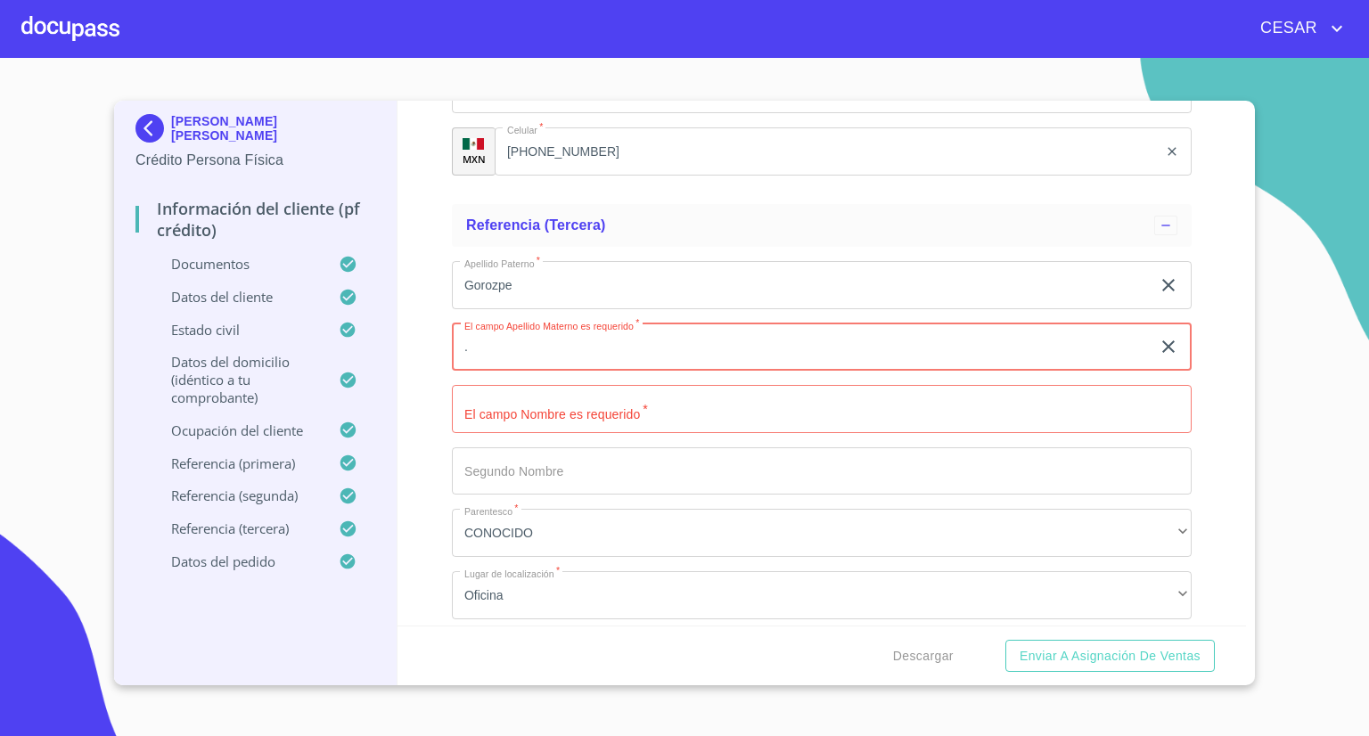
type input "."
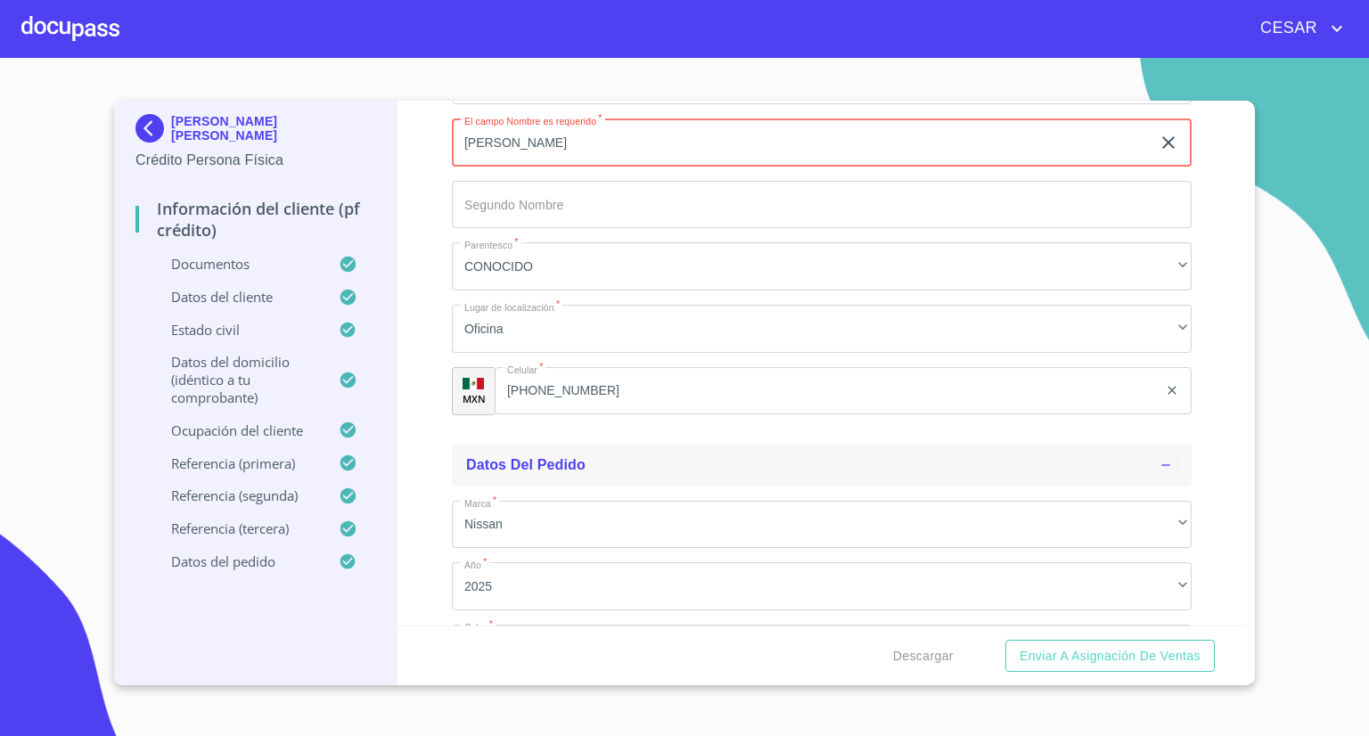
scroll to position [10071, 0]
type input "[PERSON_NAME]"
click at [639, 369] on input "[PHONE_NUMBER]" at bounding box center [826, 390] width 663 height 48
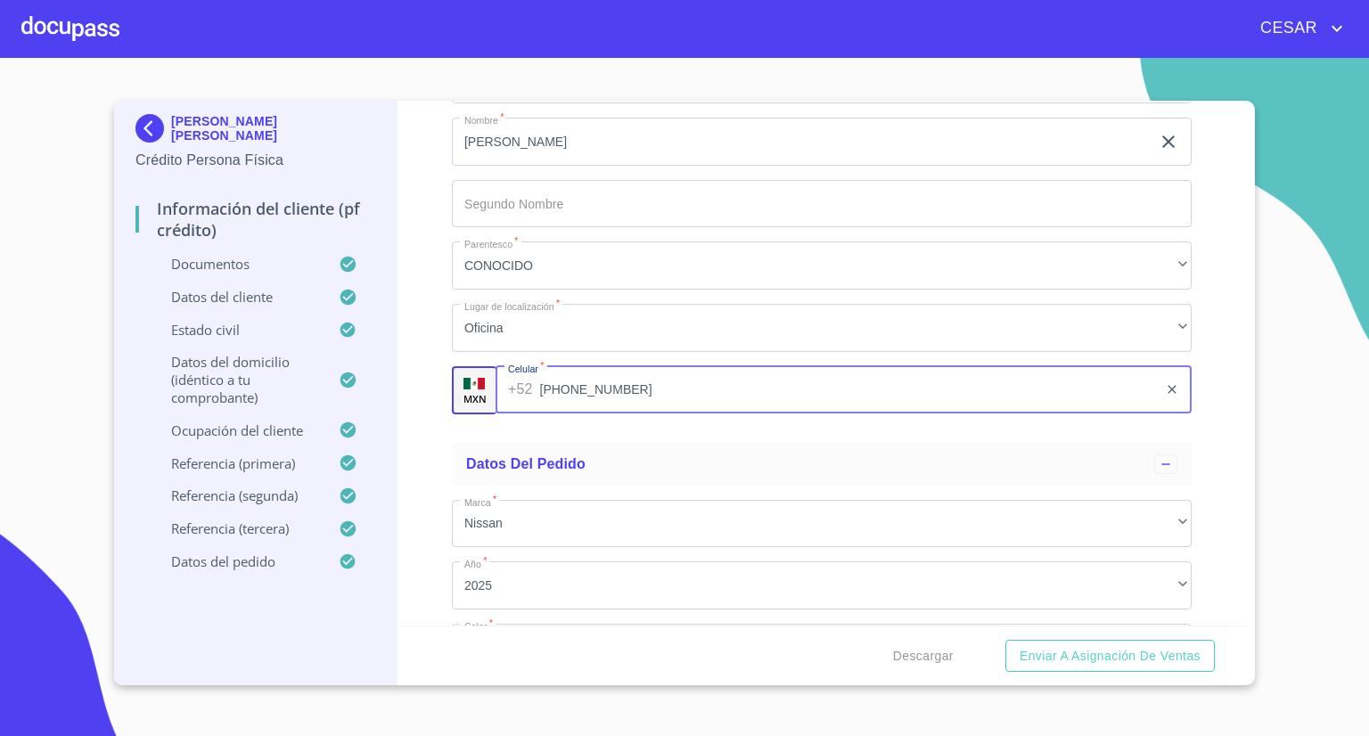
click at [639, 369] on input "[PHONE_NUMBER]" at bounding box center [849, 390] width 618 height 48
click at [417, 414] on div "Información del cliente (PF crédito) Documentos Documento de identificación   *…" at bounding box center [821, 363] width 849 height 525
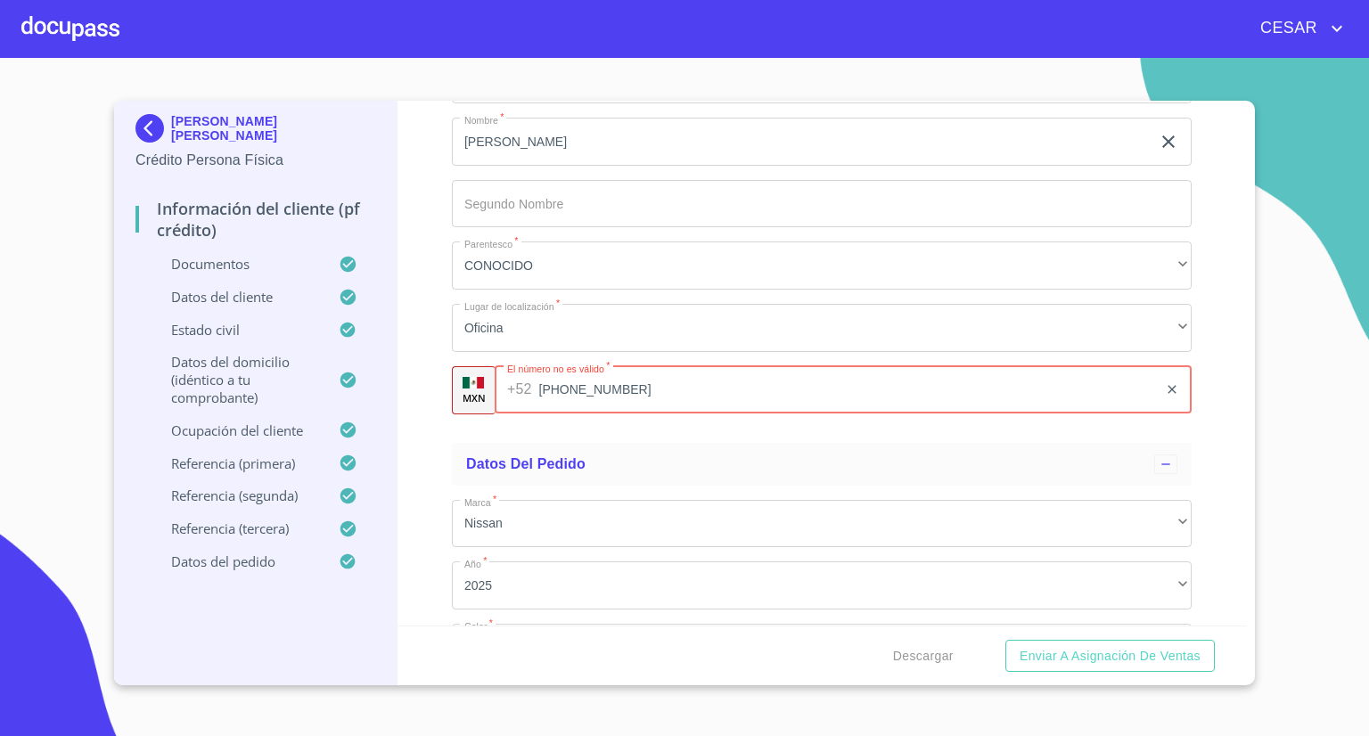
drag, startPoint x: 452, startPoint y: 384, endPoint x: 178, endPoint y: 375, distance: 273.8
click at [178, 375] on div "[PERSON_NAME] [PERSON_NAME] Crédito Persona Física Información del cliente (PF …" at bounding box center [680, 393] width 1132 height 585
type input "5"
type input "[PHONE_NUMBER]"
click at [436, 448] on div "Información del cliente (PF crédito) Documentos Documento de identificación   *…" at bounding box center [821, 363] width 849 height 525
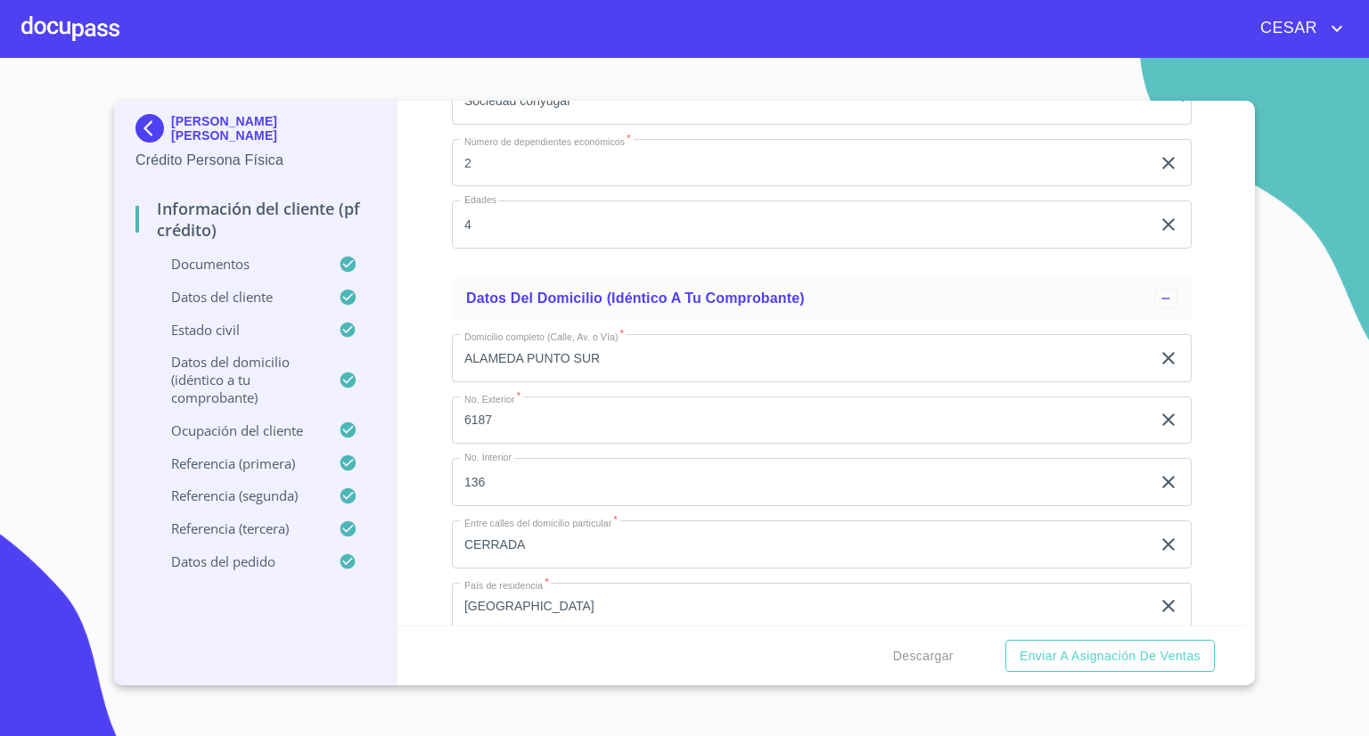
scroll to position [6331, 0]
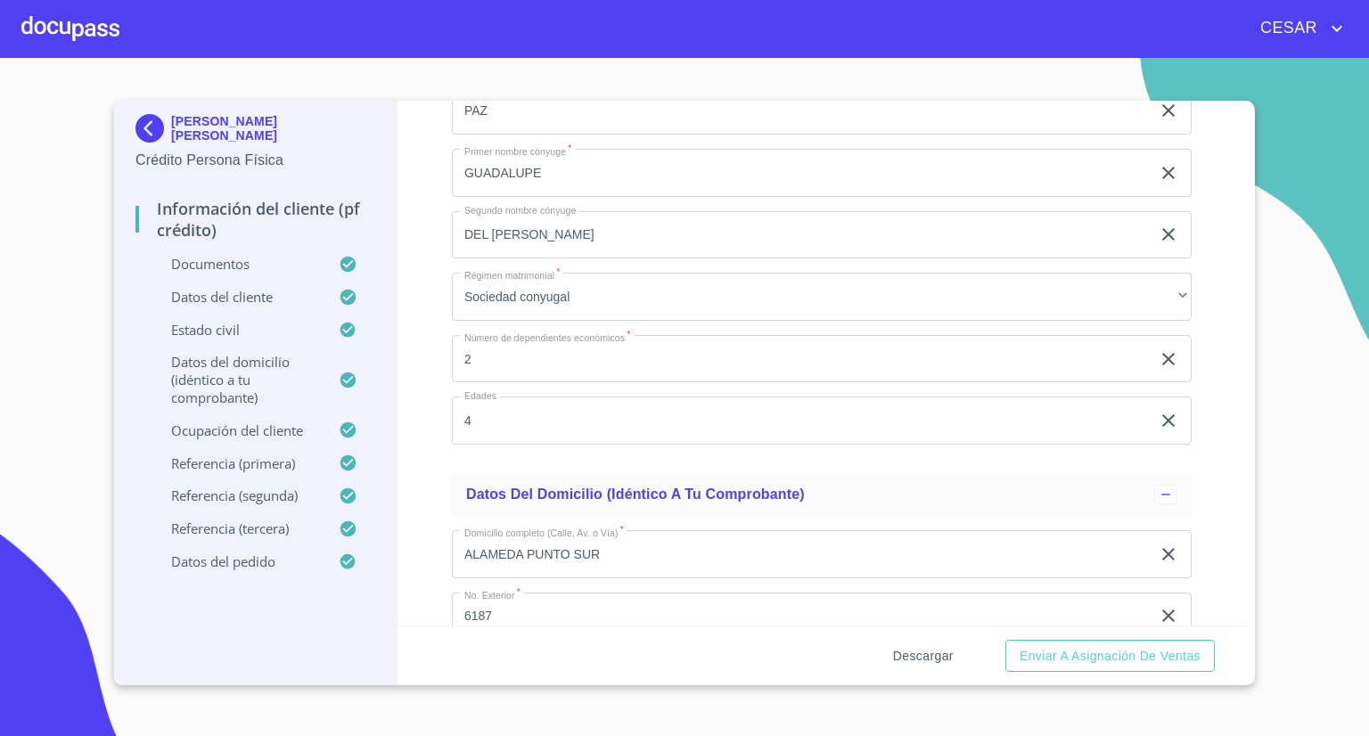
click at [936, 656] on span "Descargar" at bounding box center [923, 656] width 61 height 22
click at [1069, 670] on button "Enviar a Asignación de Ventas" at bounding box center [1109, 656] width 209 height 33
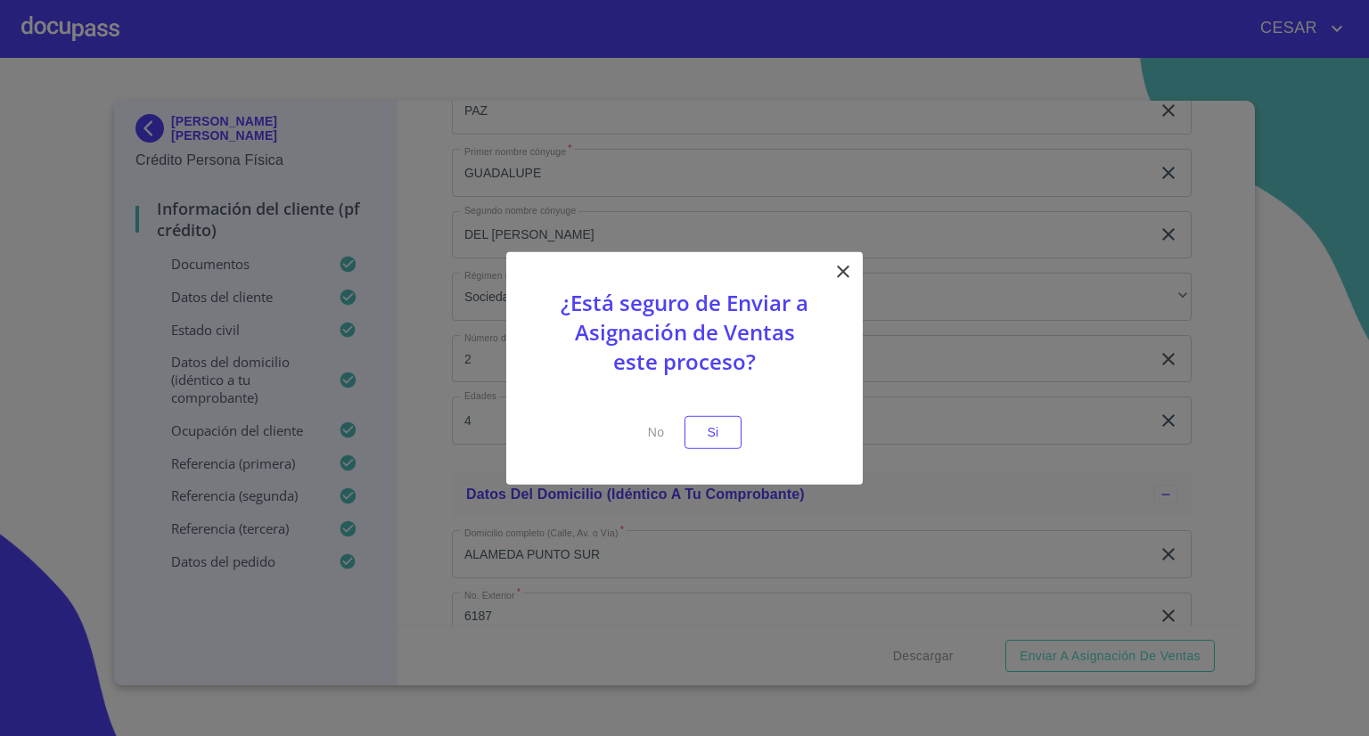
click at [848, 274] on icon at bounding box center [842, 271] width 21 height 21
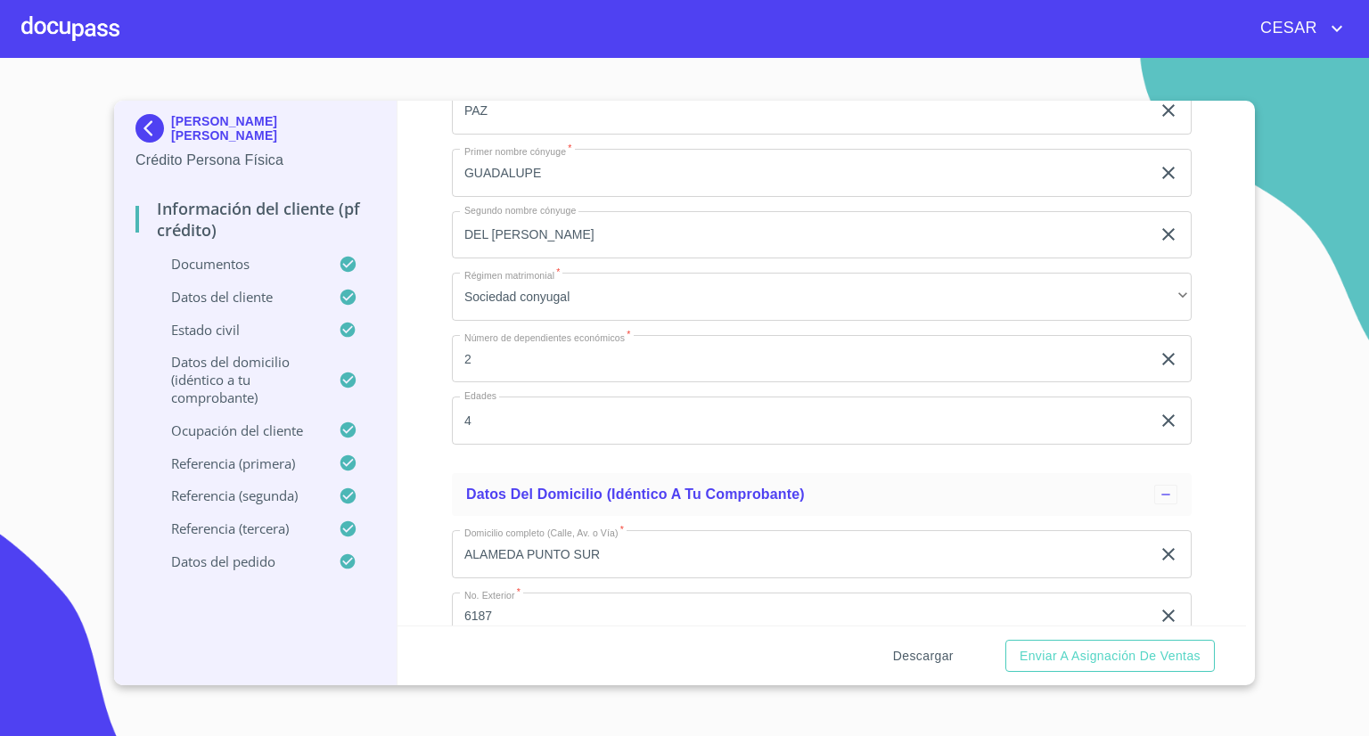
click at [917, 651] on span "Descargar" at bounding box center [923, 656] width 61 height 22
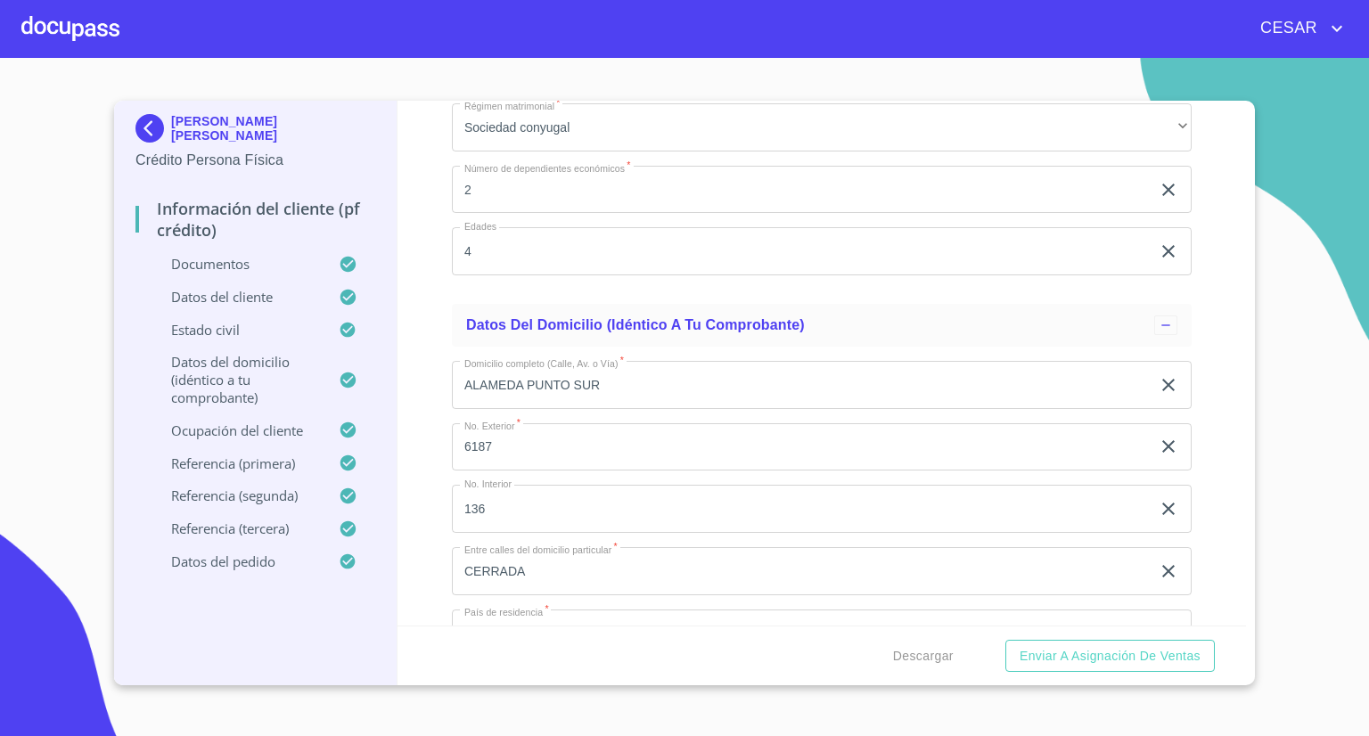
scroll to position [6510, 0]
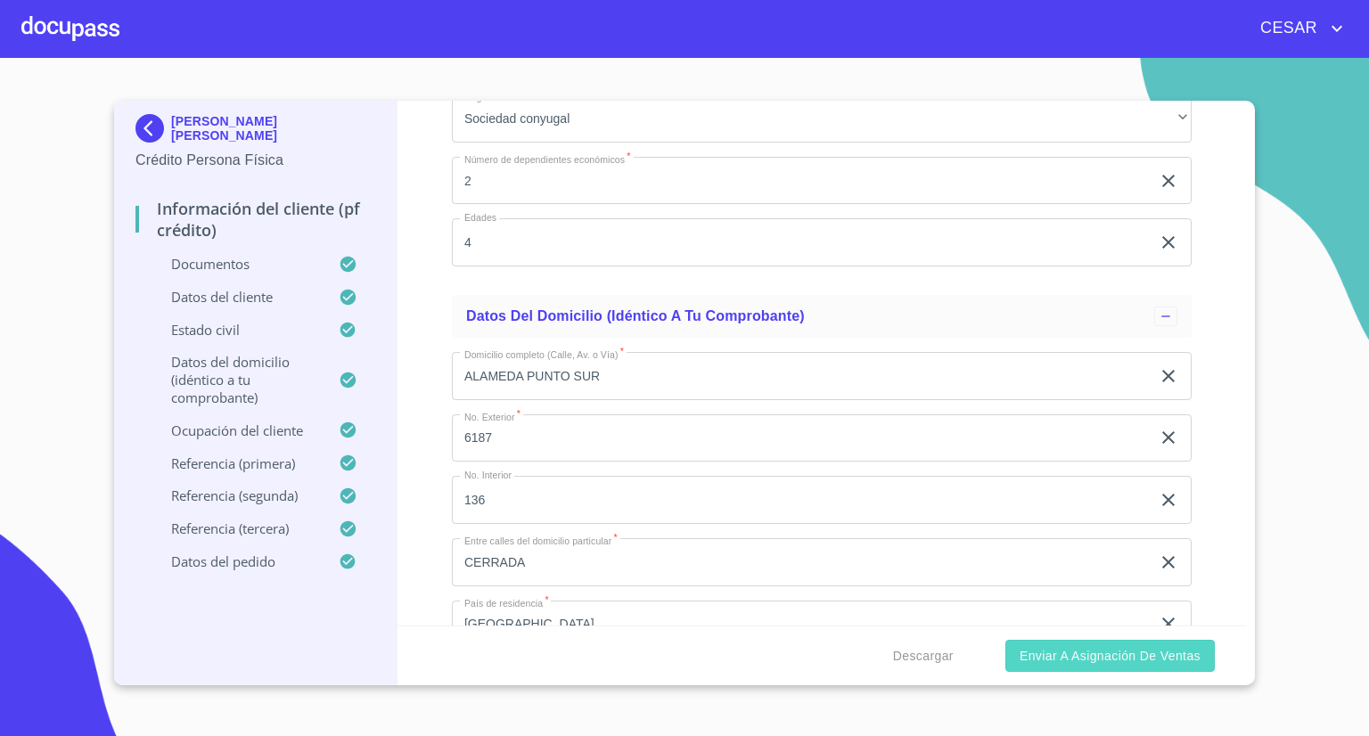
click at [1102, 665] on span "Enviar a Asignación de Ventas" at bounding box center [1110, 656] width 181 height 22
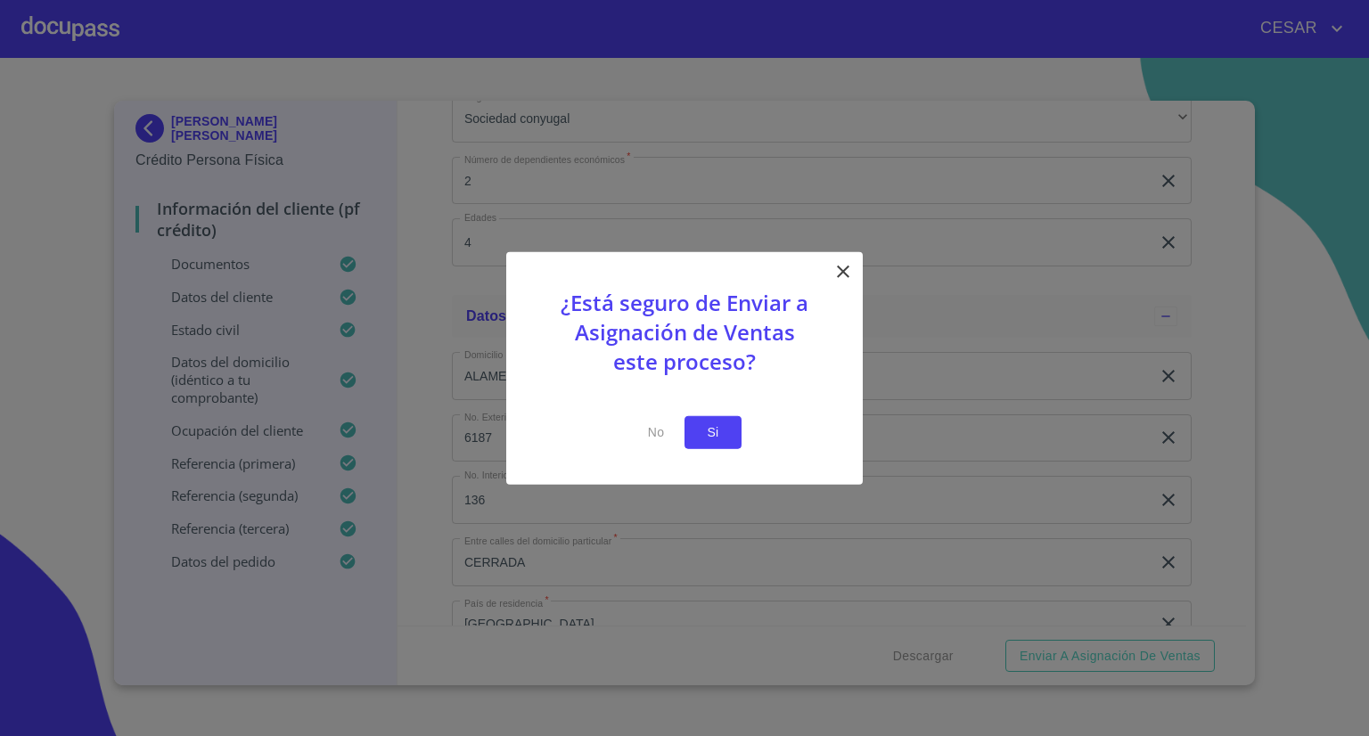
click at [709, 435] on span "Si" at bounding box center [713, 433] width 29 height 22
click at [714, 429] on span "Si" at bounding box center [713, 433] width 29 height 22
